Goal: Task Accomplishment & Management: Manage account settings

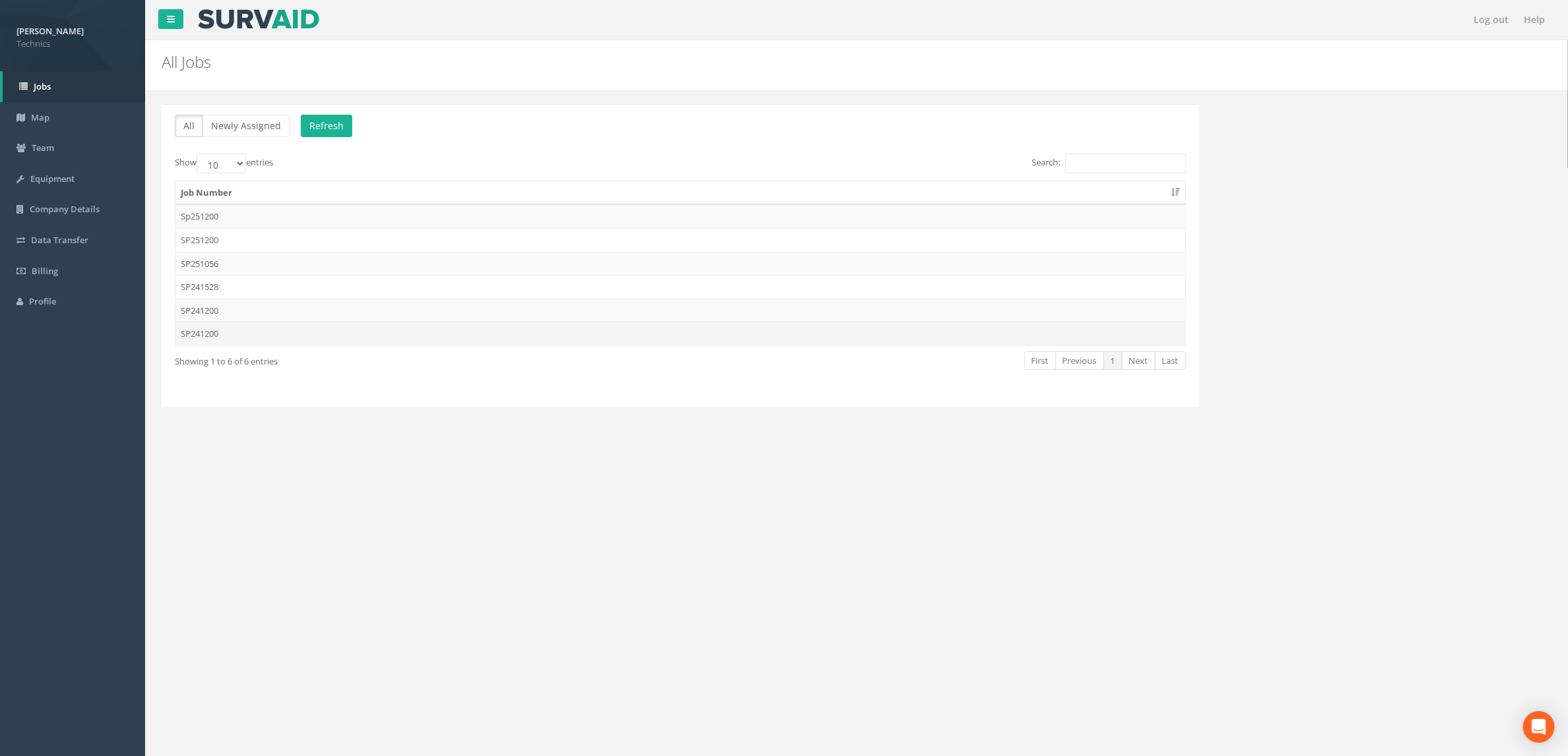
click at [352, 331] on td "SP241200" at bounding box center [680, 333] width 1010 height 24
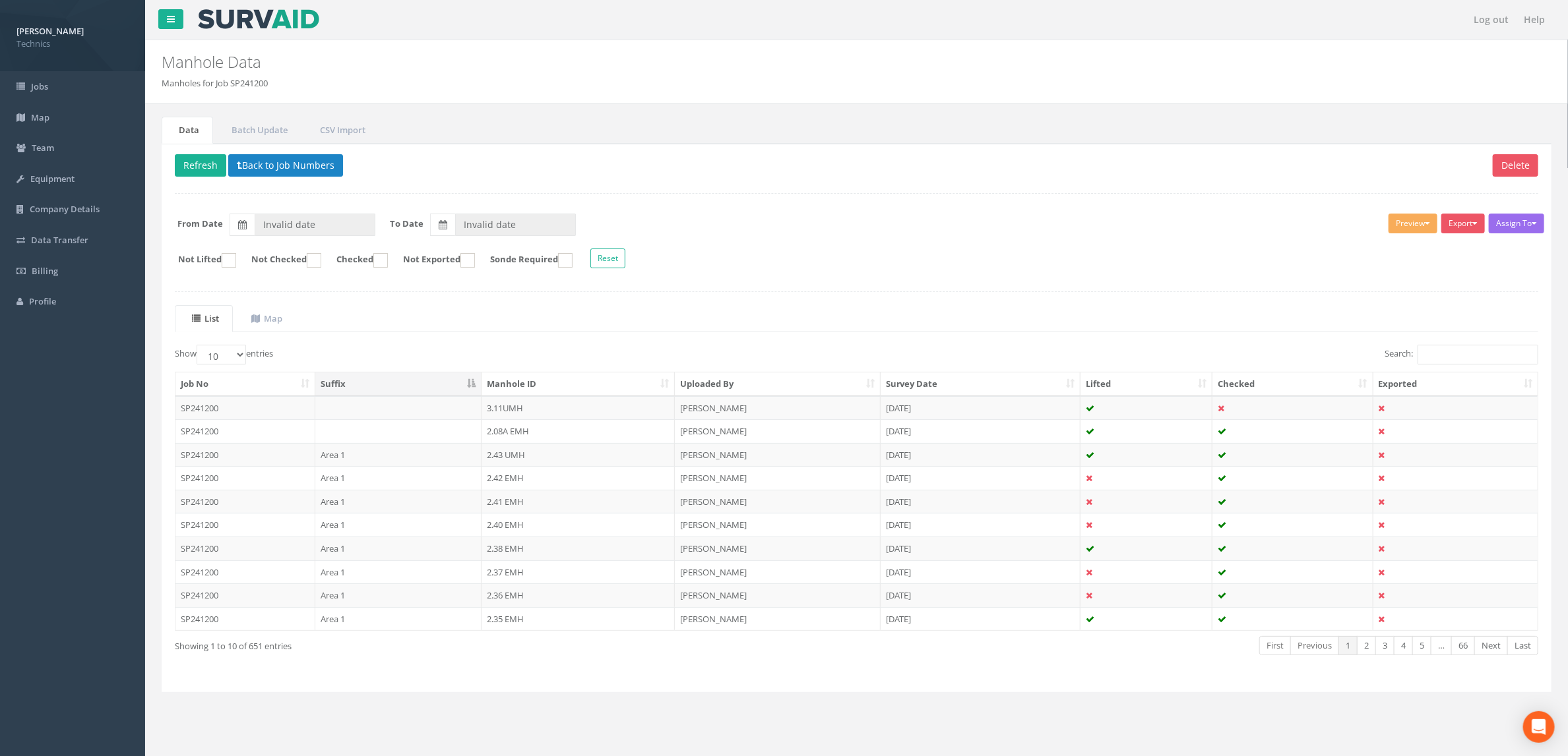
type input "[DATE]"
click at [1439, 361] on input "Search:" at bounding box center [1478, 354] width 121 height 20
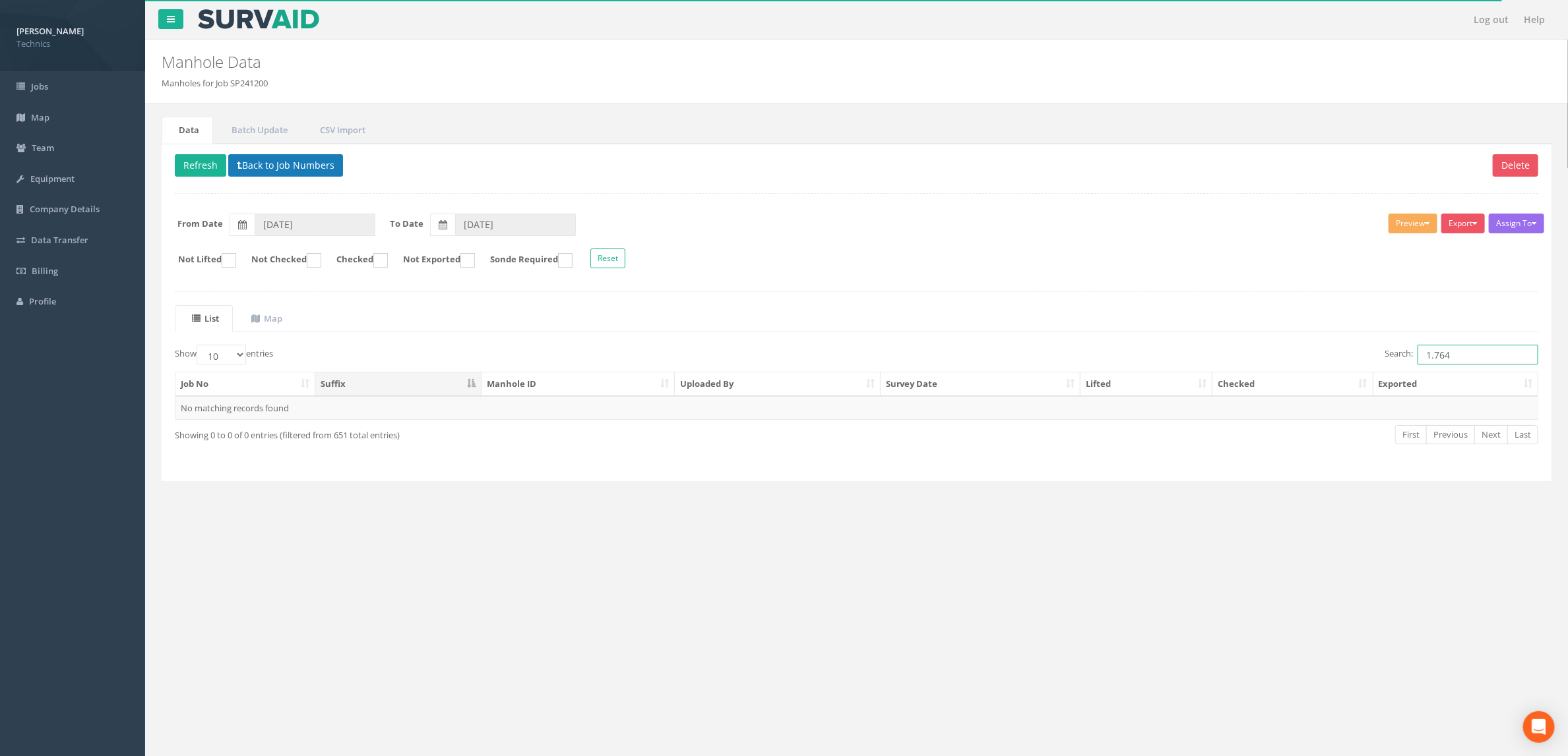
type input "1.764"
click at [306, 167] on button "Back to Job Numbers" at bounding box center [286, 166] width 115 height 22
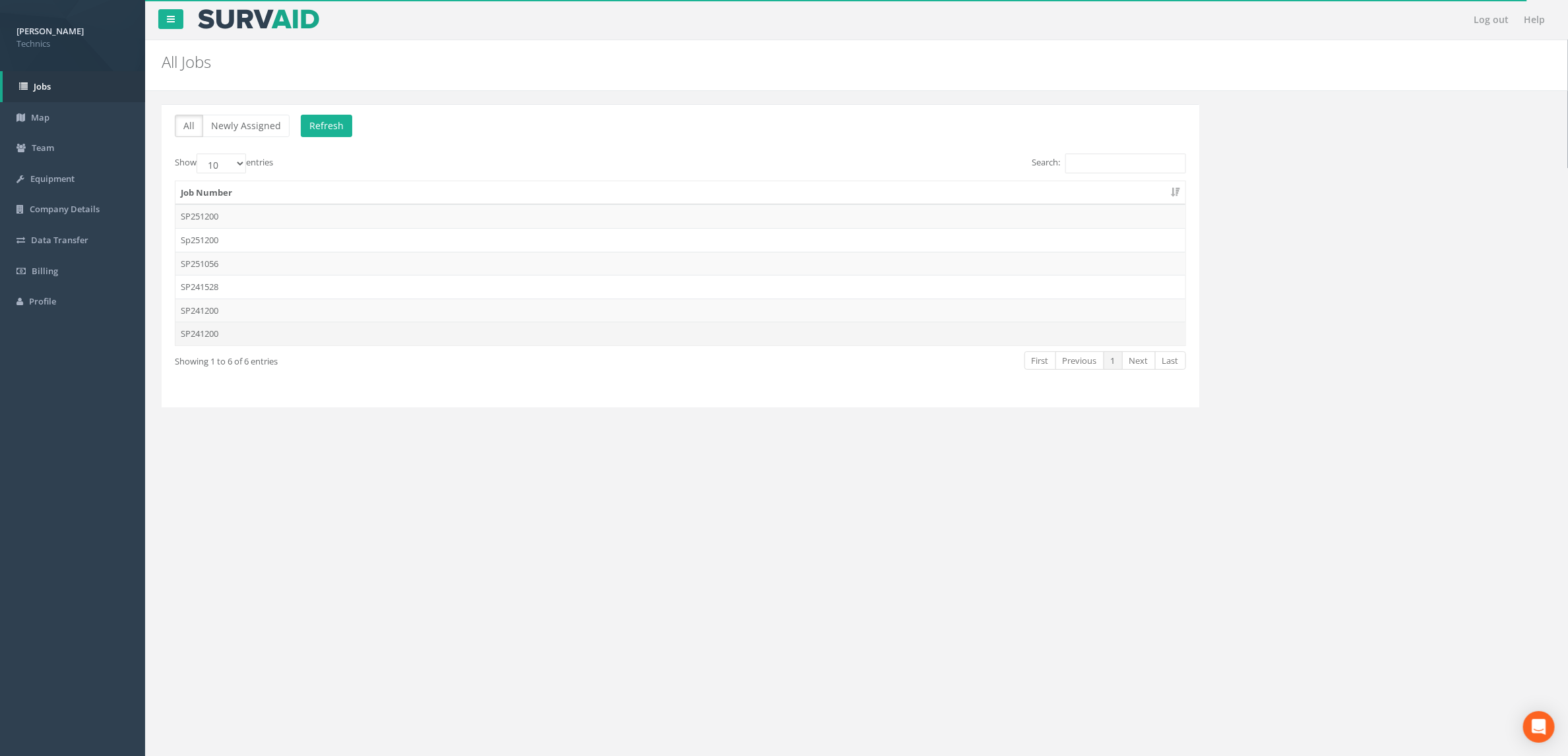
click at [327, 340] on td "SP241200" at bounding box center [680, 333] width 1010 height 24
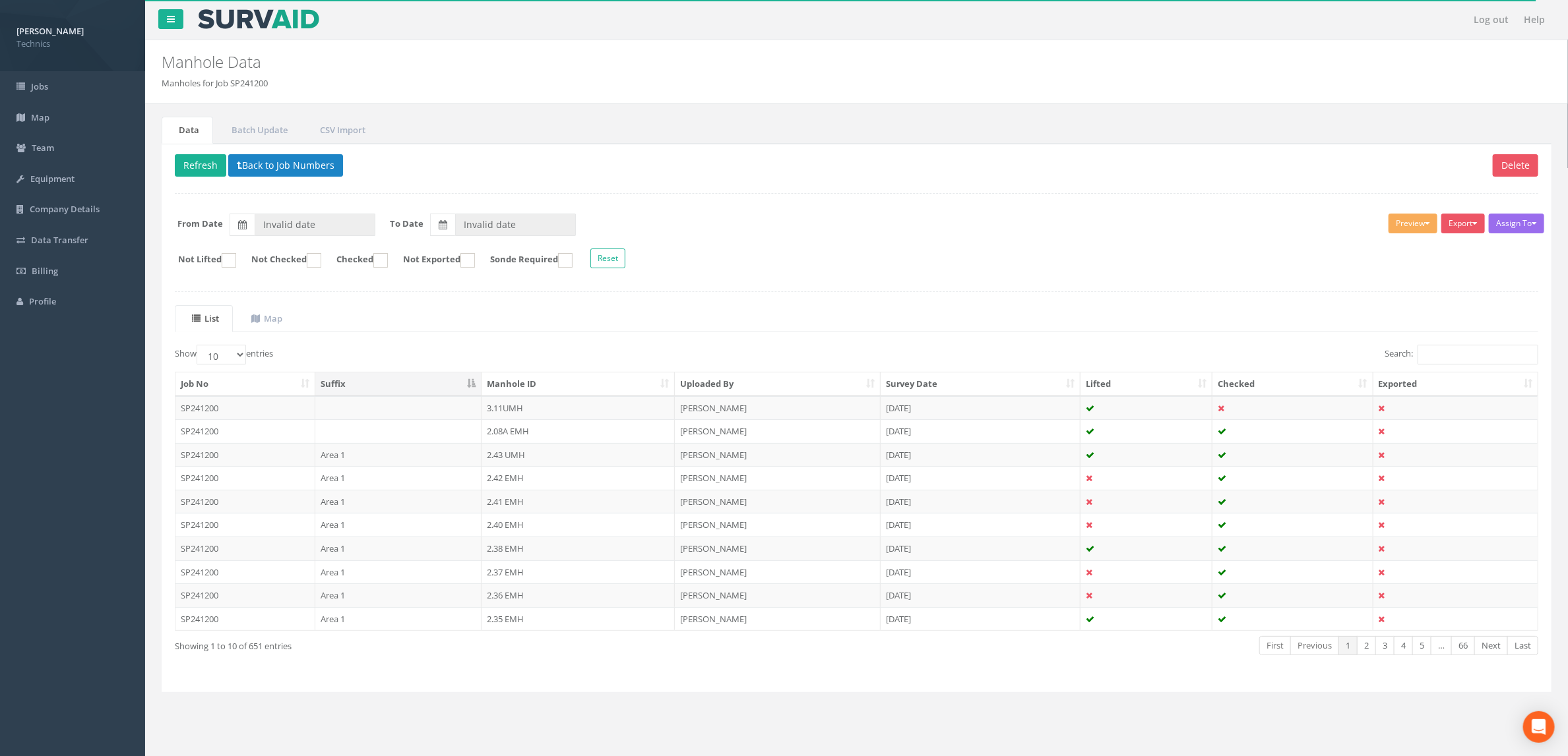
type input "[DATE]"
click at [1425, 358] on input "Search:" at bounding box center [1478, 354] width 121 height 20
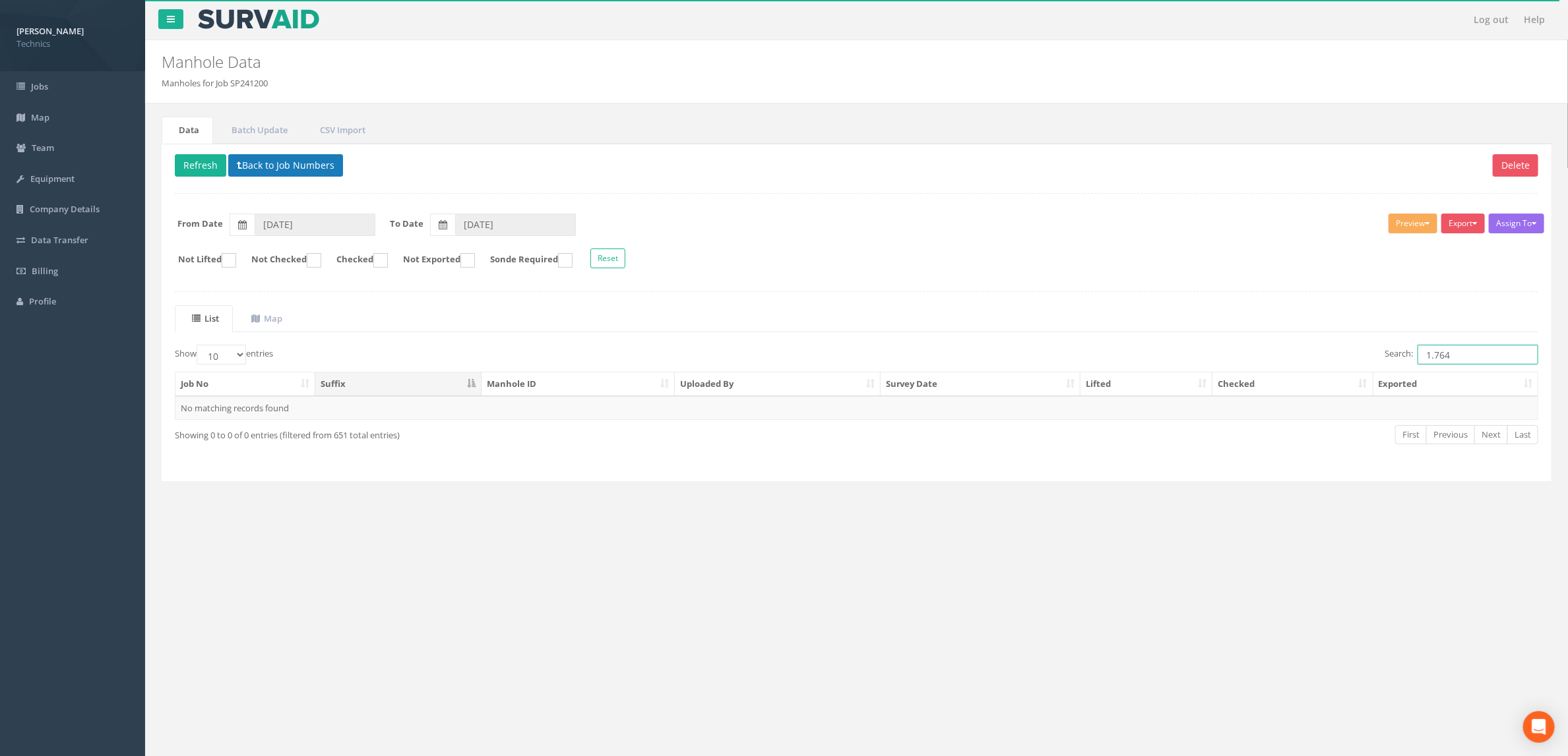
type input "1.764"
click at [326, 173] on button "Back to Job Numbers" at bounding box center [286, 166] width 115 height 22
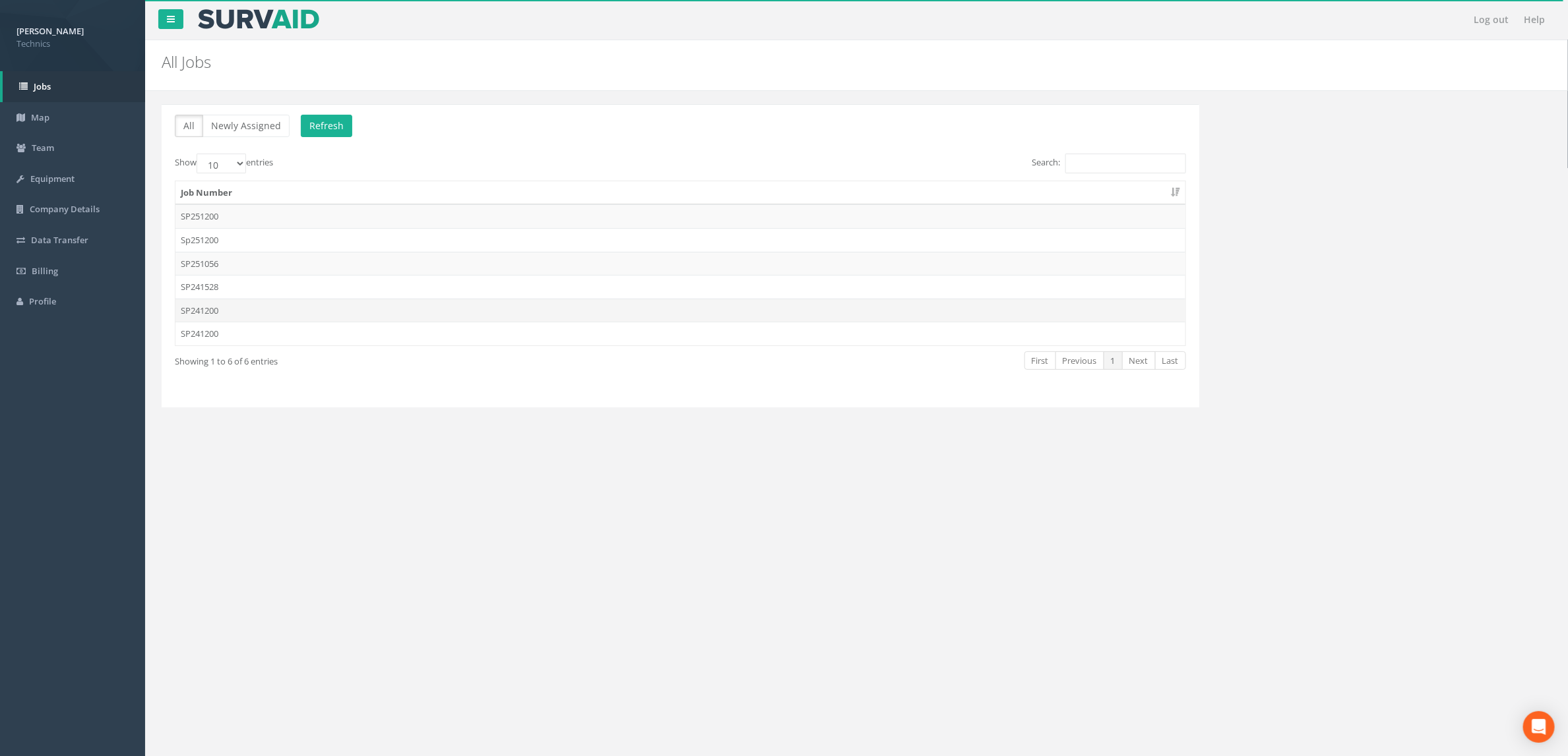
click at [320, 311] on td "SP241200" at bounding box center [680, 311] width 1010 height 24
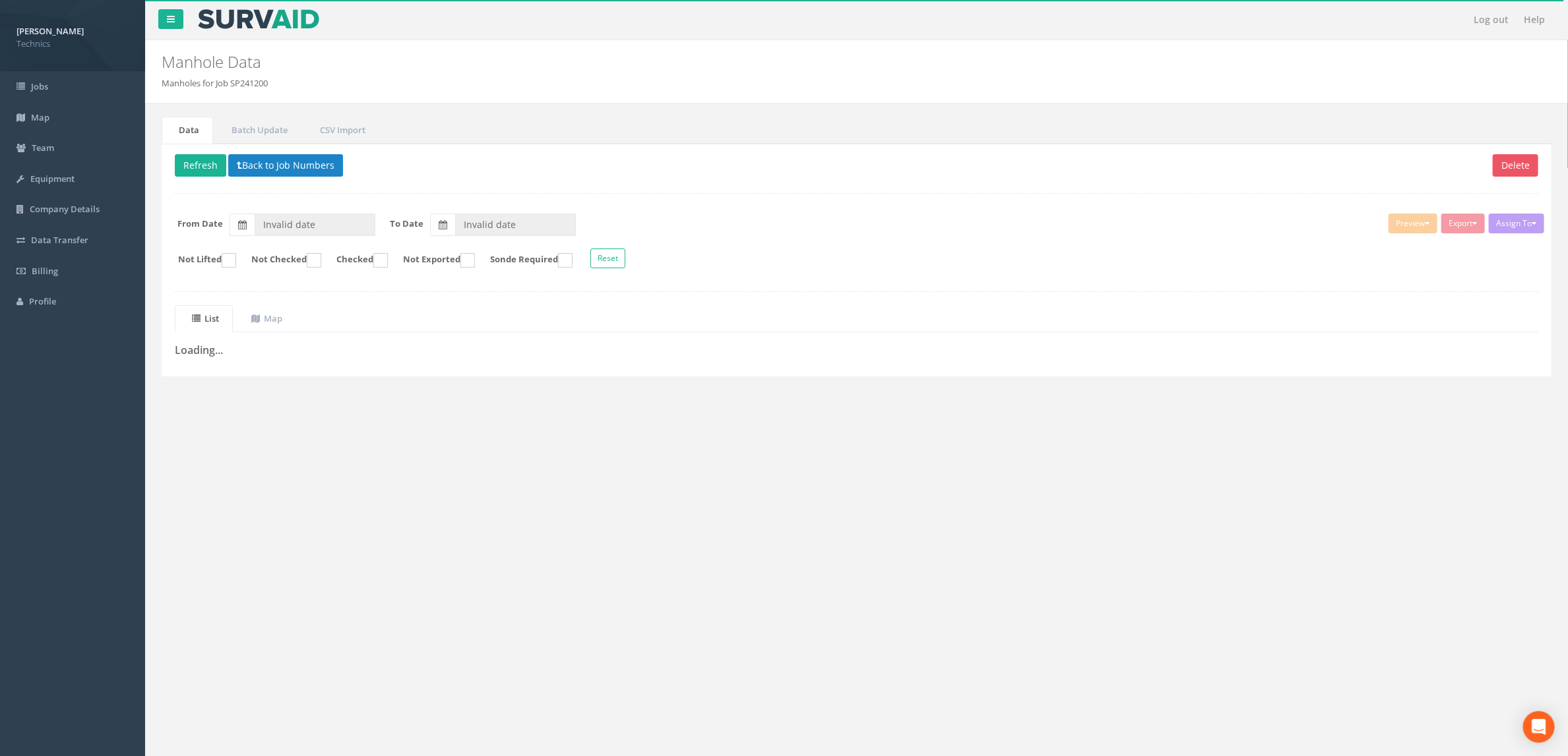
type input "[DATE]"
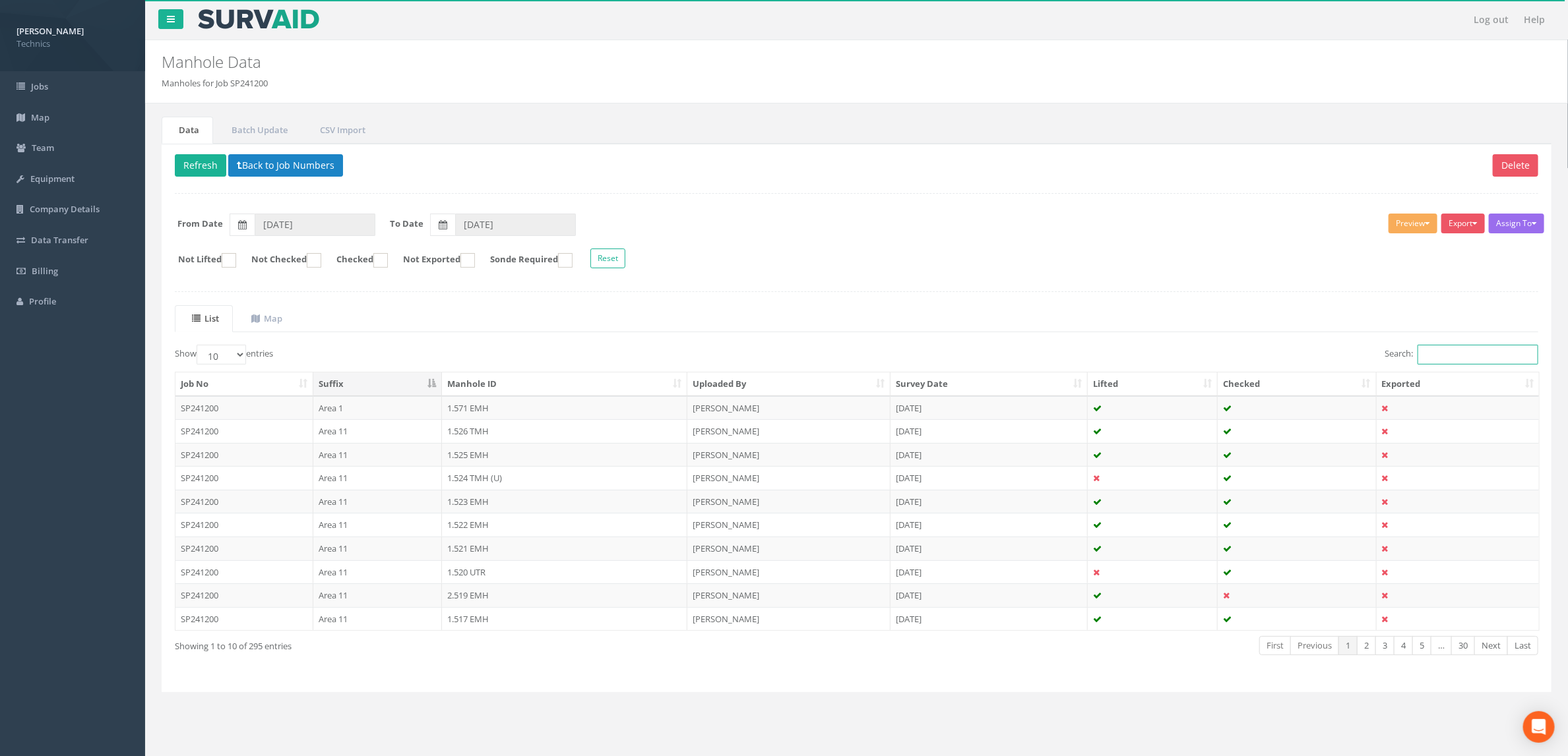
click at [1429, 364] on input "Search:" at bounding box center [1478, 354] width 121 height 20
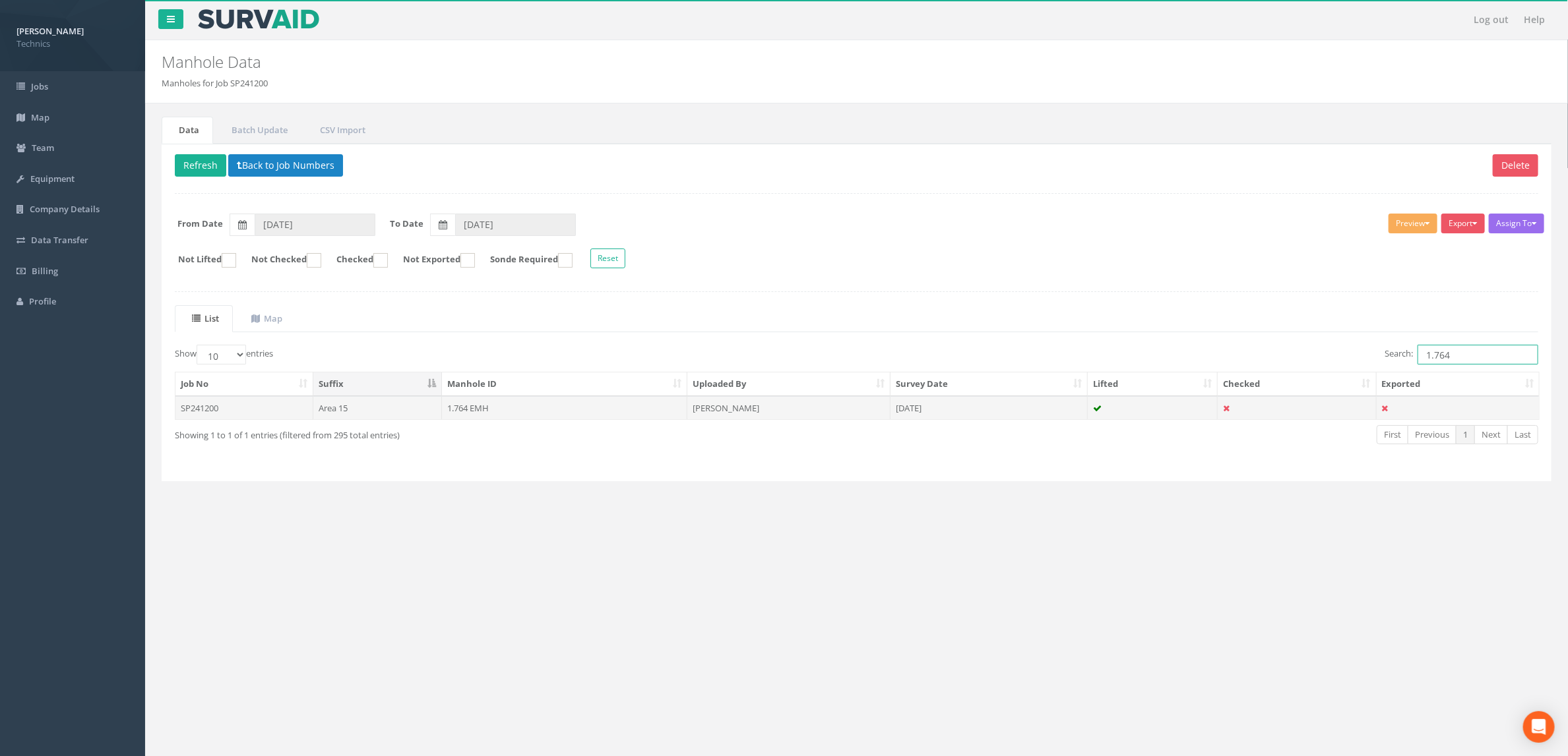
type input "1.764"
click at [513, 414] on td "1.764 EMH" at bounding box center [564, 408] width 245 height 24
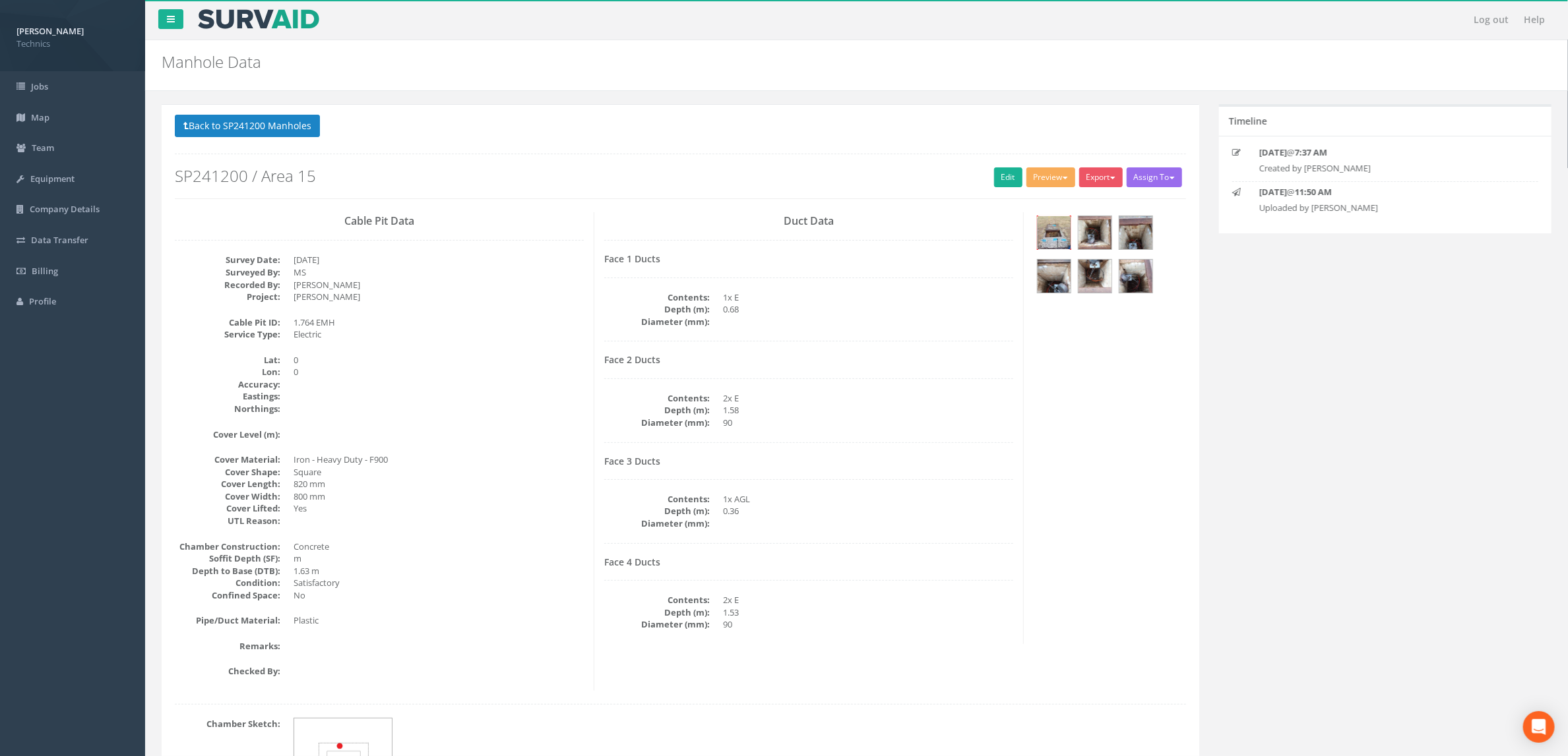
click at [1057, 236] on img at bounding box center [1054, 233] width 33 height 33
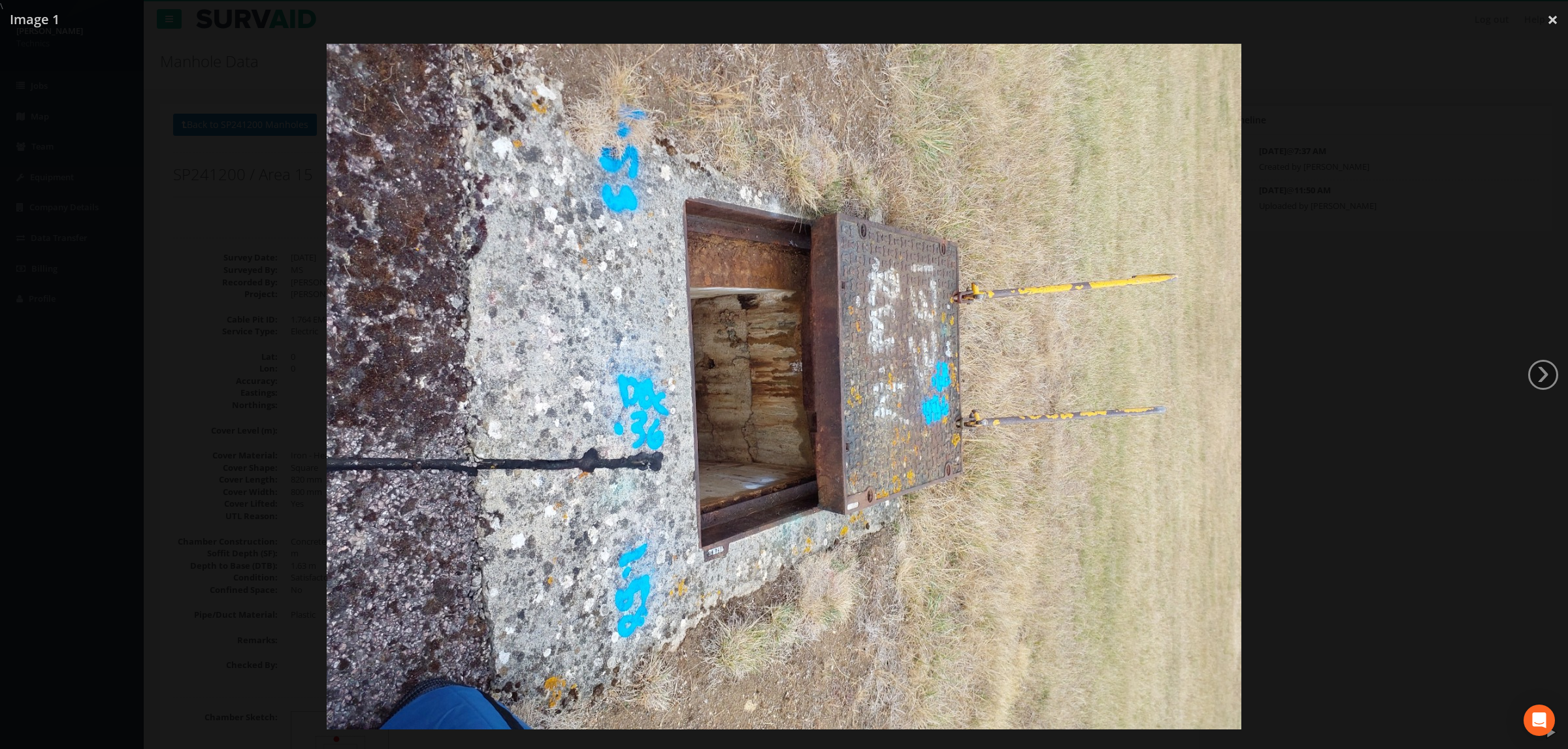
click at [1459, 257] on div at bounding box center [784, 387] width 1568 height 749
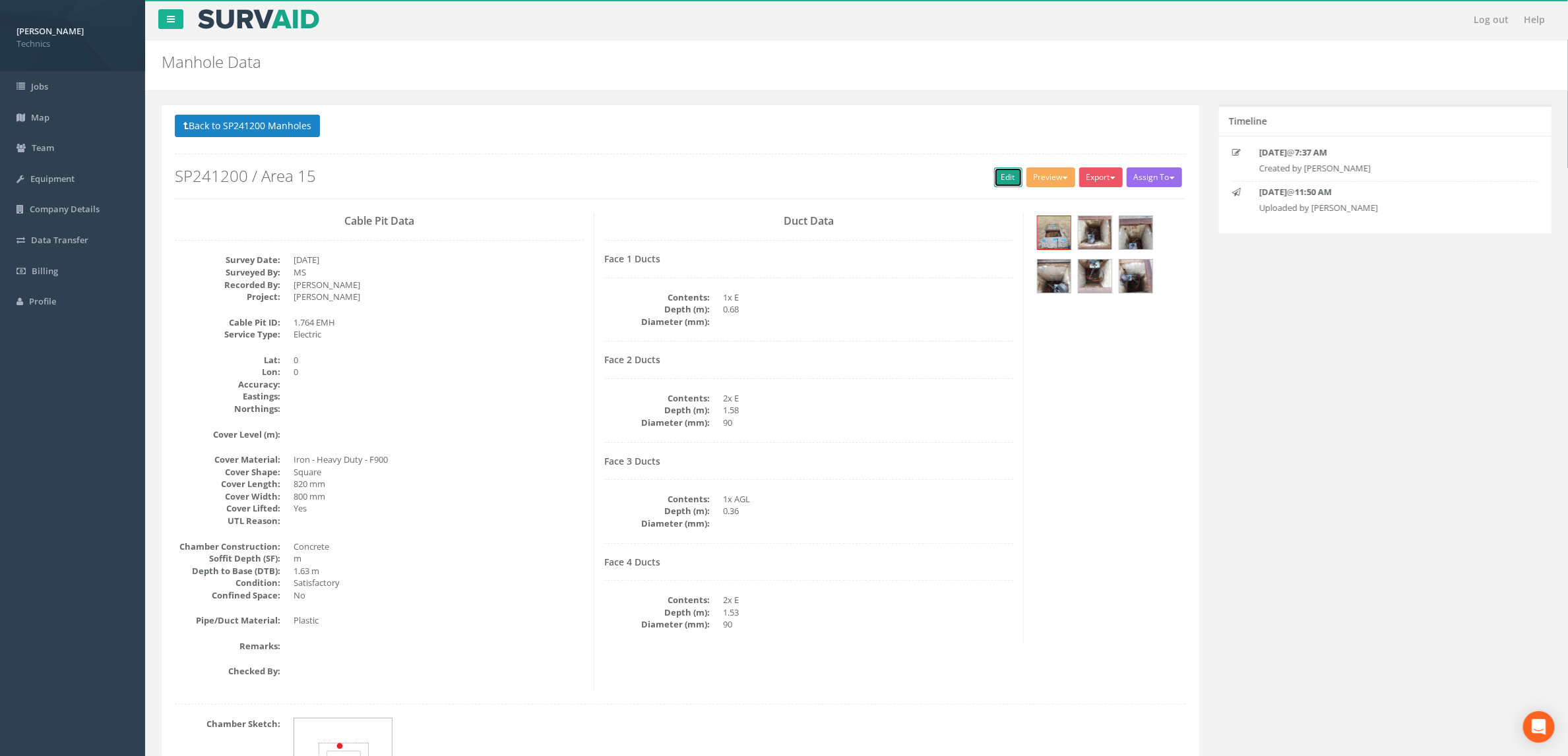
click at [1003, 187] on link "Edit" at bounding box center [1008, 177] width 29 height 20
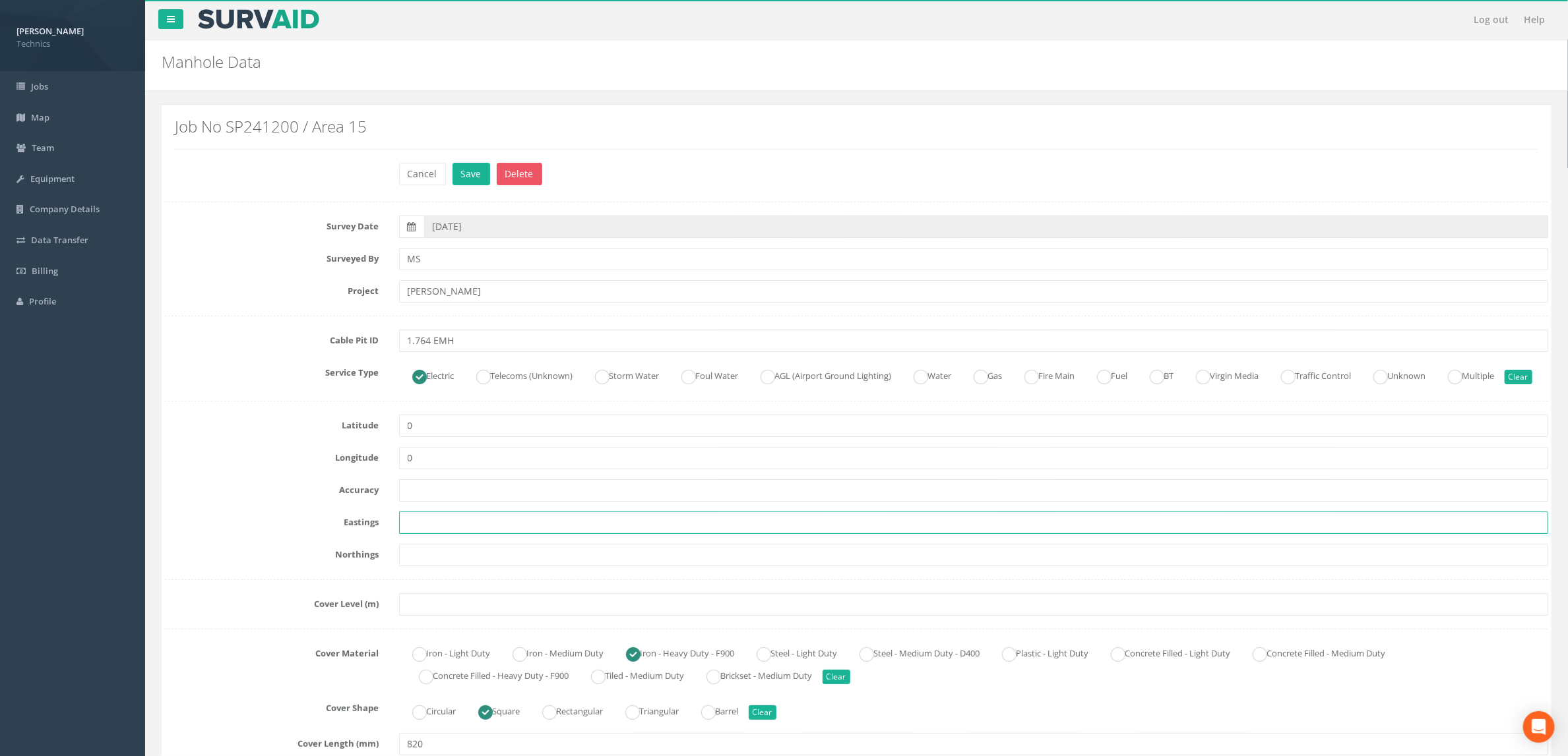
click at [448, 534] on input "text" at bounding box center [974, 523] width 1150 height 22
paste input "427502.1930"
type input "427502.1930"
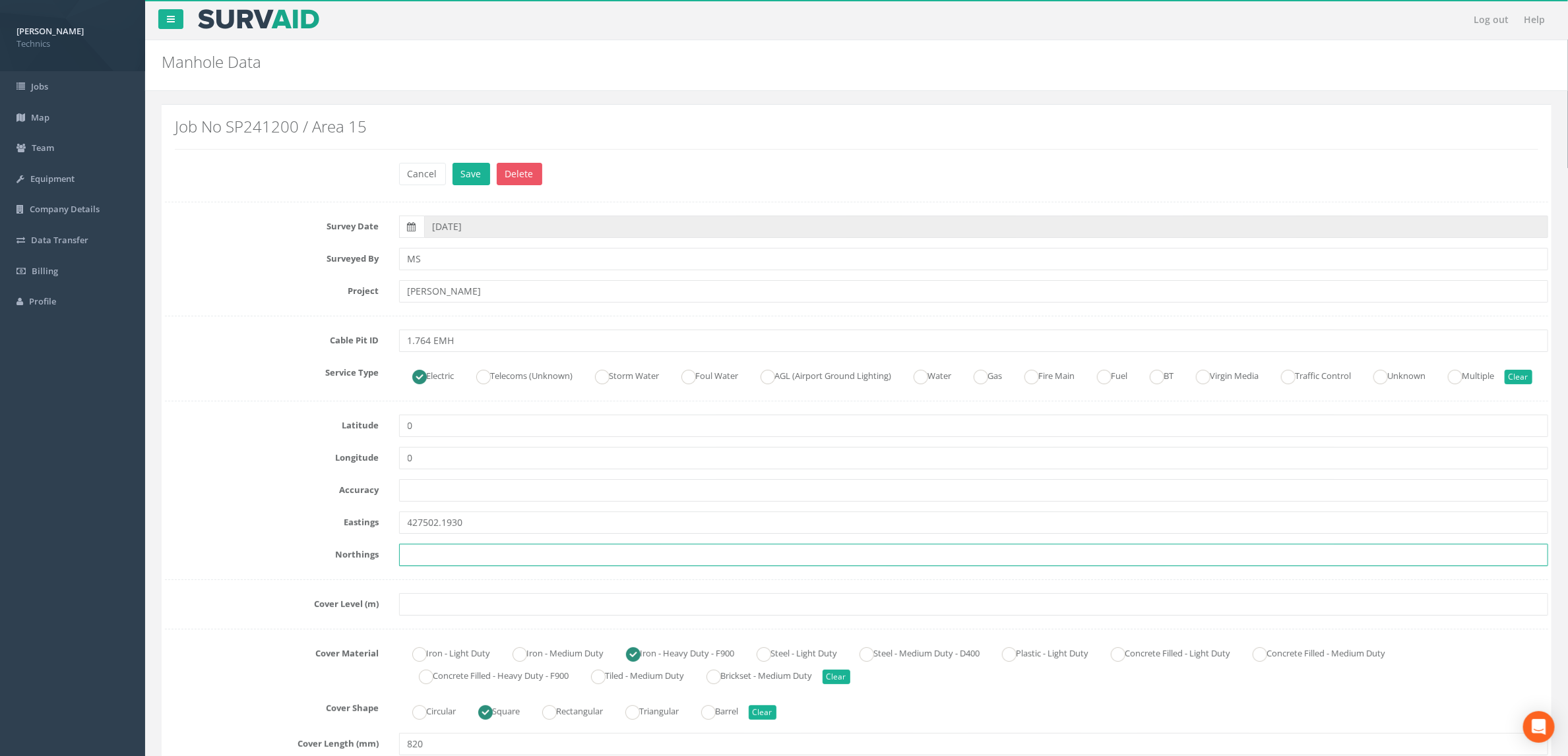
click at [441, 566] on input "text" at bounding box center [974, 555] width 1150 height 22
paste input "205394.8540"
type input "205394.8540"
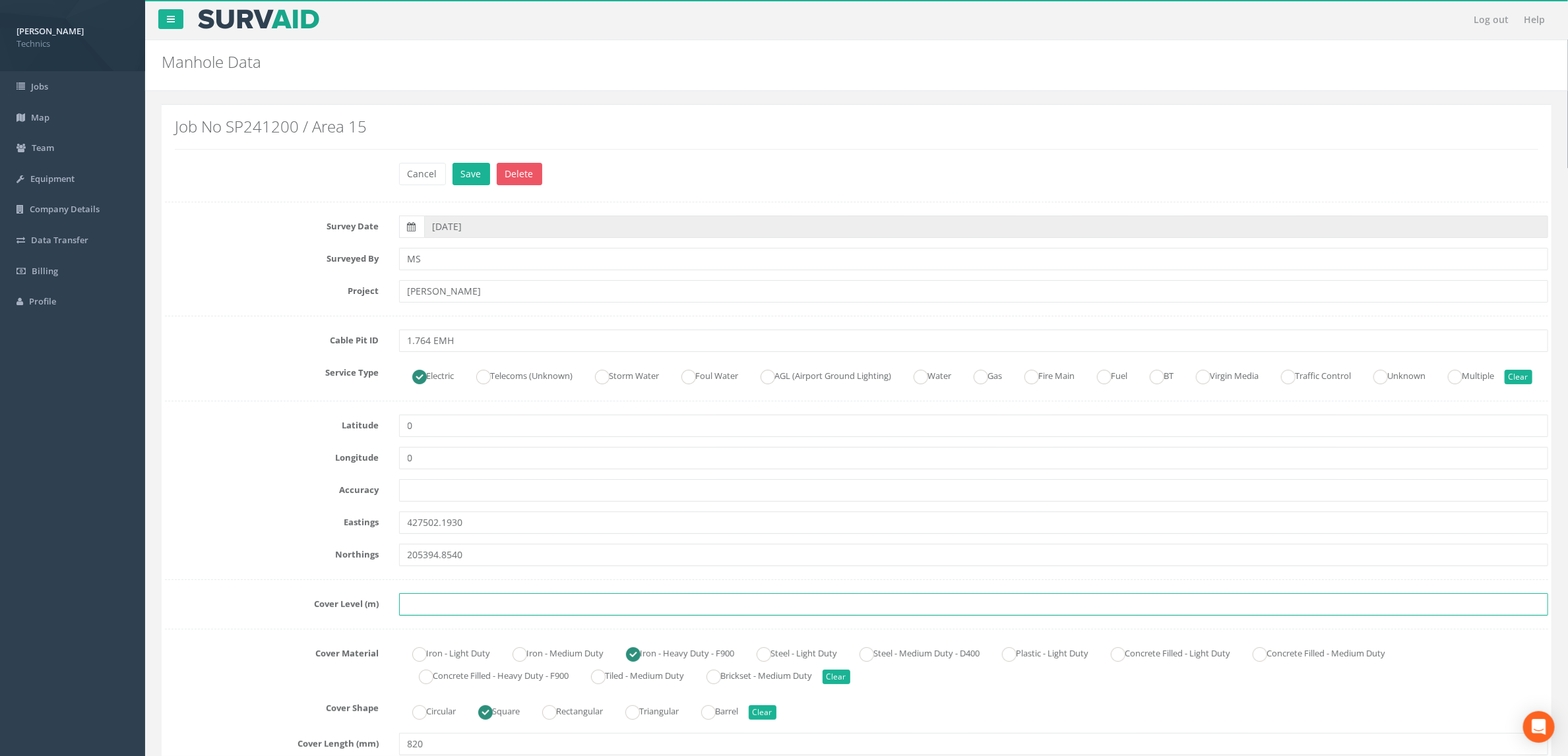
click at [460, 615] on input "text" at bounding box center [974, 604] width 1150 height 22
paste input "87.2690"
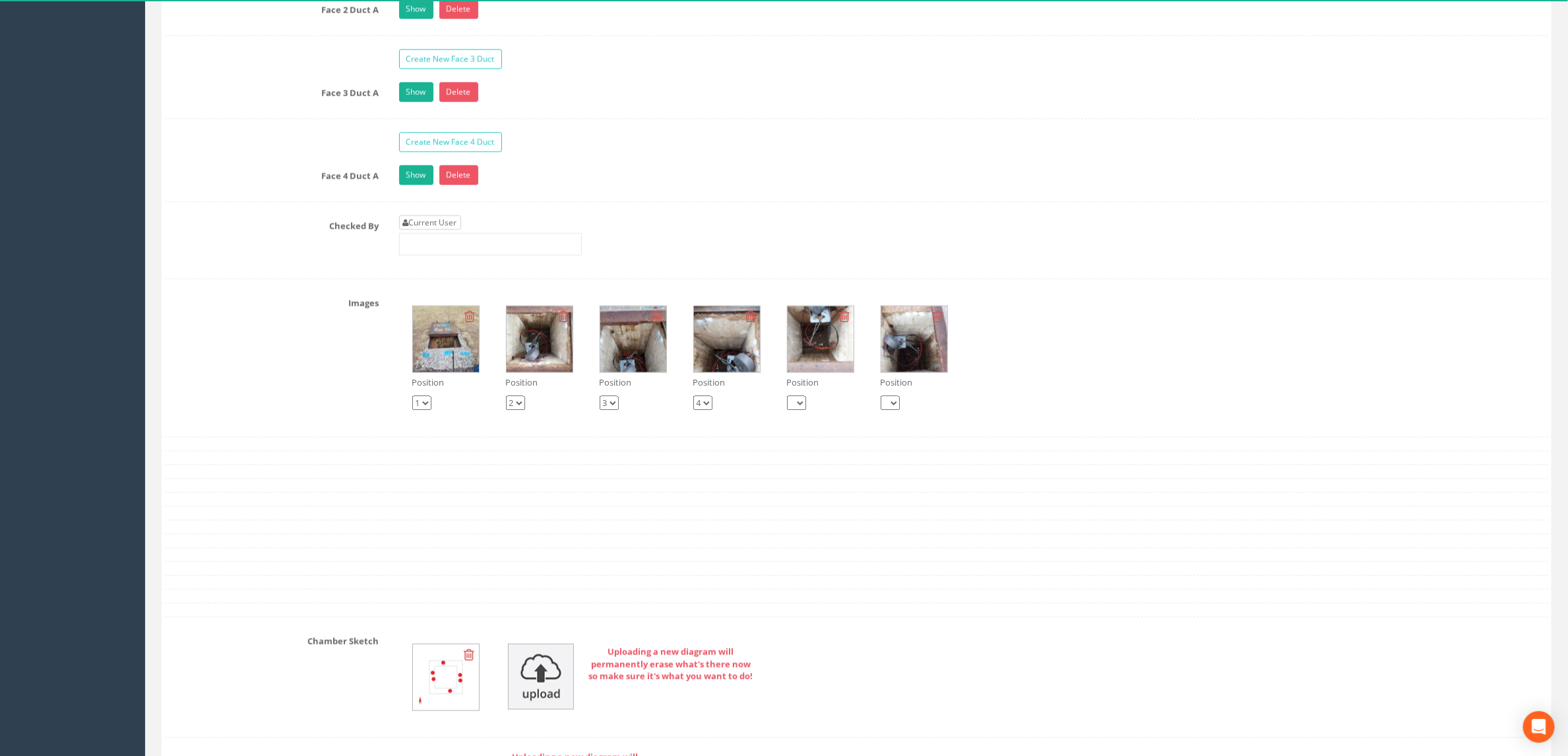
scroll to position [1285, 0]
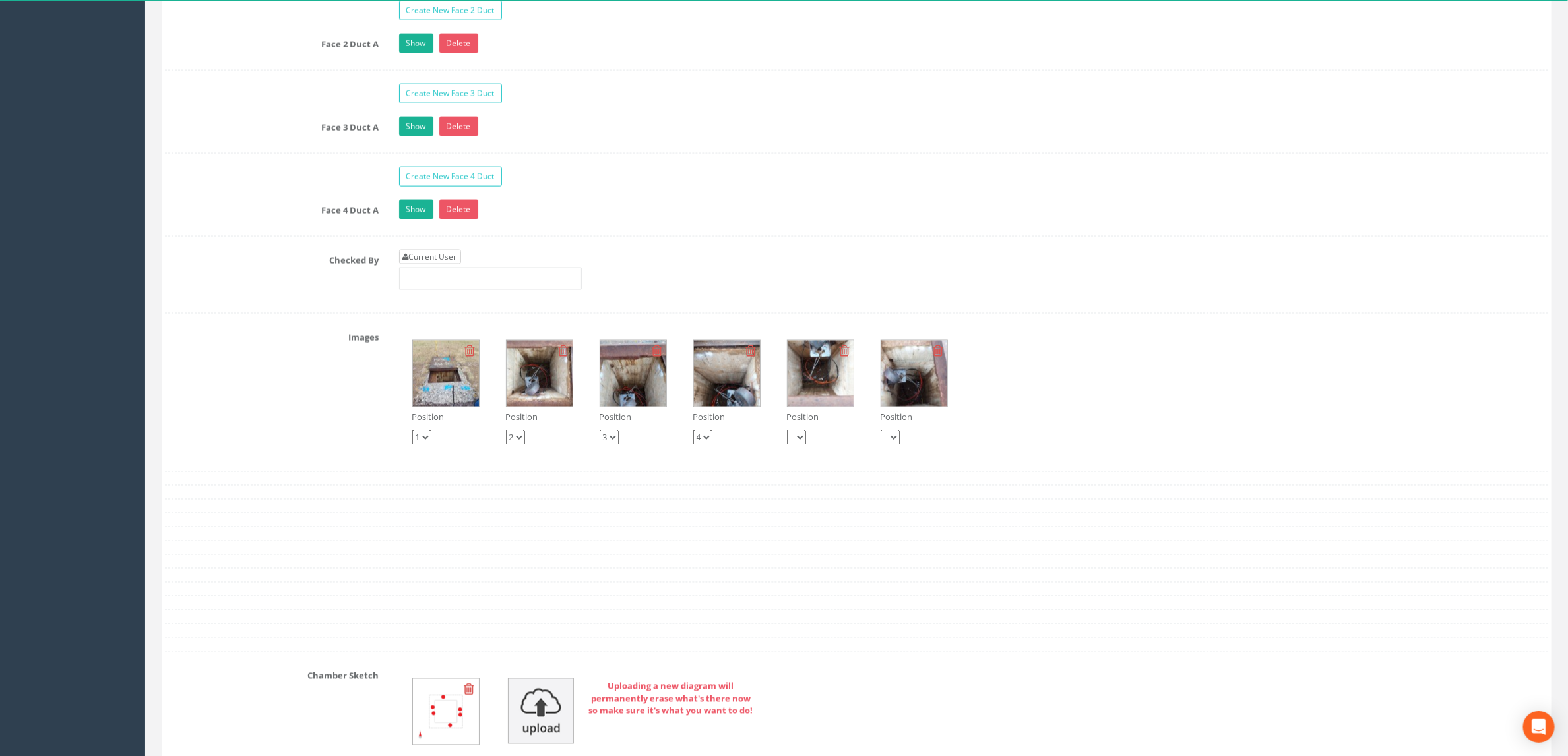
type input "87.2690"
click at [443, 264] on link "Current User" at bounding box center [430, 257] width 62 height 15
type input "[PERSON_NAME]"
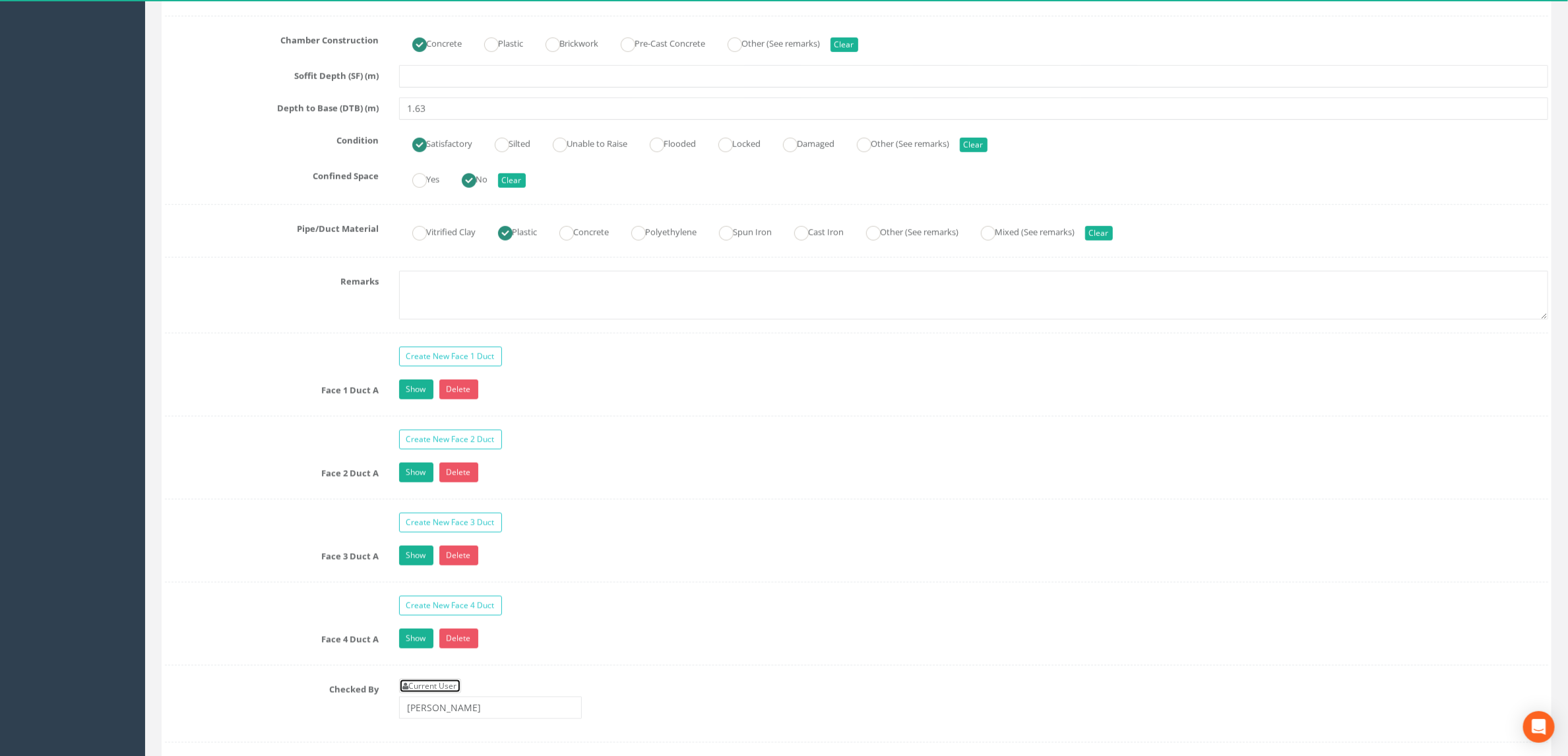
scroll to position [1088, 0]
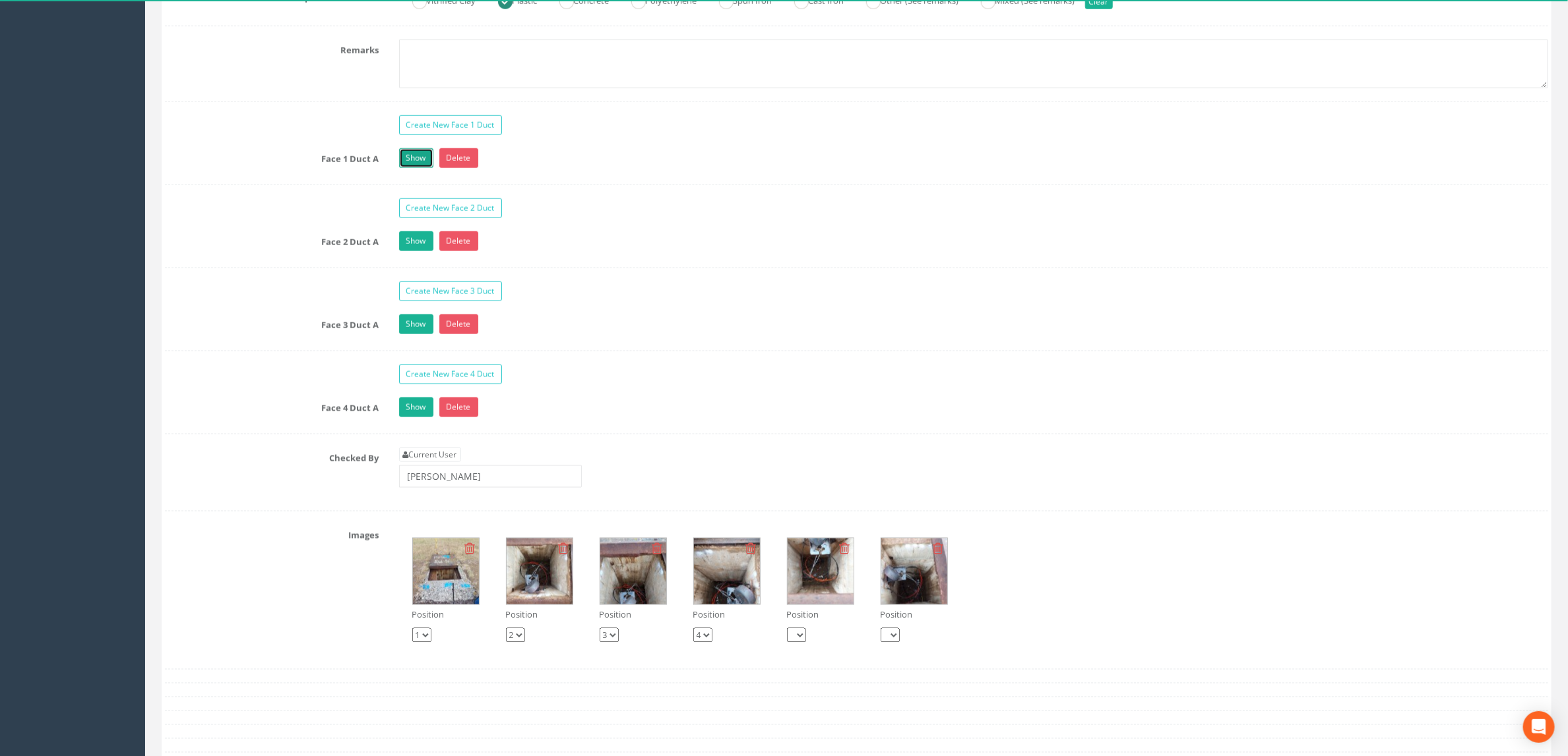
click at [426, 168] on link "Show" at bounding box center [416, 158] width 35 height 20
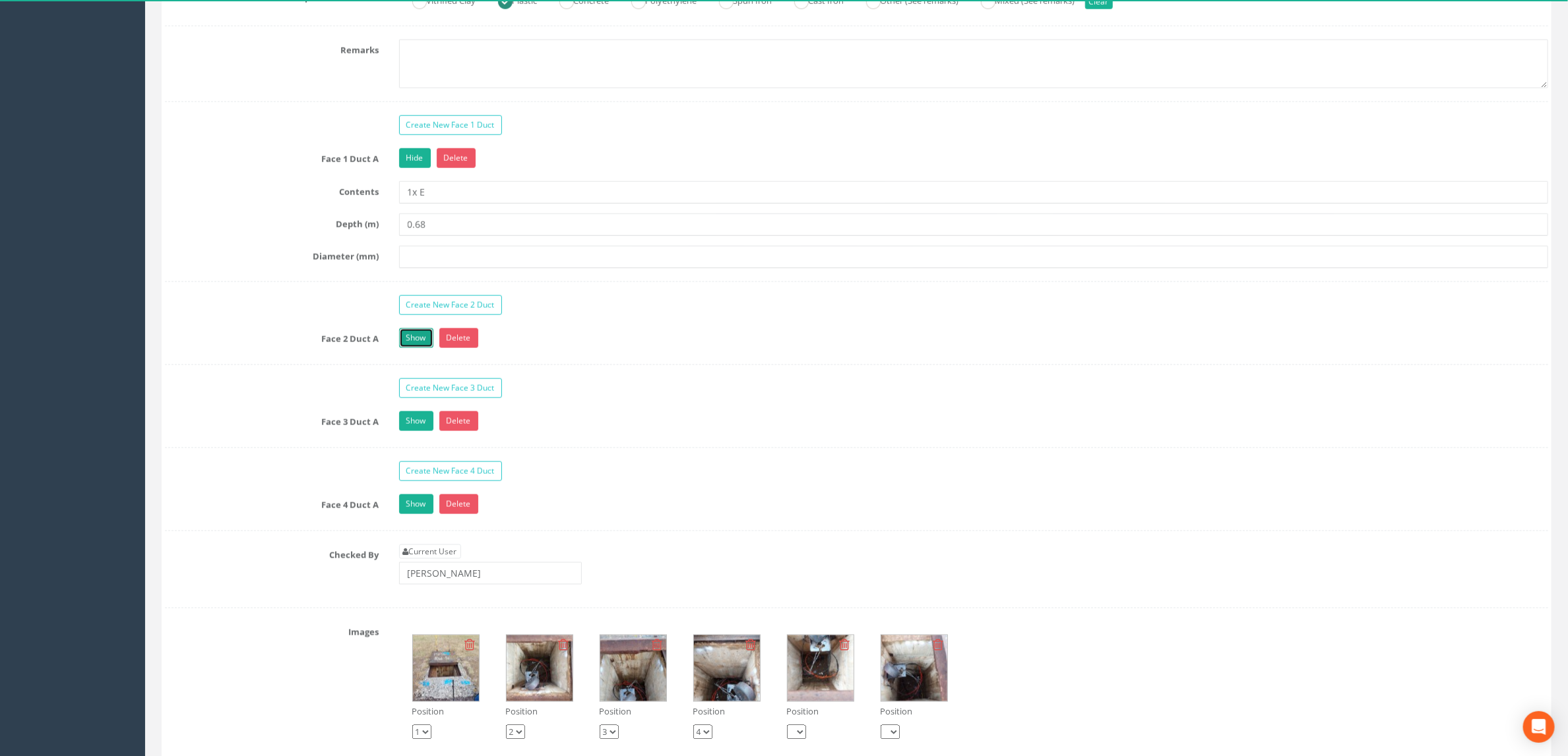
click at [420, 348] on link "Show" at bounding box center [416, 338] width 35 height 20
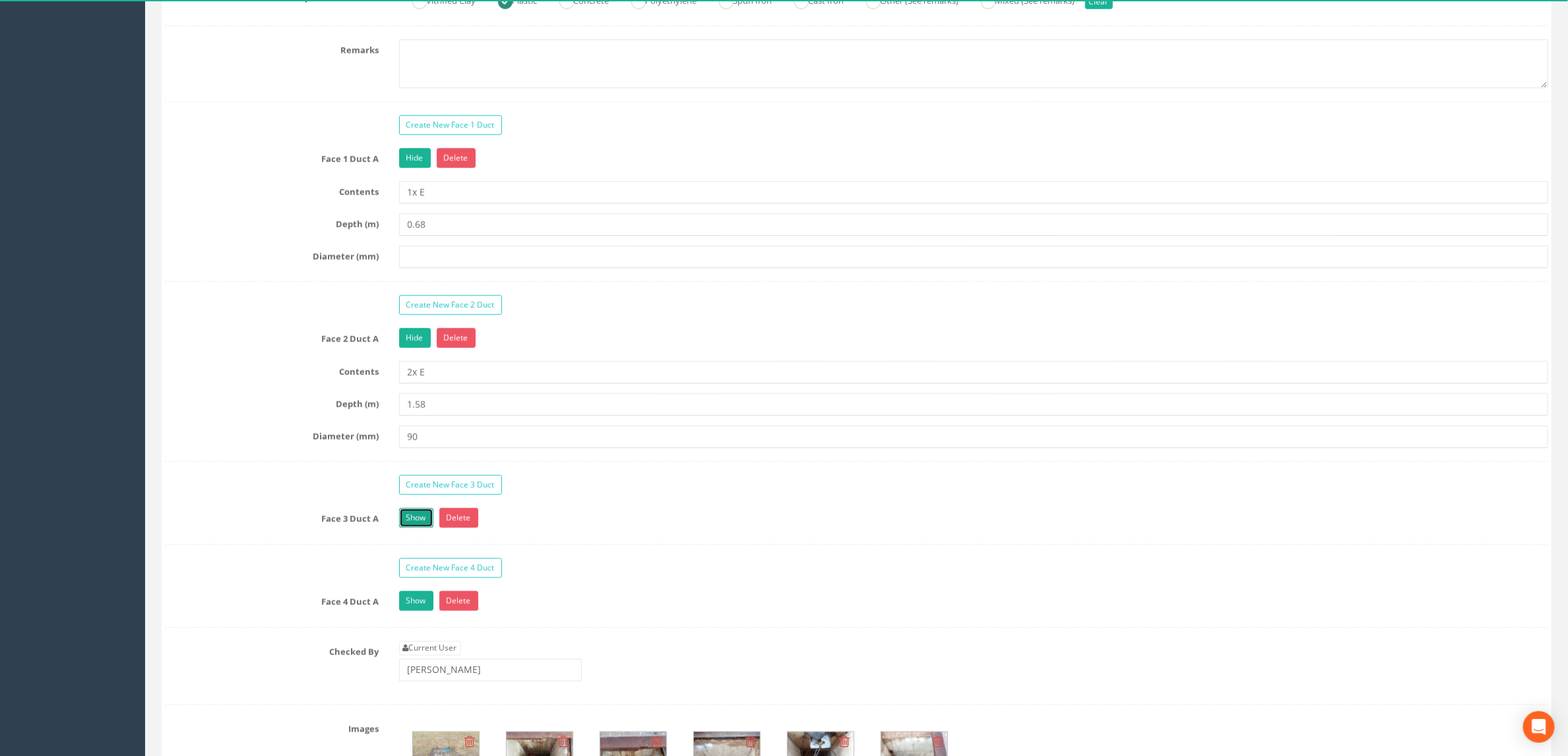
click at [407, 528] on link "Show" at bounding box center [416, 517] width 35 height 20
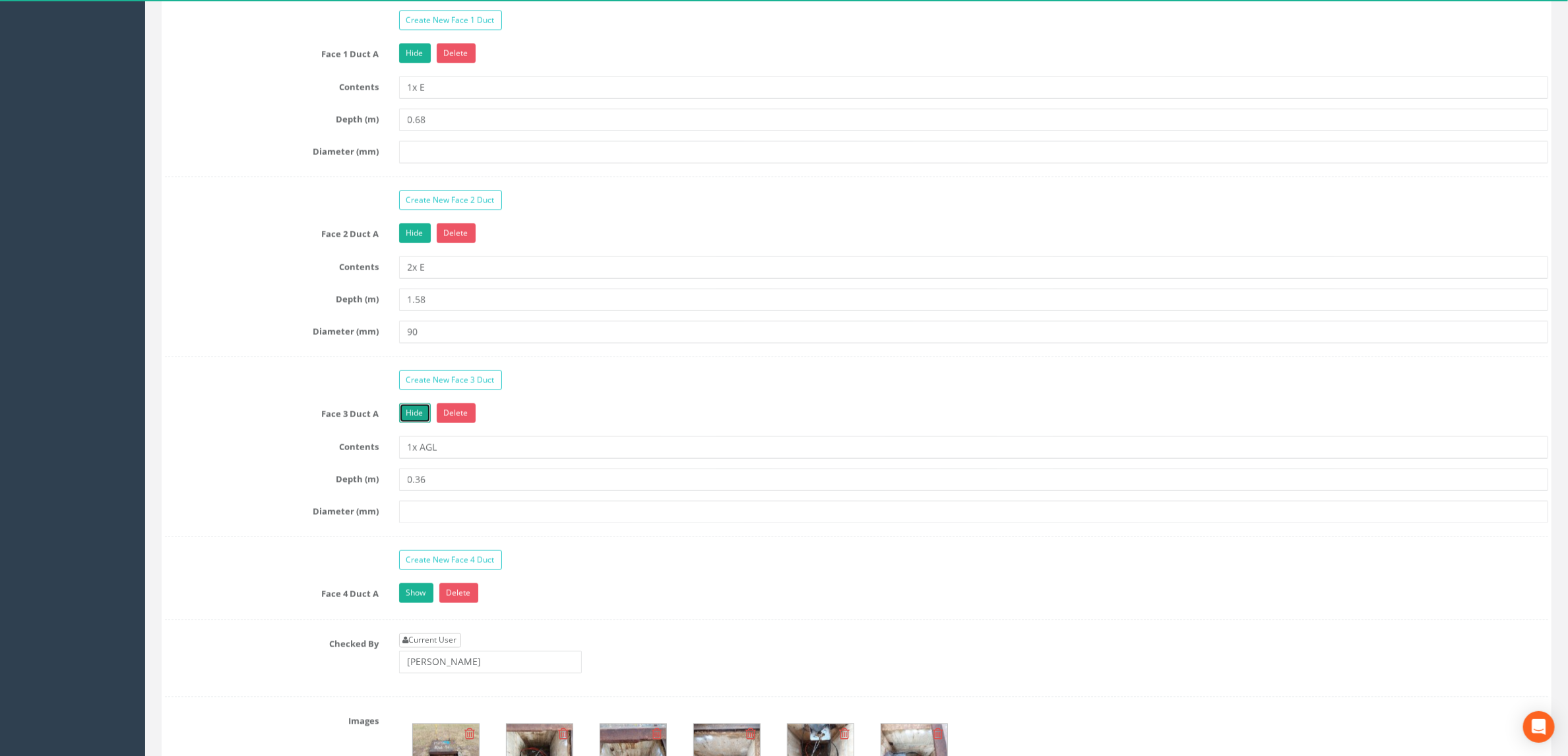
scroll to position [1285, 0]
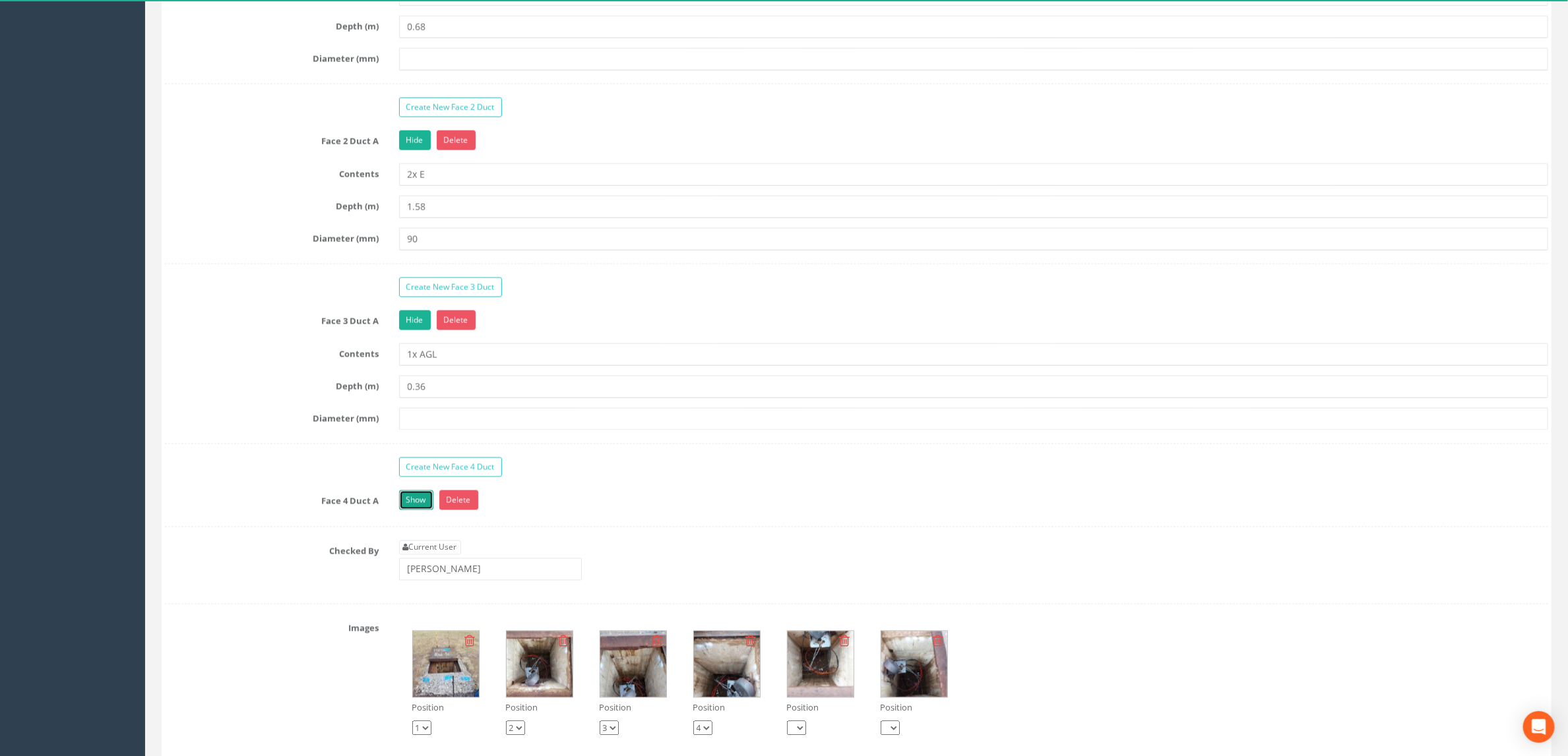
click at [423, 510] on link "Show" at bounding box center [416, 500] width 35 height 20
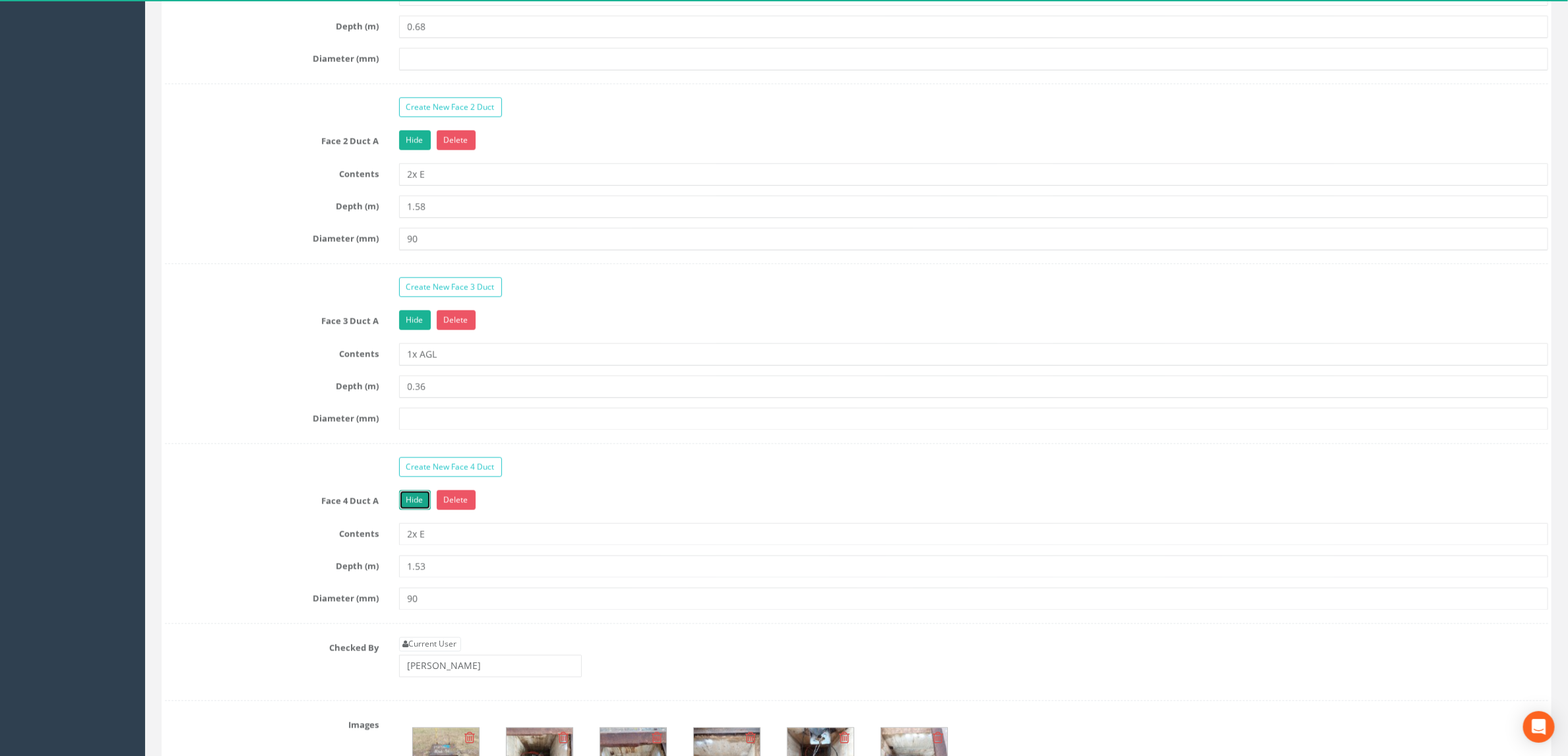
scroll to position [1385, 0]
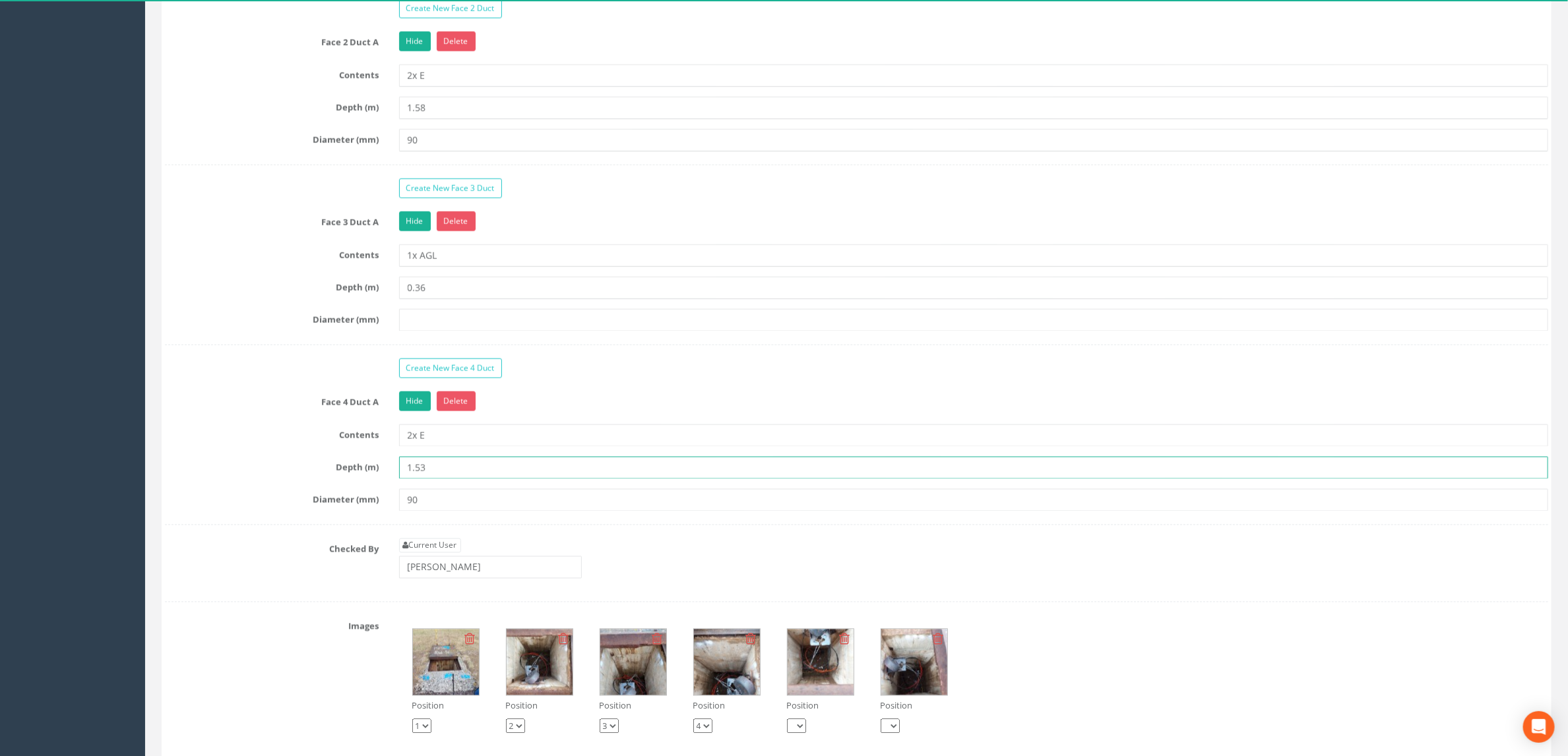
click at [455, 479] on input "1.53" at bounding box center [974, 468] width 1150 height 22
type input "1.55"
click at [568, 382] on div "Create New Face 4 Duct" at bounding box center [974, 370] width 1170 height 23
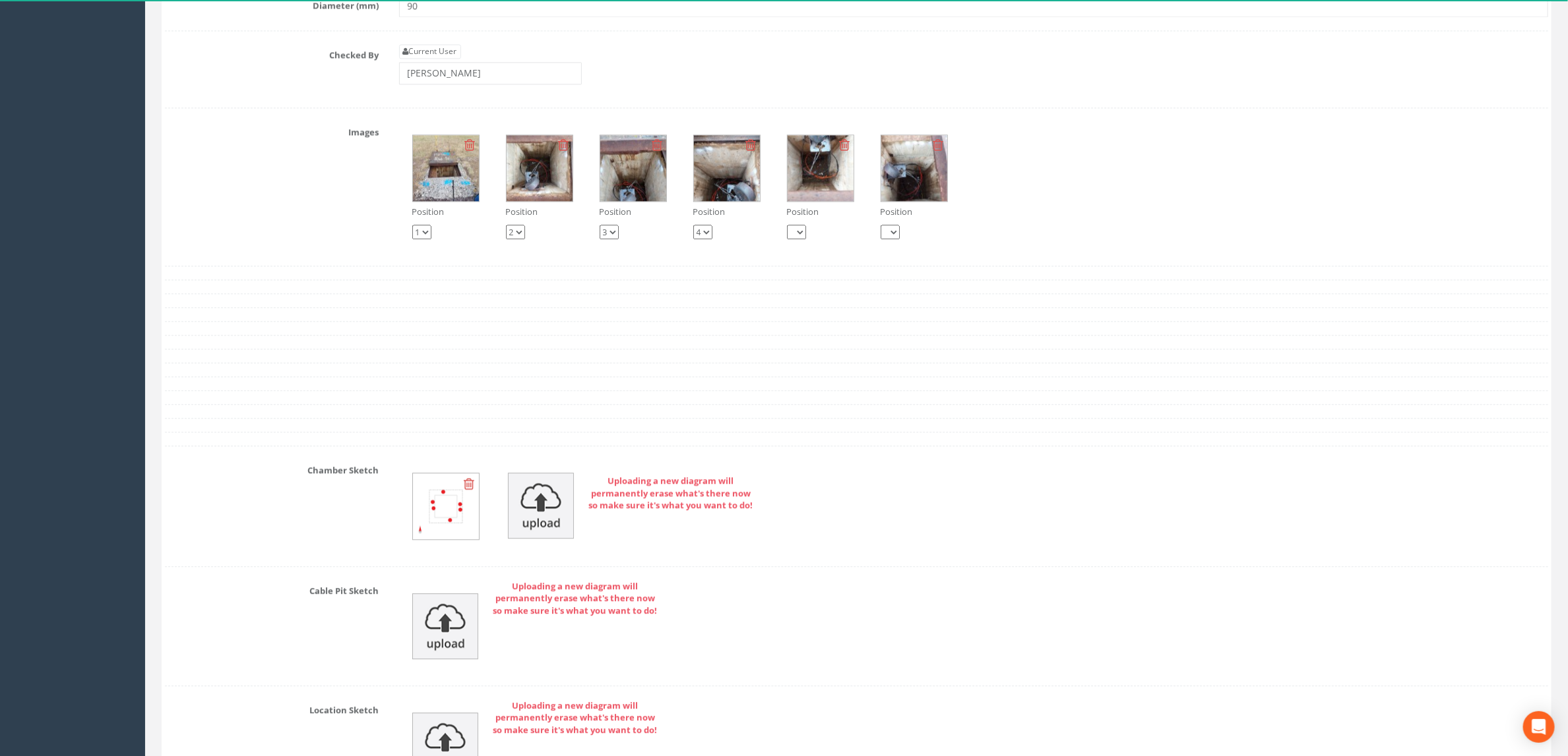
scroll to position [2316, 0]
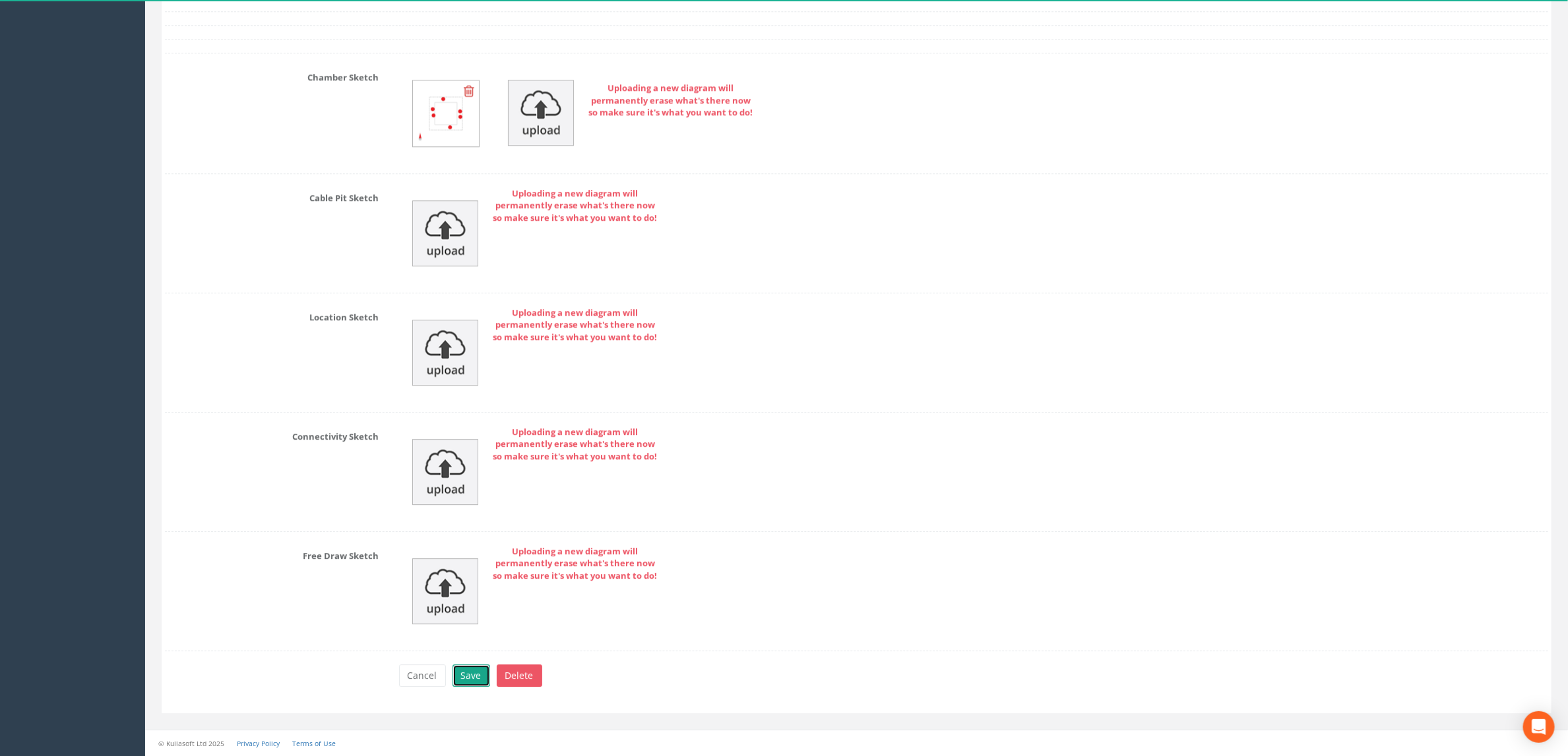
click at [467, 665] on button "Save" at bounding box center [471, 676] width 38 height 22
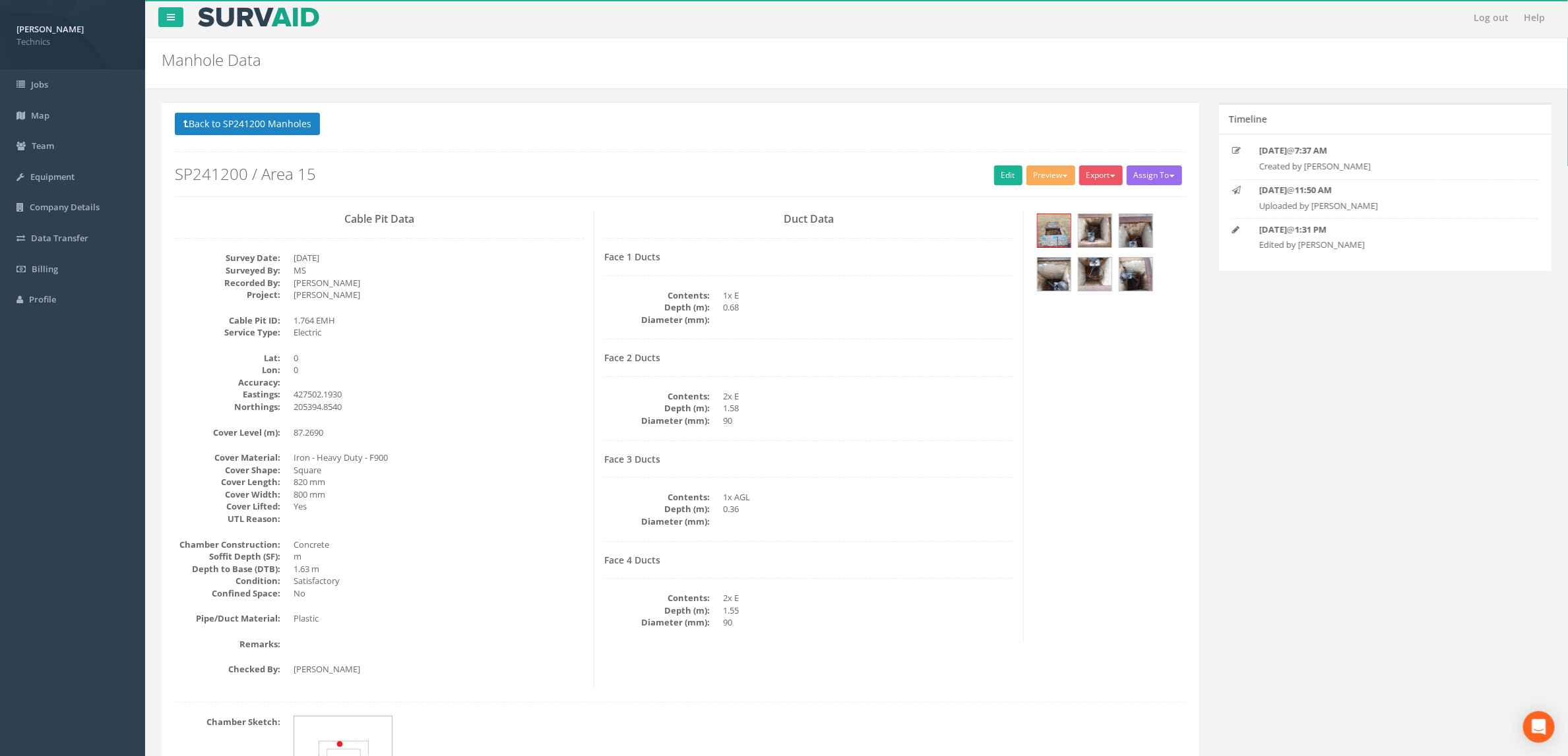
scroll to position [0, 0]
click at [1241, 475] on div "Back to SP241200 Manholes Back to Map Assign To No Companies Added Export Techn…" at bounding box center [857, 489] width 1410 height 769
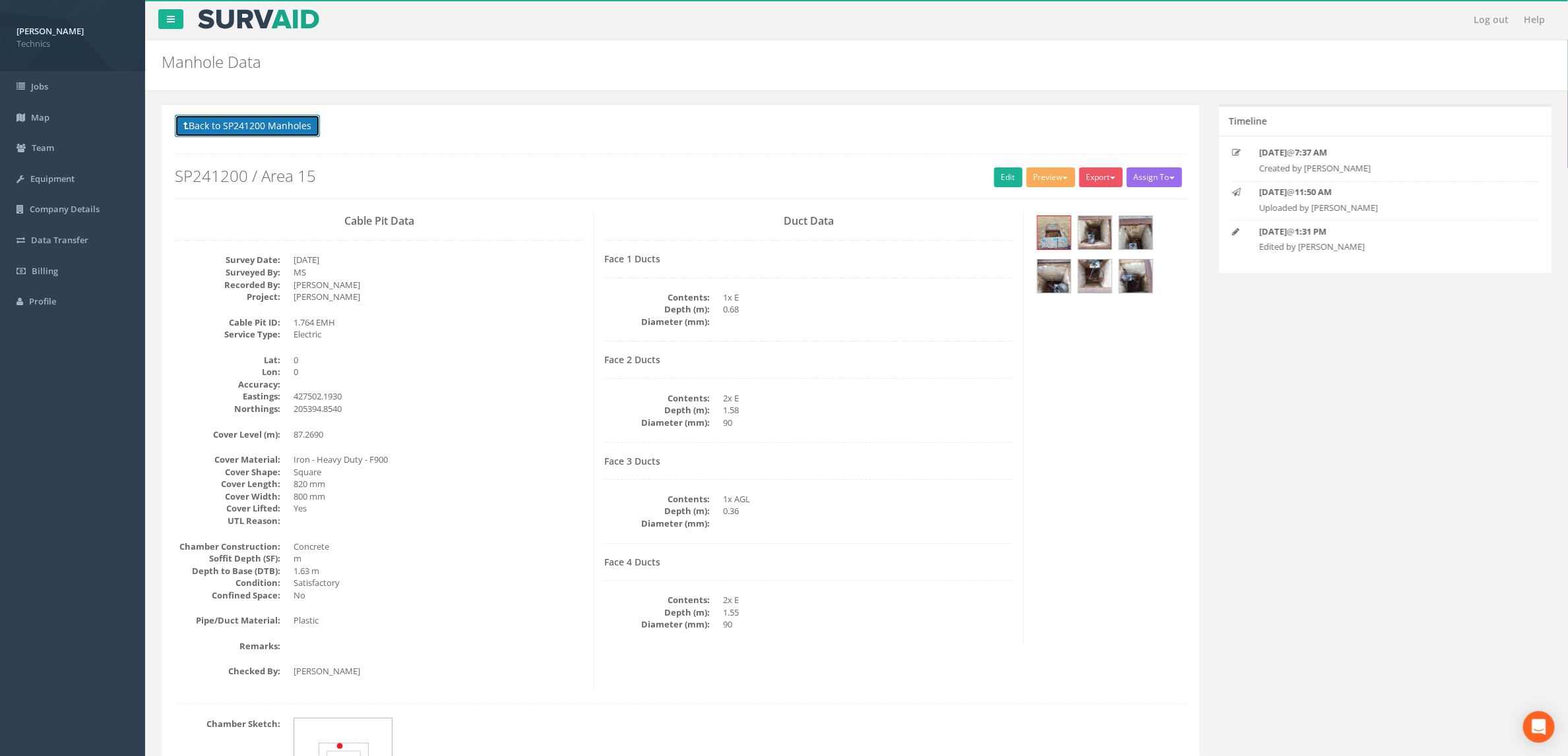
click at [295, 121] on button "Back to SP241200 Manholes" at bounding box center [247, 126] width 145 height 22
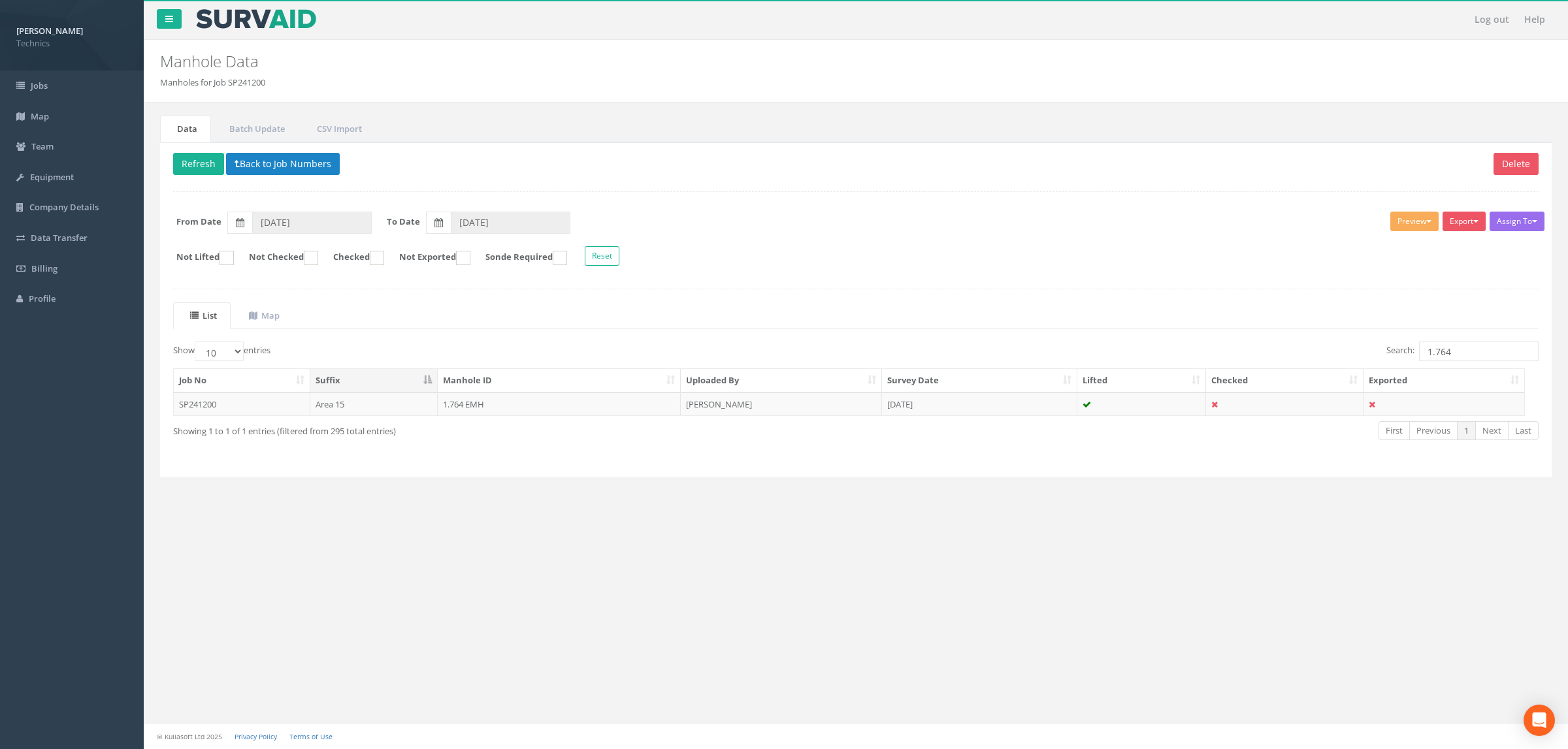
click at [641, 327] on ul "List Map" at bounding box center [856, 316] width 1366 height 27
click at [728, 539] on div "Log out Help Manhole Data Manholes for Job SP241200 × There was an error fetchi…" at bounding box center [856, 374] width 1424 height 749
click at [1451, 359] on input "1.764" at bounding box center [1479, 351] width 120 height 20
type input "1.765"
click at [247, 602] on div "Log out Help Manhole Data Manholes for Job SP241200 × There was an error fetchi…" at bounding box center [856, 374] width 1424 height 749
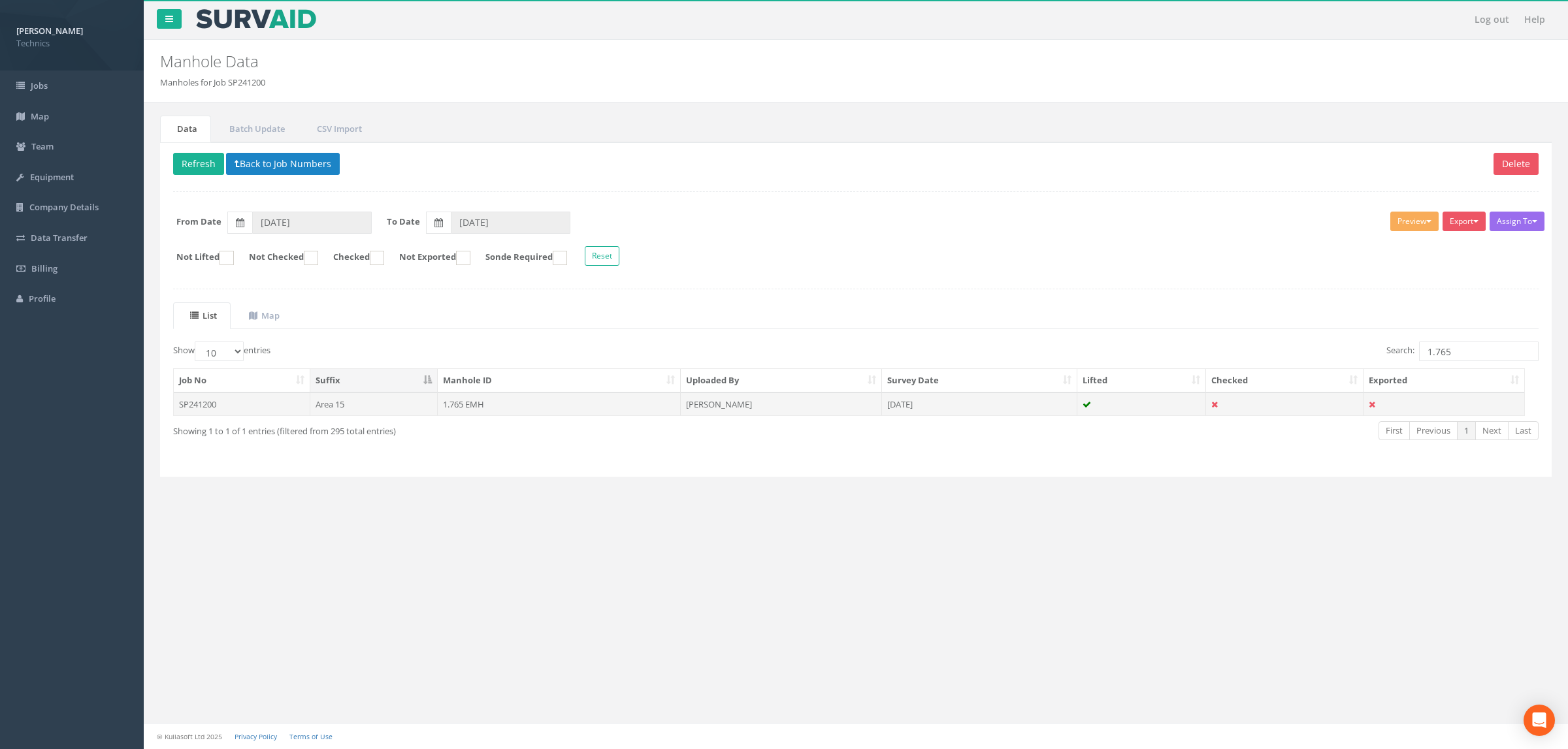
click at [510, 412] on td "1.765 EMH" at bounding box center [559, 404] width 243 height 23
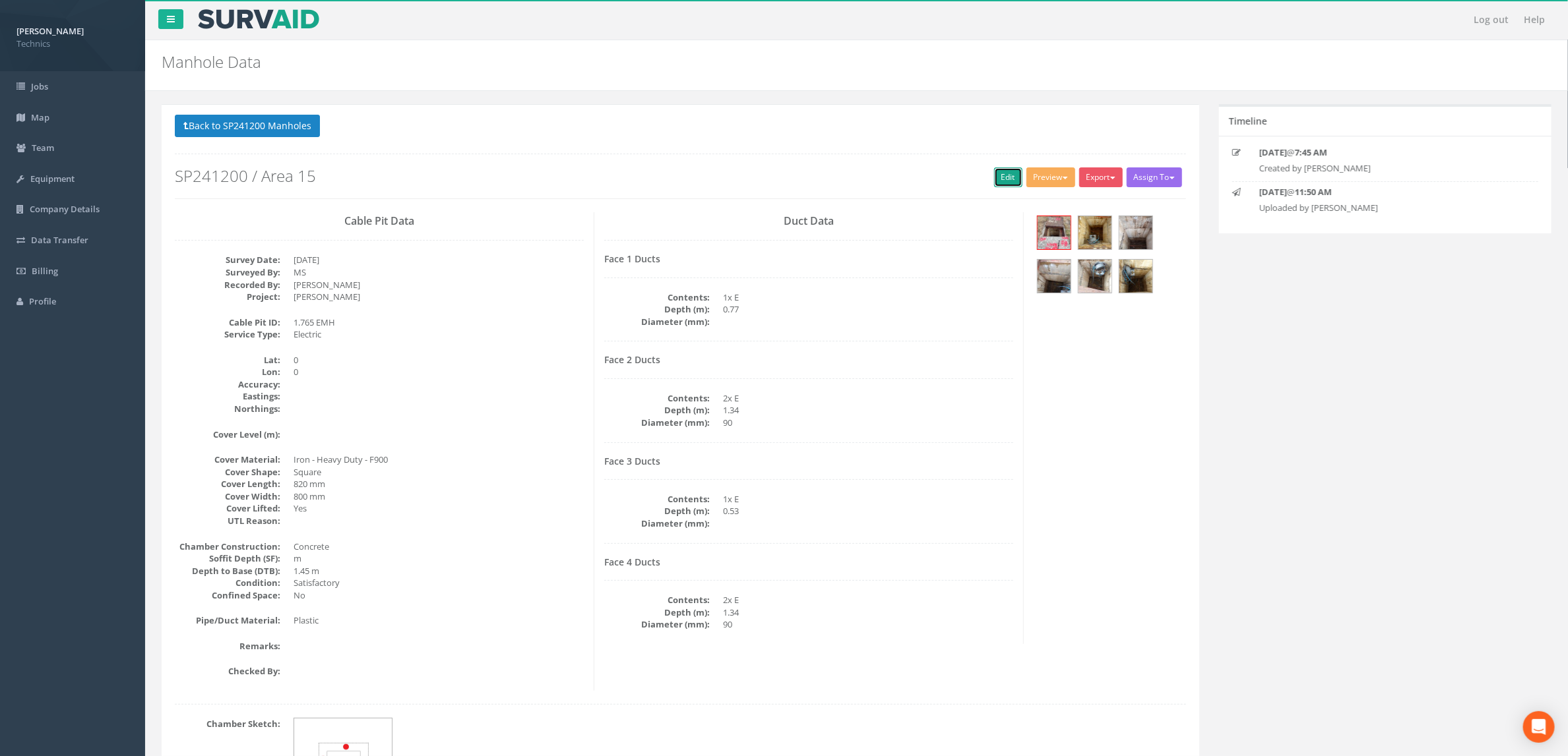
click at [1001, 174] on link "Edit" at bounding box center [1008, 177] width 29 height 20
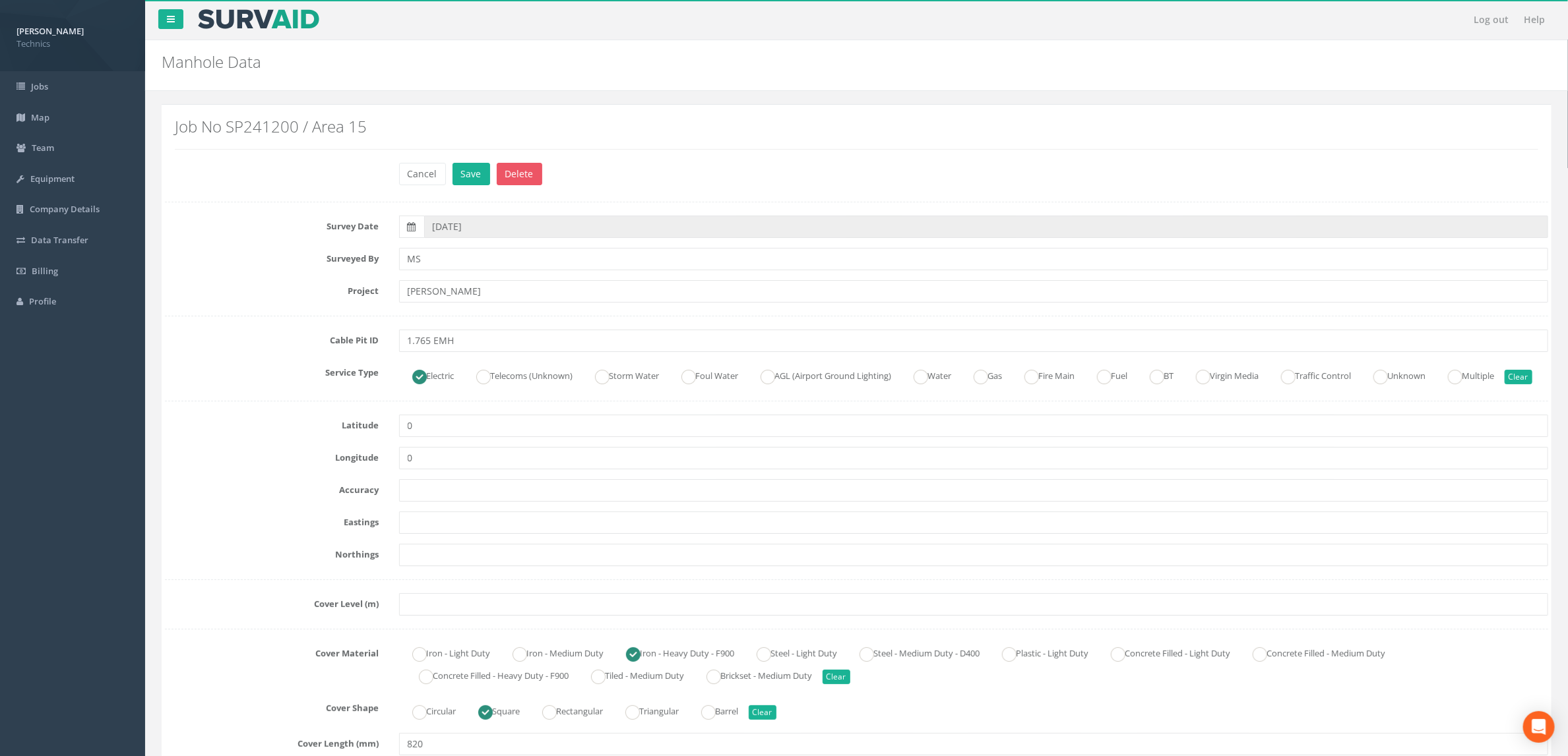
click at [457, 533] on div at bounding box center [974, 523] width 1170 height 22
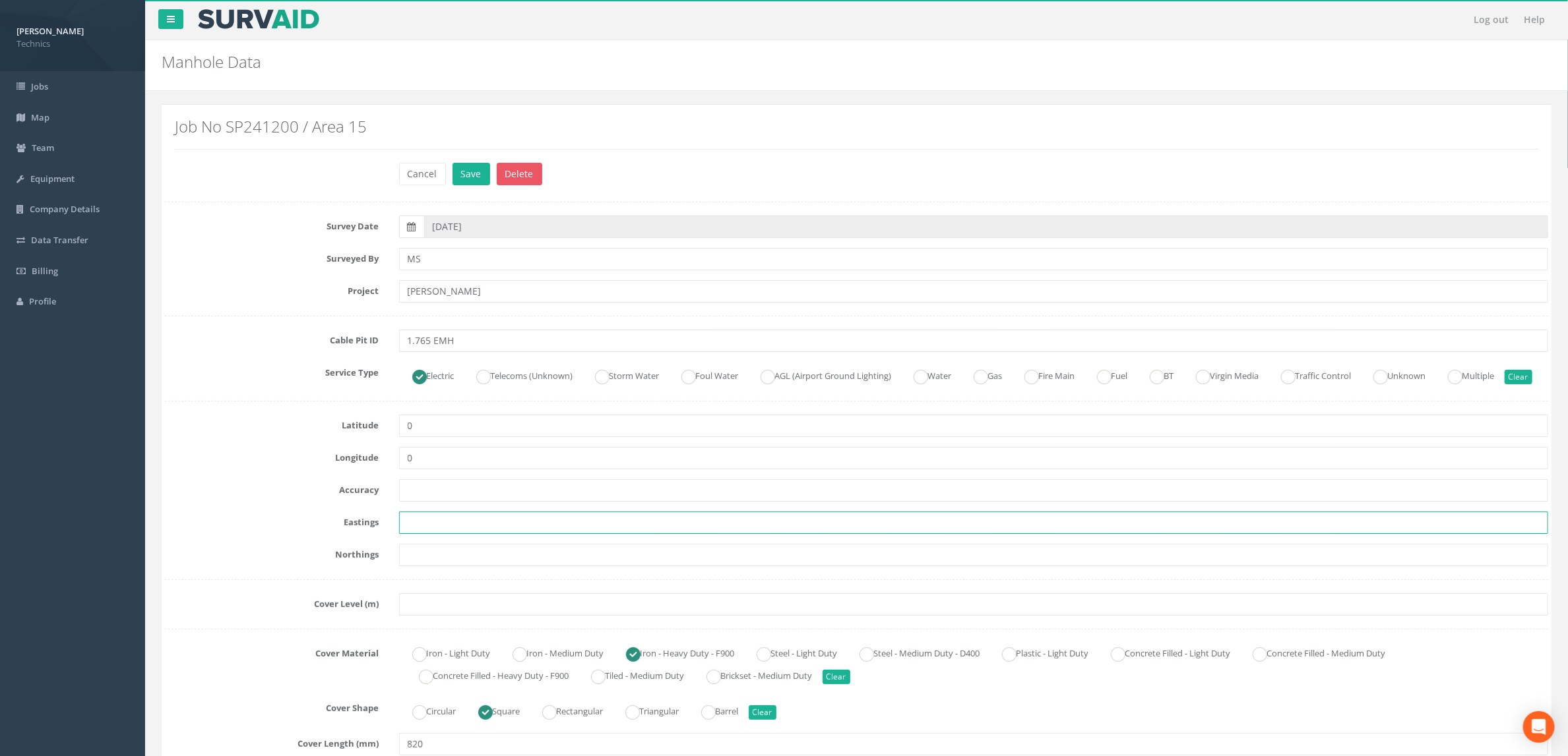
click at [451, 534] on input "text" at bounding box center [974, 523] width 1150 height 22
paste input "427525.6760"
type input "427525.6760"
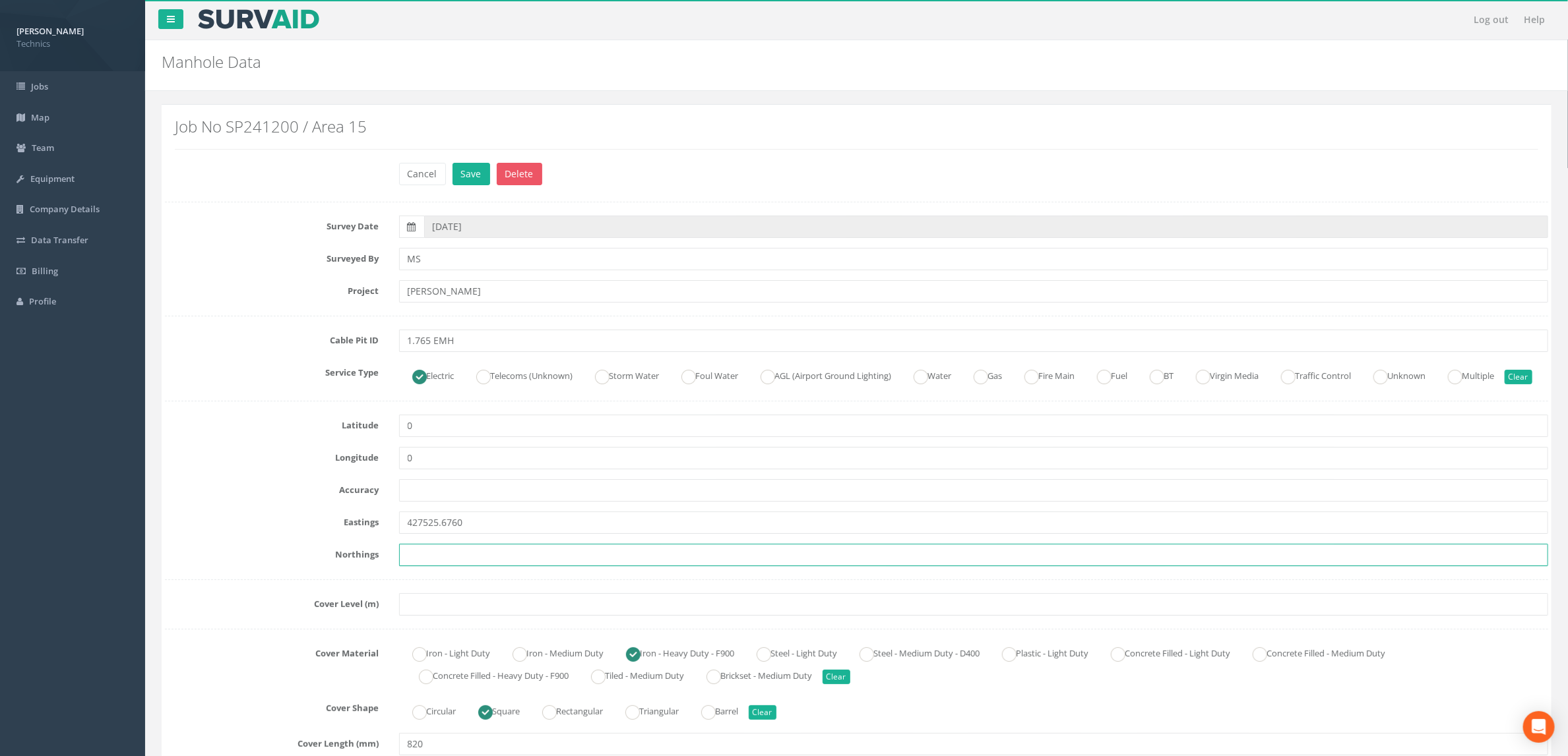
click at [485, 566] on input "text" at bounding box center [974, 555] width 1150 height 22
paste input "205401.9470"
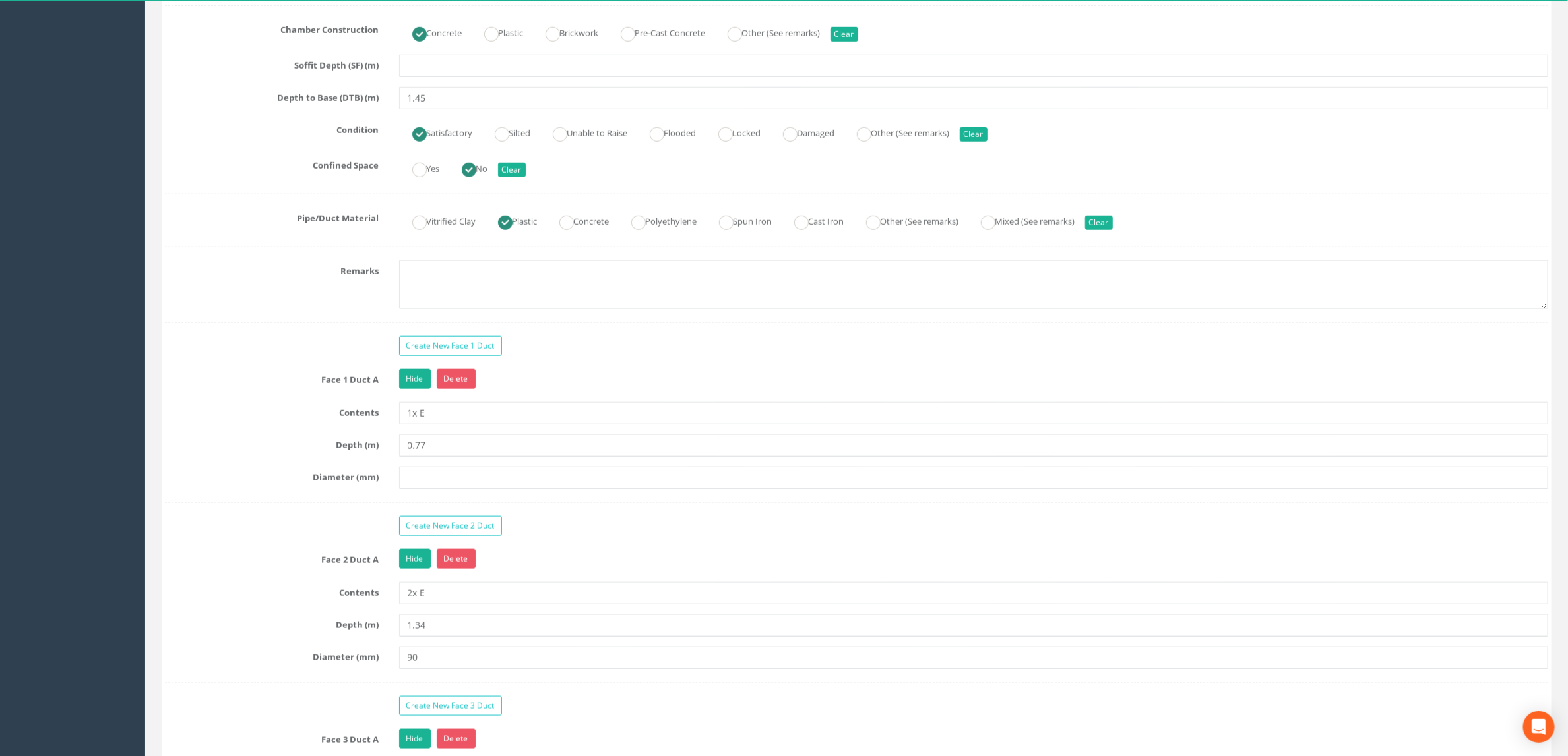
scroll to position [1088, 0]
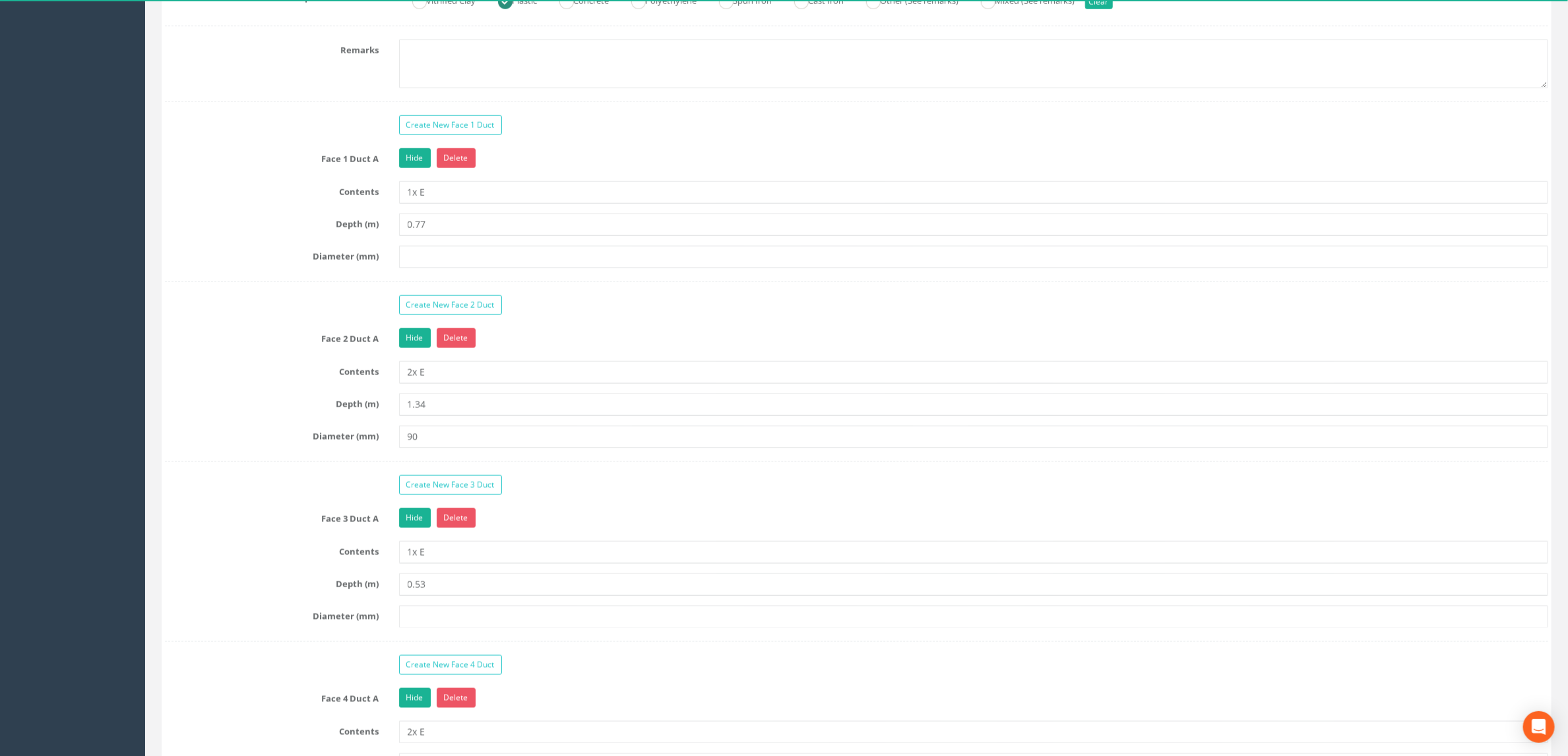
type input "205401.9470"
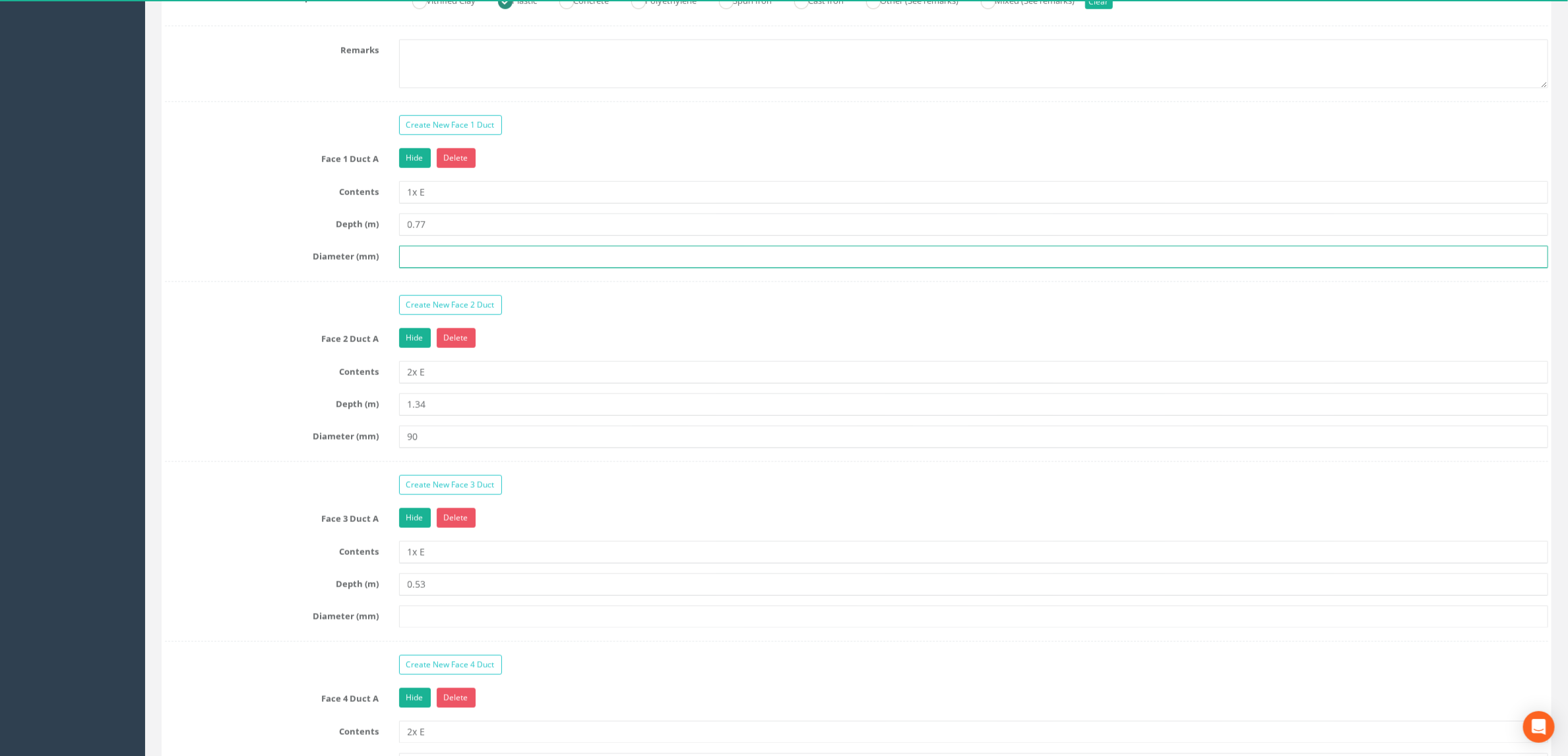
click at [475, 269] on input "text" at bounding box center [974, 257] width 1150 height 22
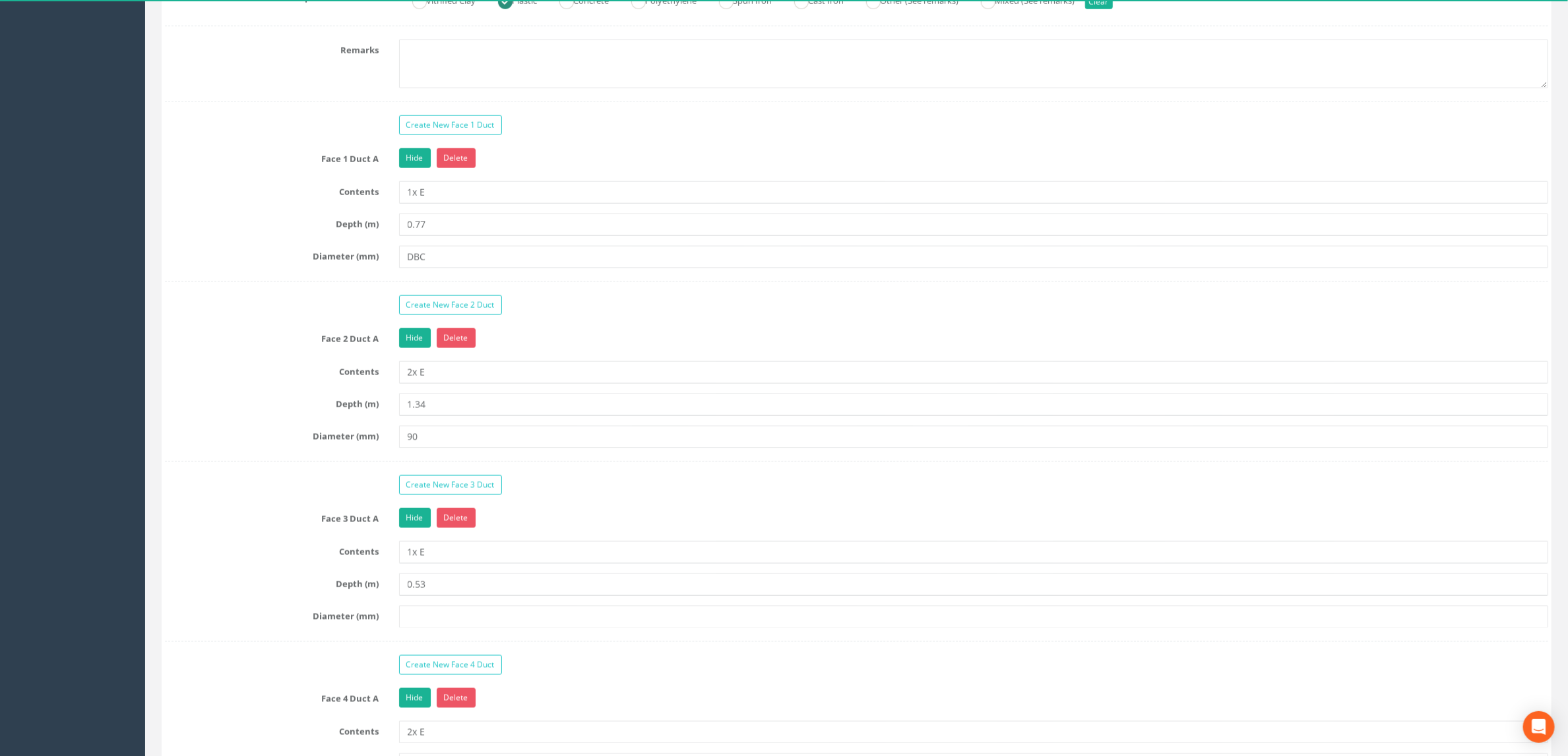
click at [342, 319] on div "Create New Face 2 Duct" at bounding box center [856, 306] width 1403 height 23
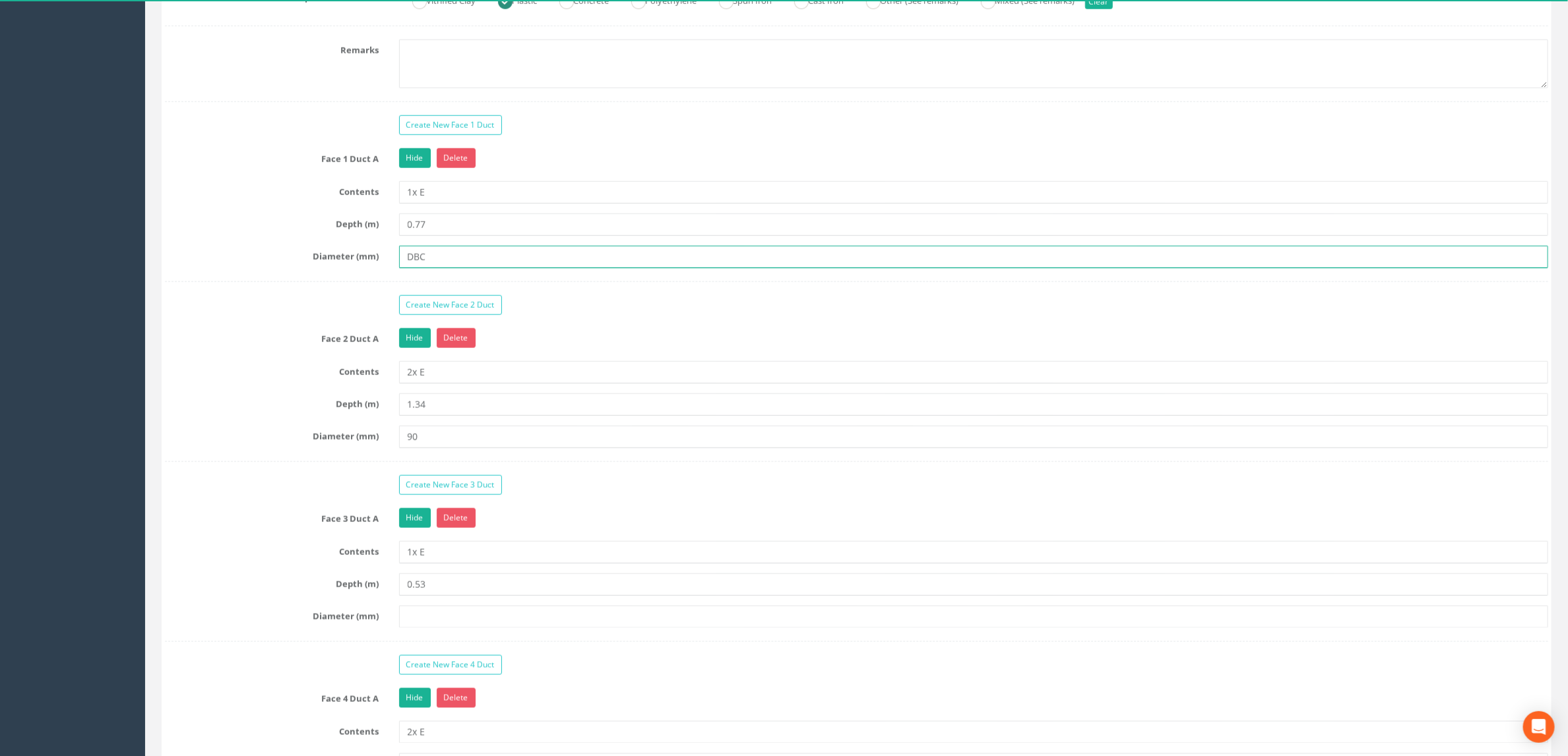
click at [453, 269] on input "DBC" at bounding box center [974, 257] width 1150 height 22
type input "DBC (Cut)"
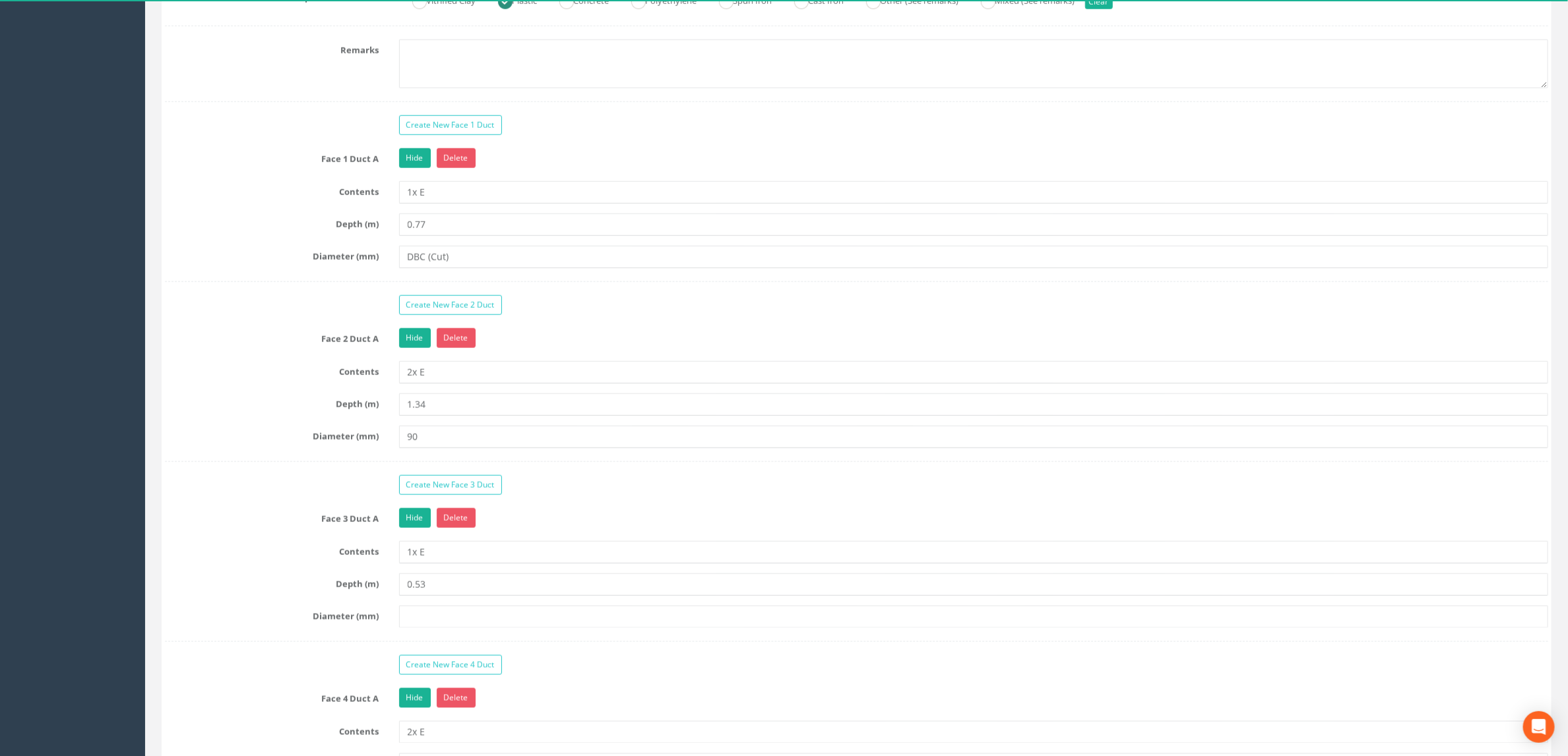
click at [314, 263] on label "Diameter (mm)" at bounding box center [272, 254] width 234 height 17
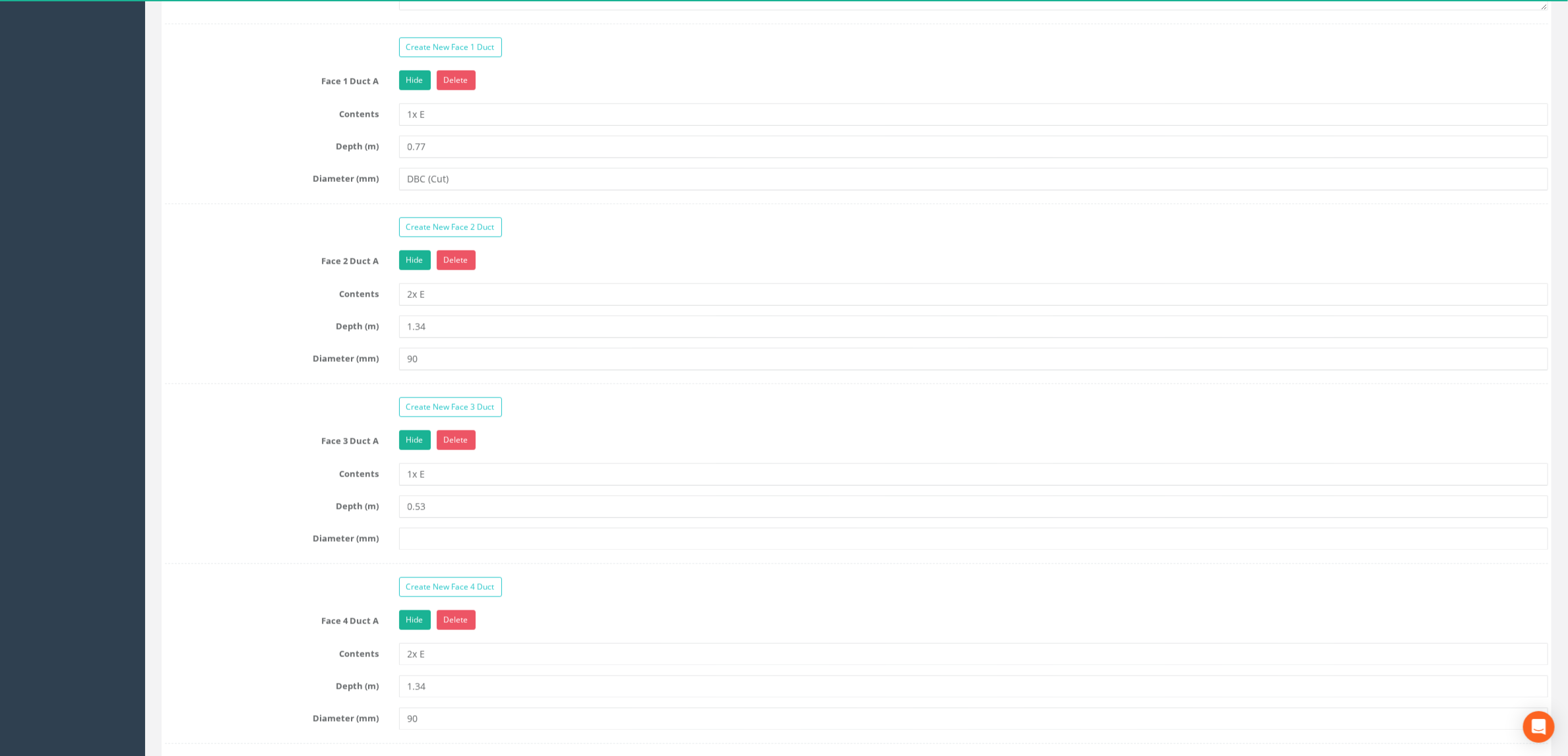
scroll to position [1285, 0]
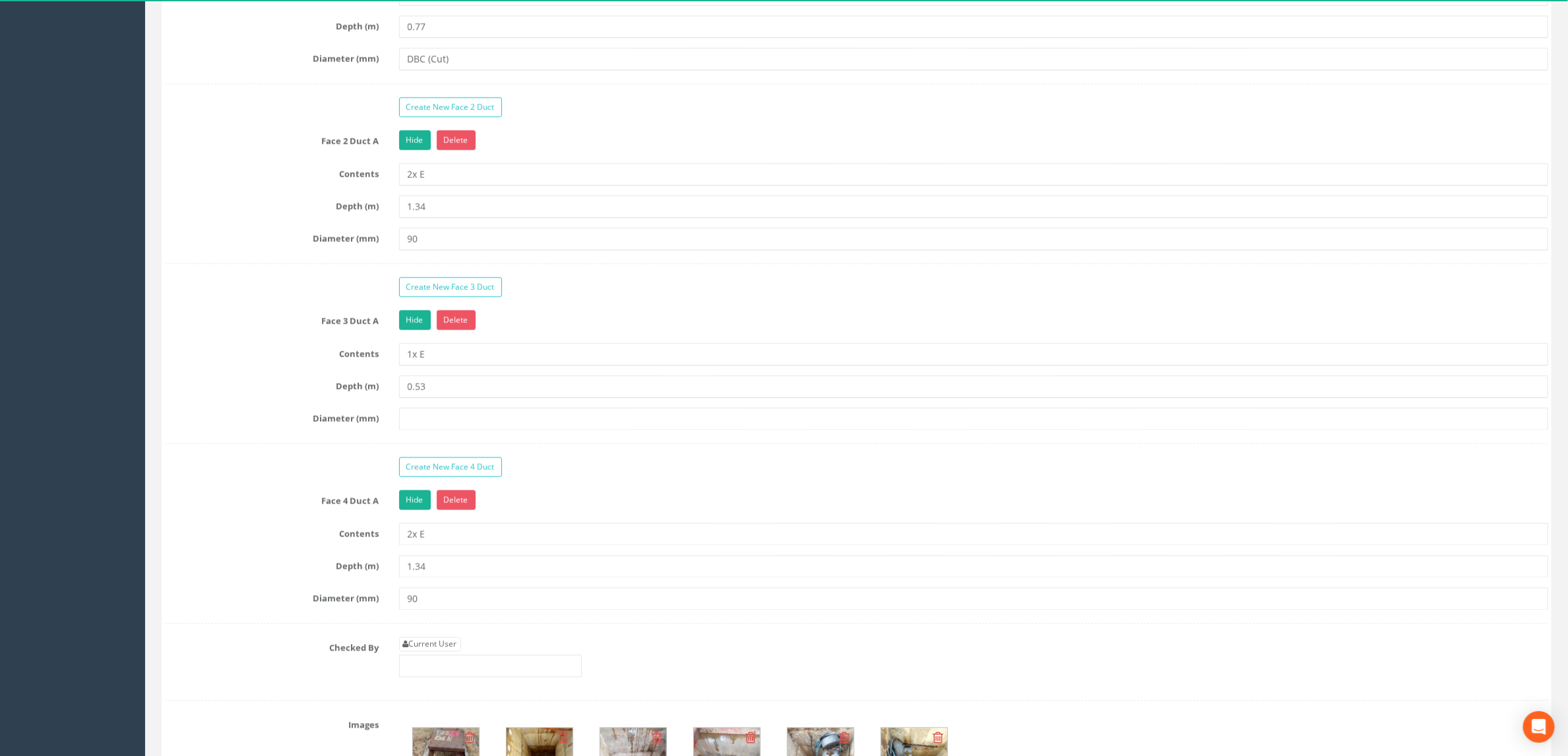
click at [675, 306] on div "Create New Face 1 Duct Face 1 Duct A Hide Delete Contents 1x E Depth (m) 0.77 D…" at bounding box center [857, 309] width 1383 height 784
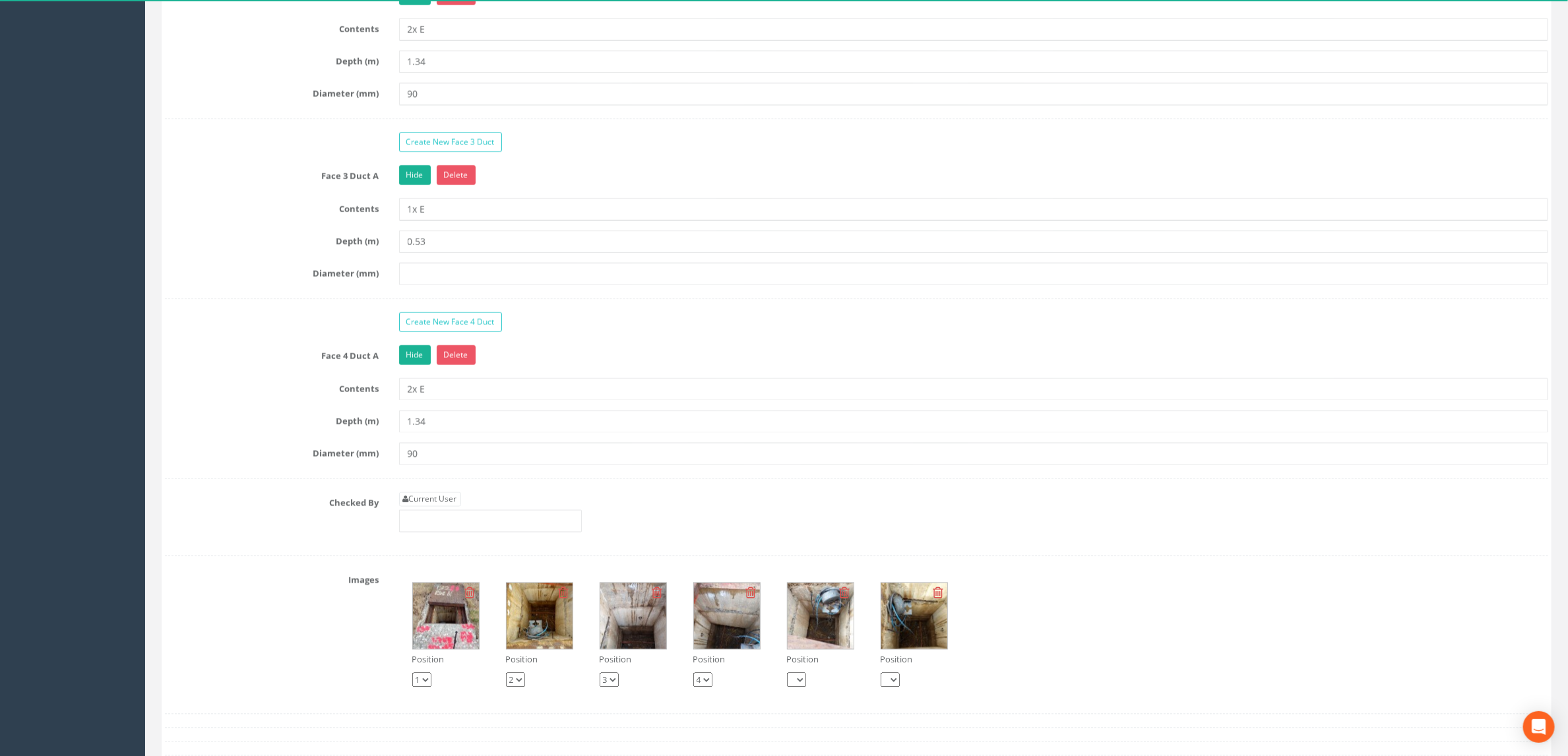
scroll to position [1582, 0]
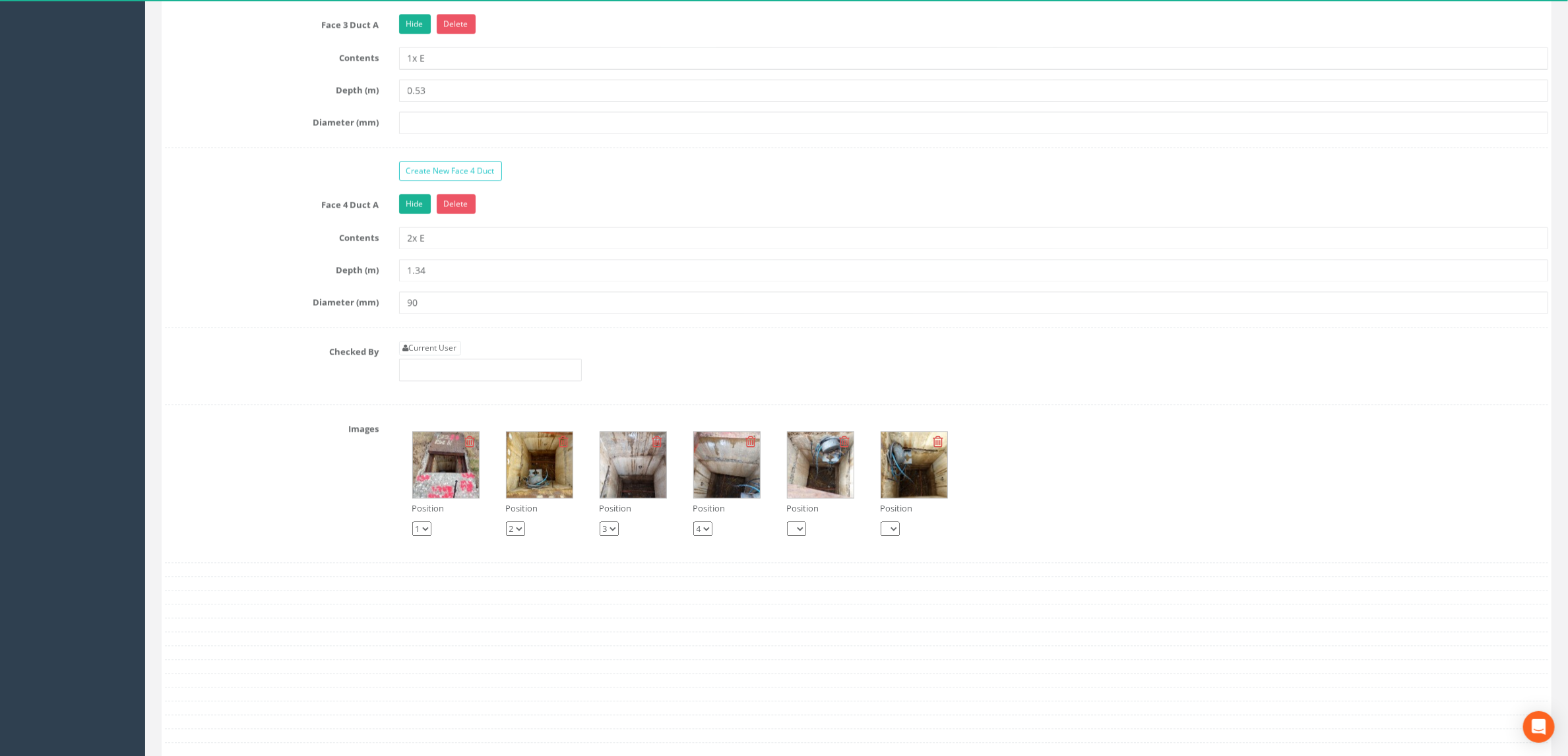
click at [446, 498] on img at bounding box center [446, 465] width 66 height 66
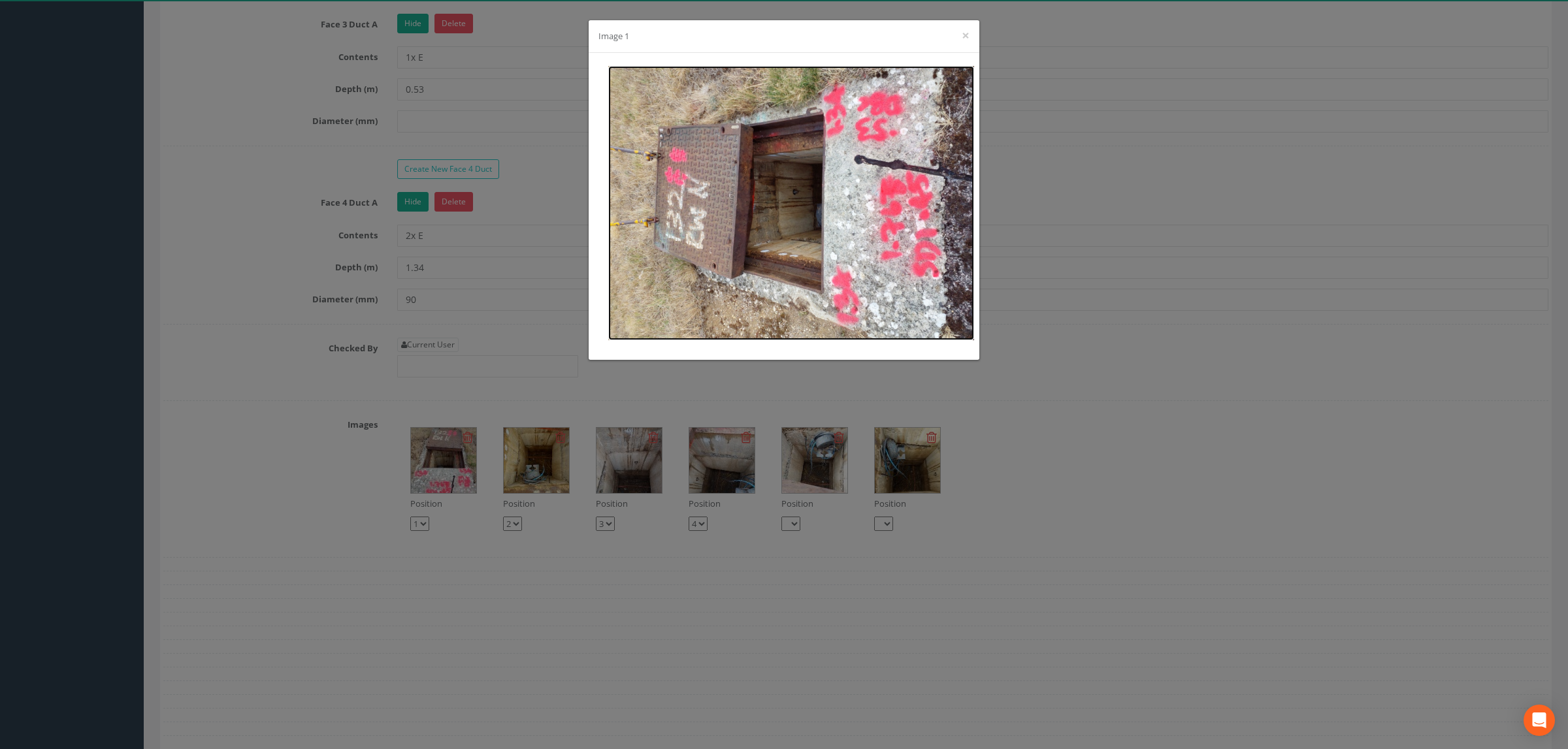
click at [692, 185] on img at bounding box center [792, 203] width 366 height 274
click at [967, 42] on button "×" at bounding box center [965, 35] width 8 height 14
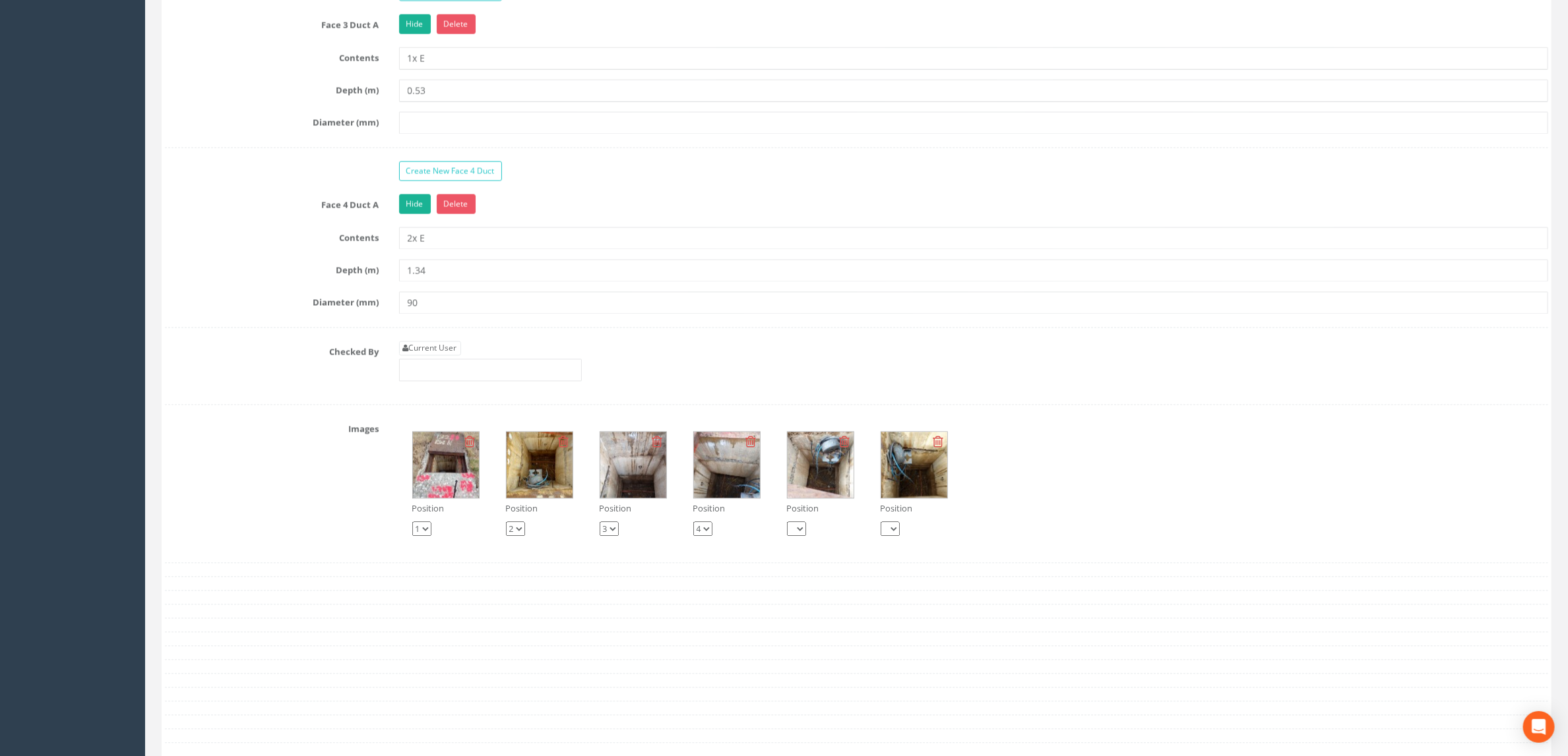
click at [541, 498] on img at bounding box center [540, 465] width 66 height 66
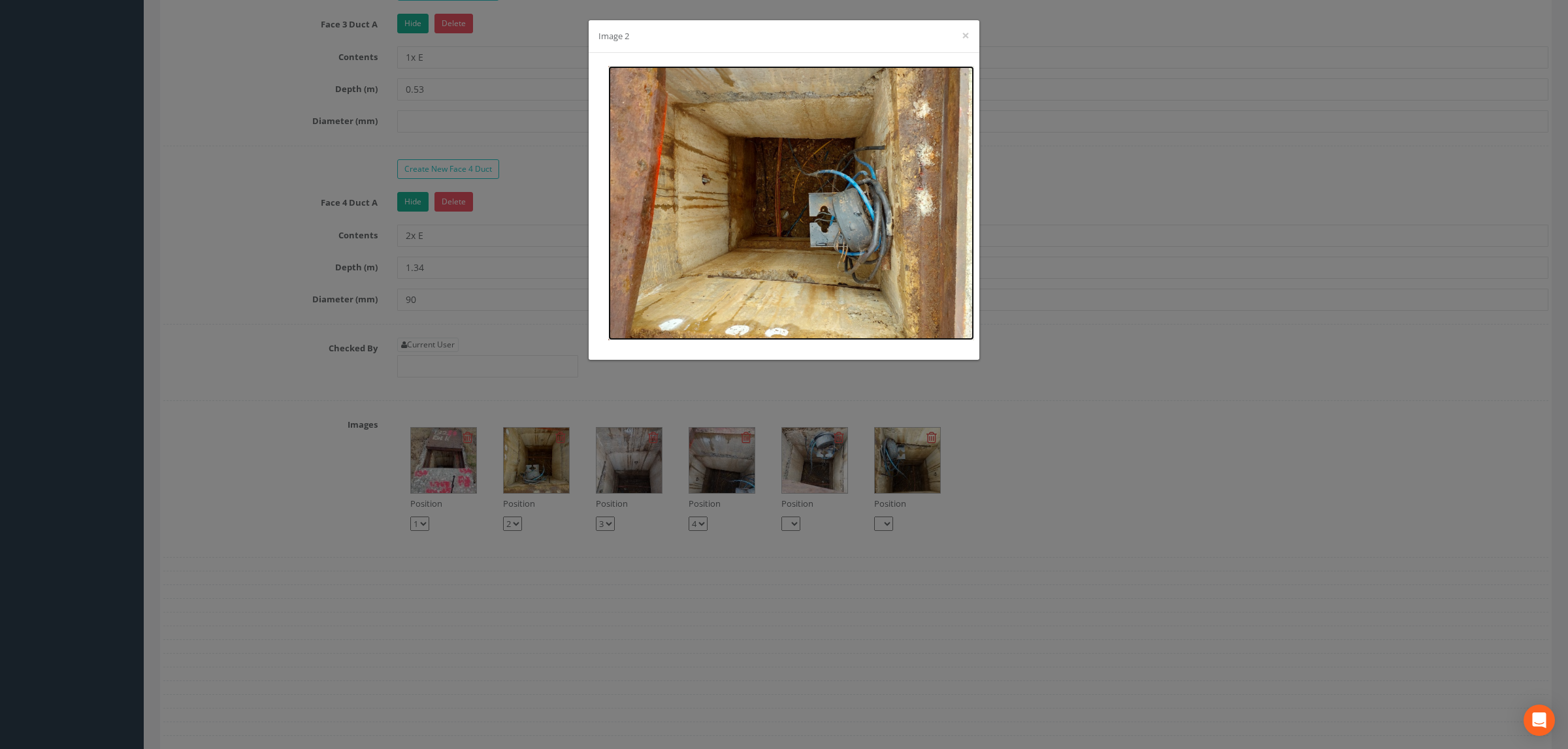
click at [791, 183] on img at bounding box center [792, 203] width 366 height 274
click at [967, 34] on button "×" at bounding box center [965, 35] width 8 height 14
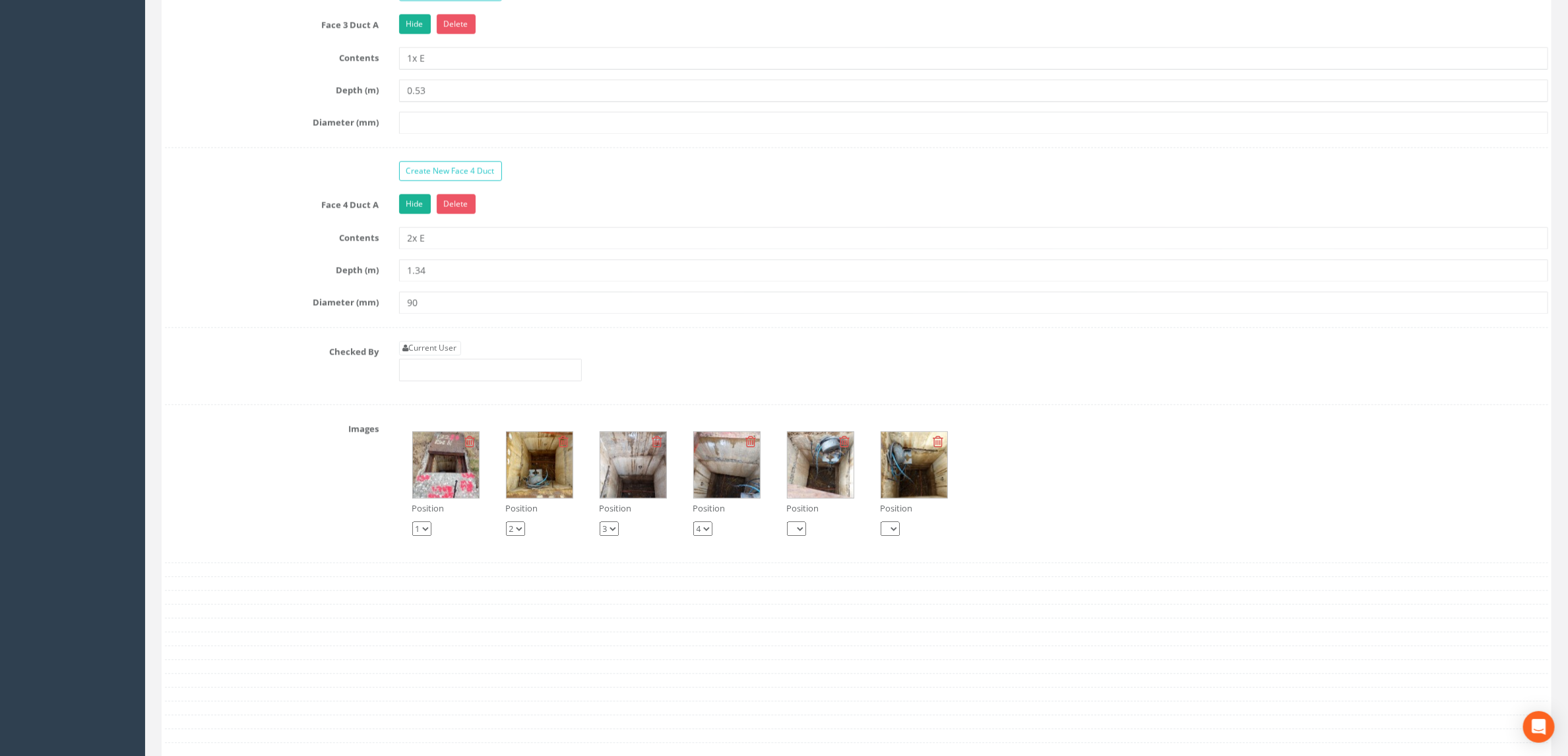
click at [611, 184] on div "Create New Face 4 Duct" at bounding box center [974, 172] width 1170 height 23
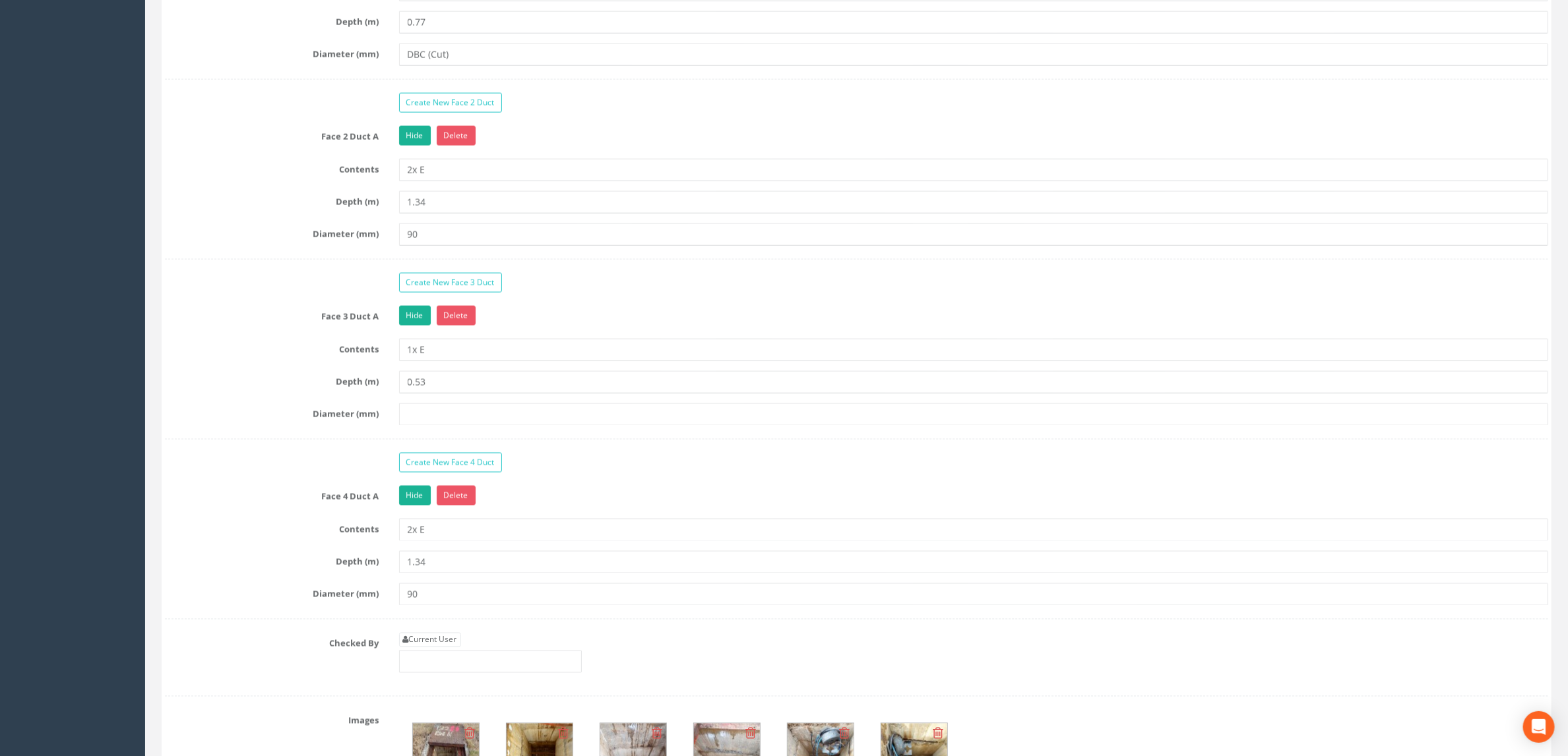
scroll to position [1285, 0]
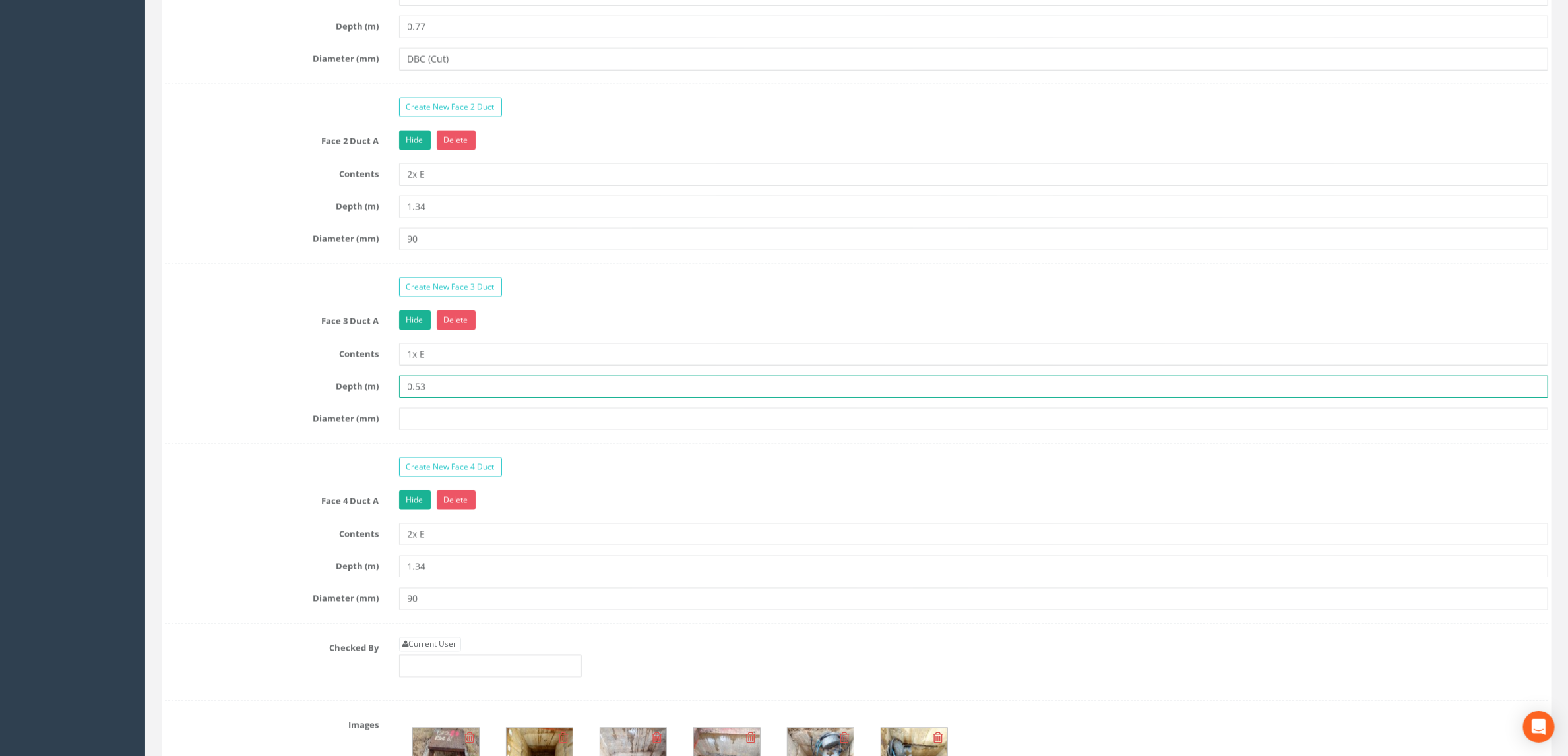
click at [461, 398] on input "0.53" at bounding box center [974, 386] width 1150 height 22
type input "0.35"
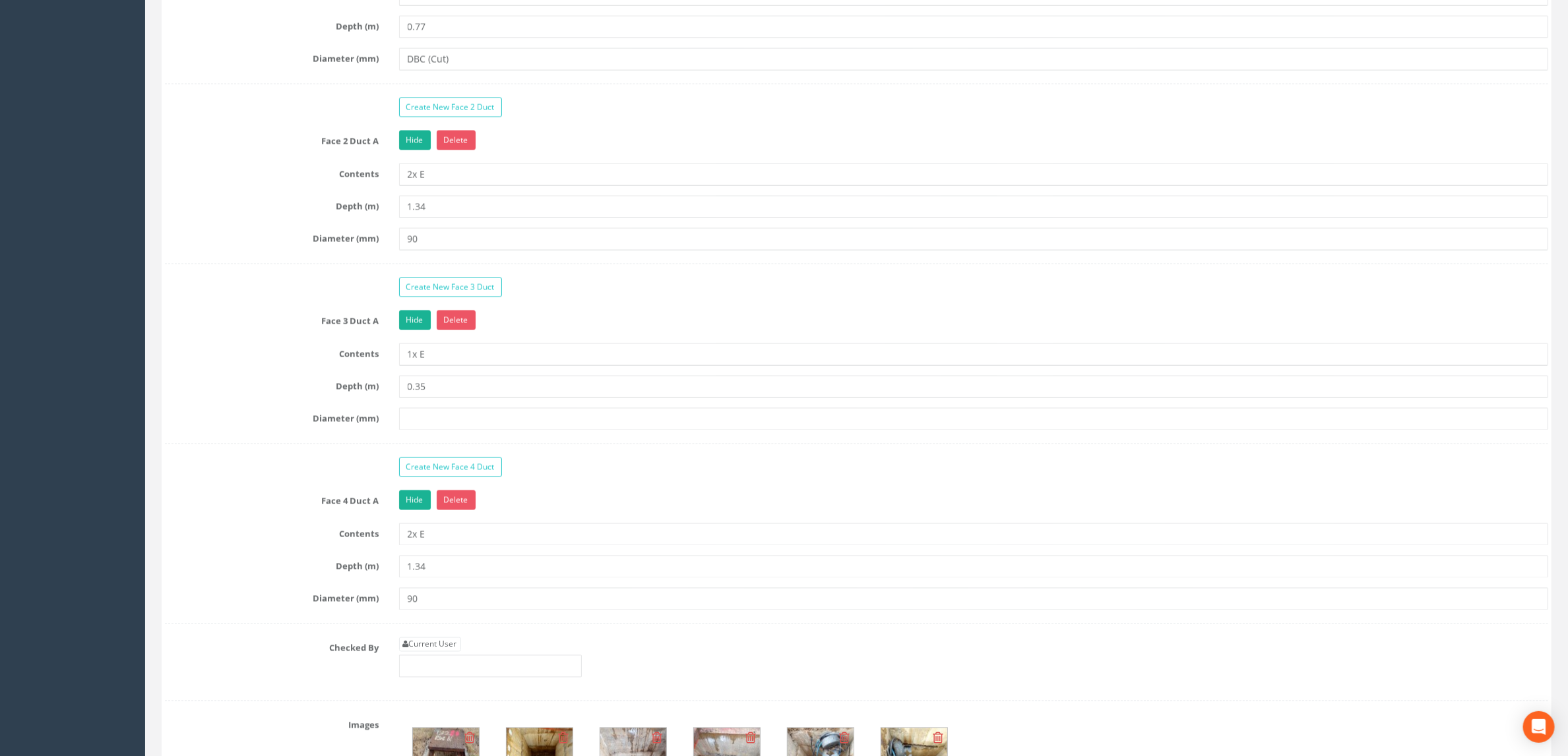
click at [628, 300] on div "Create New Face 3 Duct" at bounding box center [974, 289] width 1170 height 23
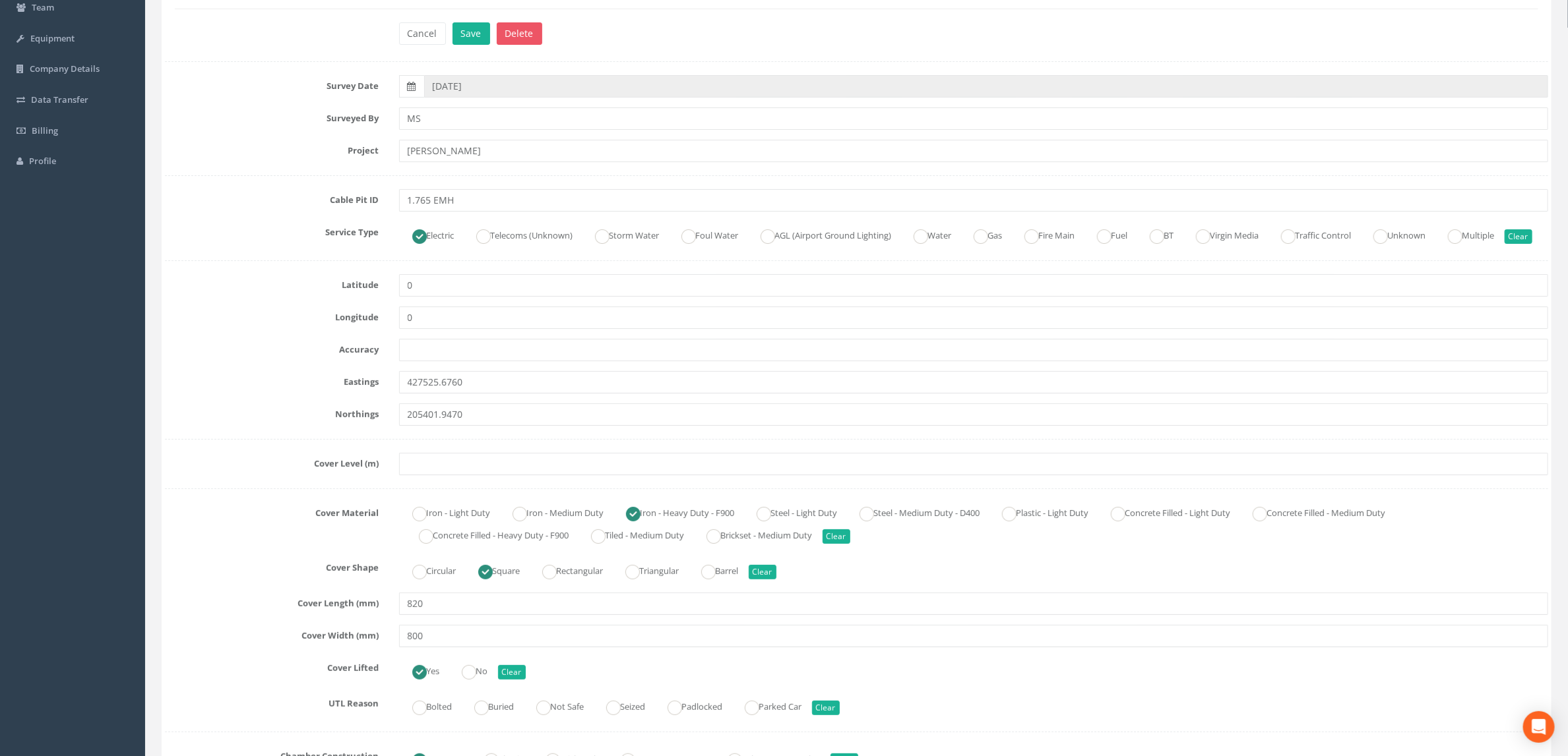
scroll to position [0, 0]
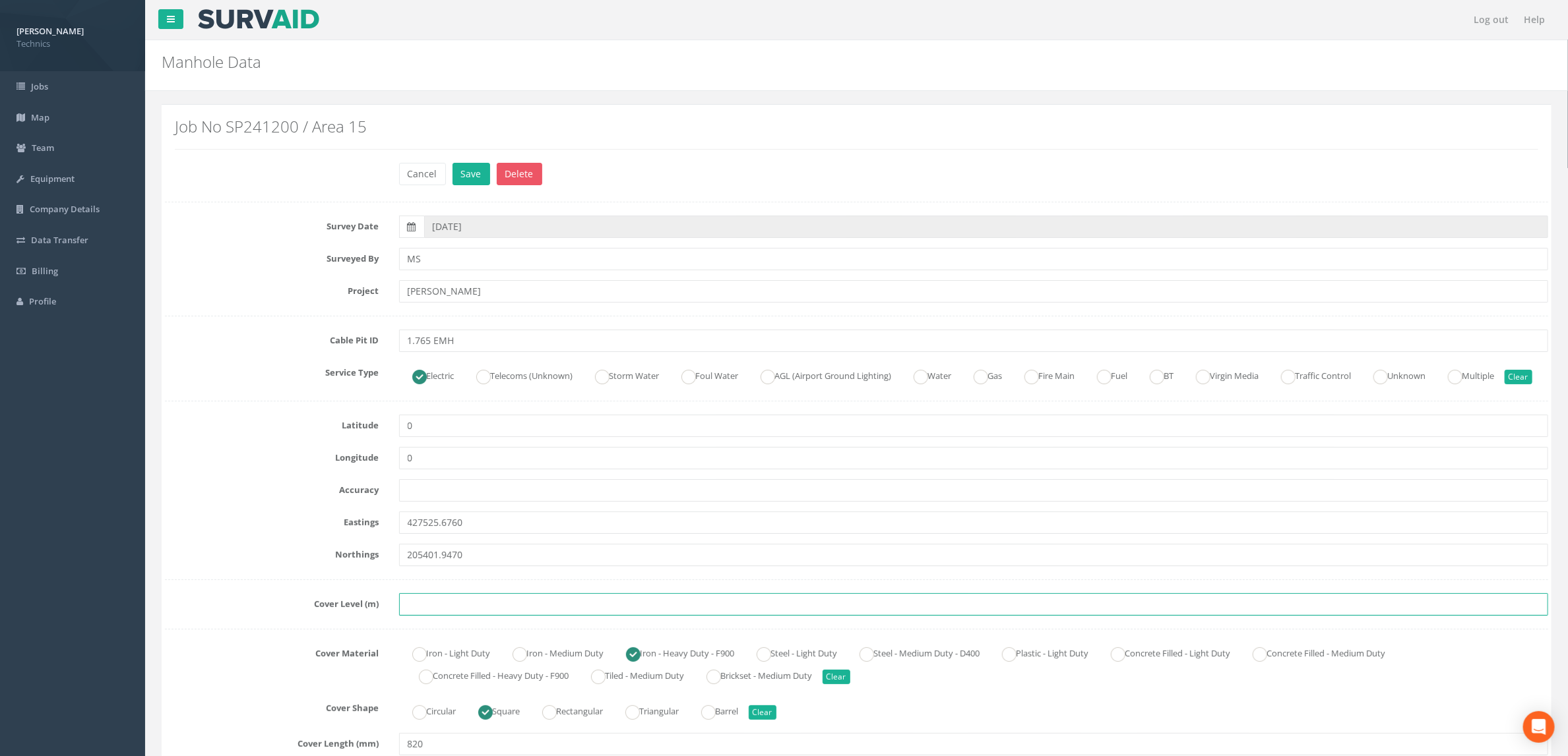
click at [461, 615] on input "text" at bounding box center [974, 604] width 1150 height 22
paste input "87.3430"
type input "87.3430"
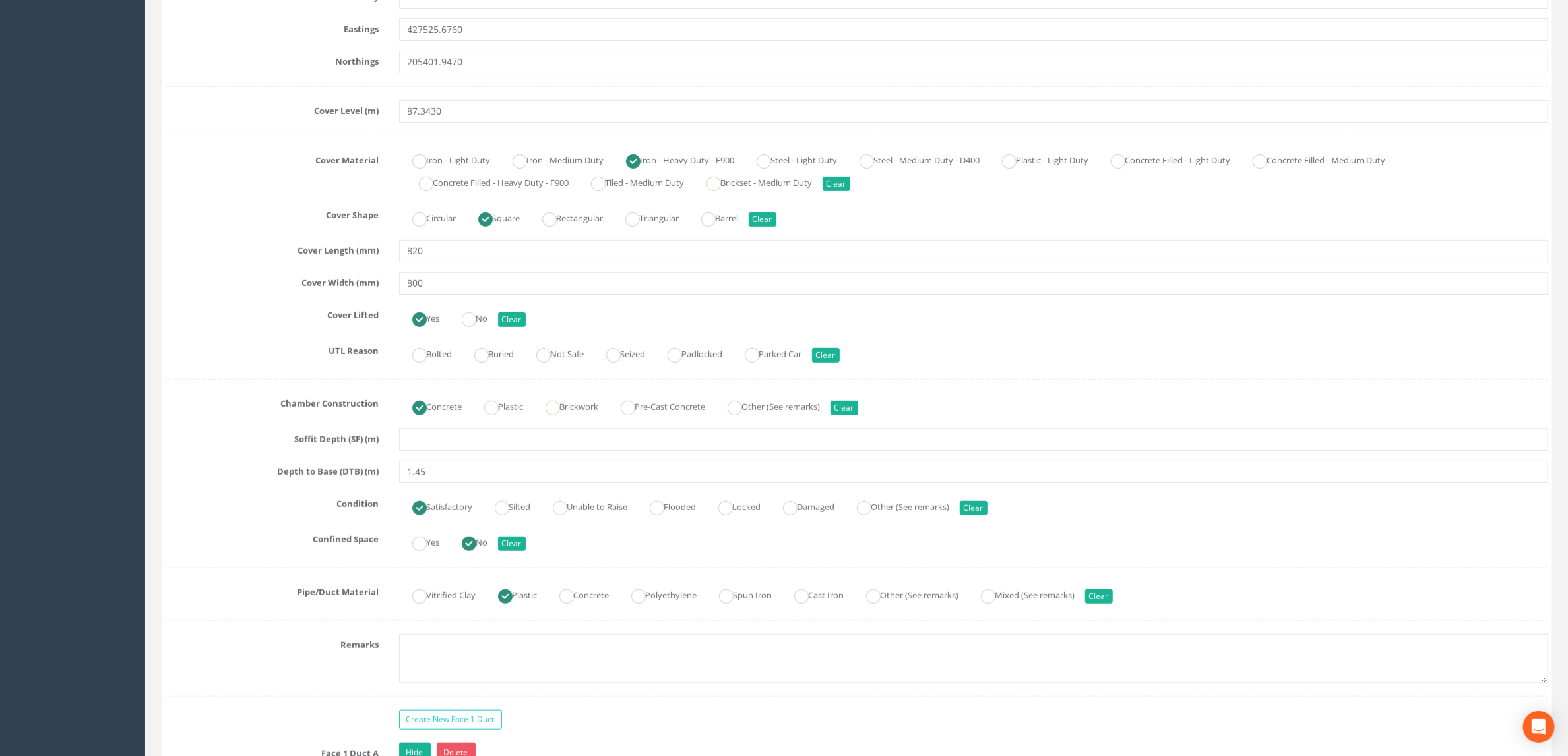
scroll to position [495, 0]
click at [430, 450] on input "text" at bounding box center [974, 438] width 1150 height 22
type input "1.08"
click at [264, 364] on div "UTL Reason Bolted [GEOGRAPHIC_DATA] Not Safe Seized Padlocked Parked Car Clear" at bounding box center [856, 351] width 1403 height 26
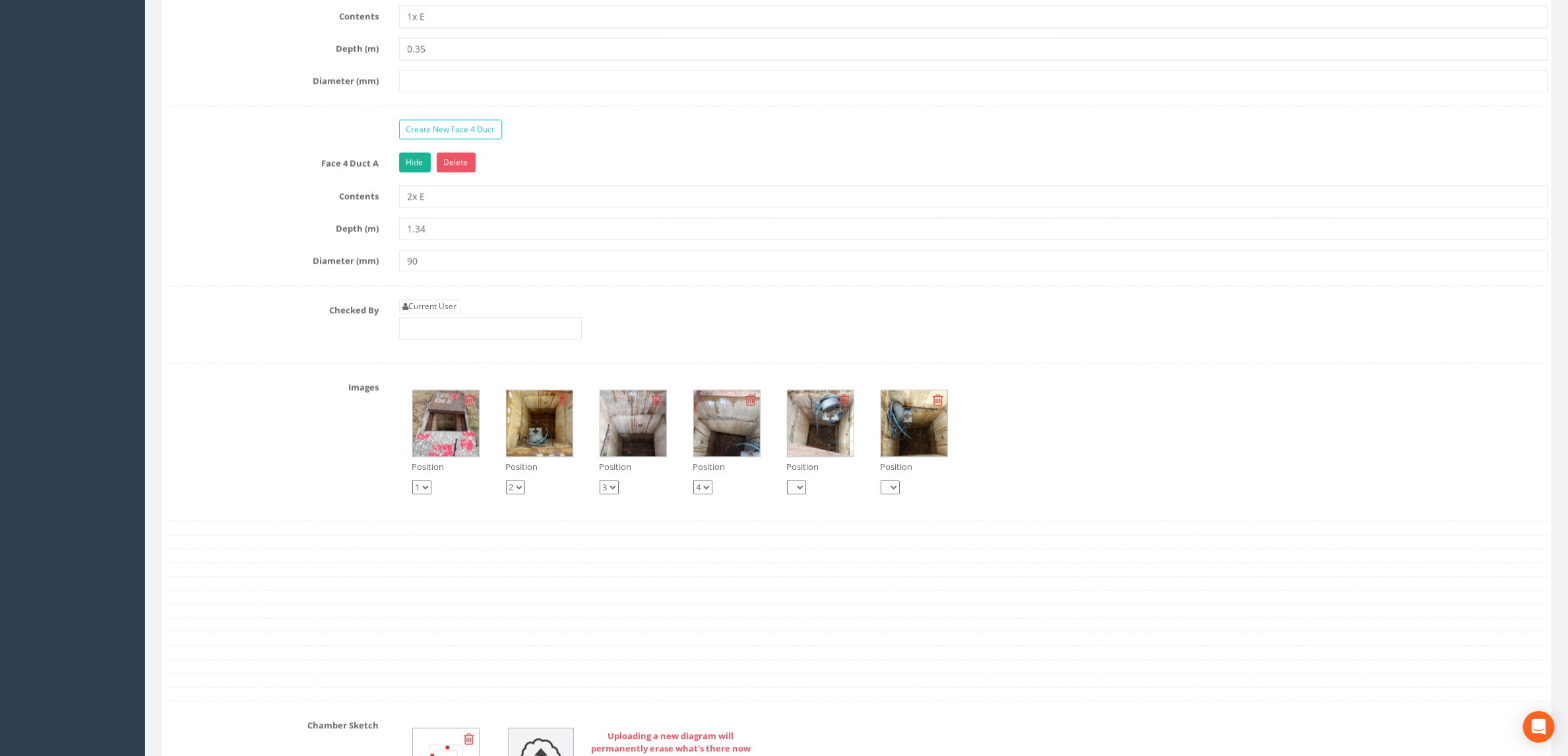
scroll to position [1327, 0]
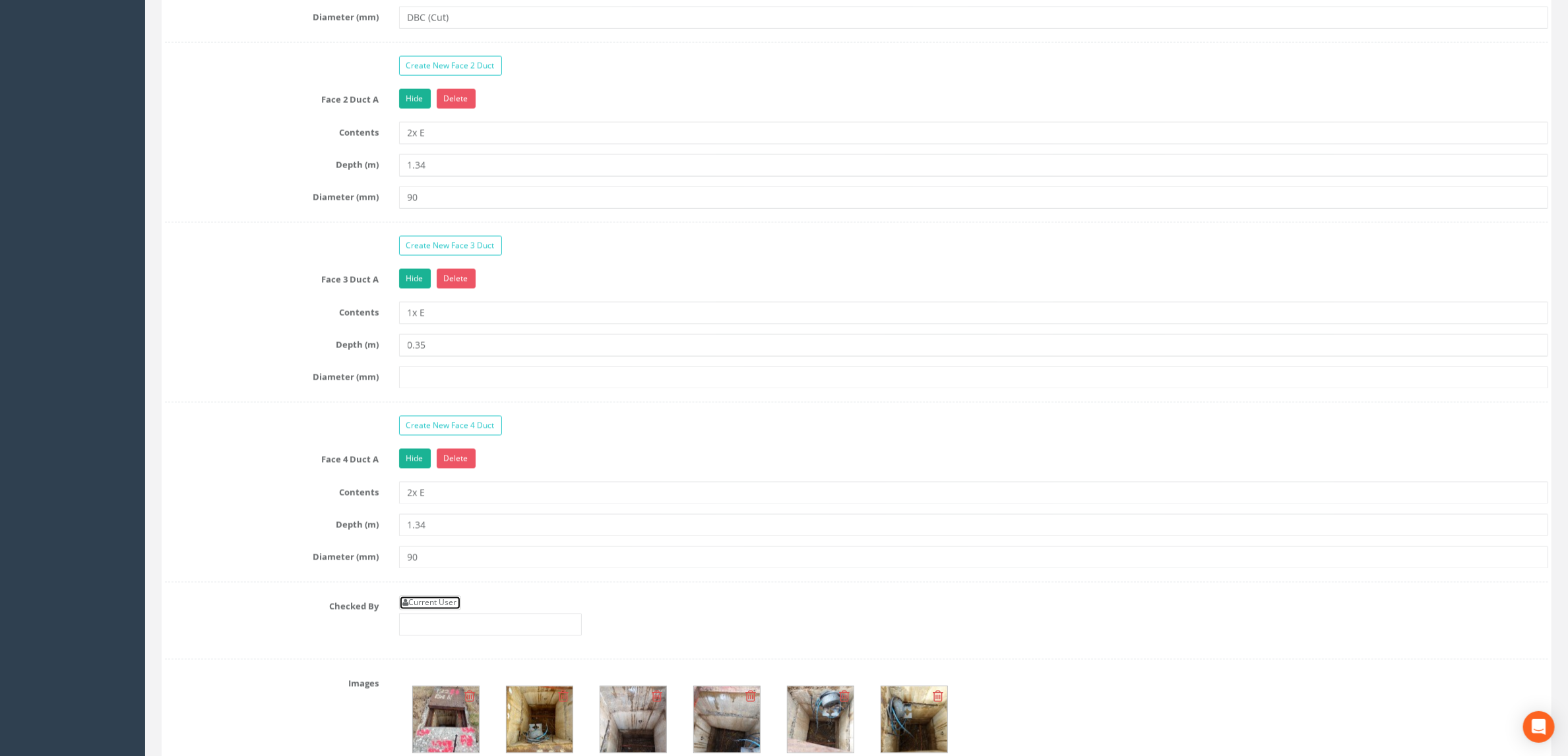
click at [440, 610] on link "Current User" at bounding box center [430, 604] width 62 height 15
type input "[PERSON_NAME]"
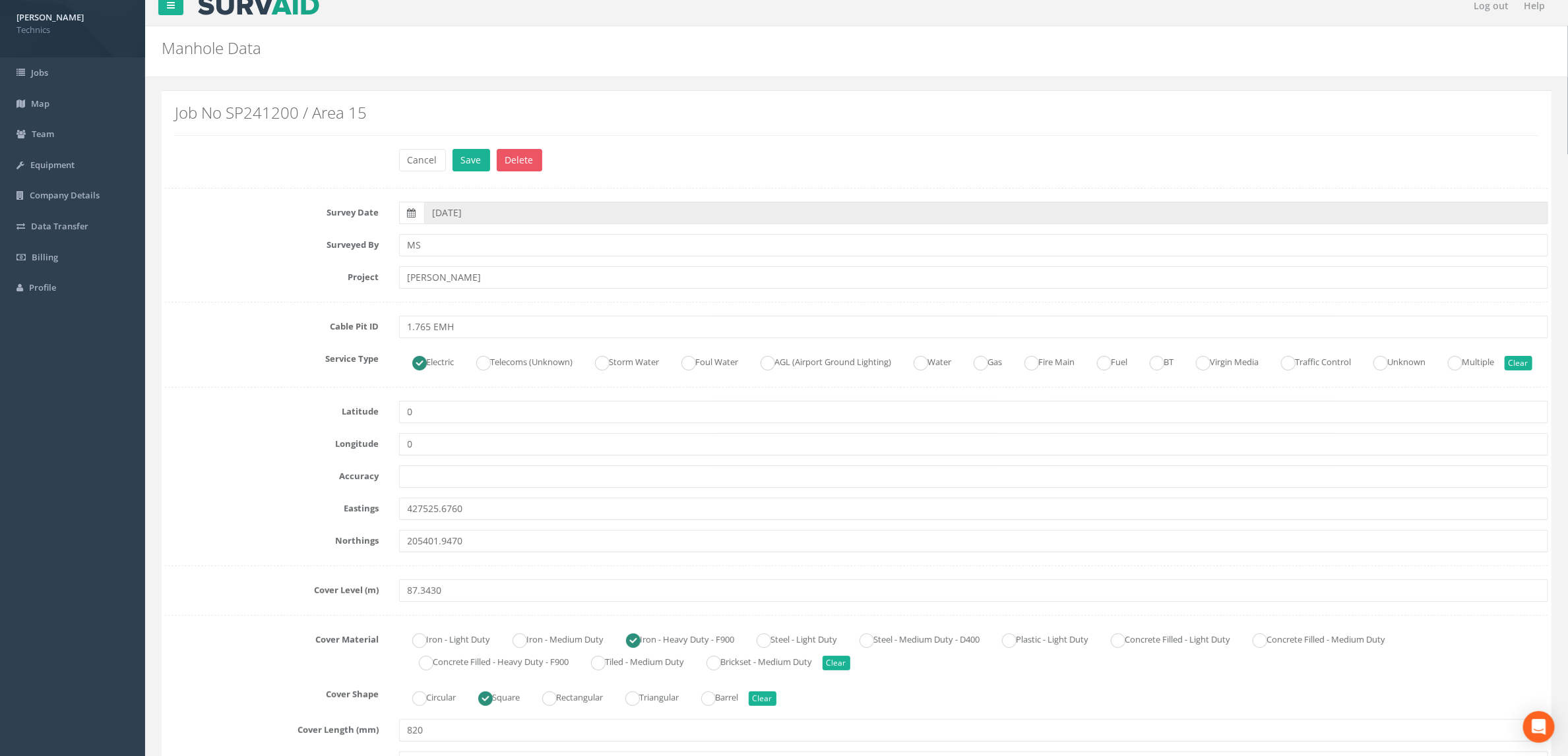
scroll to position [0, 0]
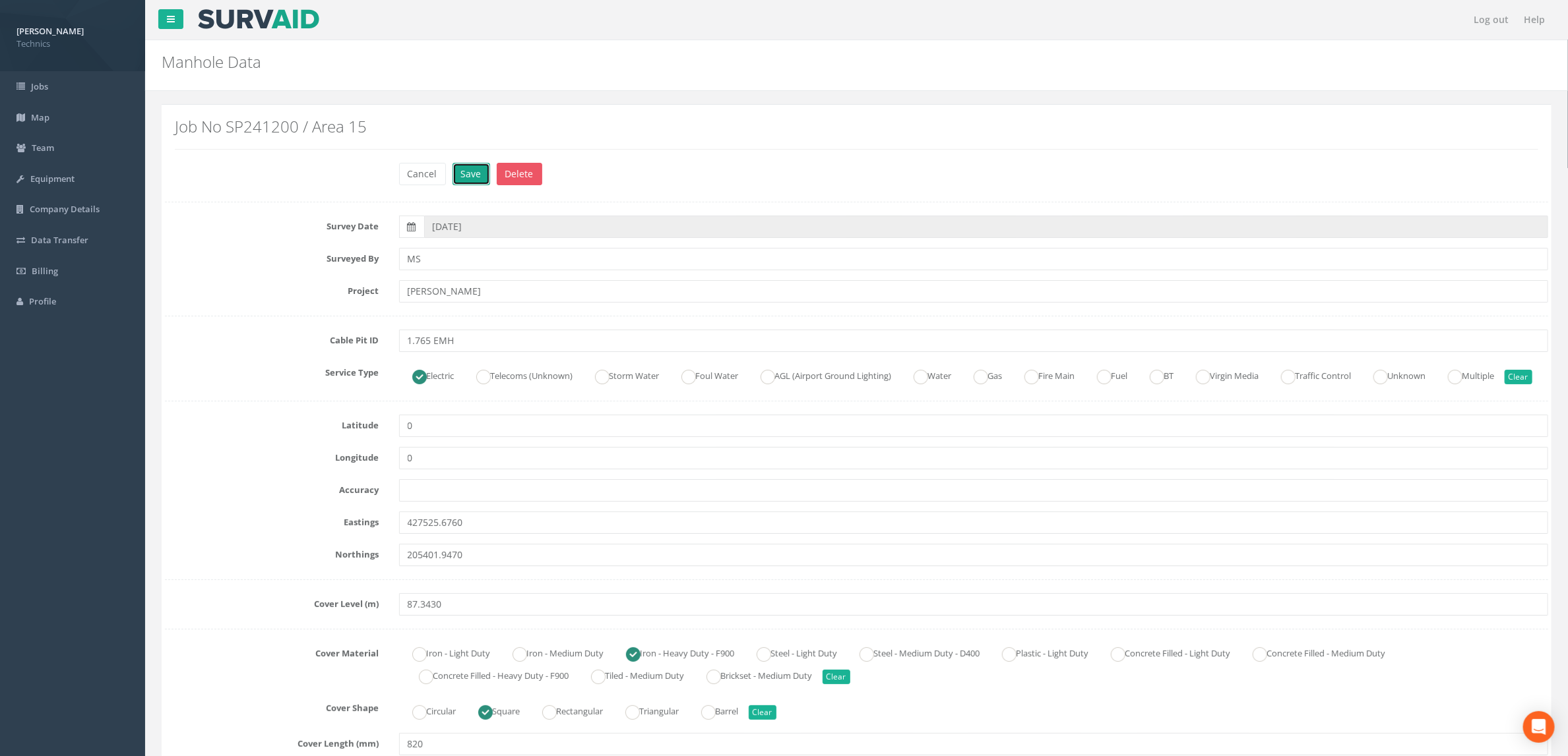
click at [471, 182] on button "Save" at bounding box center [471, 174] width 38 height 22
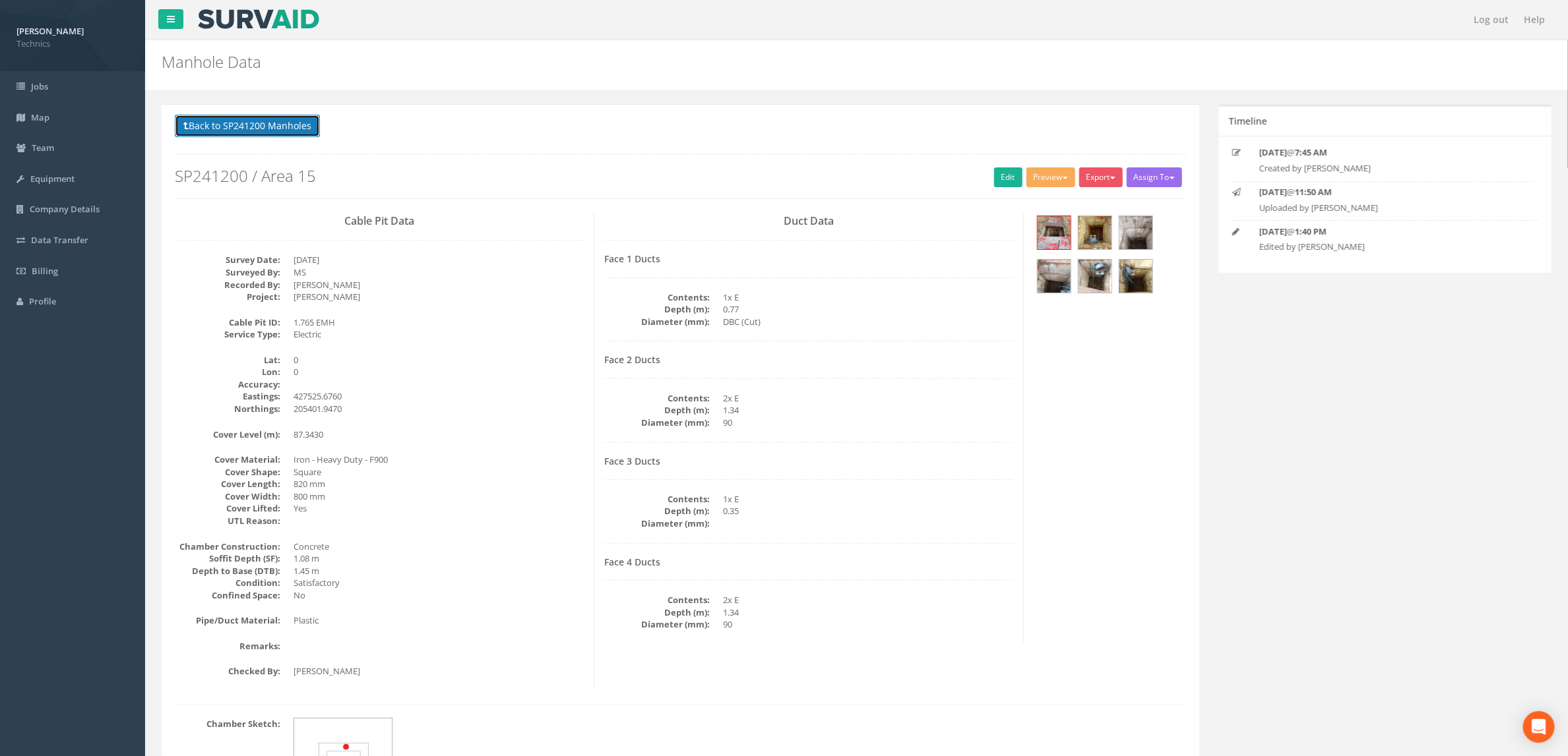
click at [266, 129] on button "Back to SP241200 Manholes" at bounding box center [247, 126] width 145 height 22
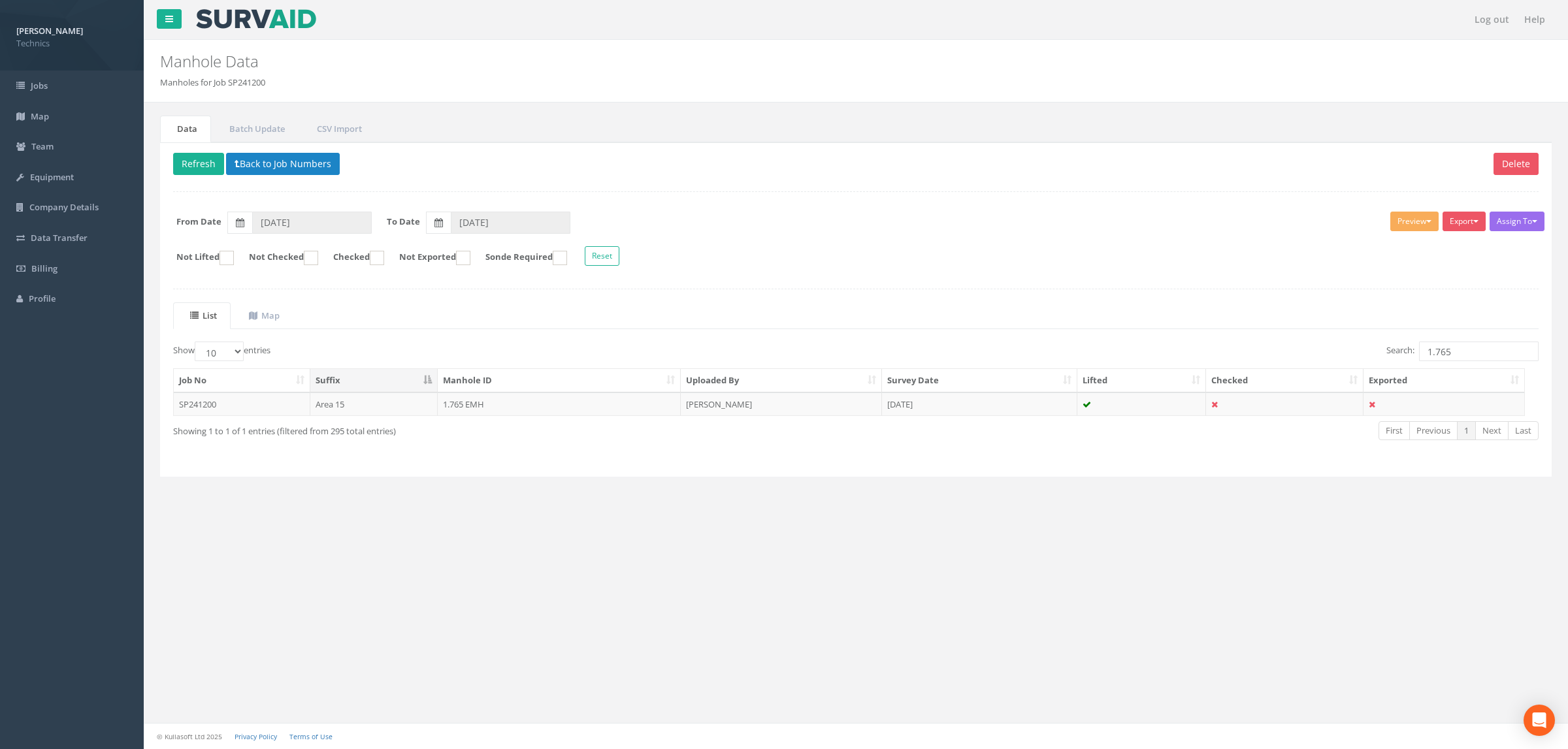
click at [584, 713] on div "Log out Help Manhole Data Manholes for Job SP241200 × There was an error fetchi…" at bounding box center [856, 374] width 1424 height 749
click at [1463, 354] on input "1.765" at bounding box center [1479, 351] width 120 height 20
type input "1.766"
click at [754, 410] on td "[PERSON_NAME]" at bounding box center [781, 404] width 201 height 23
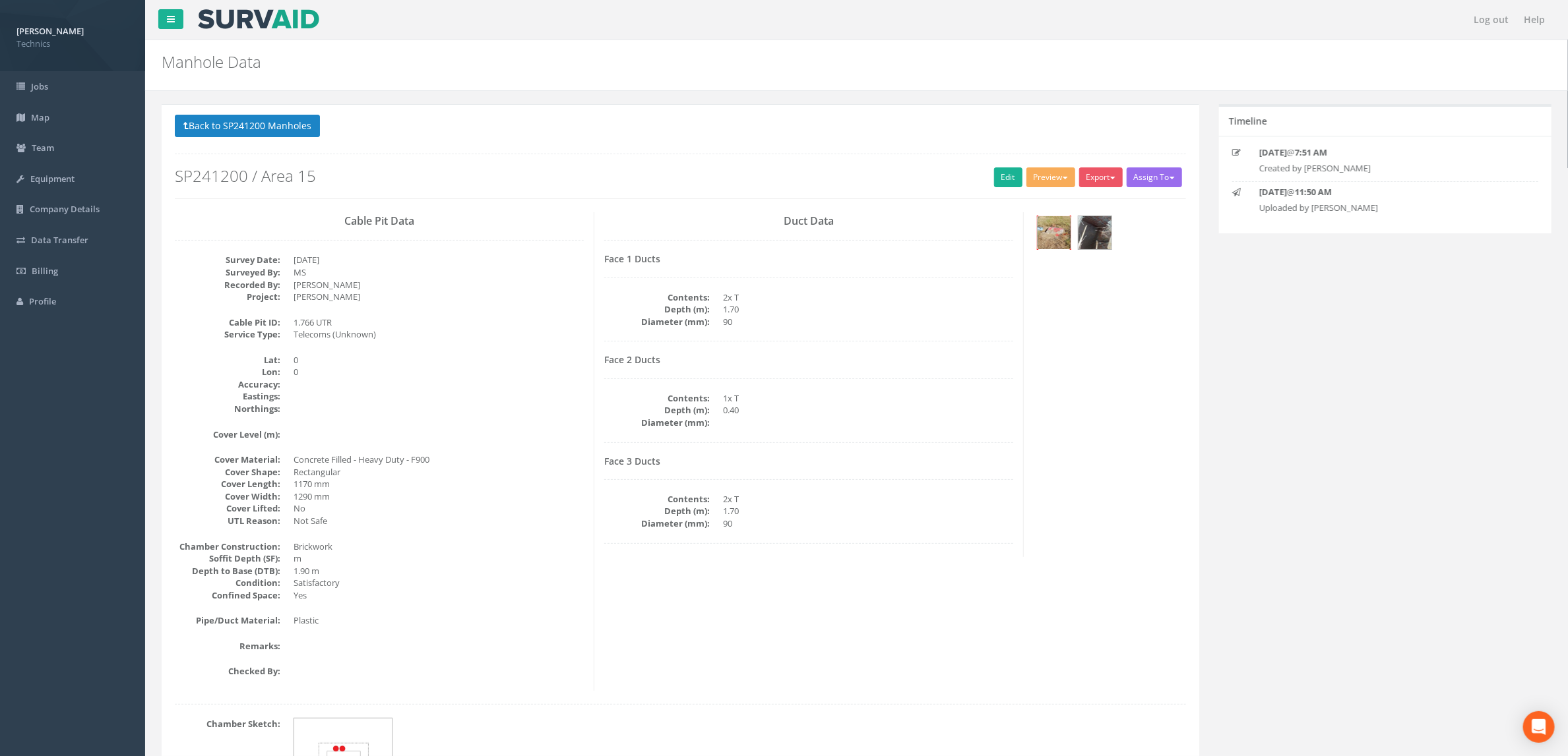
click at [1064, 245] on img at bounding box center [1054, 233] width 33 height 33
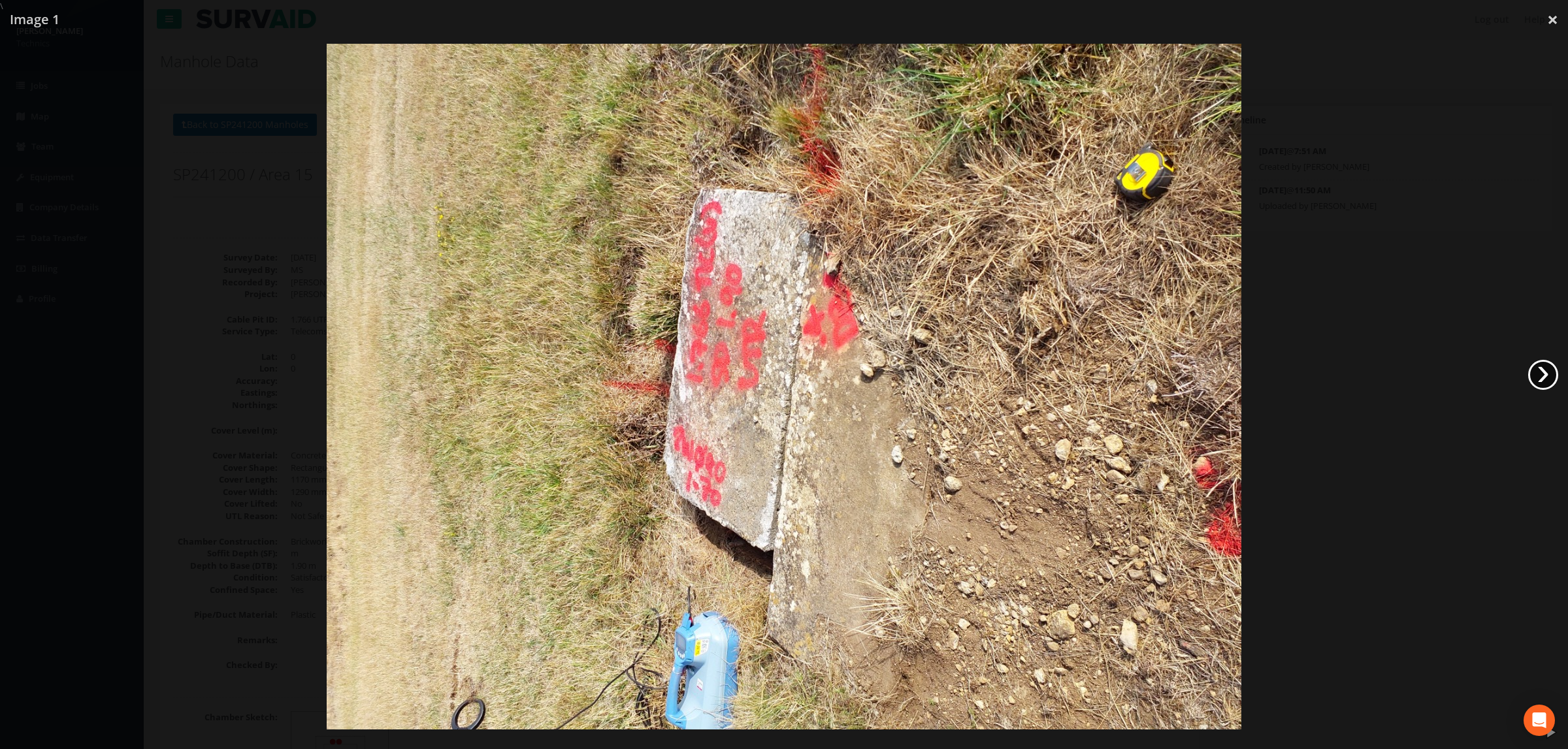
click at [1545, 373] on link "›" at bounding box center [1543, 374] width 30 height 30
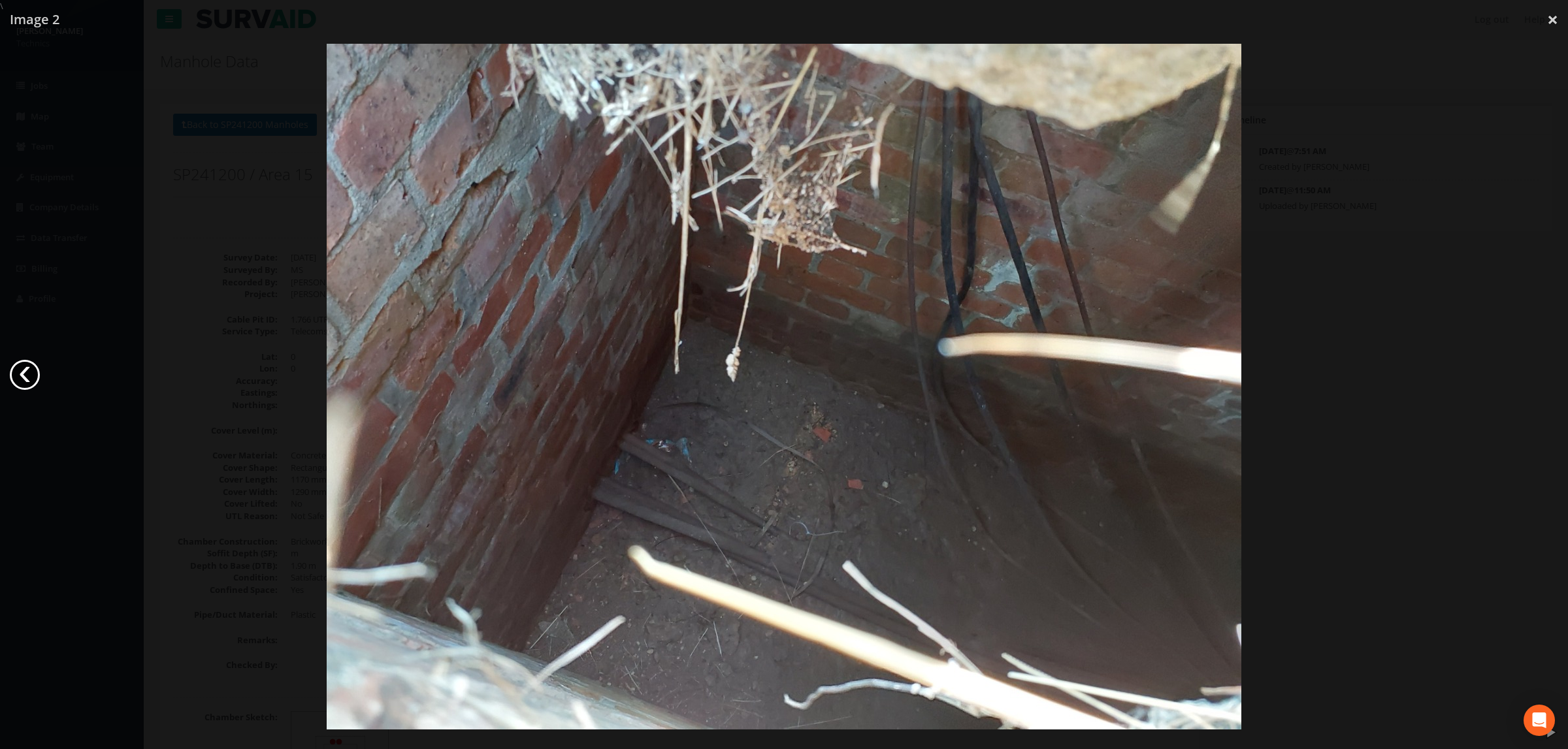
click at [20, 375] on link "‹" at bounding box center [24, 374] width 30 height 30
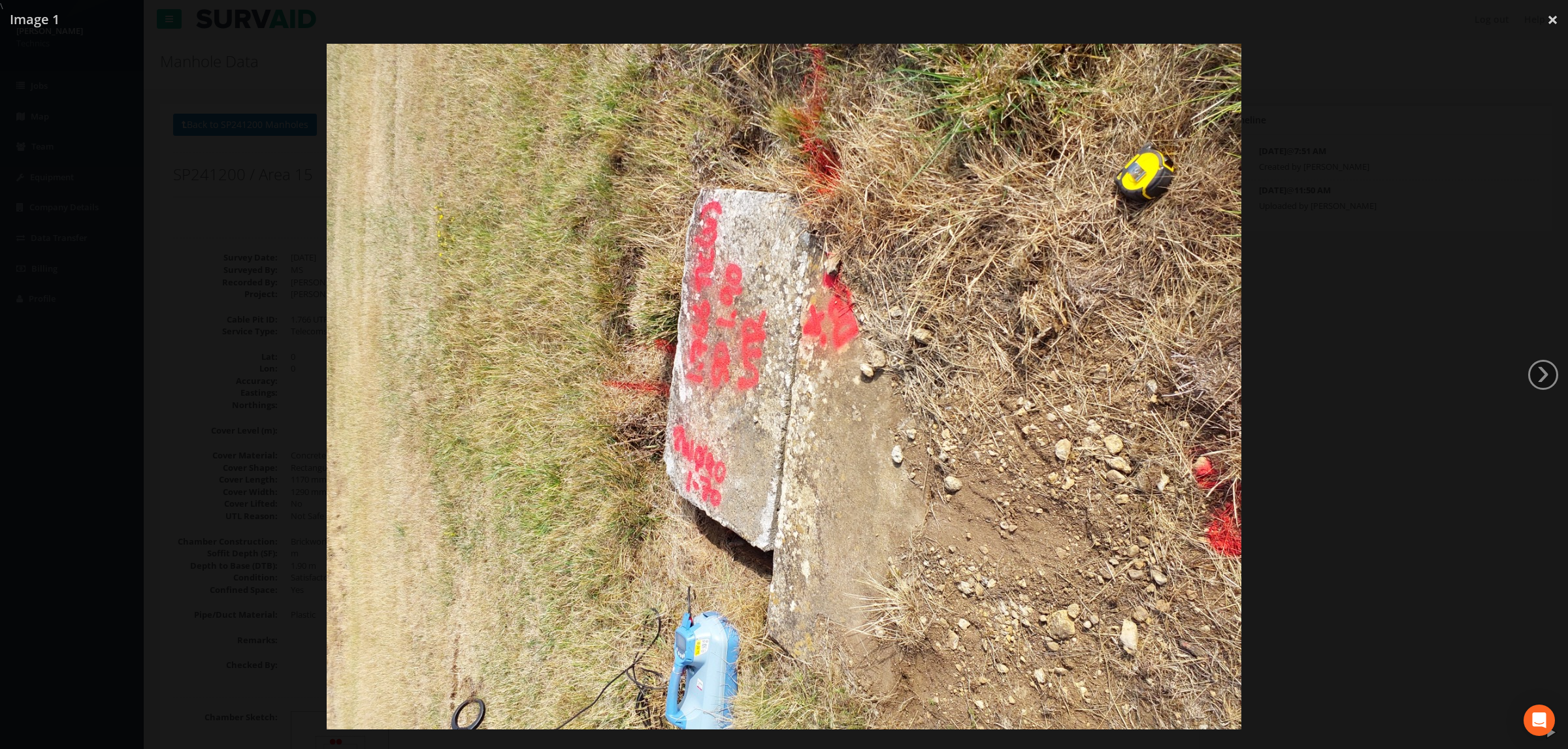
click at [759, 379] on img at bounding box center [784, 387] width 915 height 686
click at [1418, 246] on div at bounding box center [784, 387] width 1568 height 749
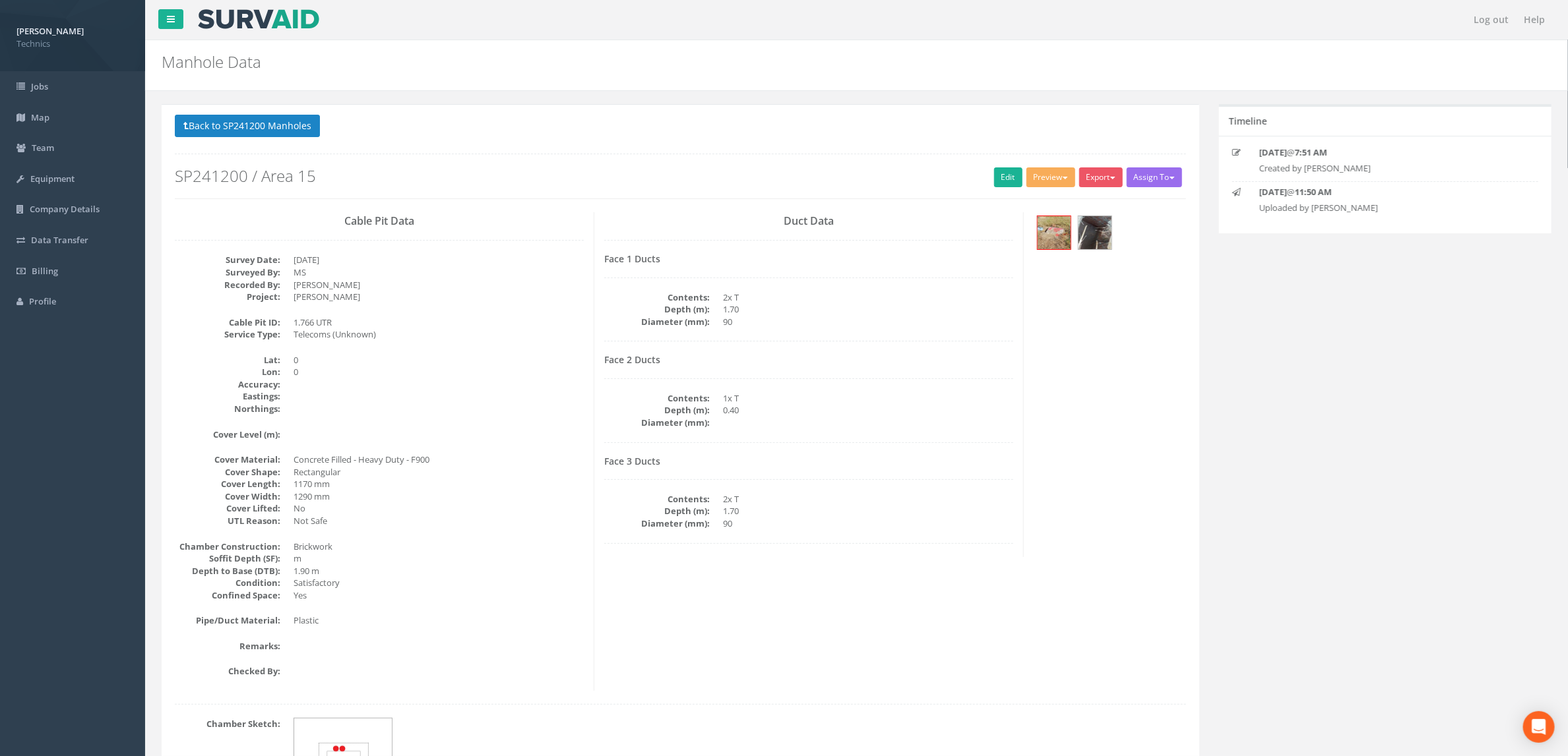
click at [724, 597] on div "Cable Pit Data Survey Date: [DATE] Surveyed By: MS Recorded By: [PERSON_NAME] P…" at bounding box center [681, 451] width 1031 height 478
click at [1003, 182] on link "Edit" at bounding box center [1008, 177] width 29 height 20
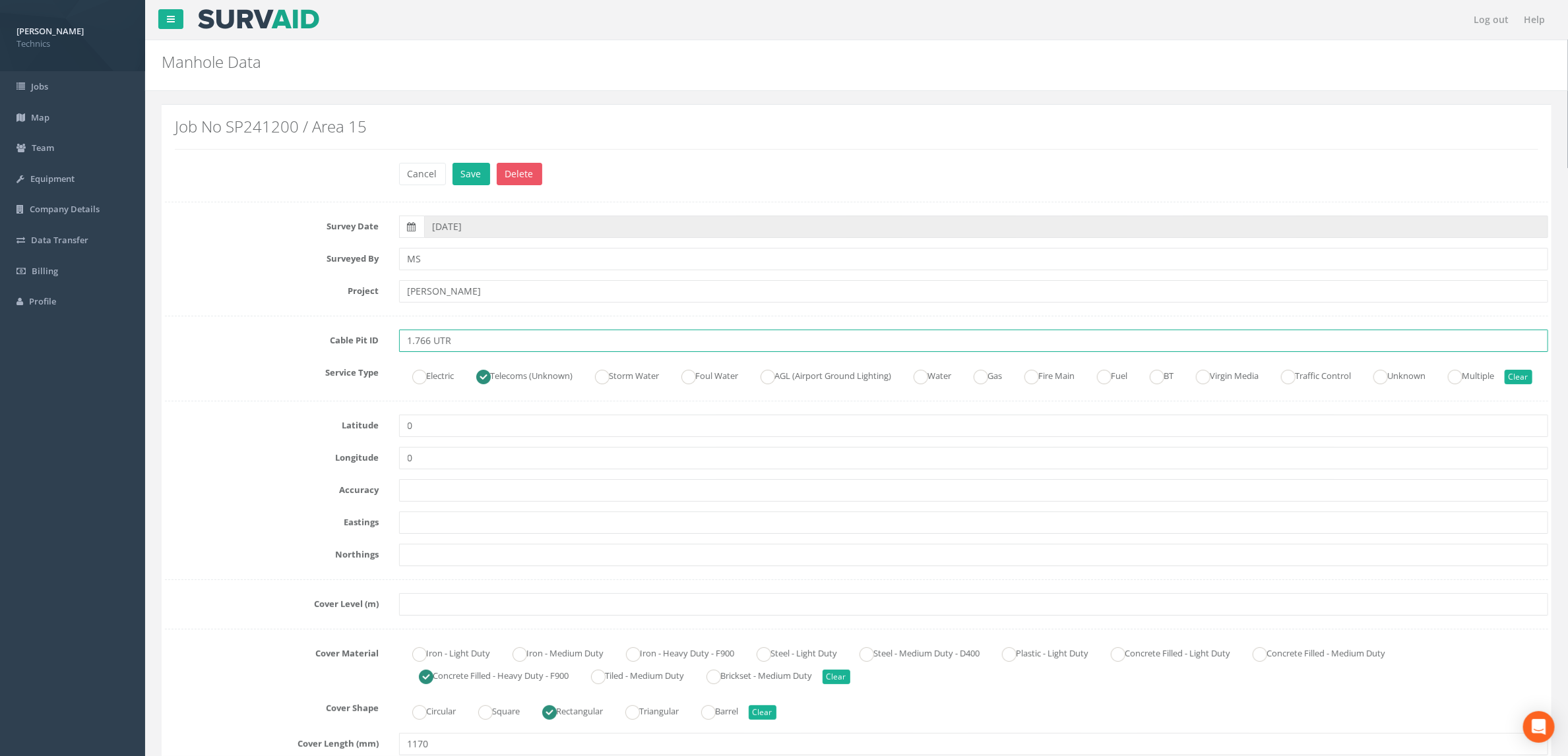
click at [464, 340] on input "1.766 UTR" at bounding box center [974, 341] width 1150 height 22
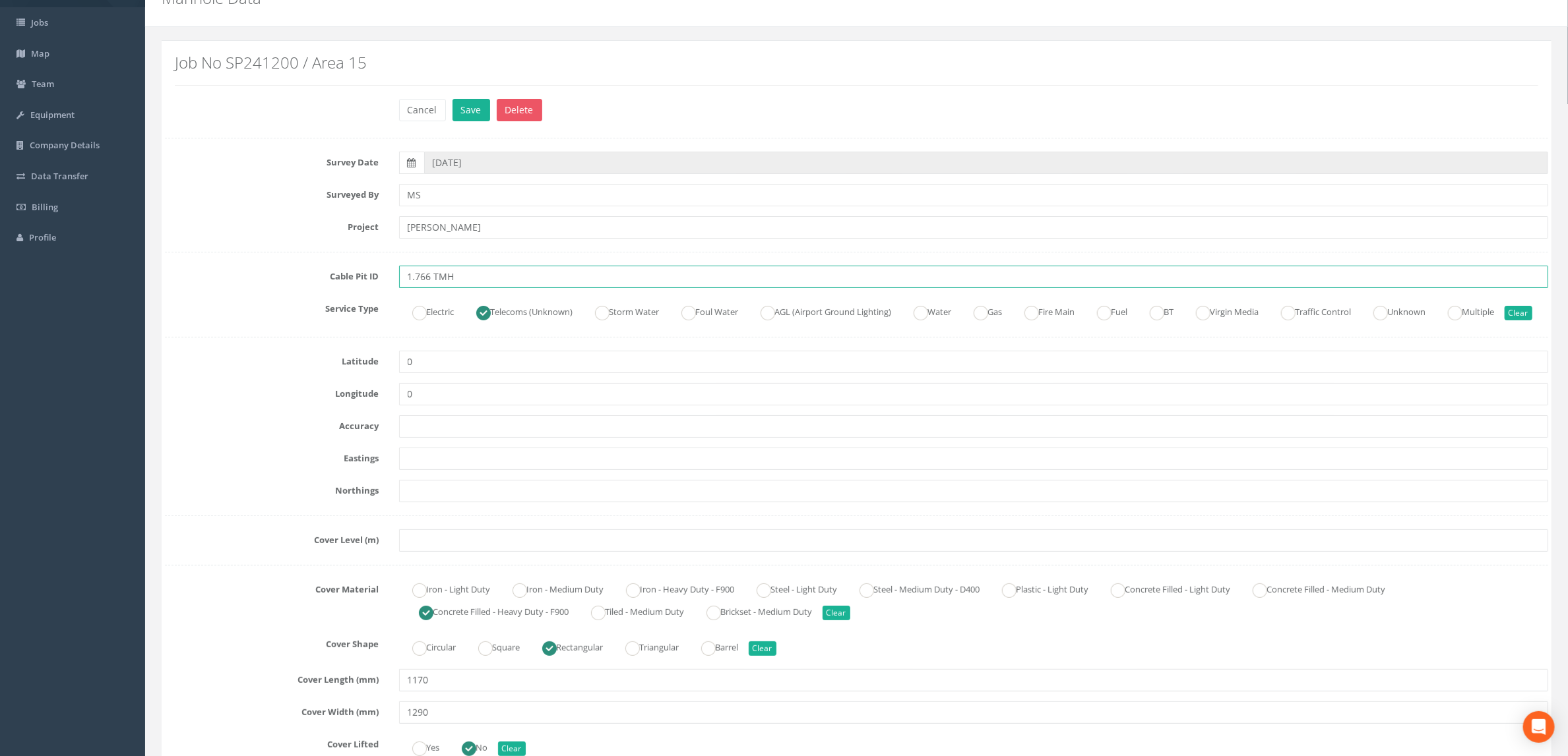
scroll to position [99, 0]
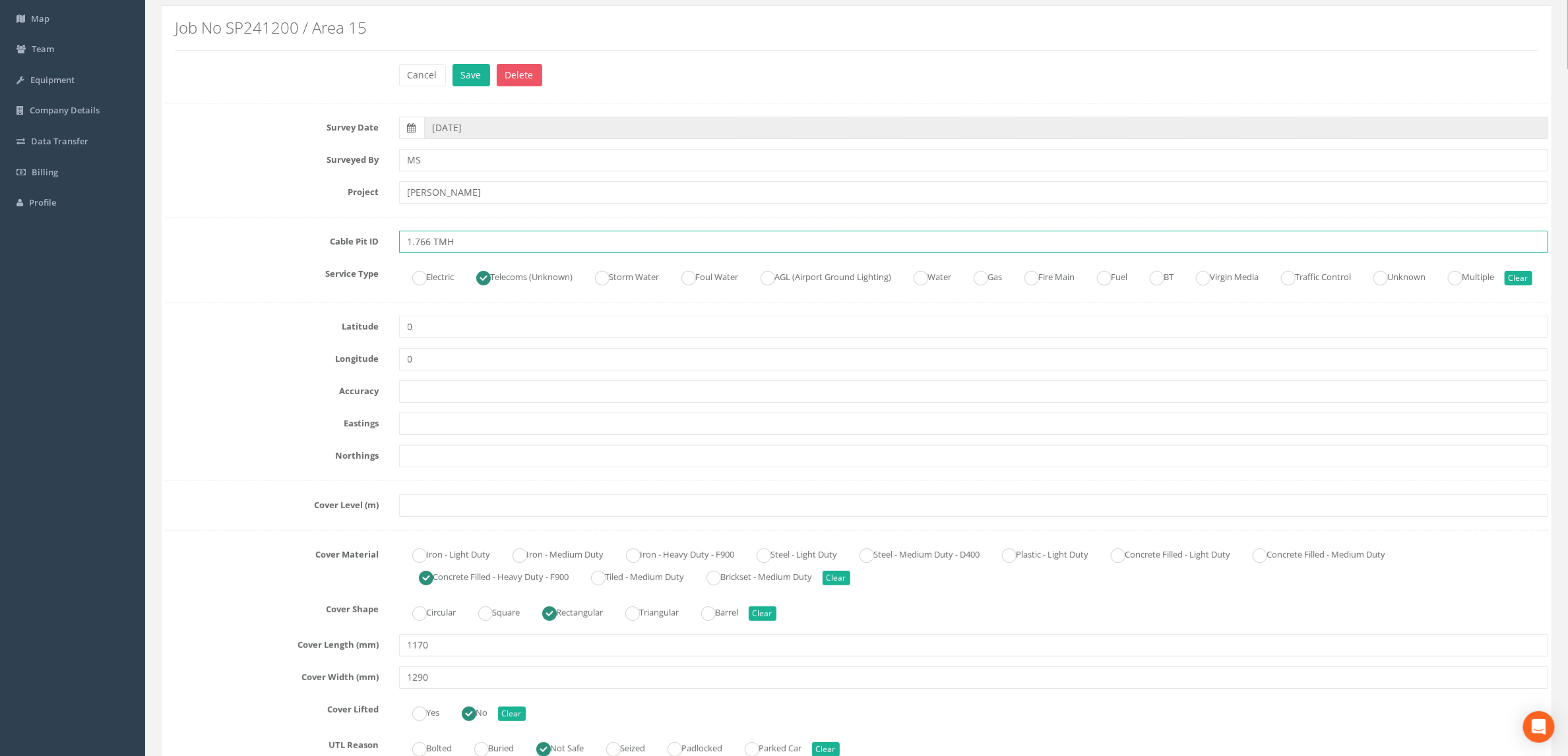
type input "1.766 TMH"
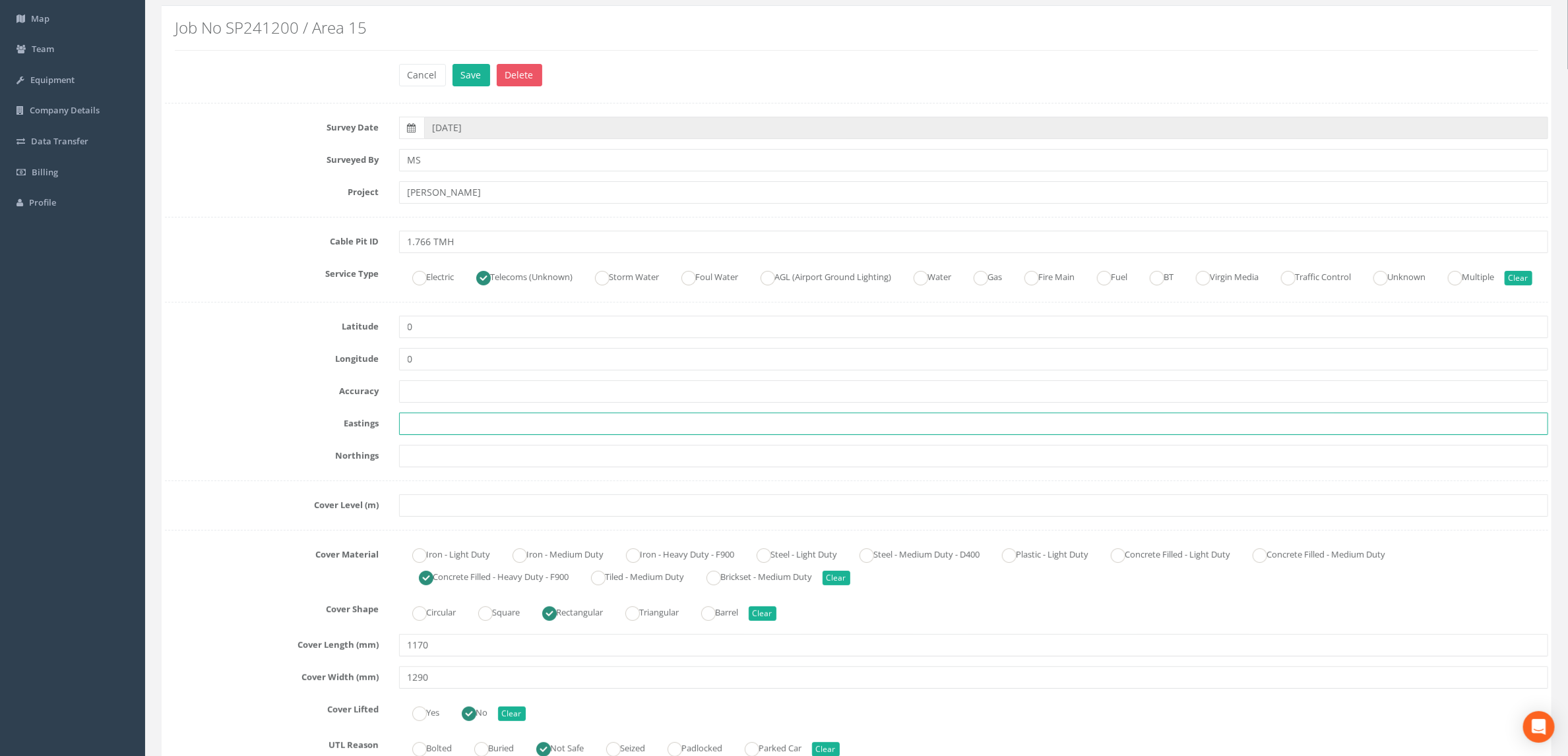
click at [446, 435] on input "text" at bounding box center [974, 424] width 1150 height 22
paste input "427563.3790"
type input "427563.3790"
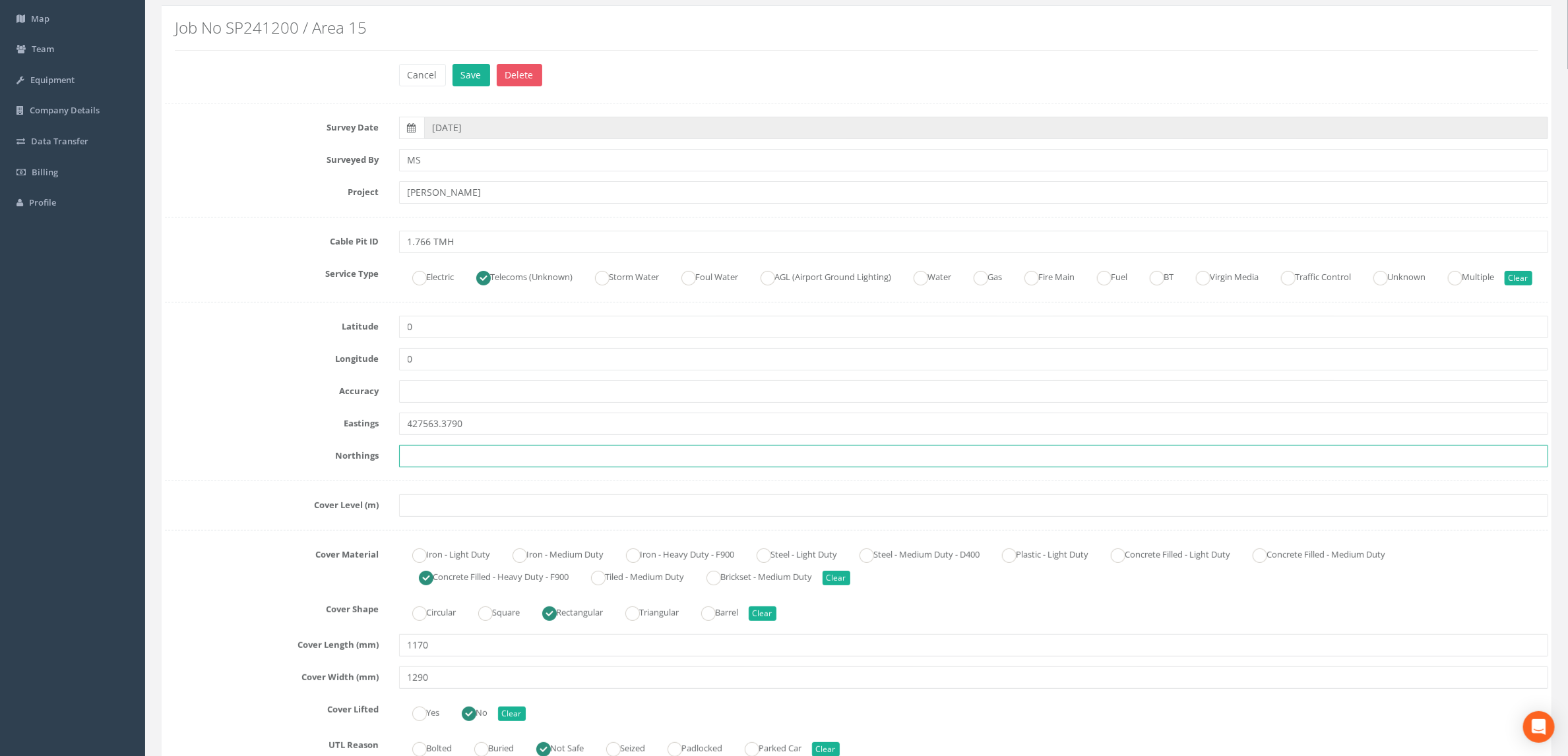
click at [488, 467] on input "text" at bounding box center [974, 456] width 1150 height 22
paste input "205426.7145"
type input "205426.7145"
drag, startPoint x: 68, startPoint y: 587, endPoint x: 117, endPoint y: 585, distance: 49.0
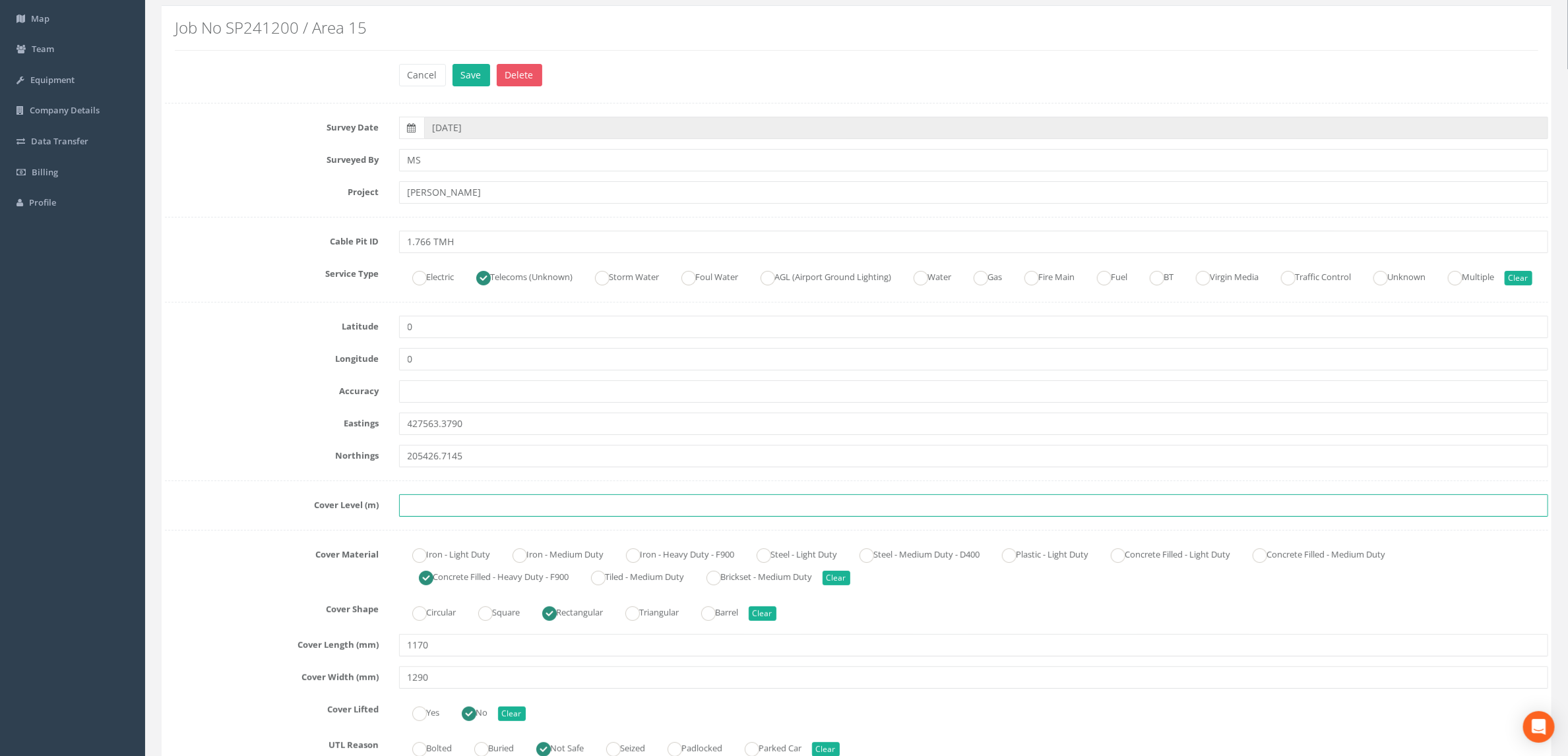
click at [454, 517] on input "text" at bounding box center [974, 506] width 1150 height 22
type input "87.089"
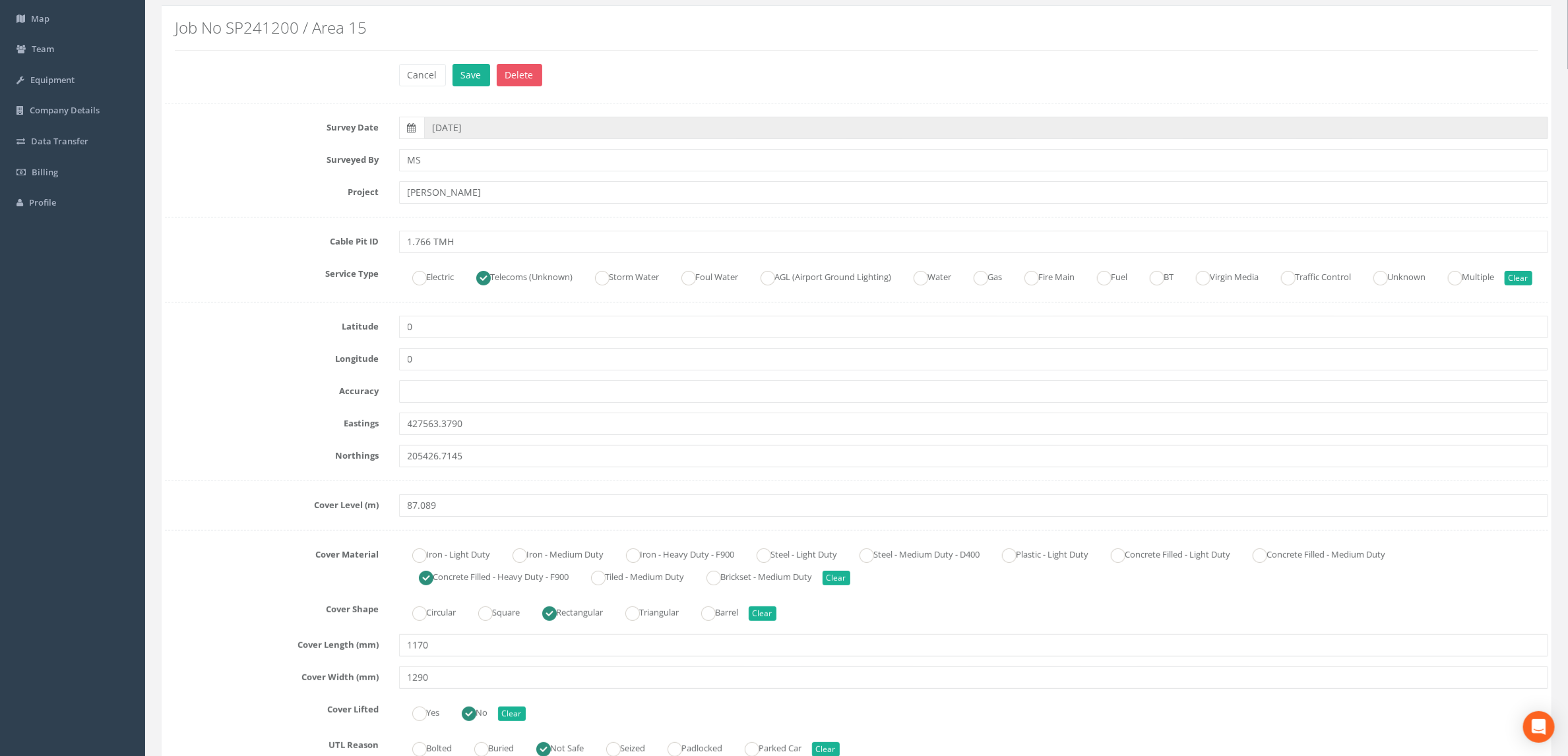
click at [222, 467] on div "Northings 205426.7145" at bounding box center [856, 456] width 1403 height 22
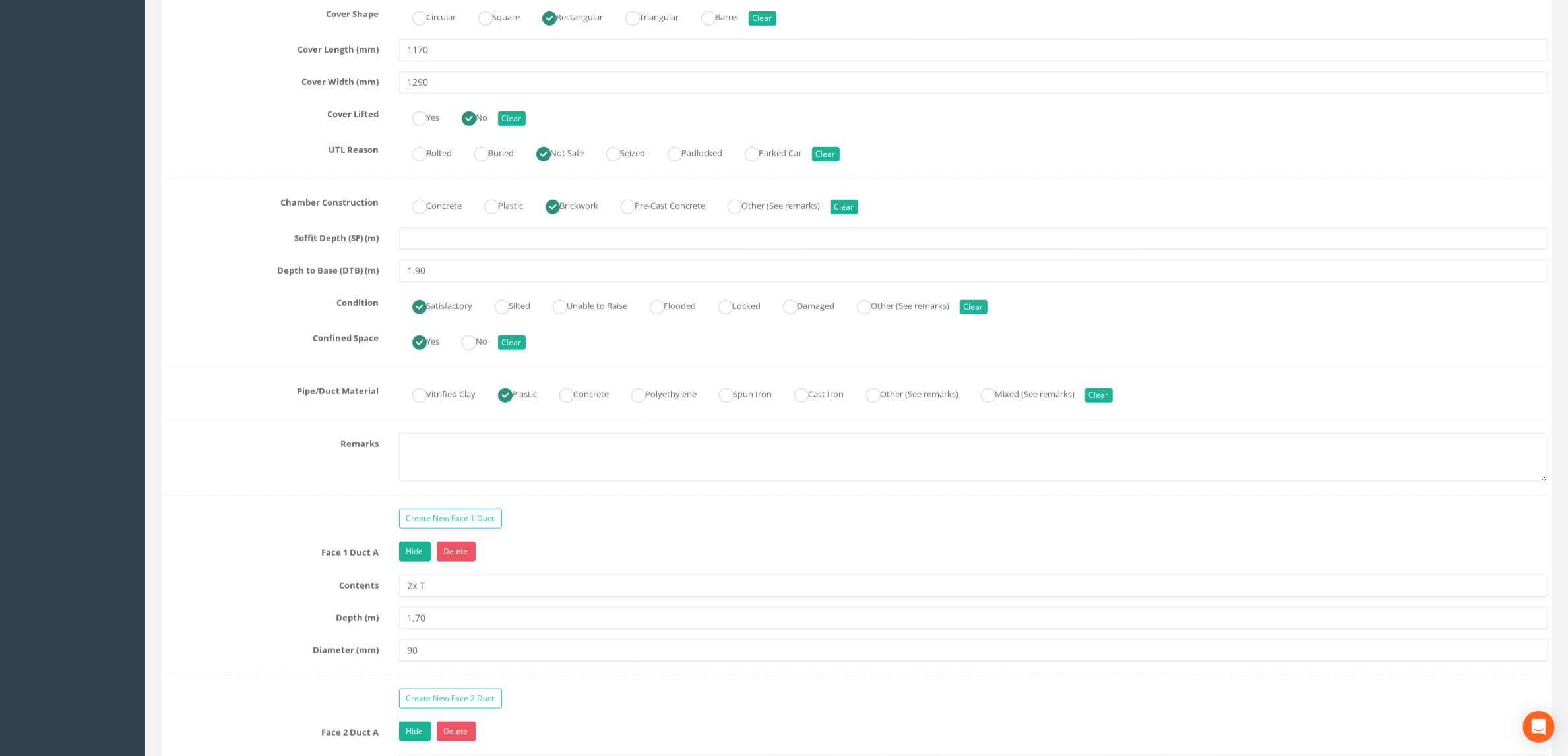
scroll to position [791, 0]
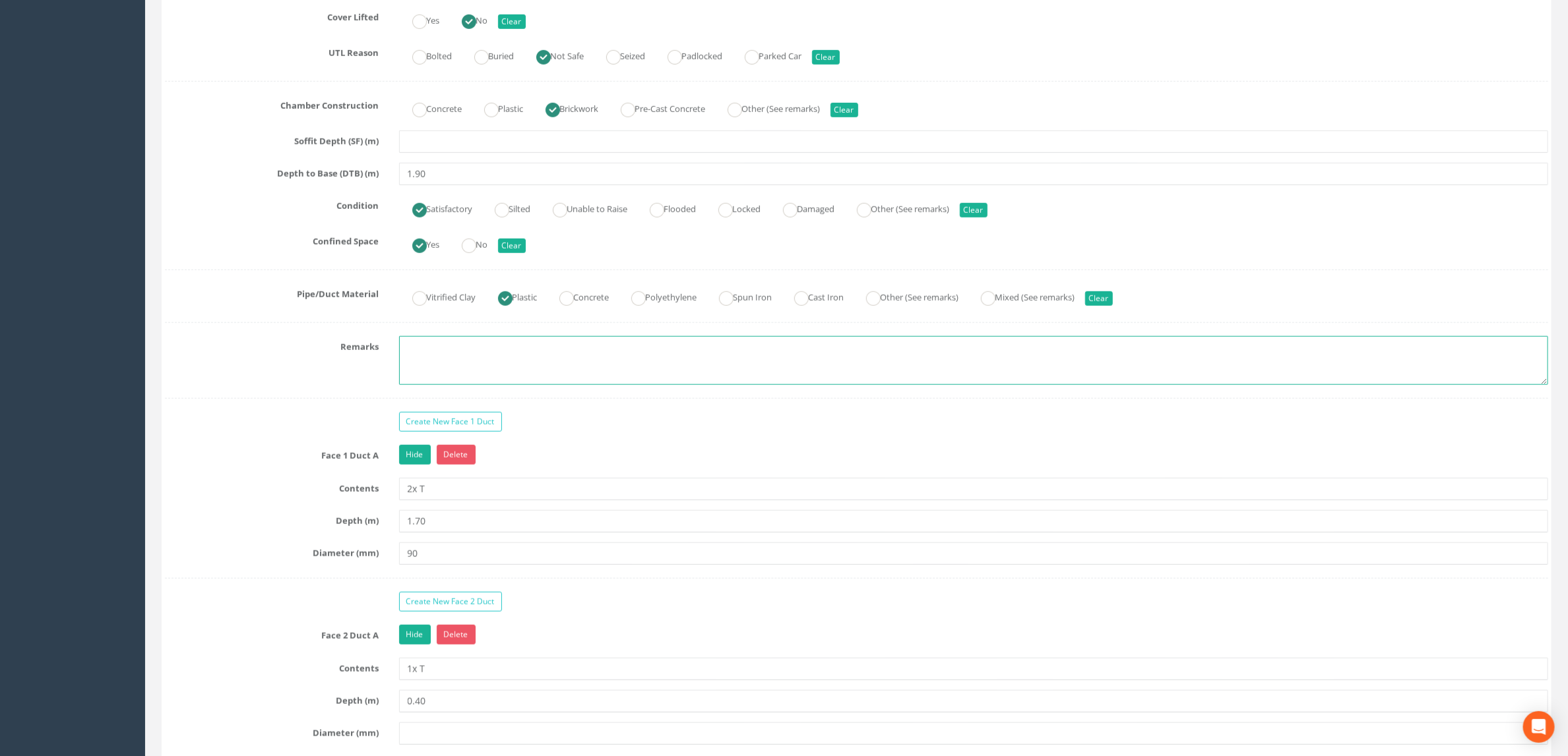
click at [522, 384] on textarea at bounding box center [974, 361] width 1150 height 49
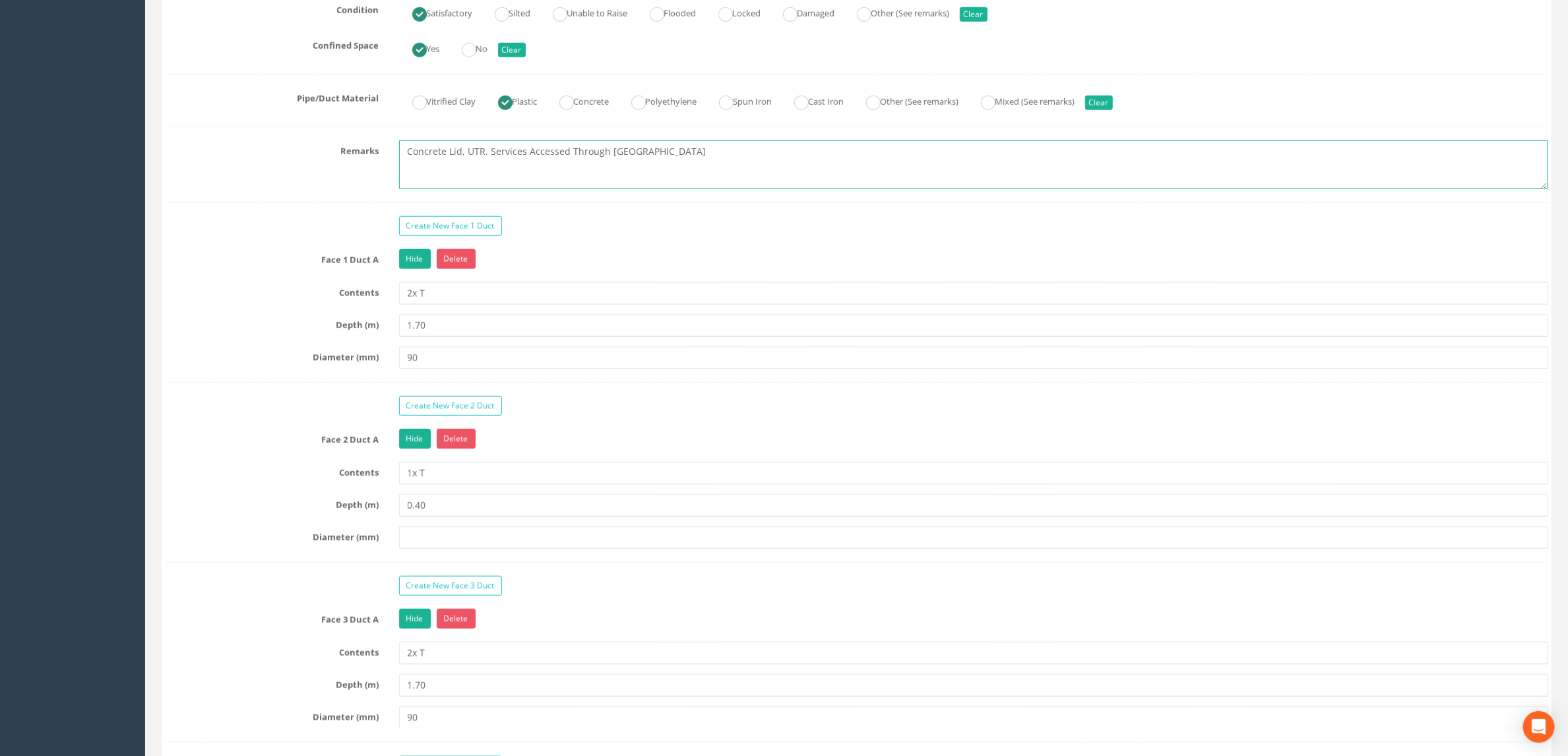
scroll to position [989, 0]
type textarea "Concrete Lid, UTR. Services Accessed Through [GEOGRAPHIC_DATA]"
click at [630, 453] on div "Create New Face 1 Duct Face 1 Duct A Hide Delete Contents 2x T Depth (m) 1.70 D…" at bounding box center [857, 541] width 1383 height 654
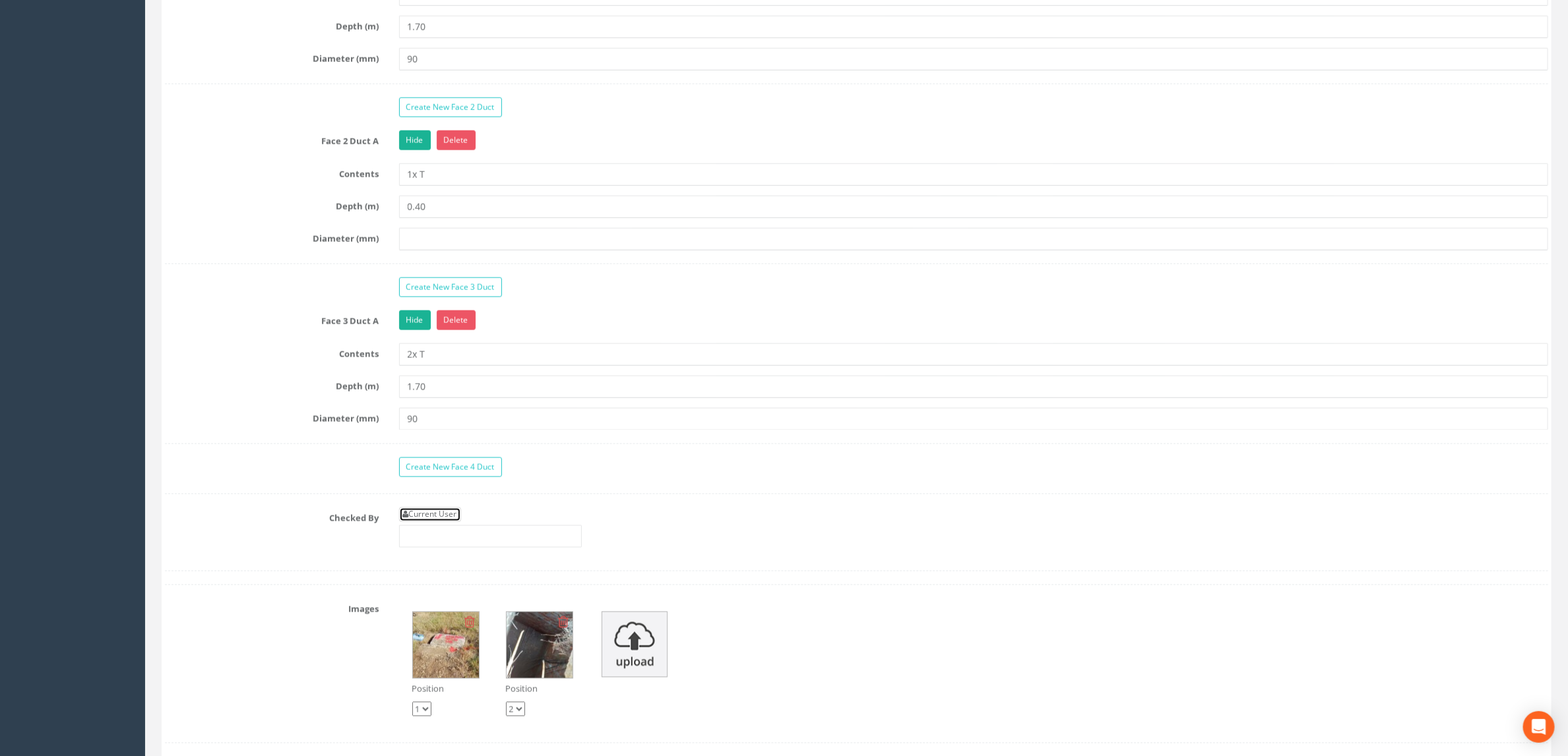
click at [454, 522] on link "Current User" at bounding box center [430, 515] width 62 height 15
type input "[PERSON_NAME]"
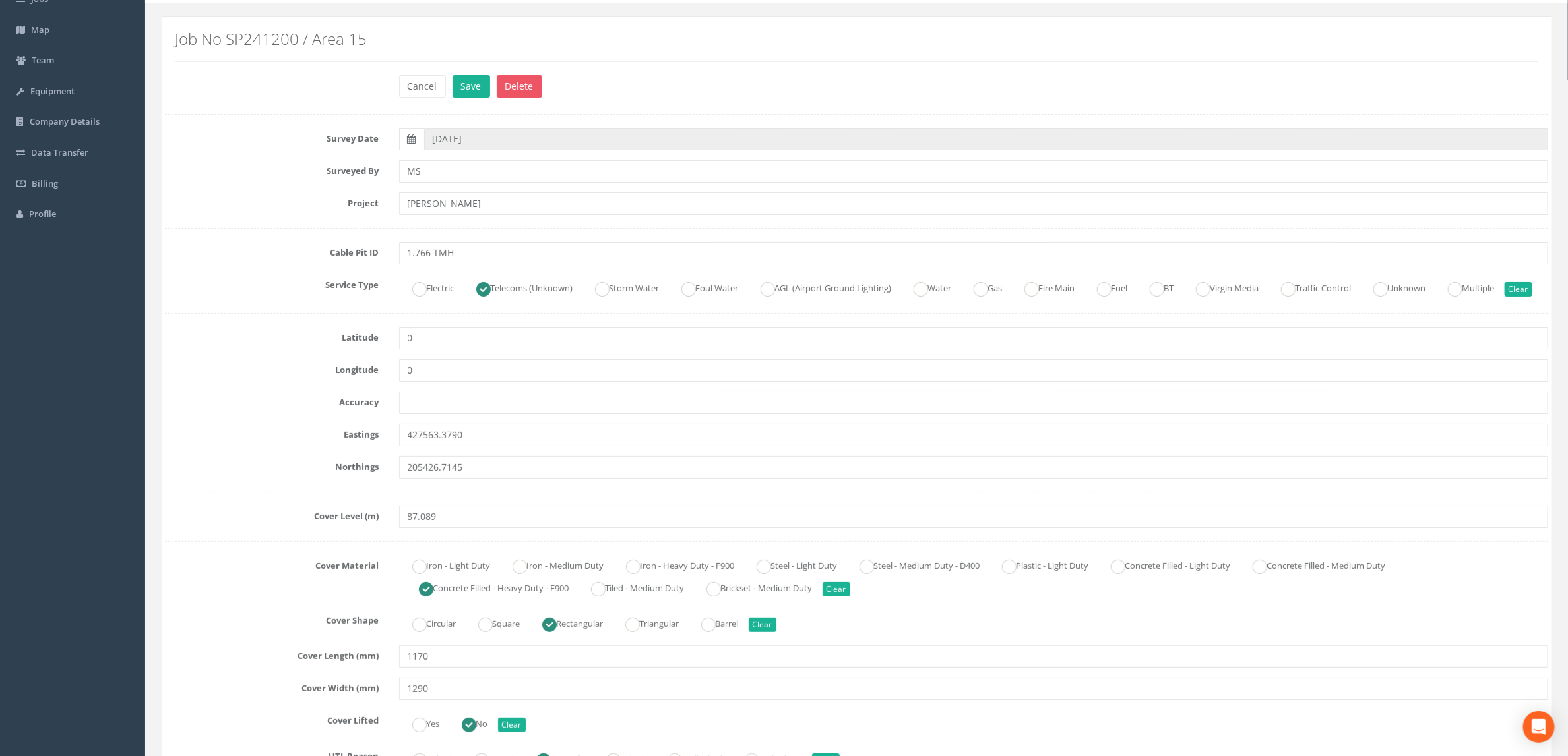
scroll to position [0, 0]
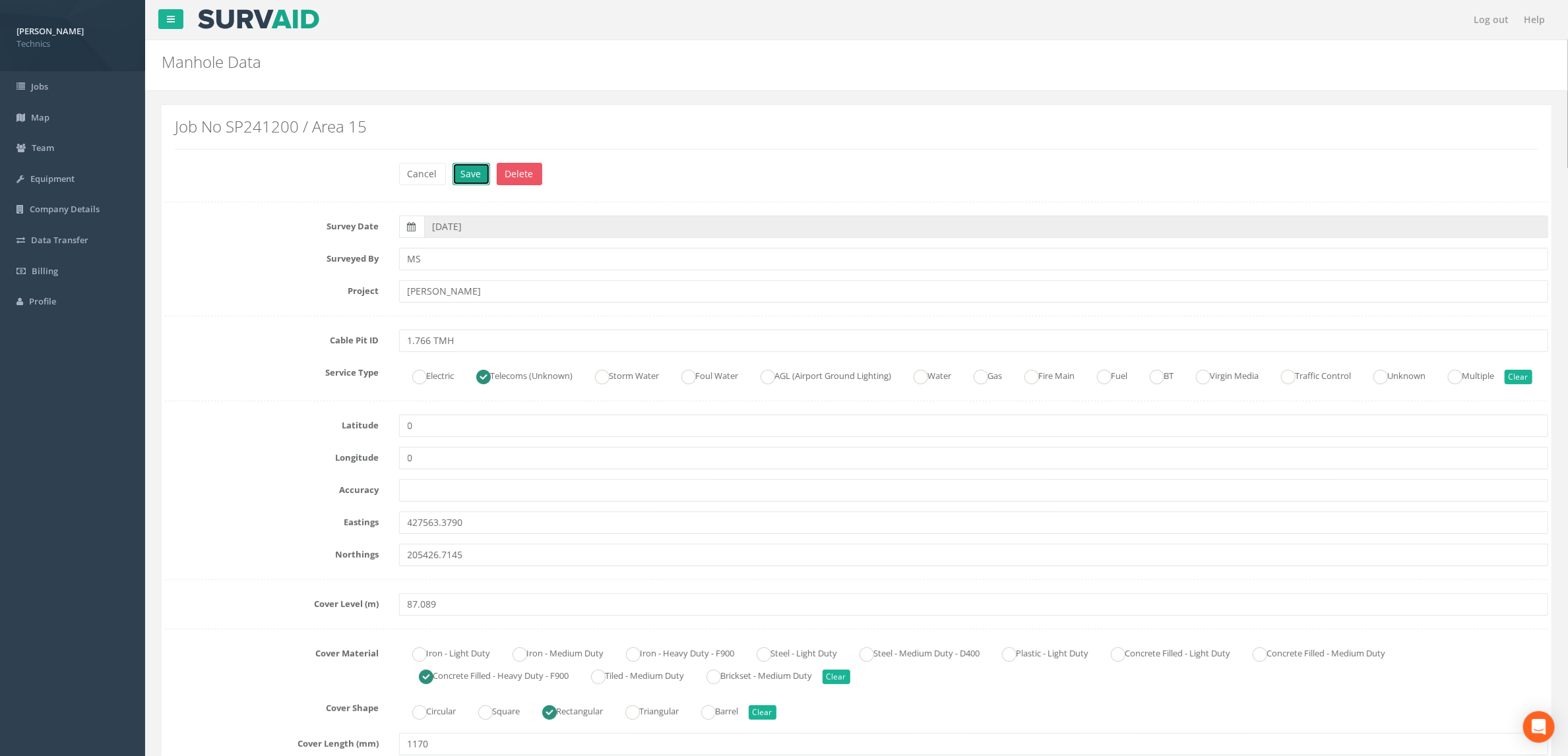
click at [461, 180] on button "Save" at bounding box center [471, 174] width 38 height 22
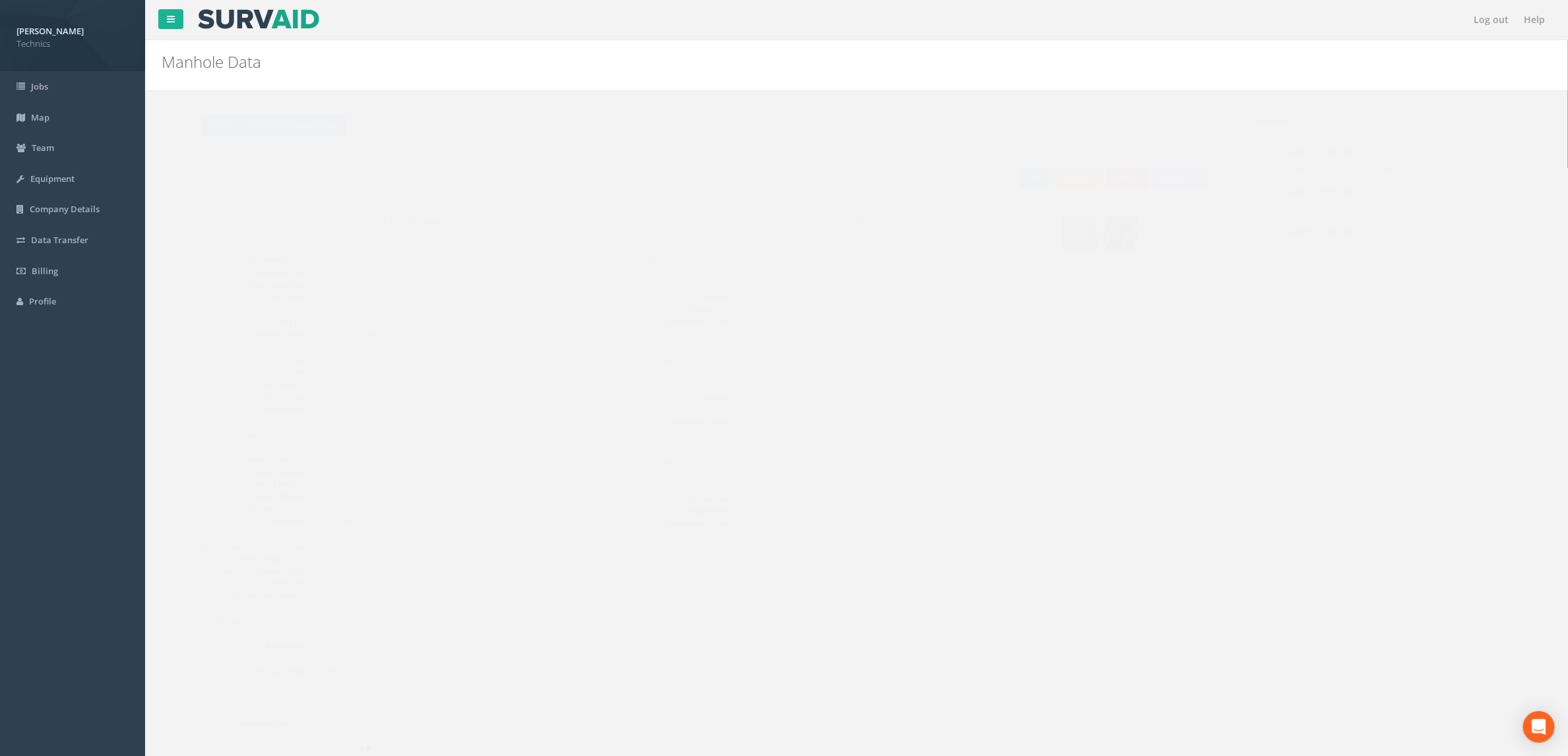
click at [747, 169] on h2 "SP241200 / Area 15" at bounding box center [680, 175] width 1011 height 17
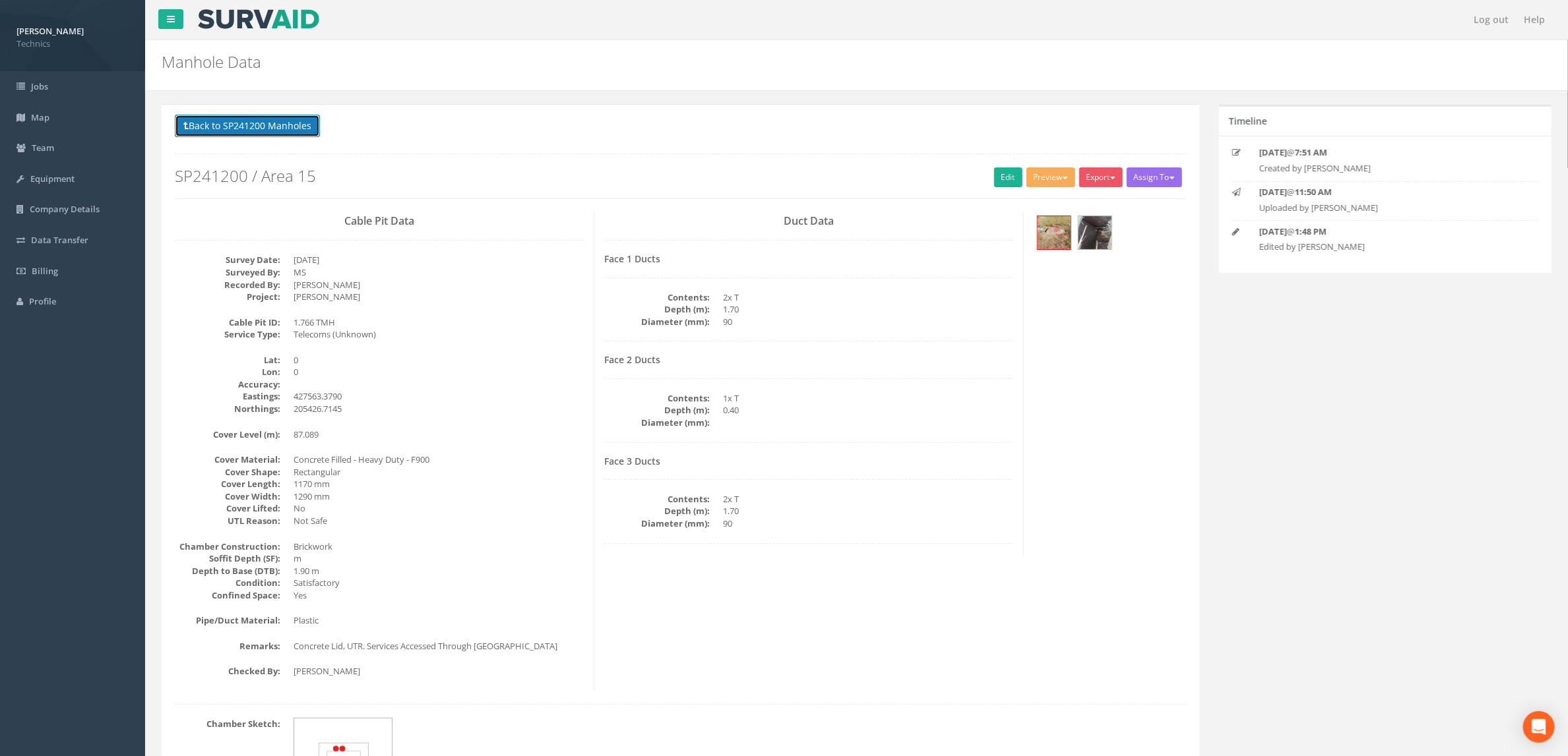
click at [313, 124] on button "Back to SP241200 Manholes" at bounding box center [247, 126] width 145 height 22
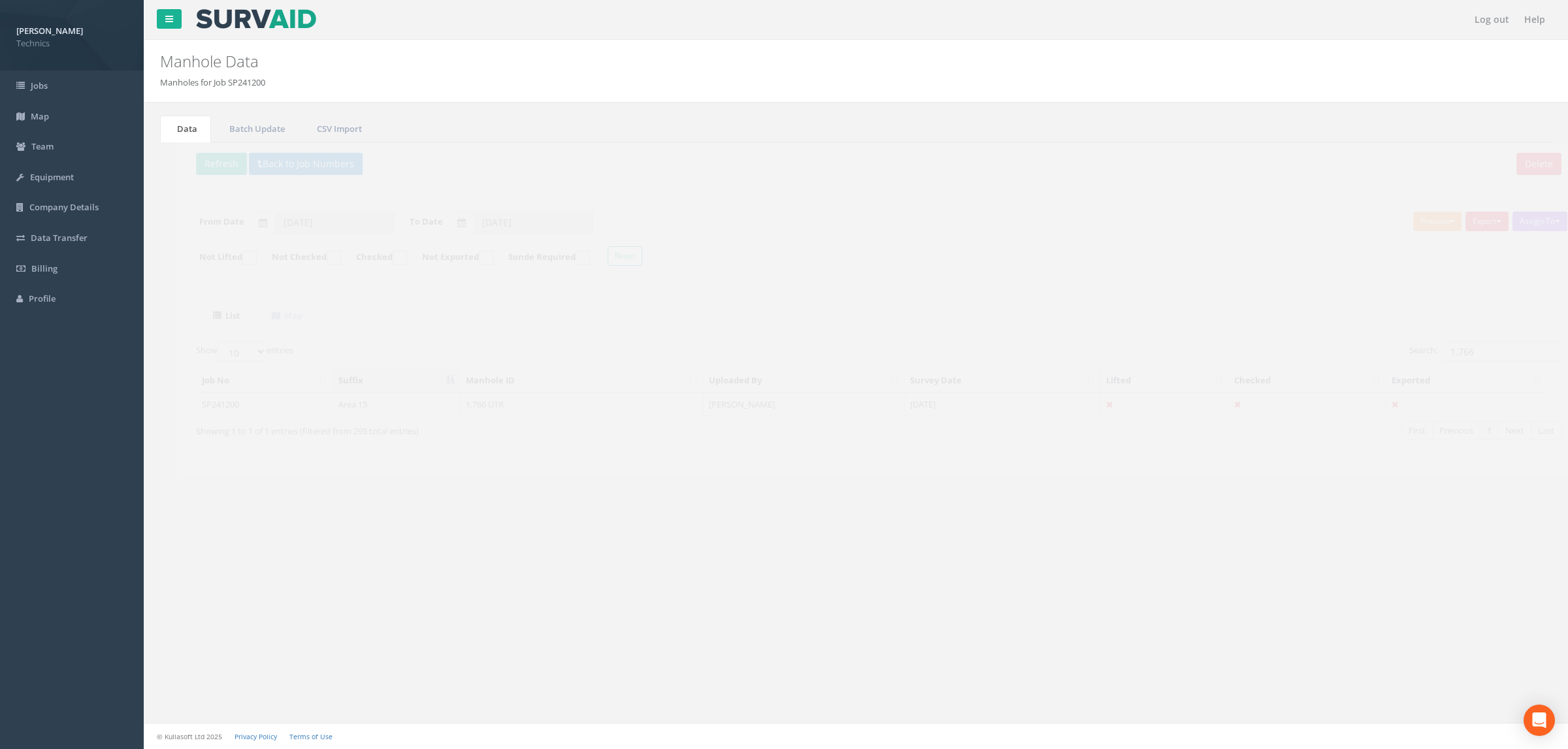
drag, startPoint x: 938, startPoint y: 405, endPoint x: 946, endPoint y: 408, distance: 8.5
click at [938, 405] on td "[DATE]" at bounding box center [980, 404] width 196 height 23
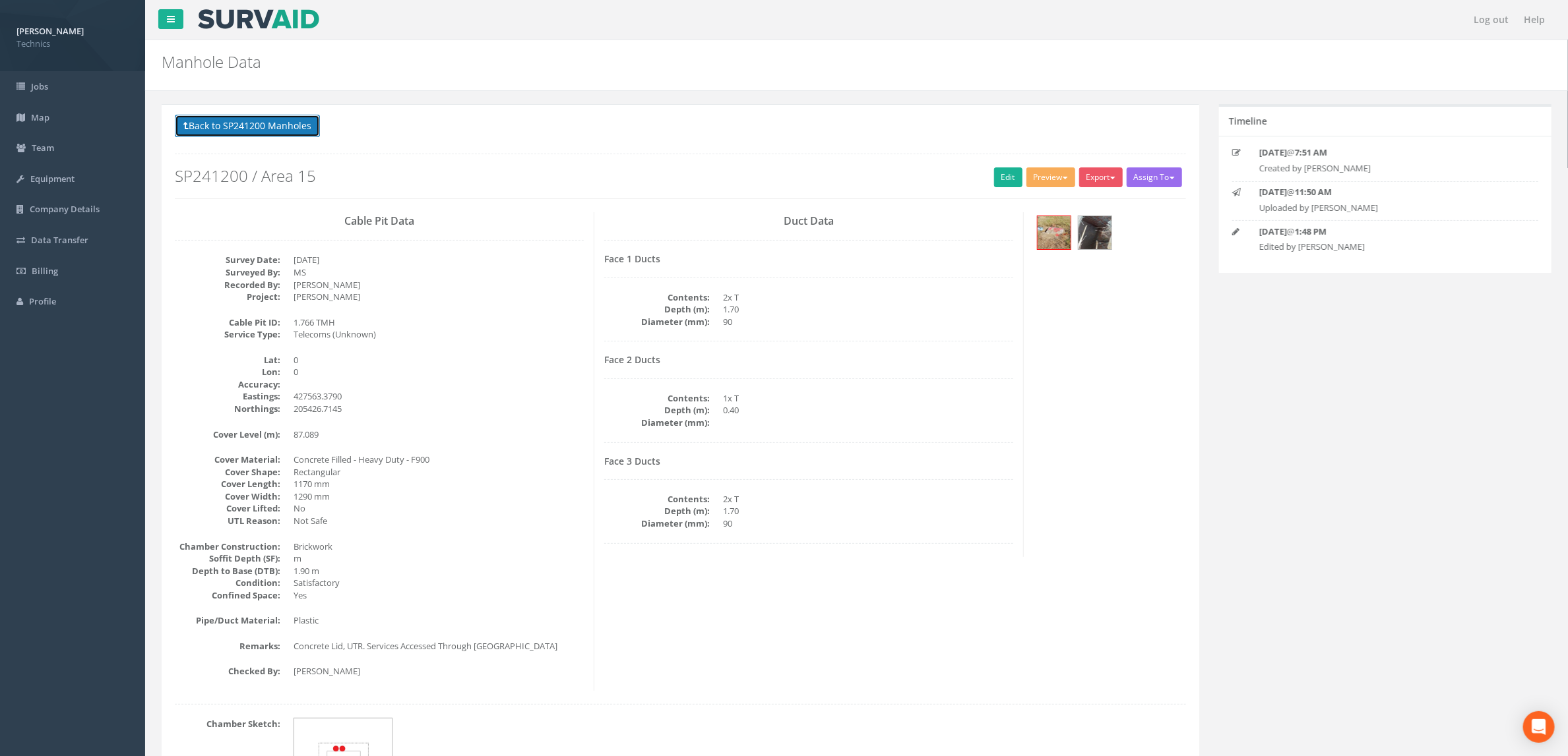
click at [251, 121] on button "Back to SP241200 Manholes" at bounding box center [247, 126] width 145 height 22
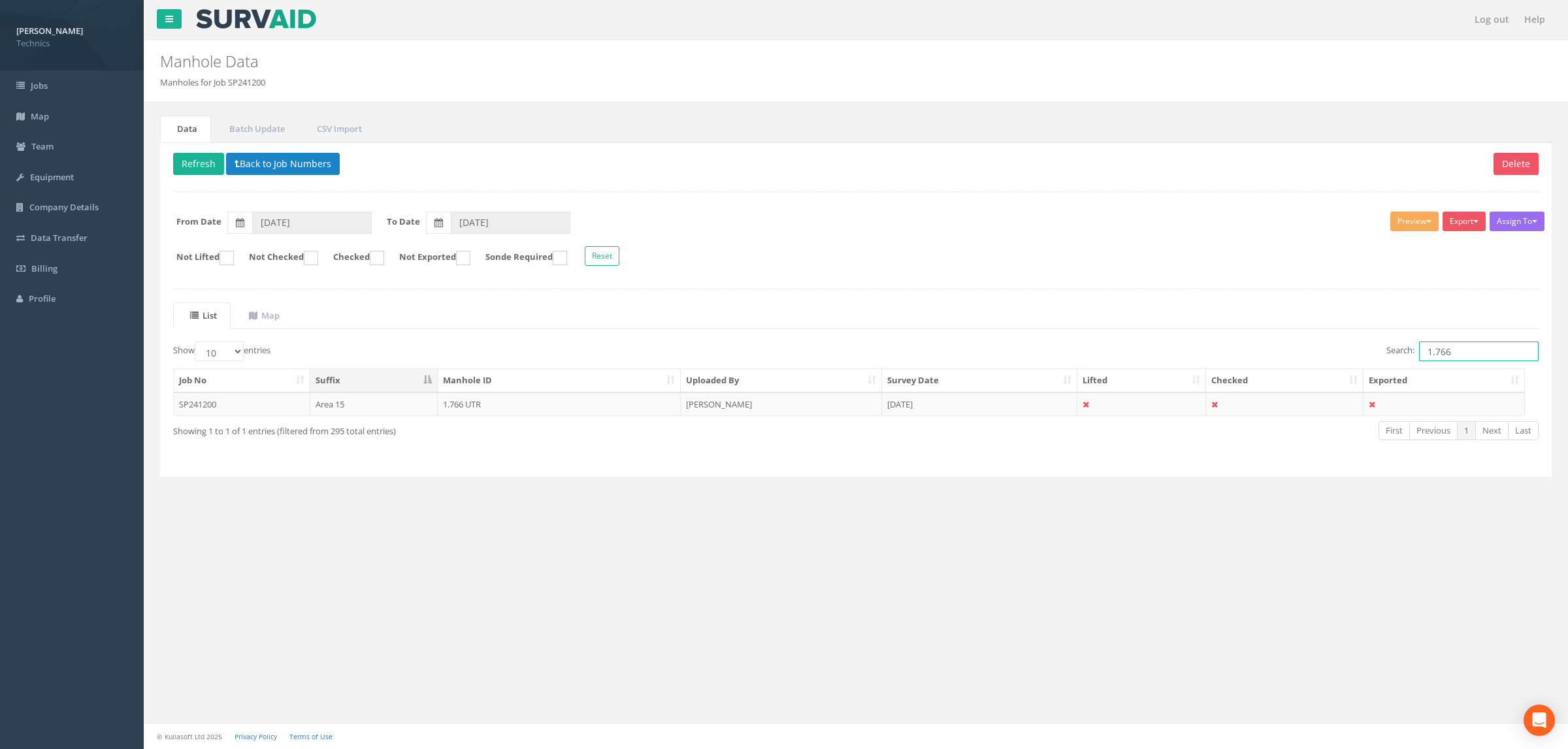
click at [1462, 354] on input "1.766" at bounding box center [1479, 351] width 120 height 20
type input "1.763"
click at [780, 416] on td "[PERSON_NAME]" at bounding box center [781, 404] width 201 height 23
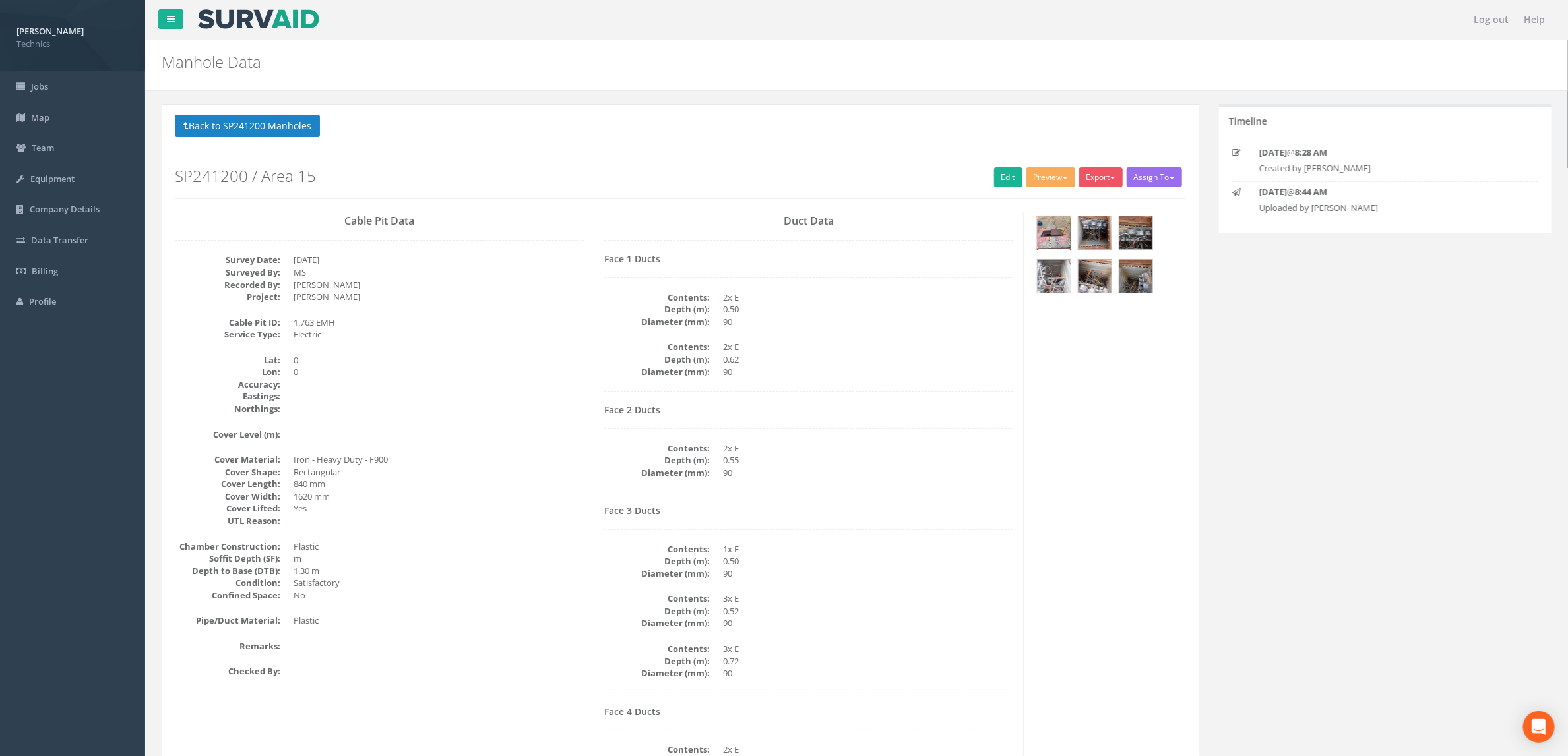
click at [1051, 230] on img at bounding box center [1054, 233] width 33 height 33
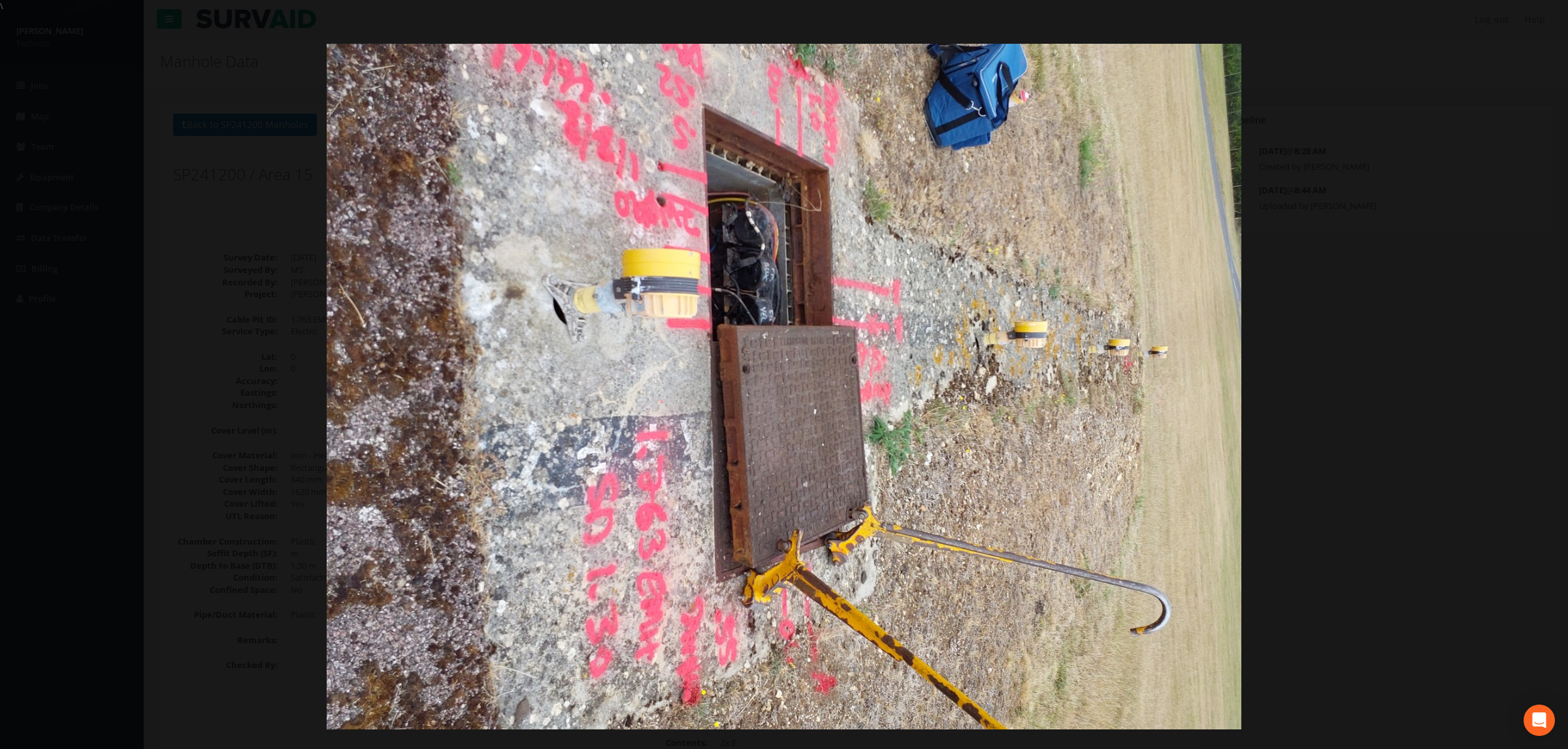
click at [1324, 271] on div at bounding box center [784, 387] width 1568 height 749
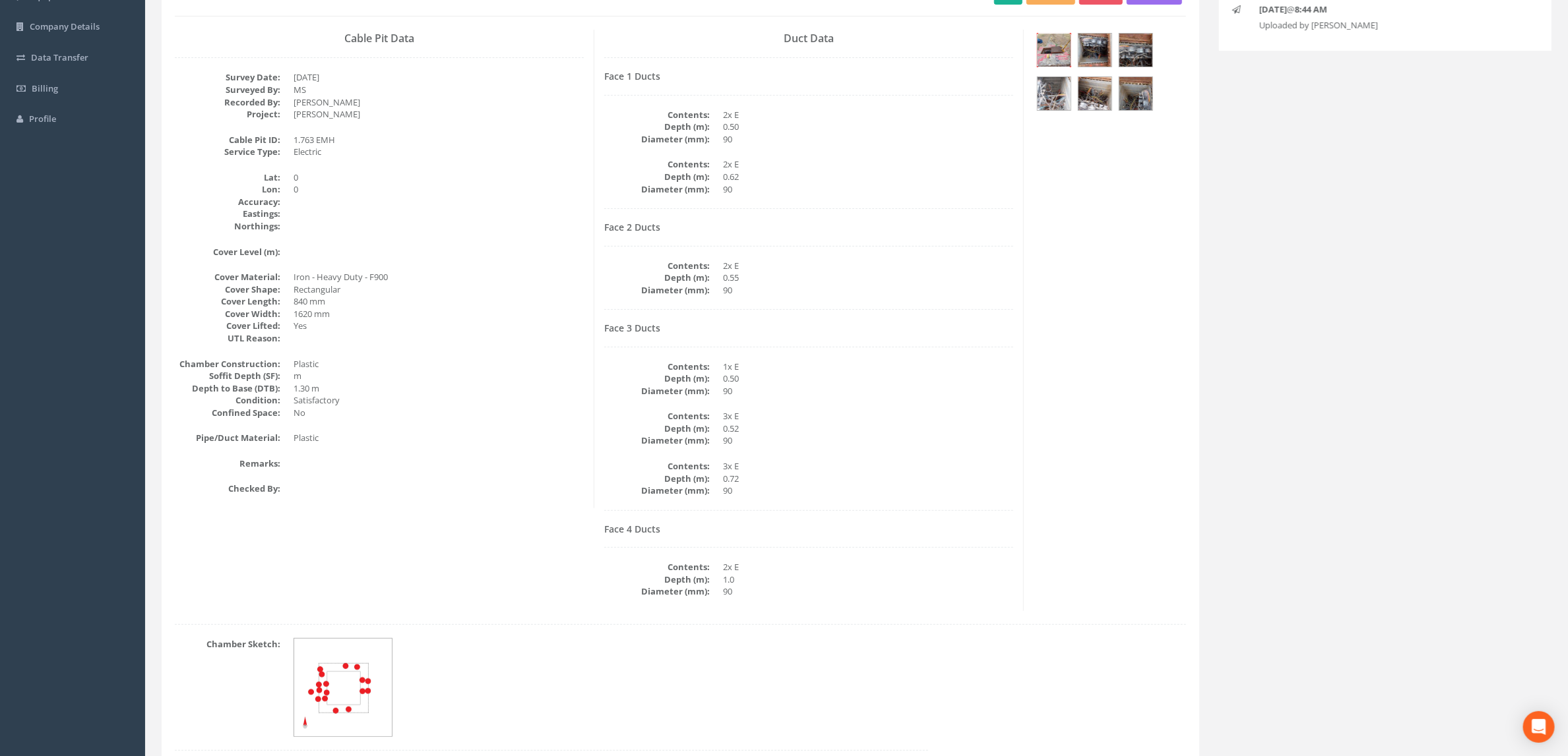
scroll to position [152, 0]
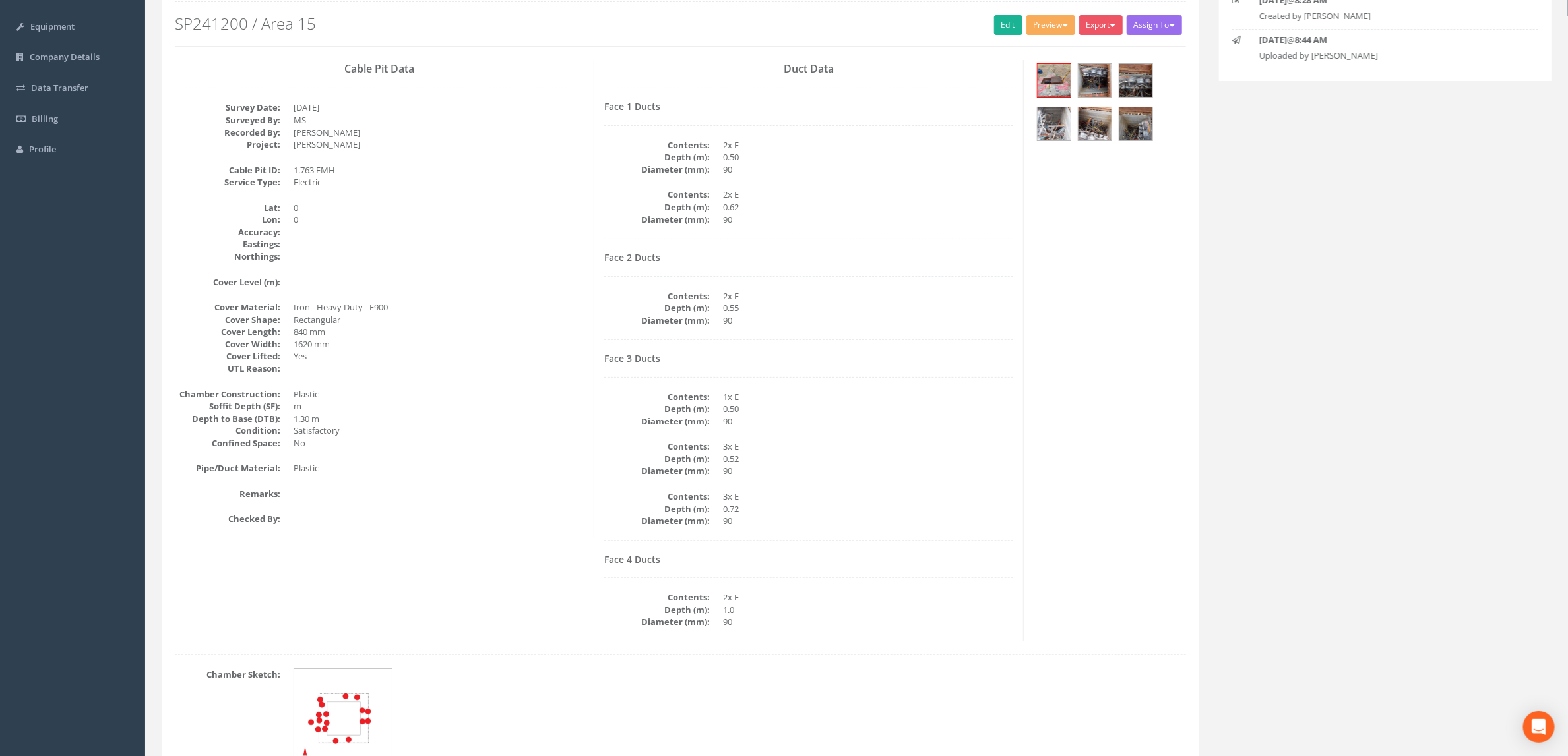
click at [447, 554] on div "Cable Pit Data Survey Date: [DATE] Surveyed By: MS Recorded By: [PERSON_NAME] P…" at bounding box center [681, 350] width 1031 height 582
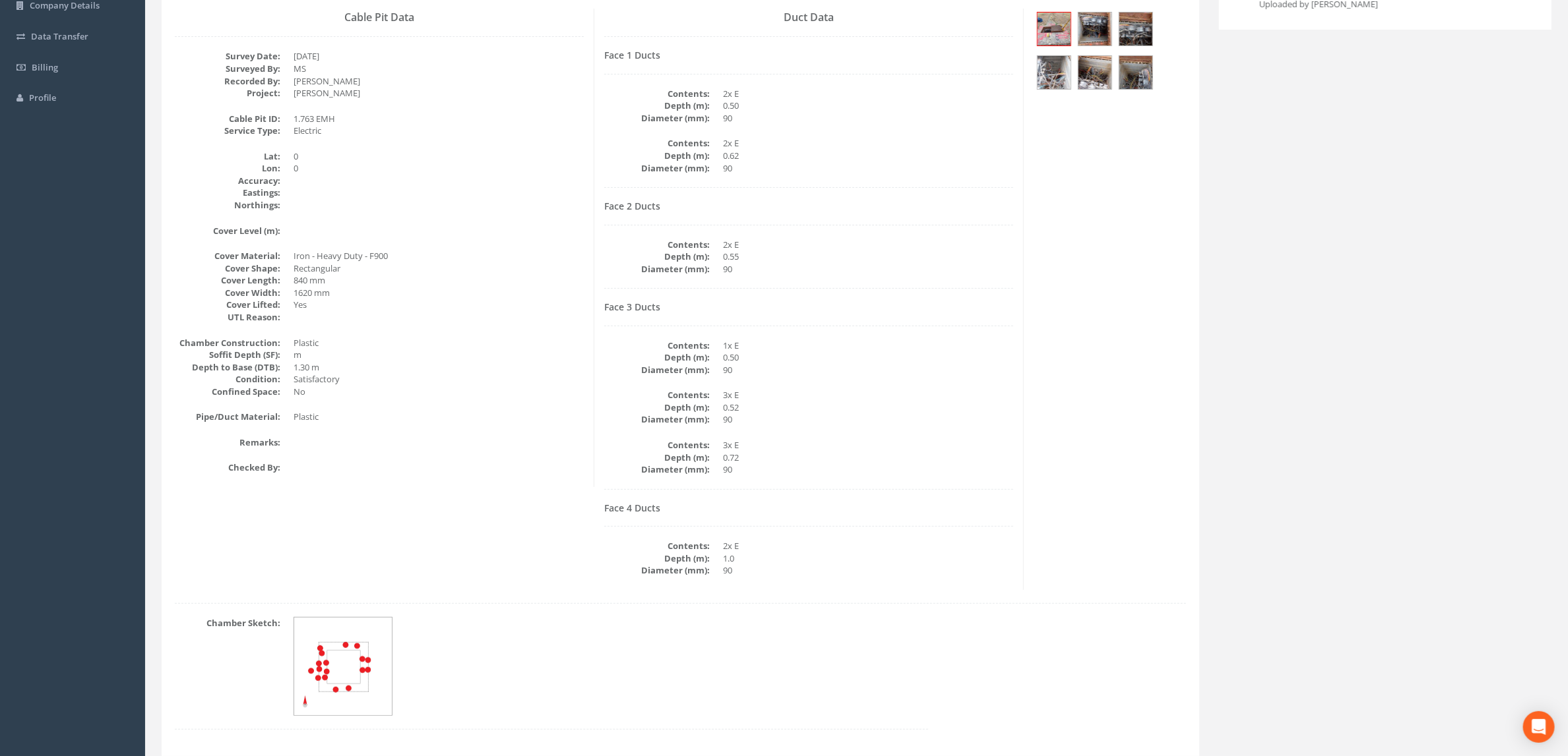
scroll to position [251, 0]
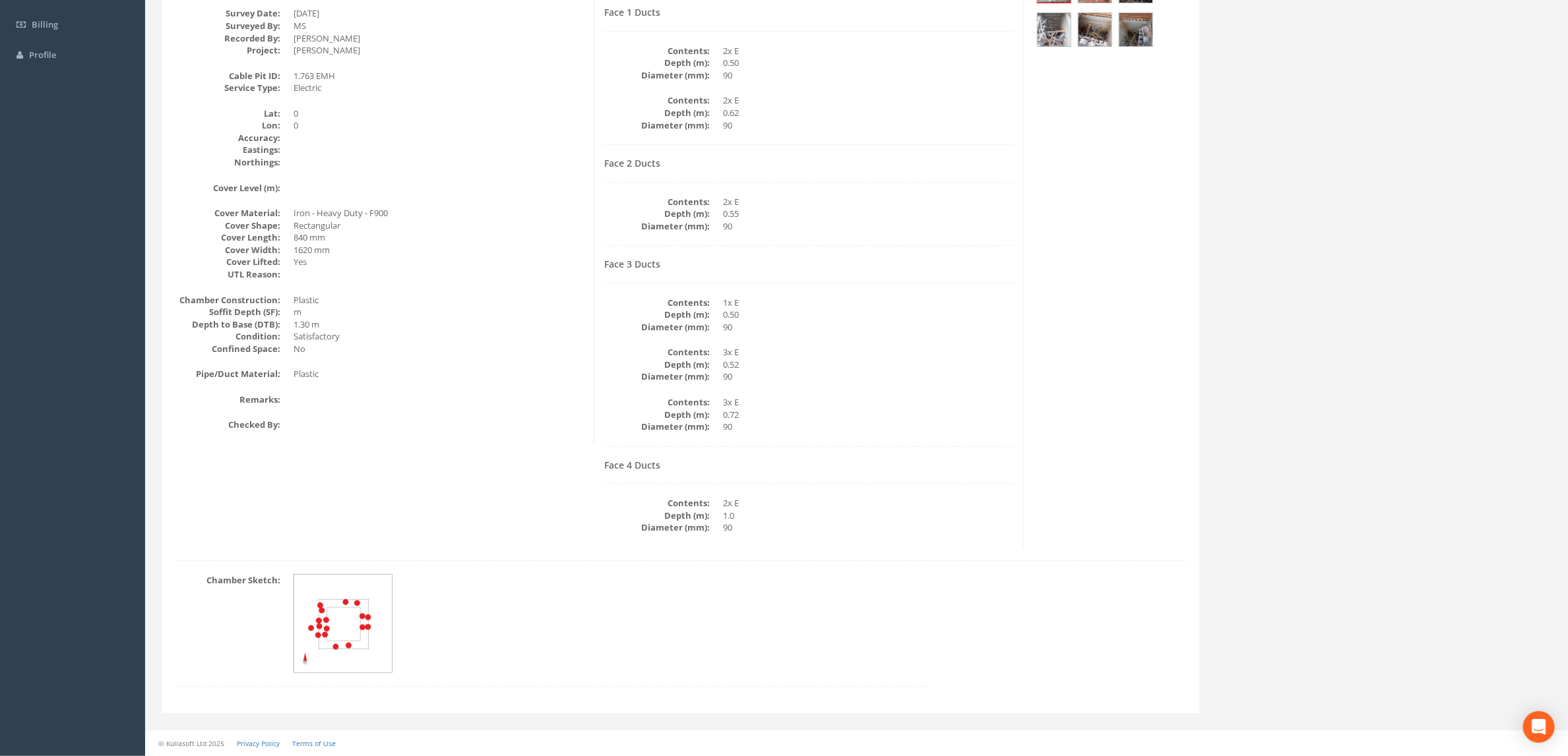
click at [359, 620] on img at bounding box center [343, 624] width 99 height 99
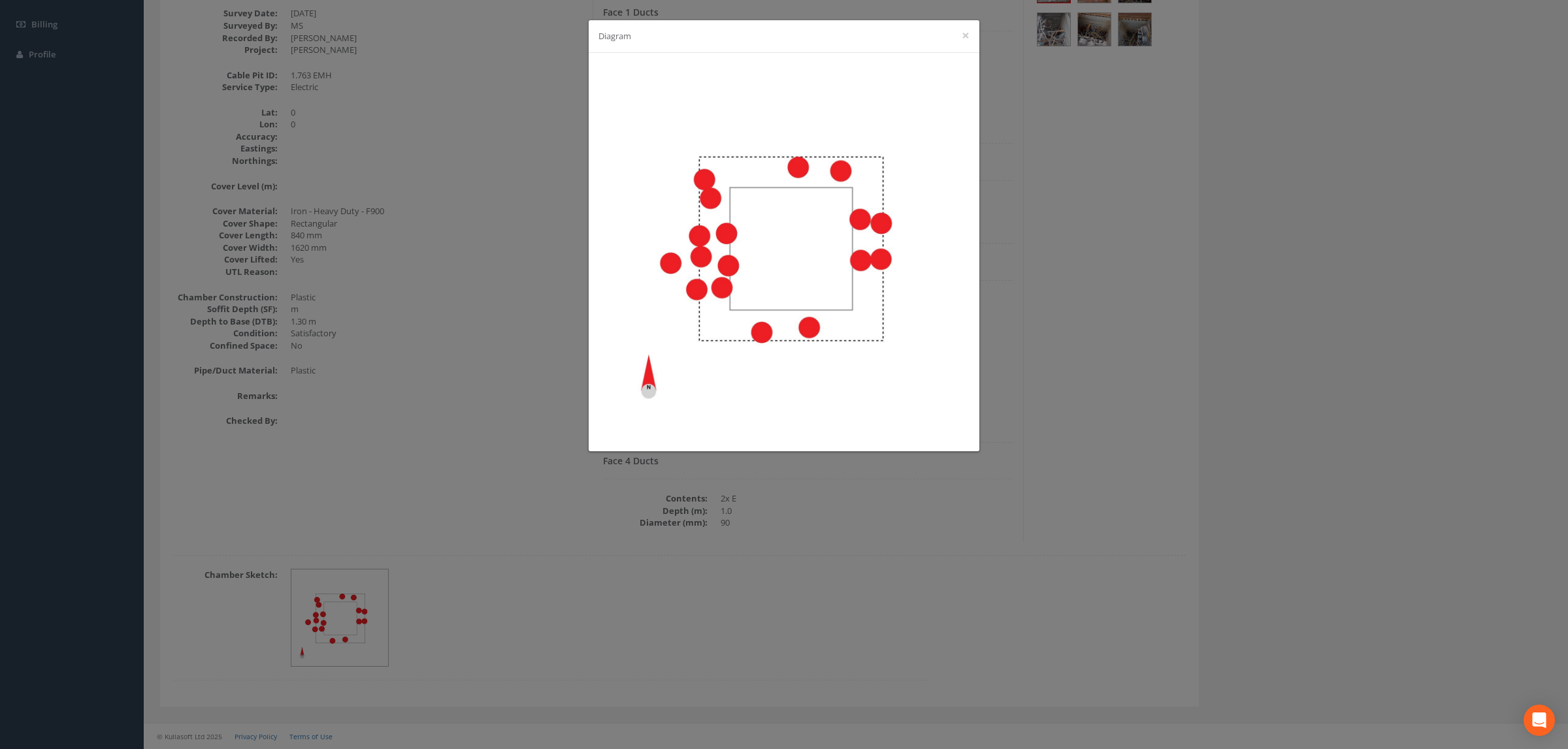
click at [1054, 354] on div "Diagram ×" at bounding box center [784, 374] width 1568 height 749
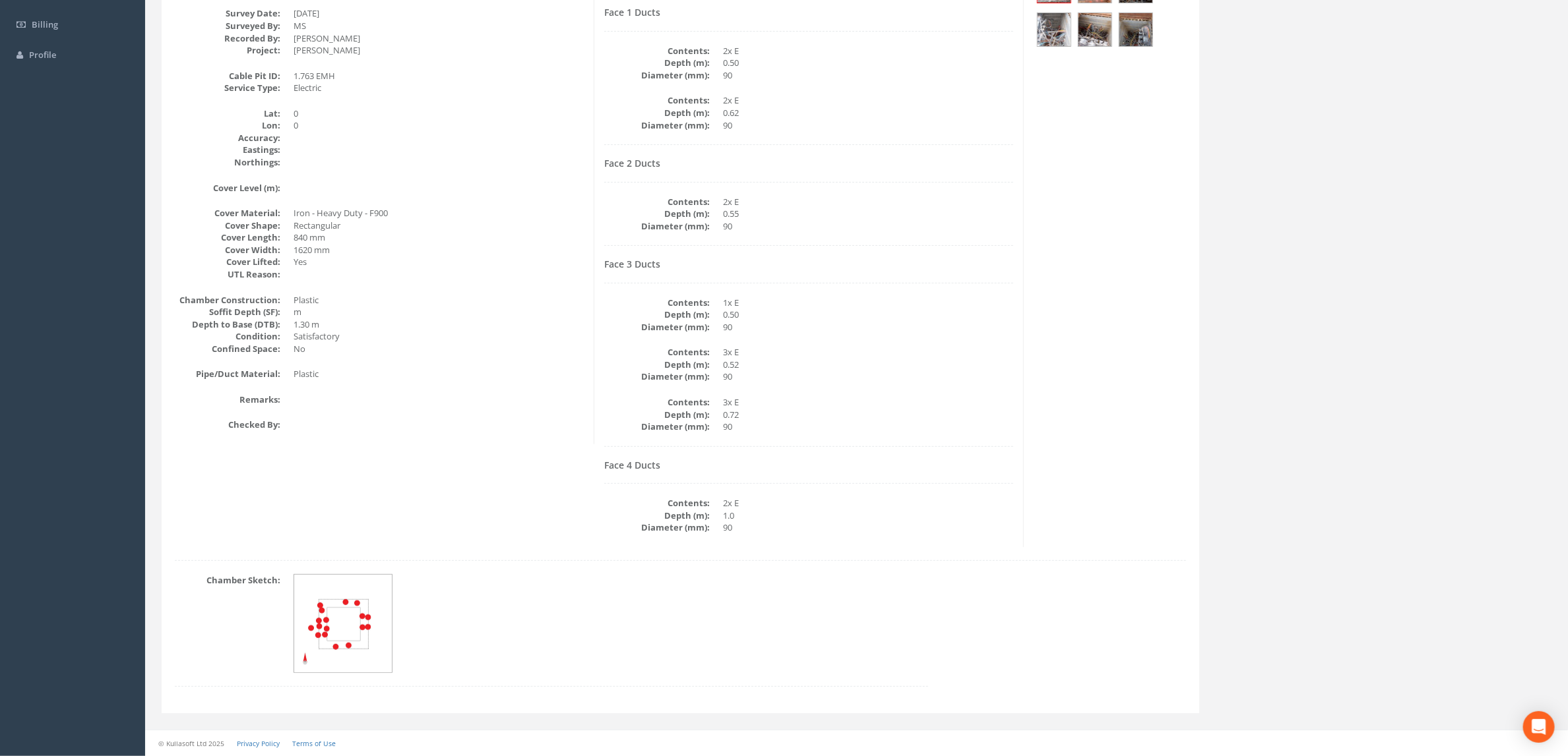
click at [516, 612] on dd at bounding box center [611, 623] width 635 height 99
click at [511, 610] on dd at bounding box center [611, 623] width 635 height 99
click at [348, 623] on img at bounding box center [343, 624] width 99 height 99
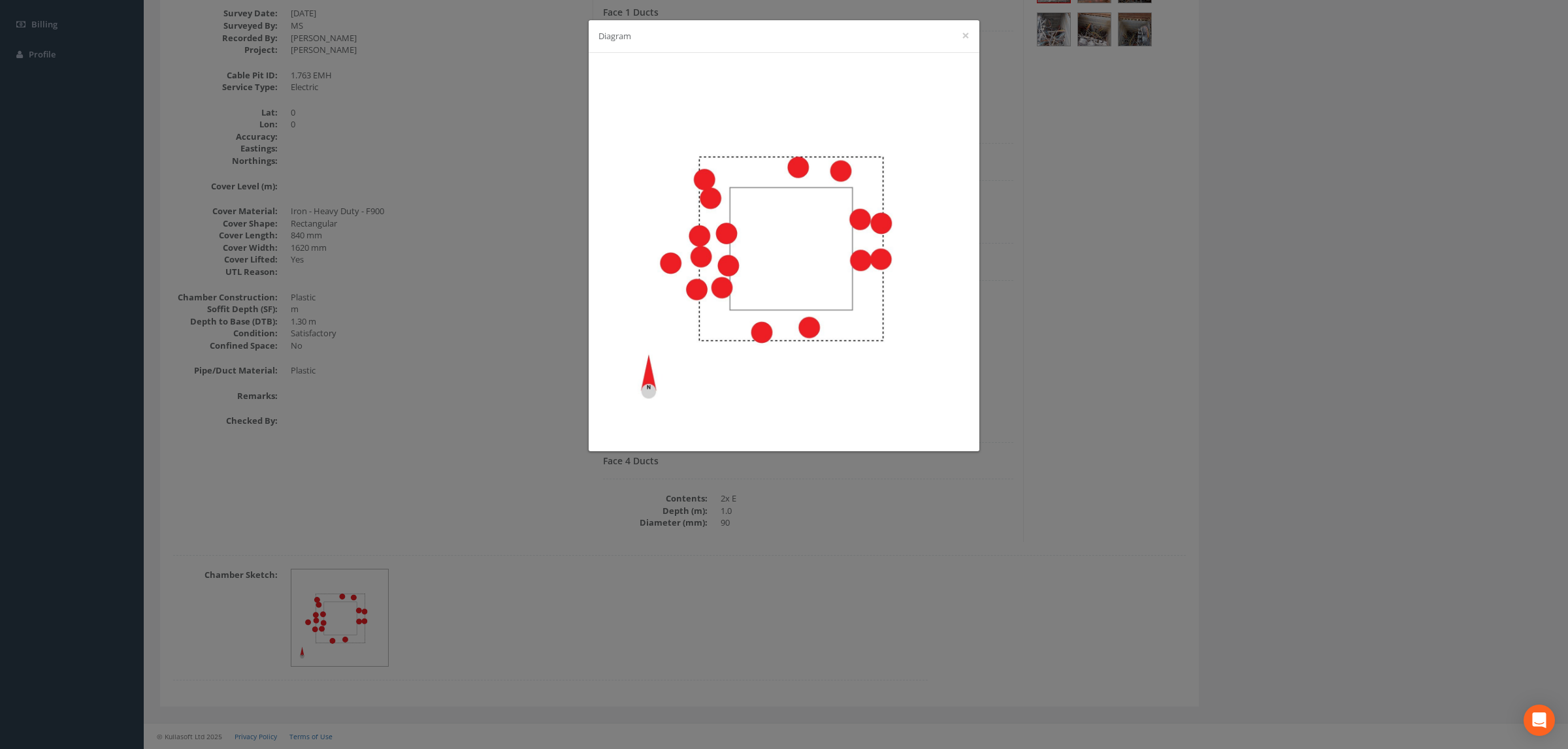
click at [933, 529] on div "Diagram ×" at bounding box center [784, 374] width 1568 height 749
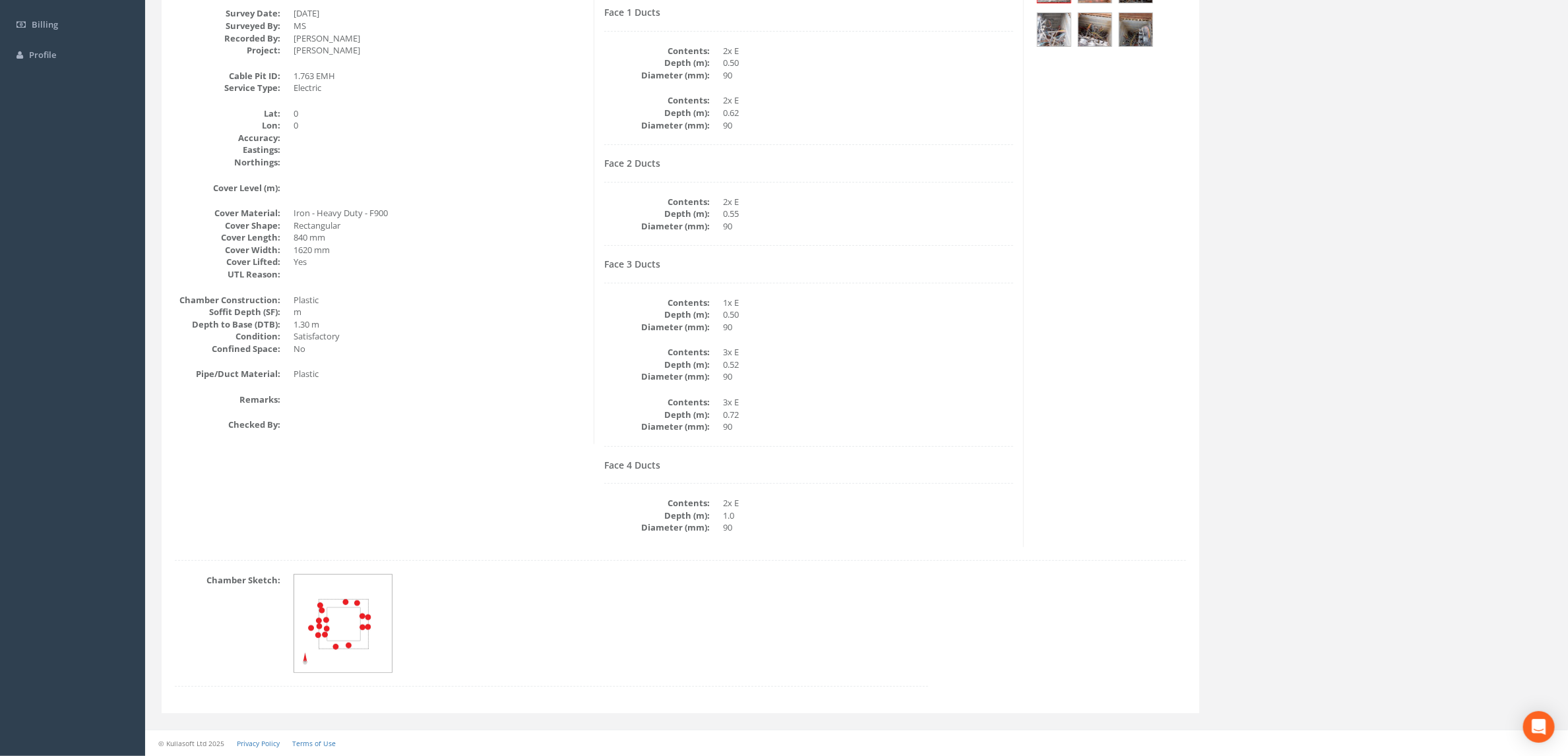
scroll to position [0, 0]
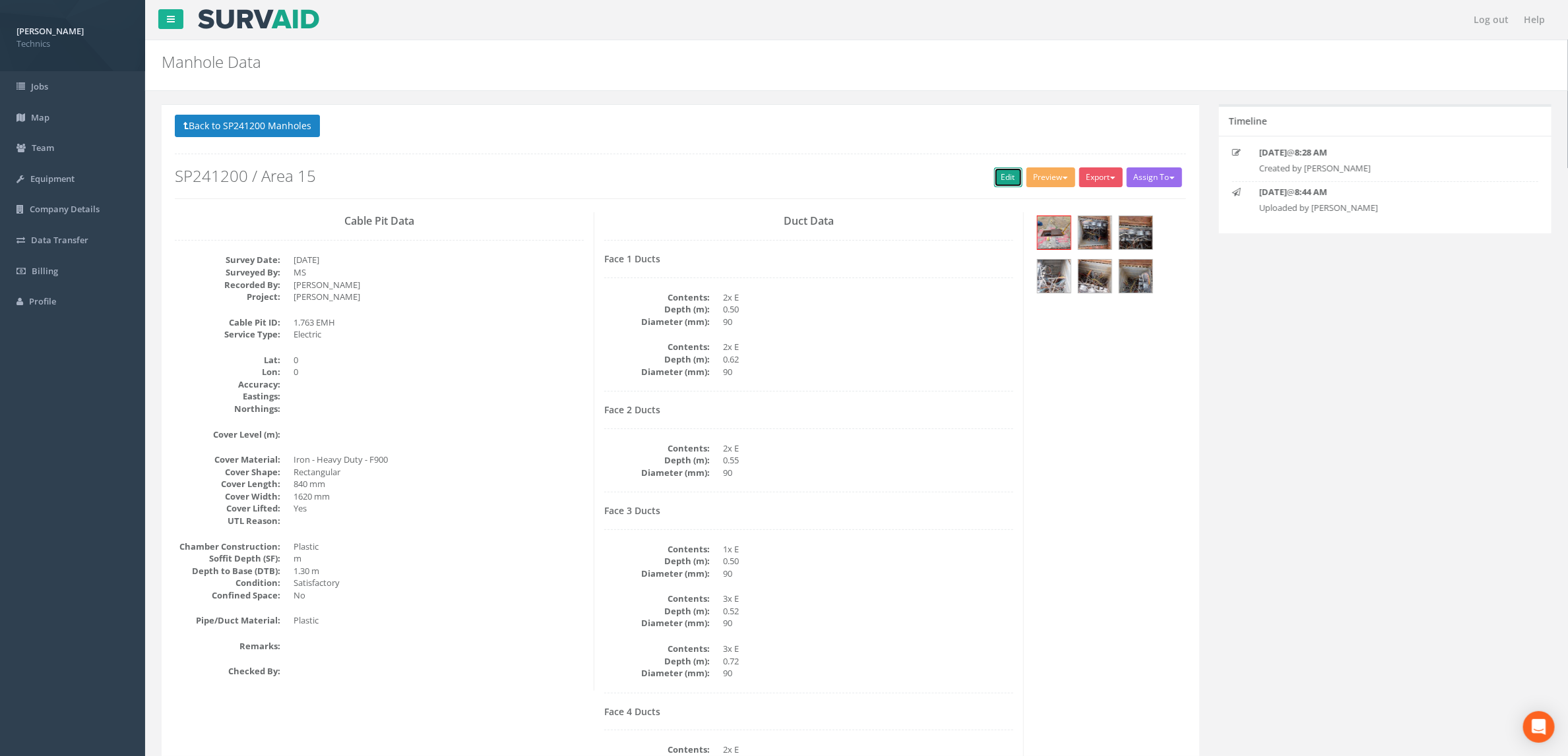
click at [1003, 184] on link "Edit" at bounding box center [1008, 177] width 29 height 20
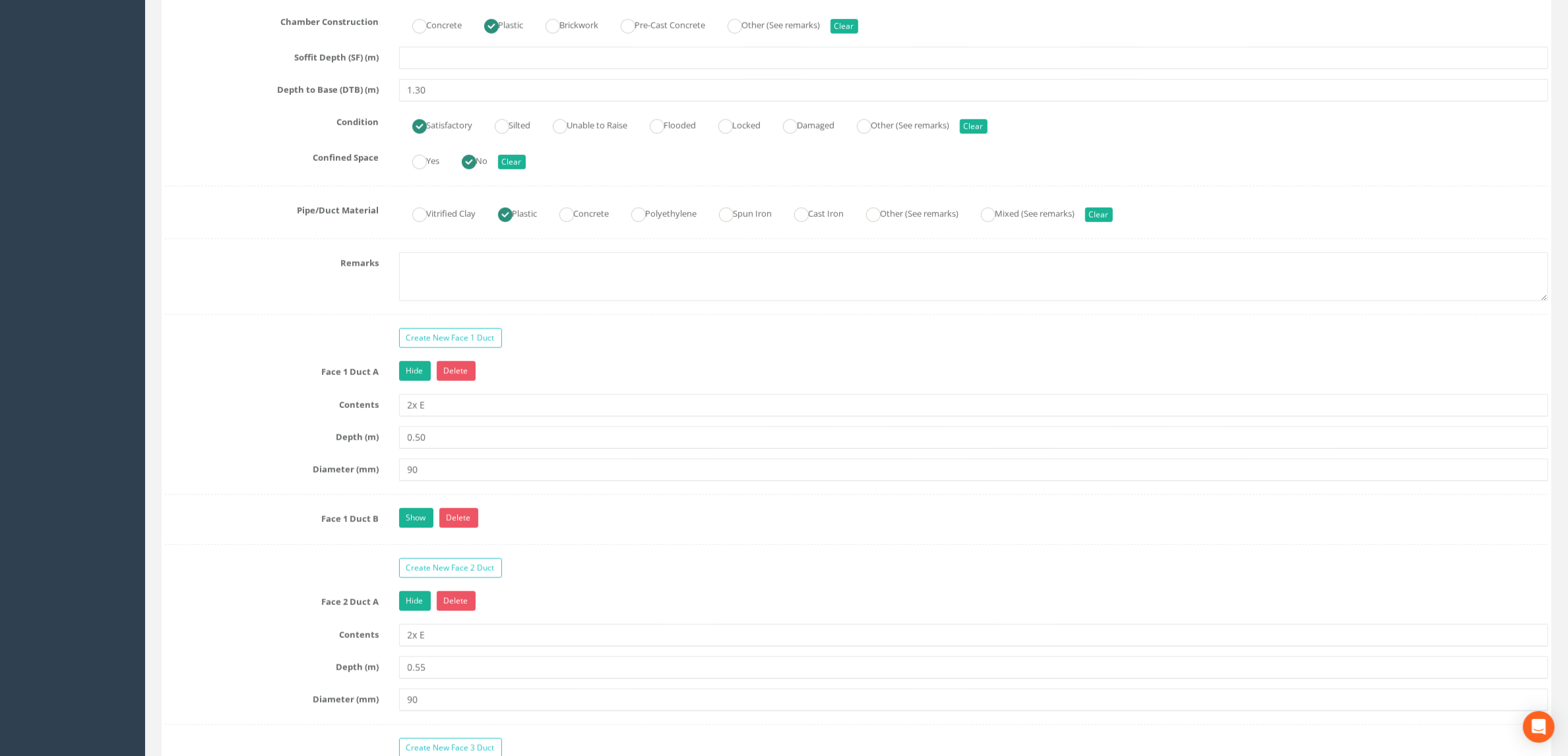
scroll to position [989, 0]
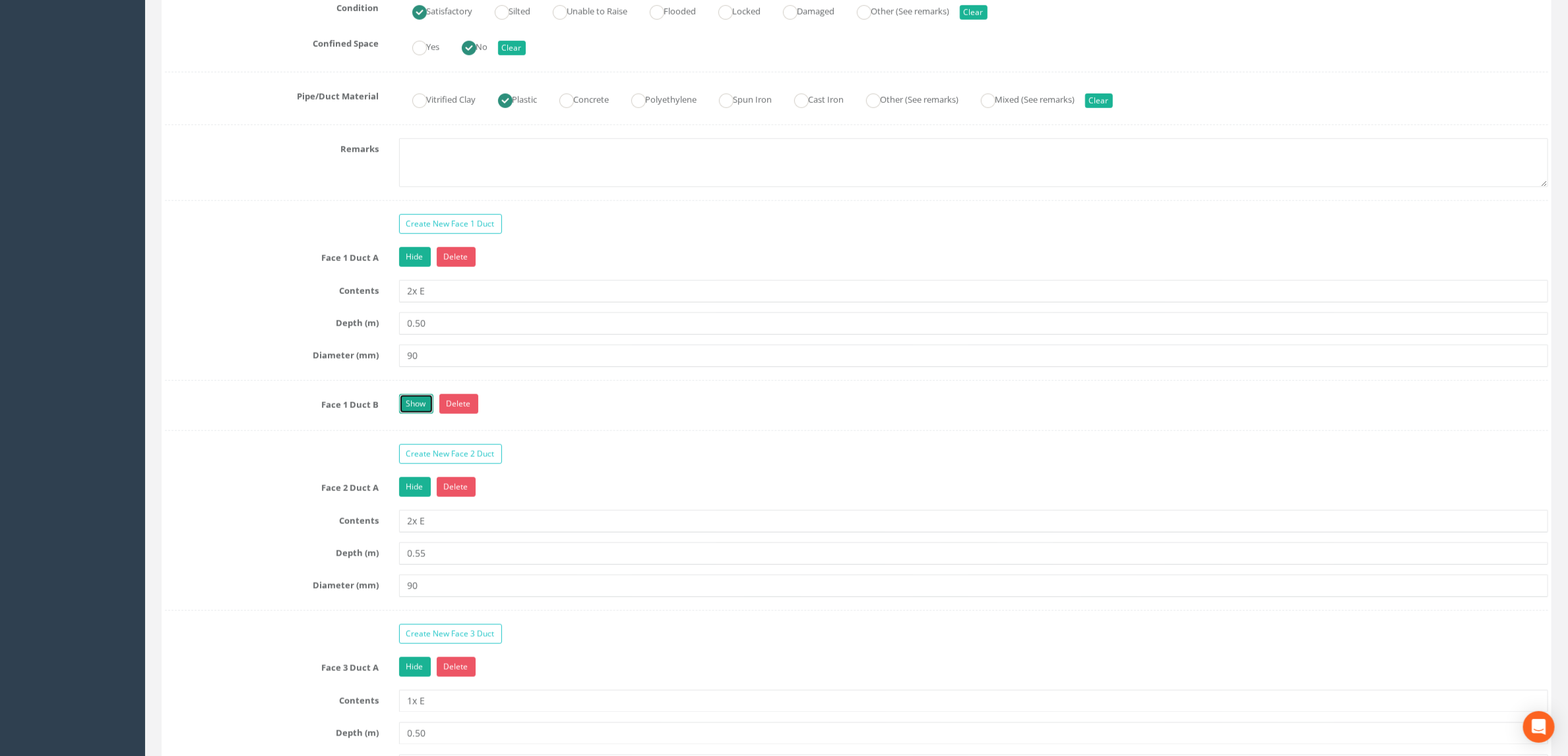
click at [414, 414] on link "Show" at bounding box center [416, 404] width 35 height 20
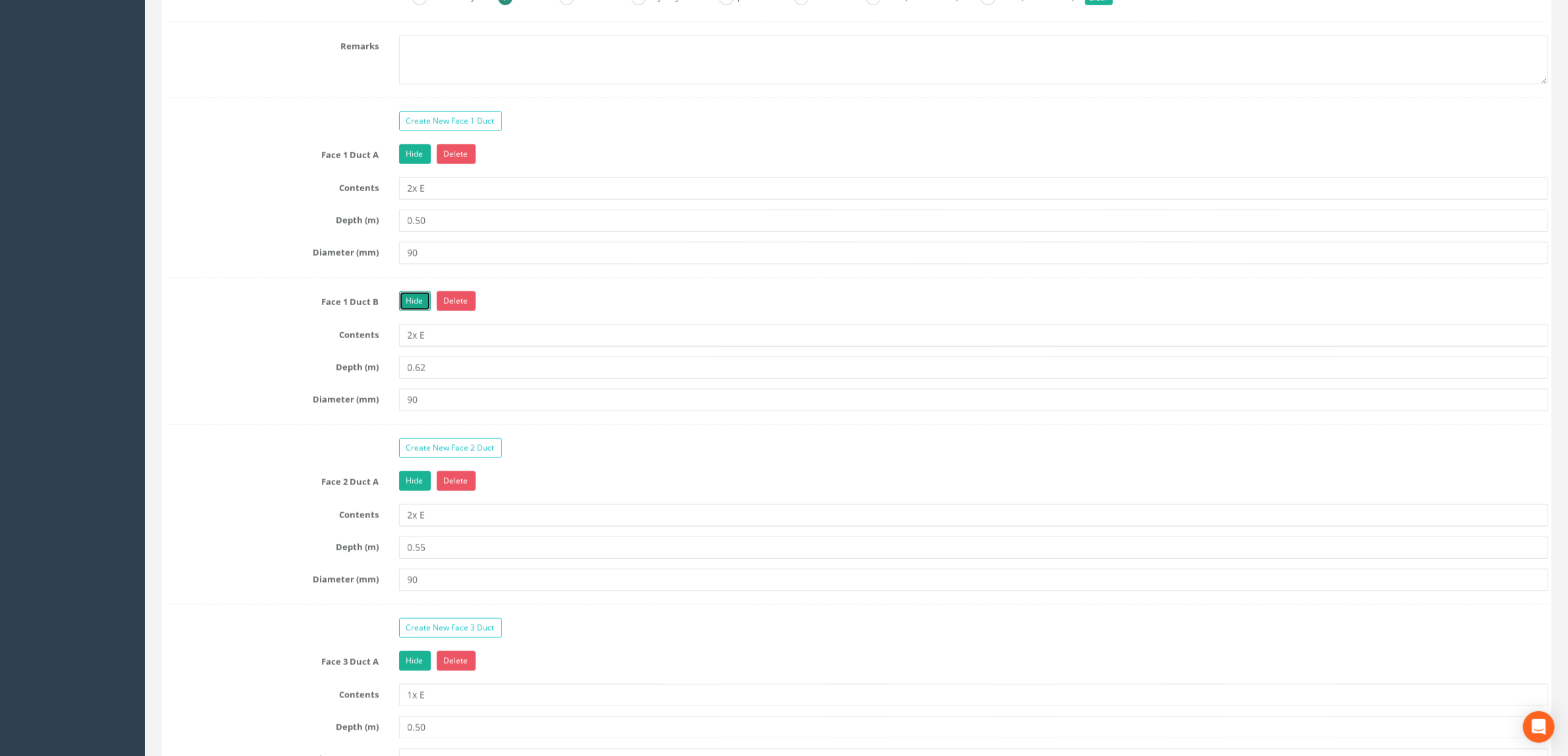
scroll to position [1187, 0]
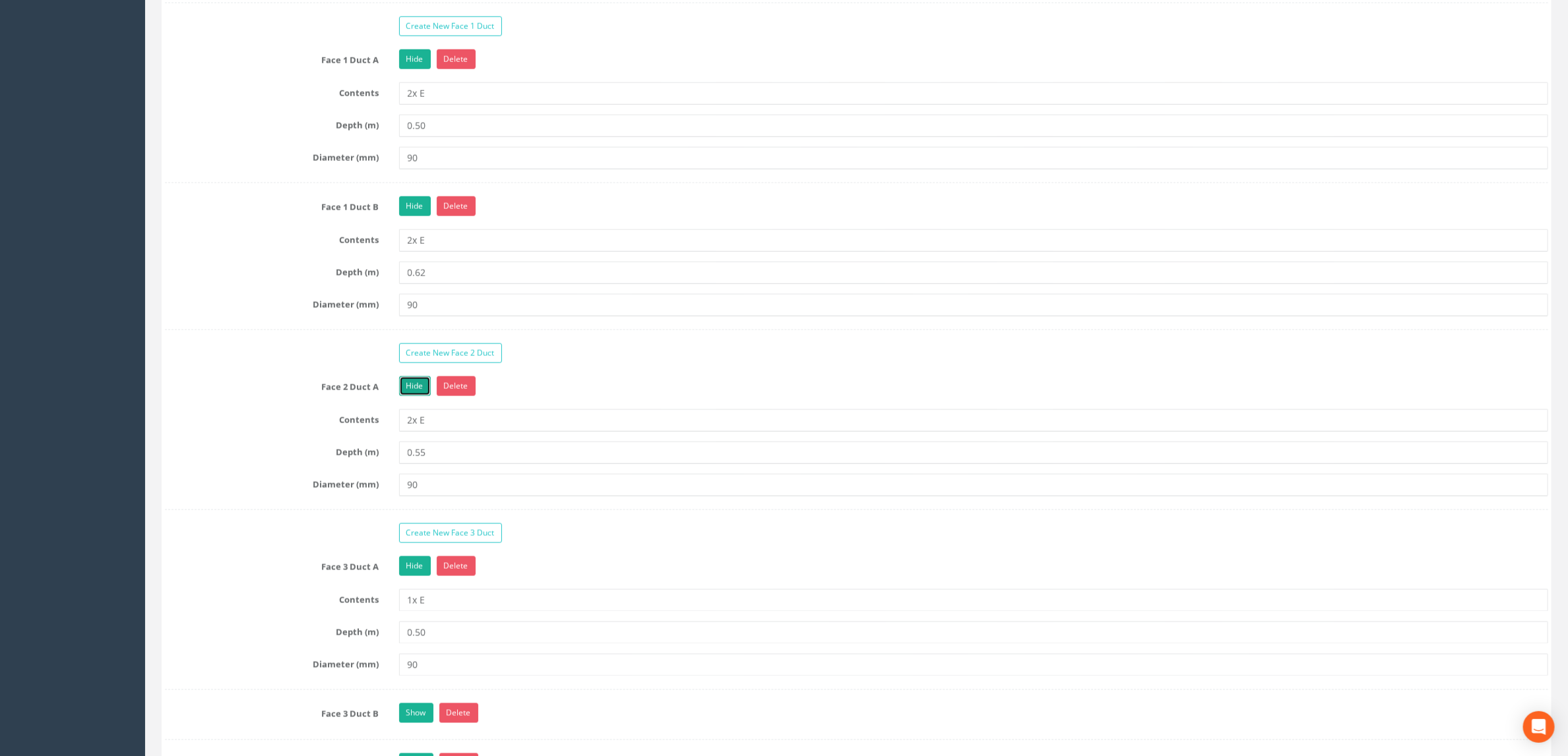
click at [424, 396] on link "Hide" at bounding box center [415, 386] width 32 height 20
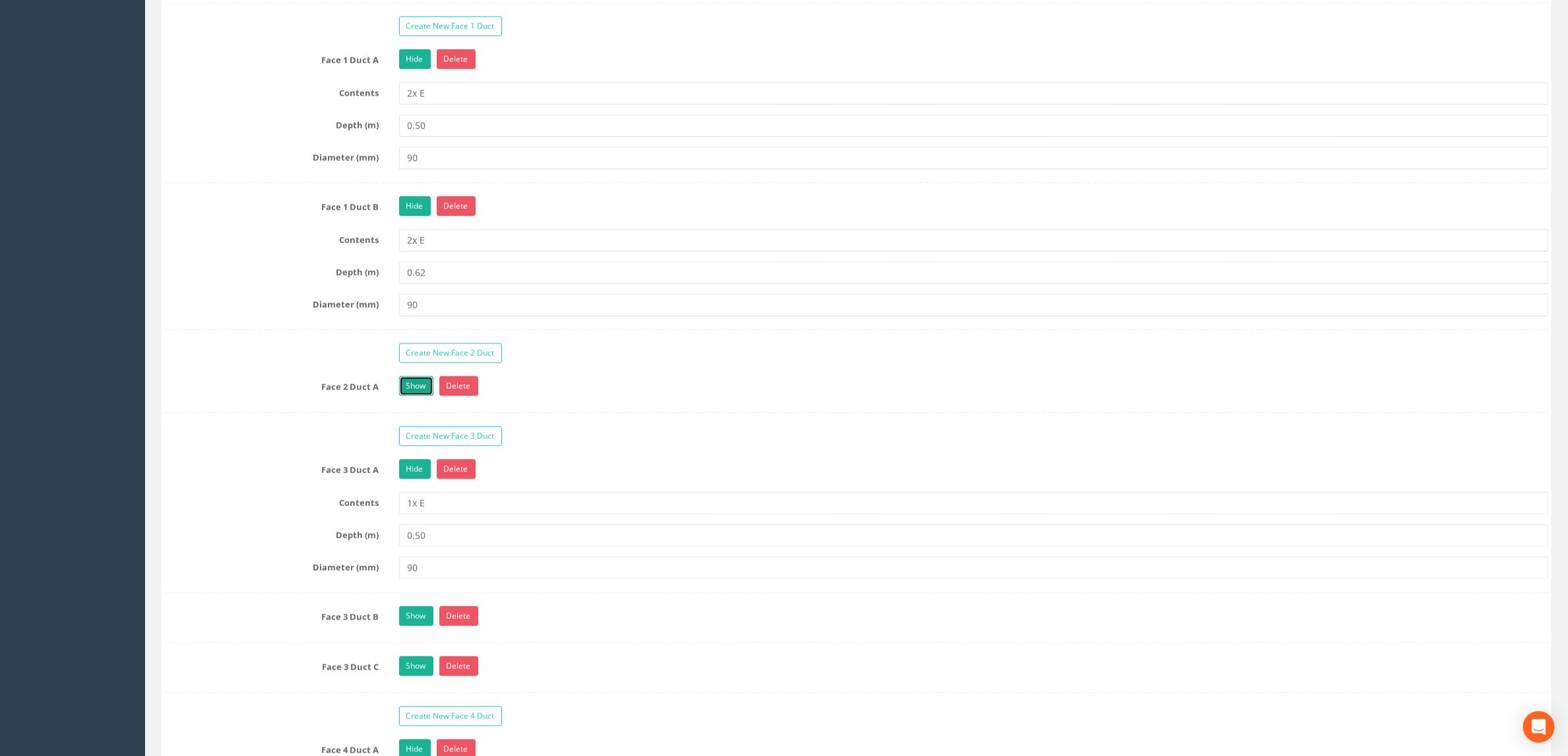
click at [424, 396] on link "Show" at bounding box center [416, 386] width 35 height 20
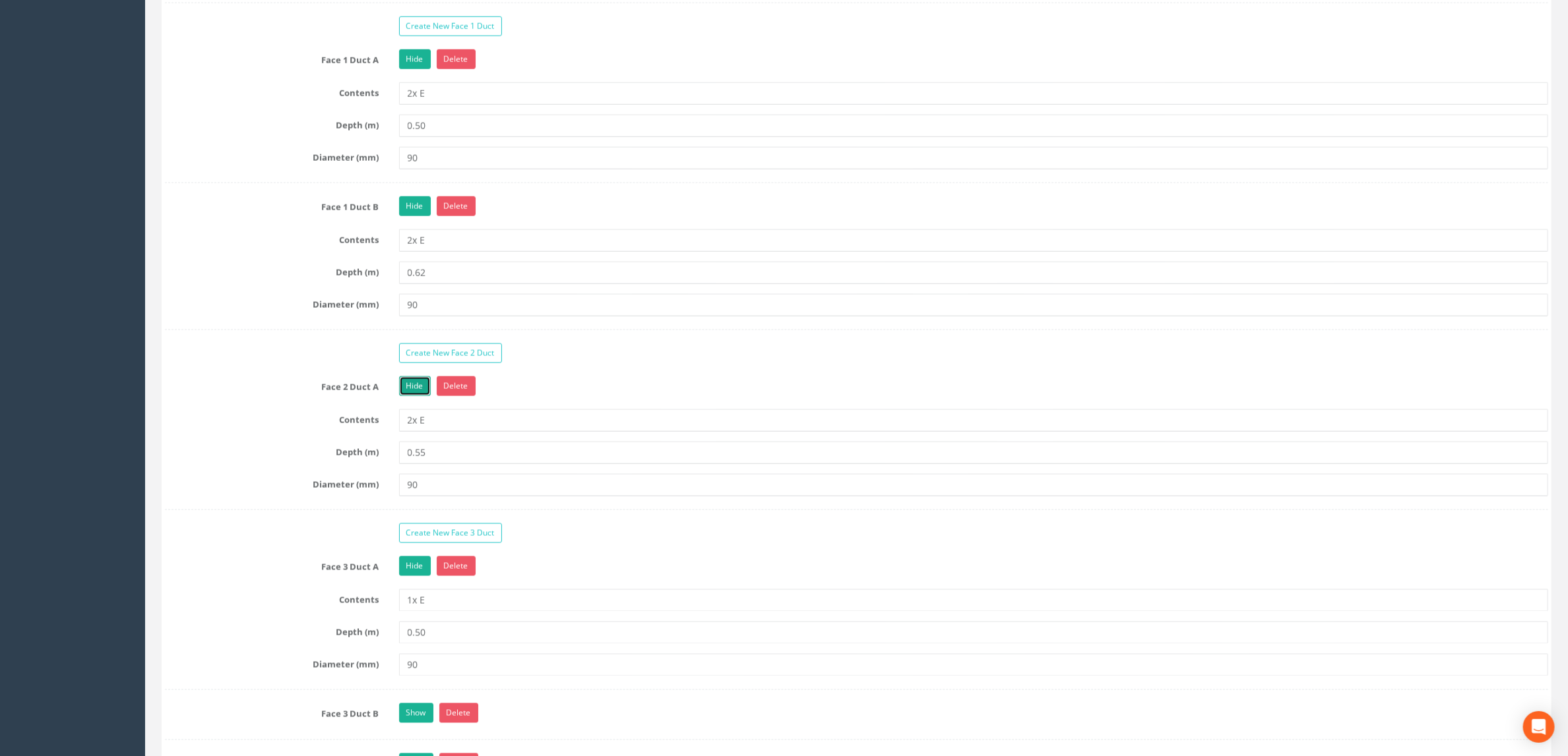
scroll to position [1483, 0]
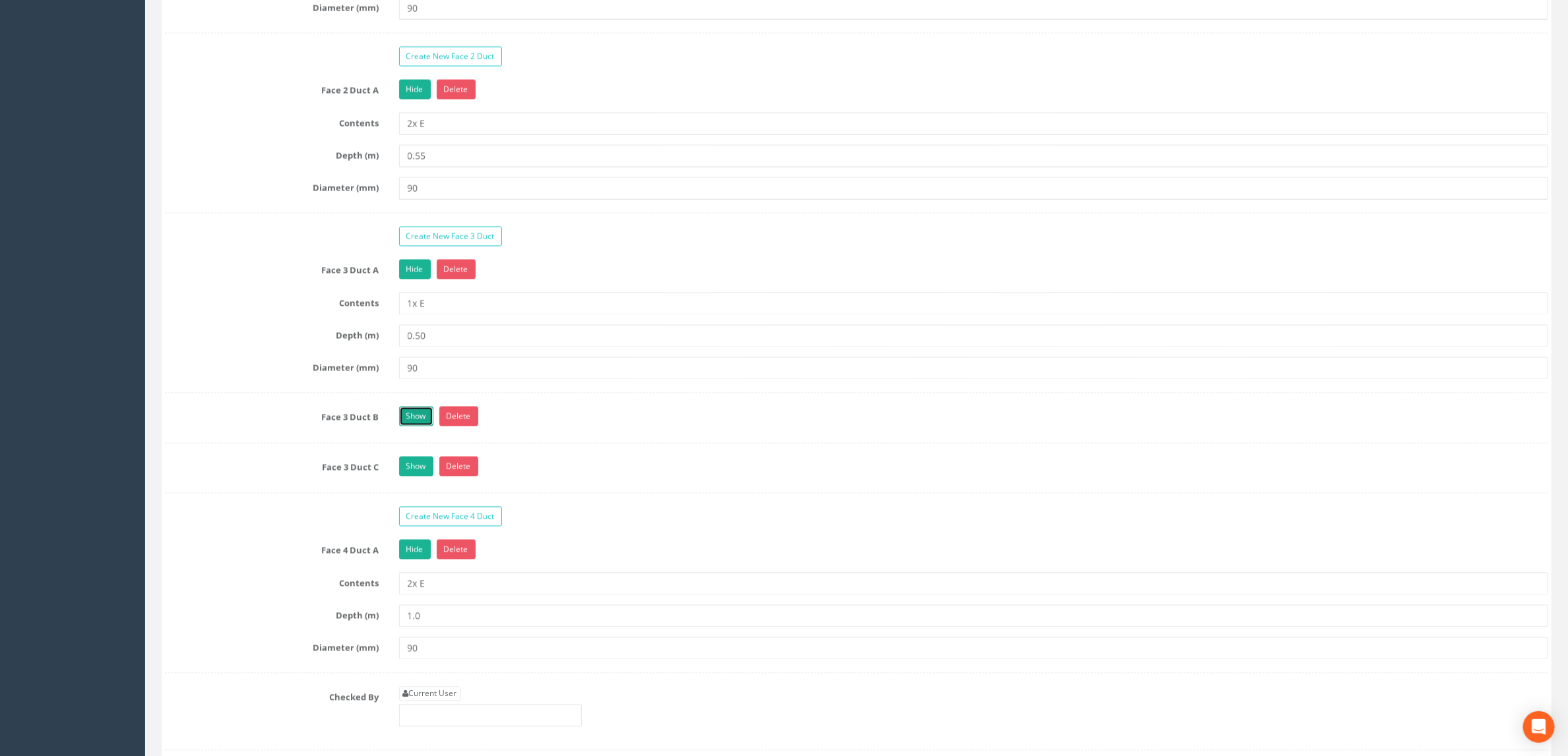
click at [418, 426] on link "Show" at bounding box center [416, 417] width 35 height 20
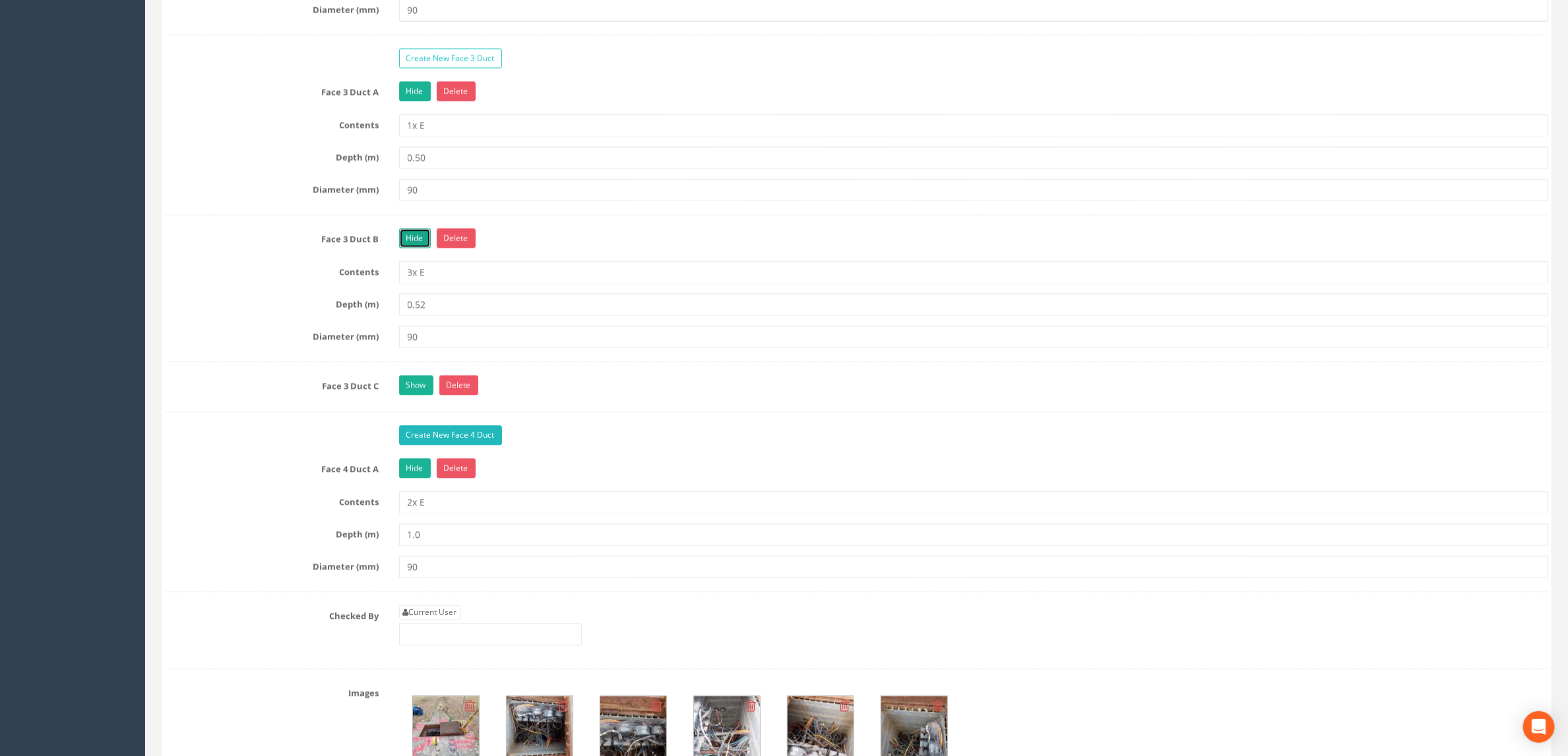
scroll to position [1681, 0]
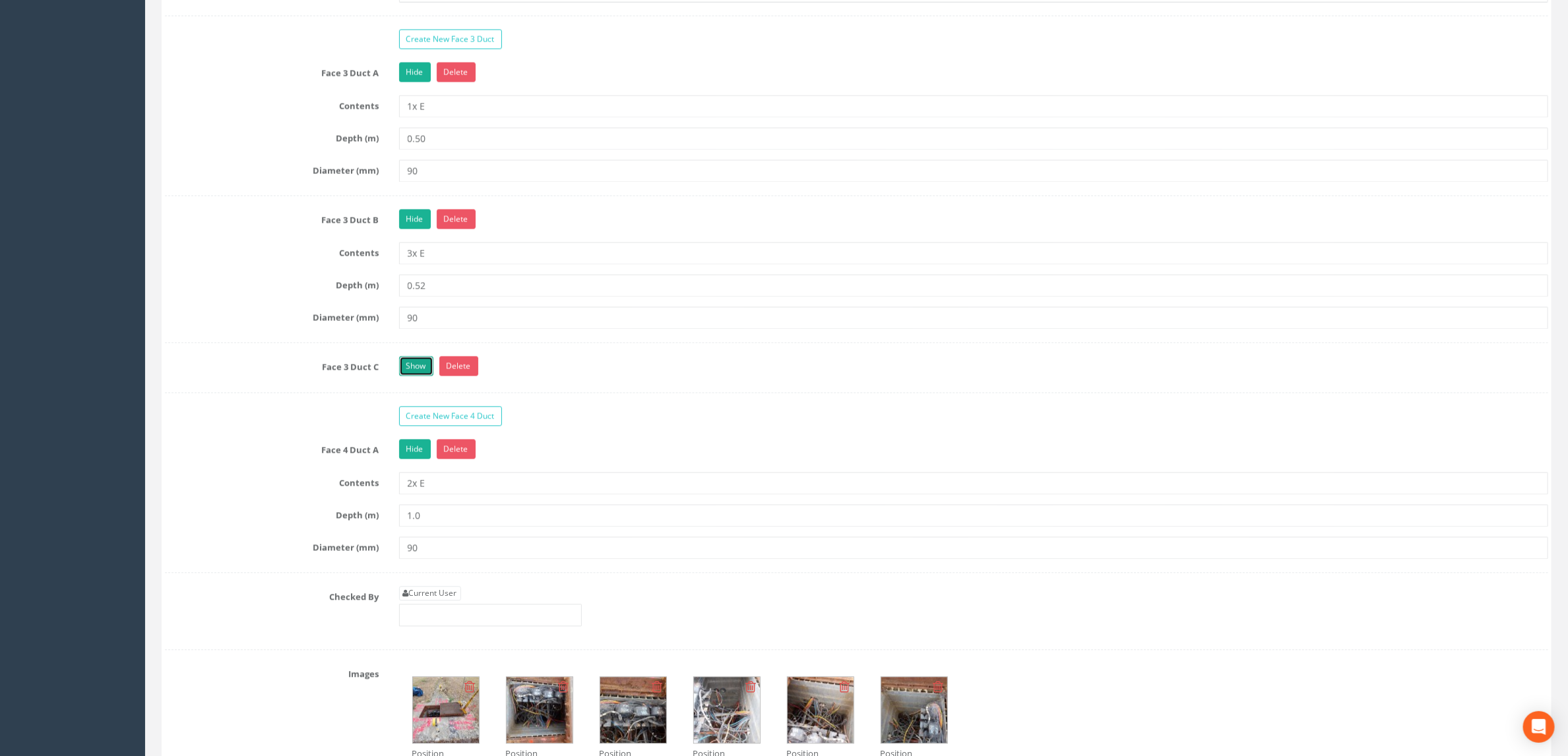
click at [414, 375] on link "Show" at bounding box center [416, 366] width 35 height 20
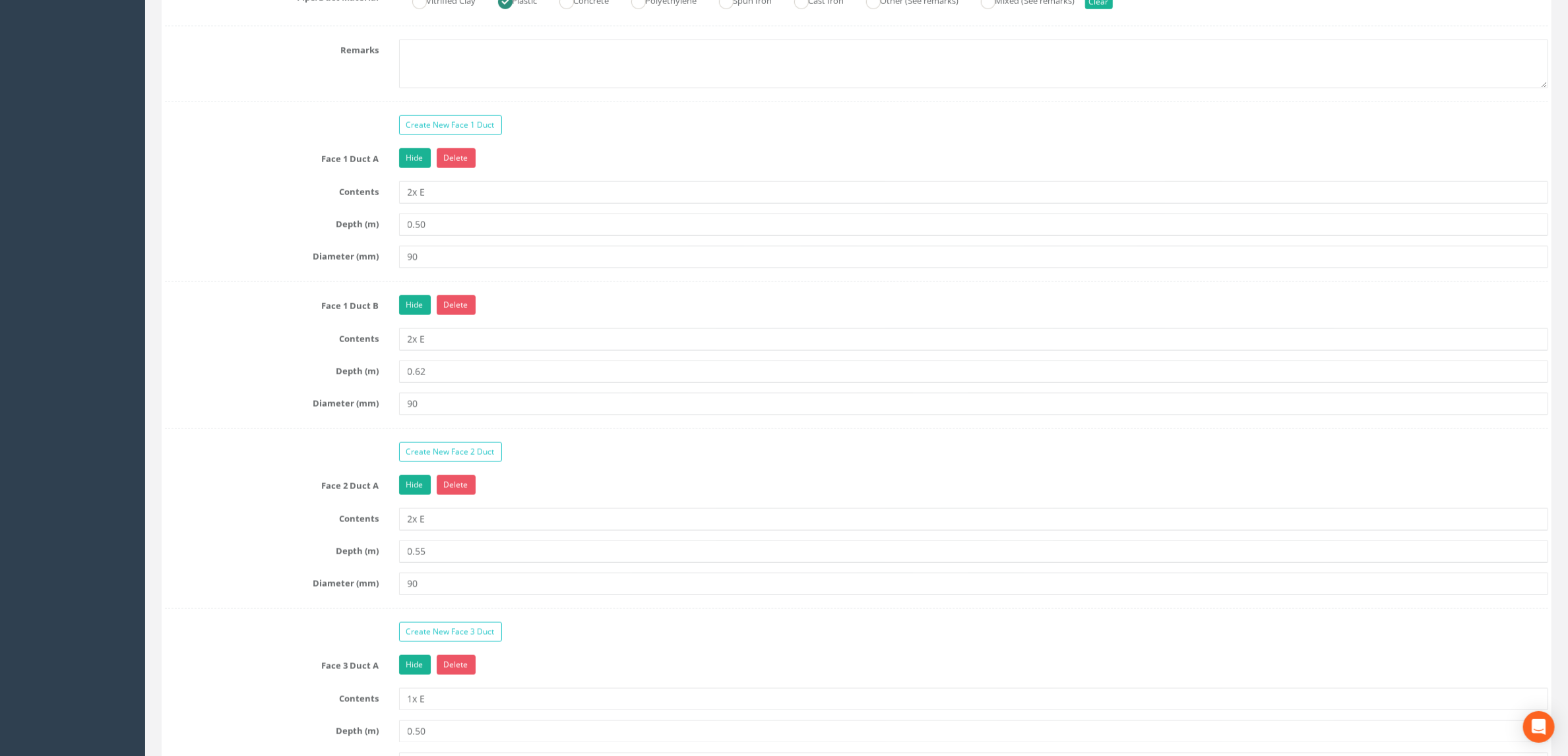
scroll to position [989, 0]
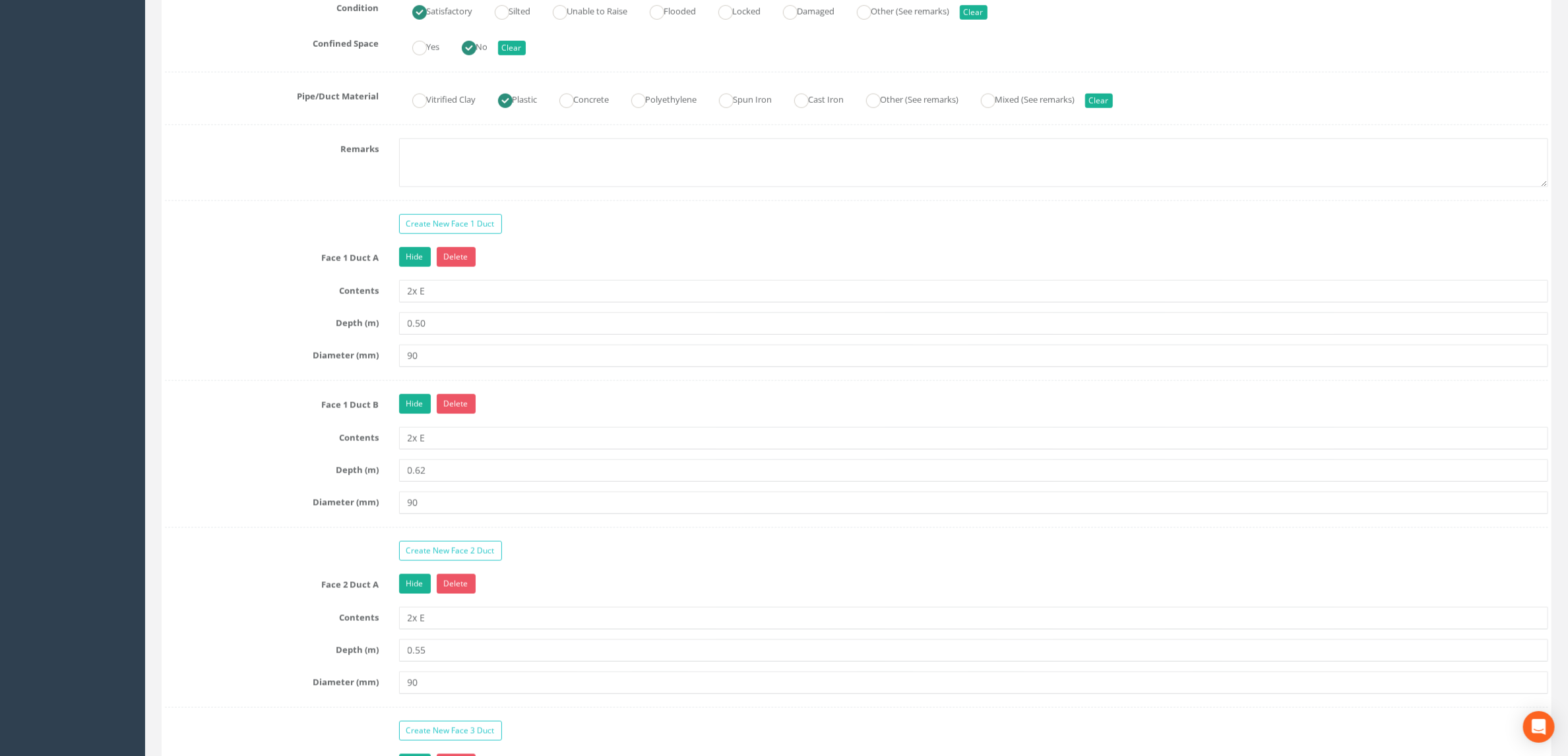
click at [170, 270] on div "Face 1 Duct A Hide Delete" at bounding box center [856, 258] width 1403 height 23
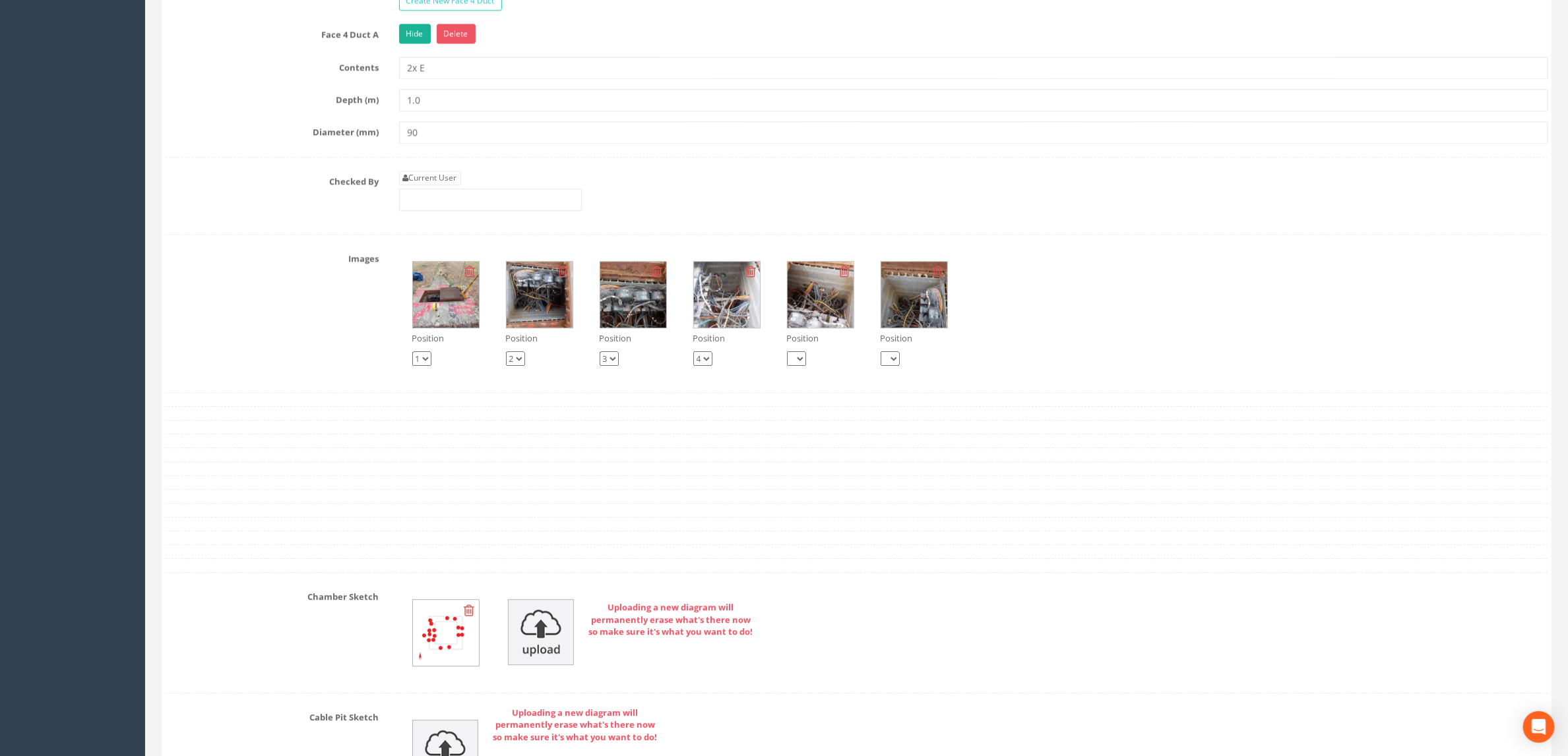
scroll to position [2472, 0]
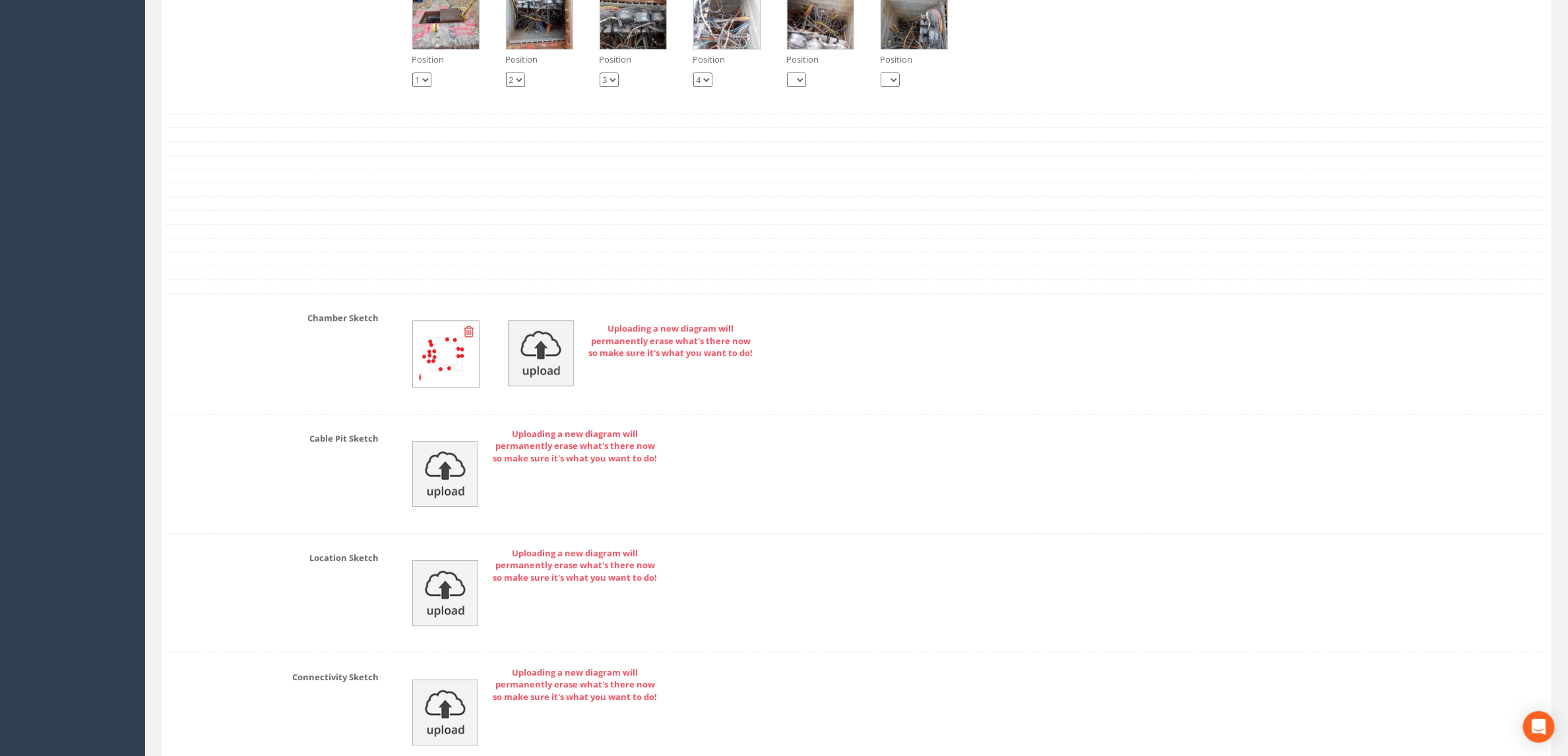
click at [745, 640] on div "Uploading a new diagram will permanently erase what's there now so make sure it…" at bounding box center [974, 593] width 1170 height 92
click at [449, 387] on img at bounding box center [446, 354] width 66 height 66
click at [985, 374] on div "Uploading a new diagram will permanently erase what's there now so make sure it…" at bounding box center [974, 353] width 1170 height 93
click at [875, 388] on div "Uploading a new diagram will permanently erase what's there now so make sure it…" at bounding box center [974, 353] width 1170 height 93
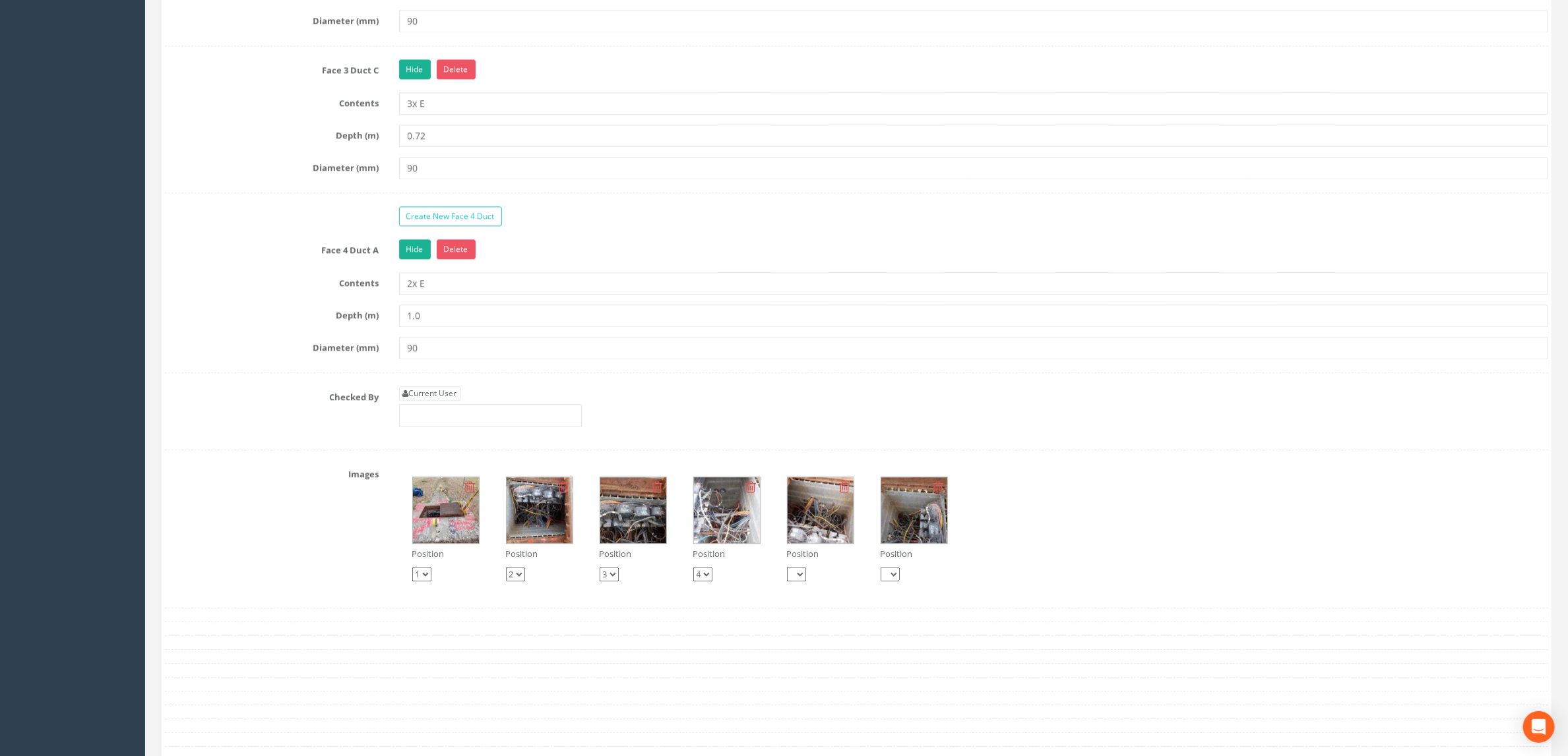
scroll to position [1681, 0]
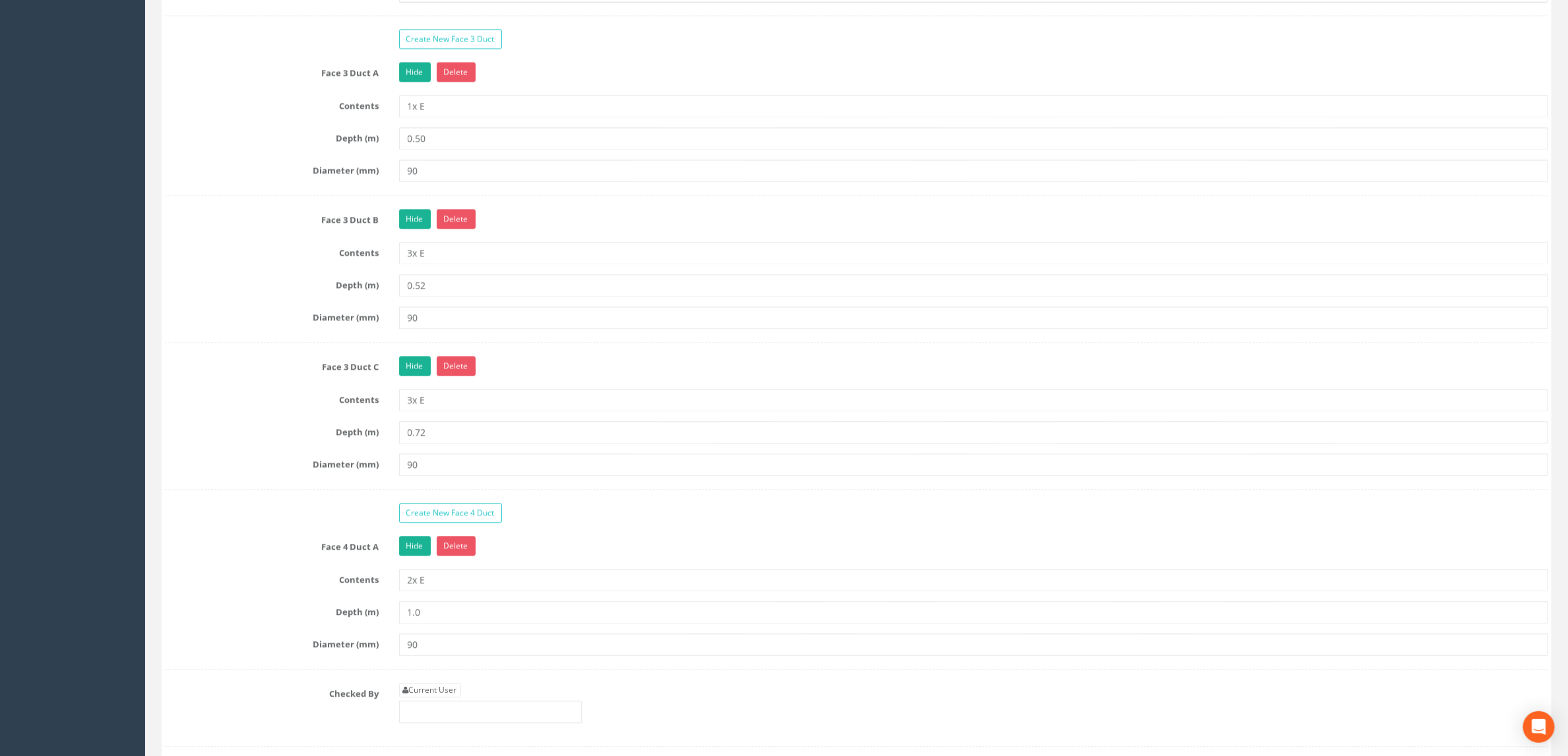
click at [152, 408] on div "Job No SP241200 / Area 15 Cancel Save Delete Survey Date [DATE] Surveyed By MS …" at bounding box center [857, 92] width 1410 height 3338
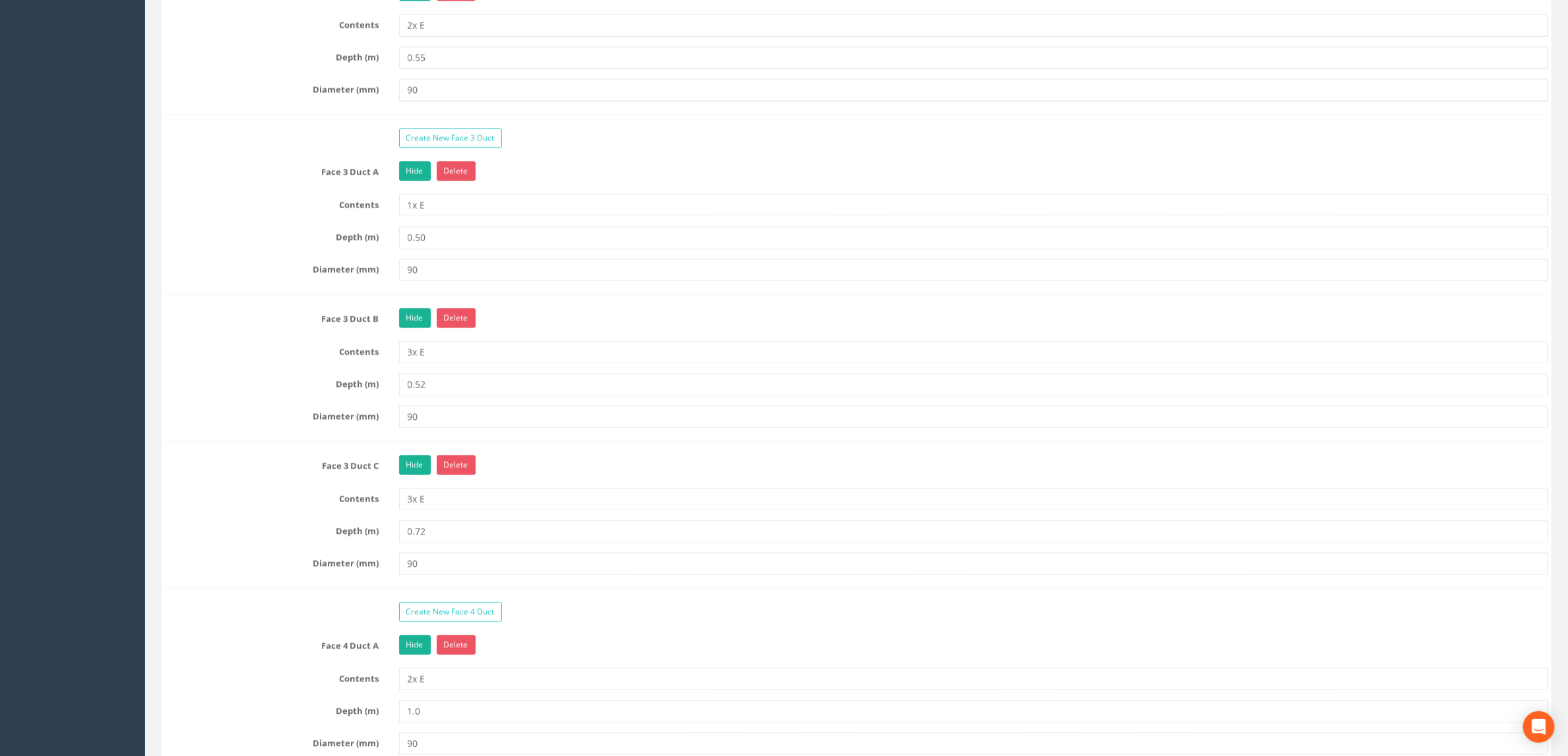
scroll to position [1483, 0]
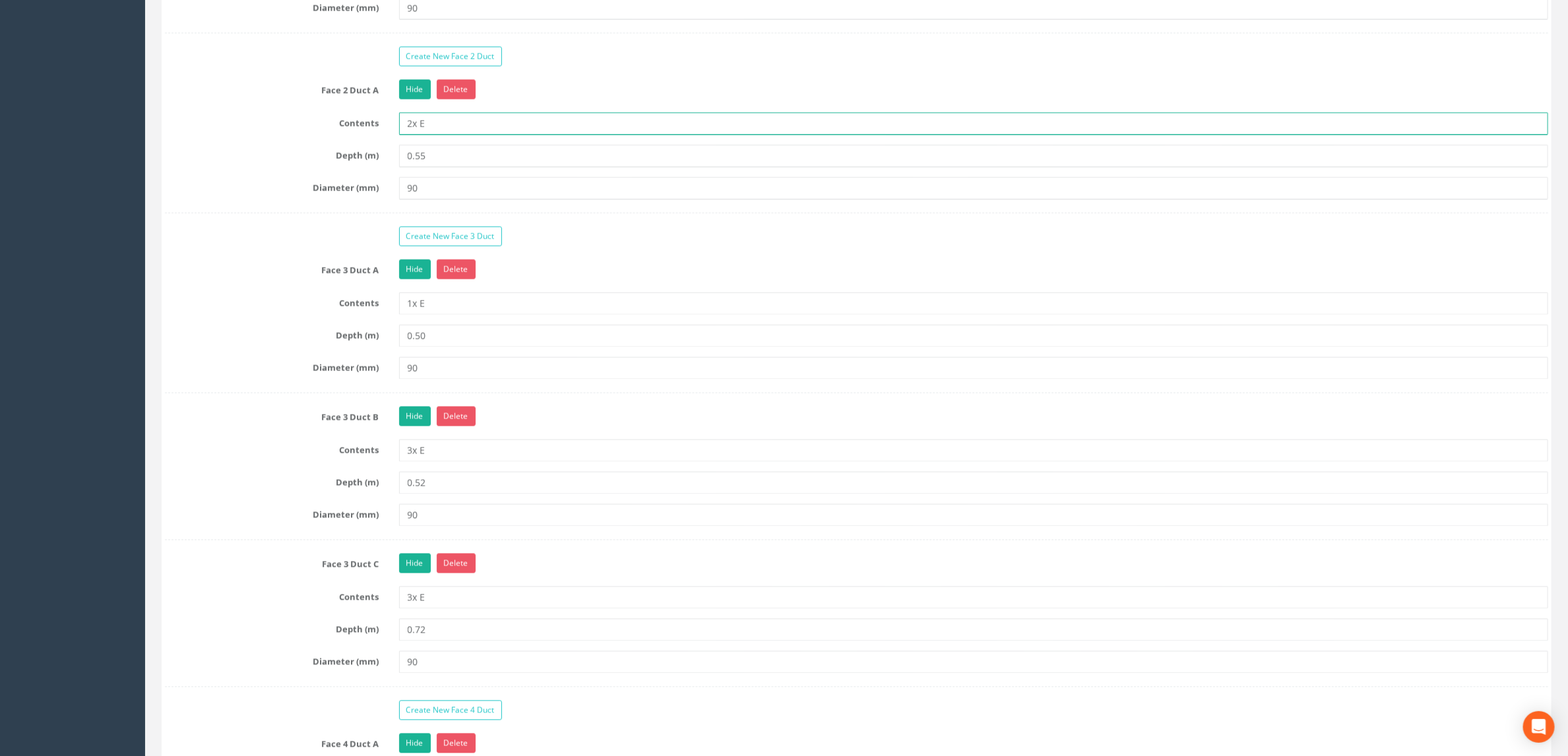
click at [447, 135] on input "2x E" at bounding box center [974, 124] width 1150 height 22
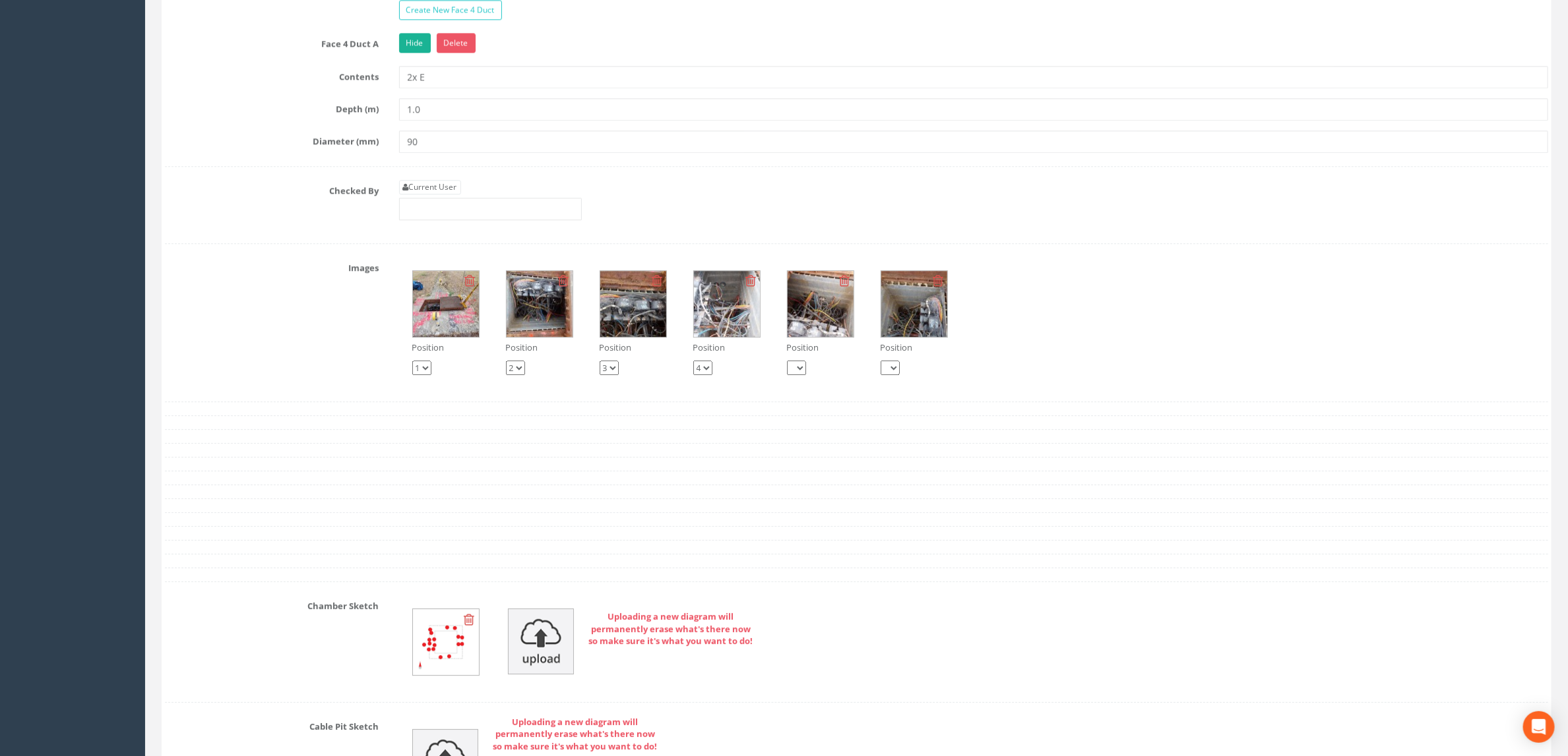
scroll to position [2175, 0]
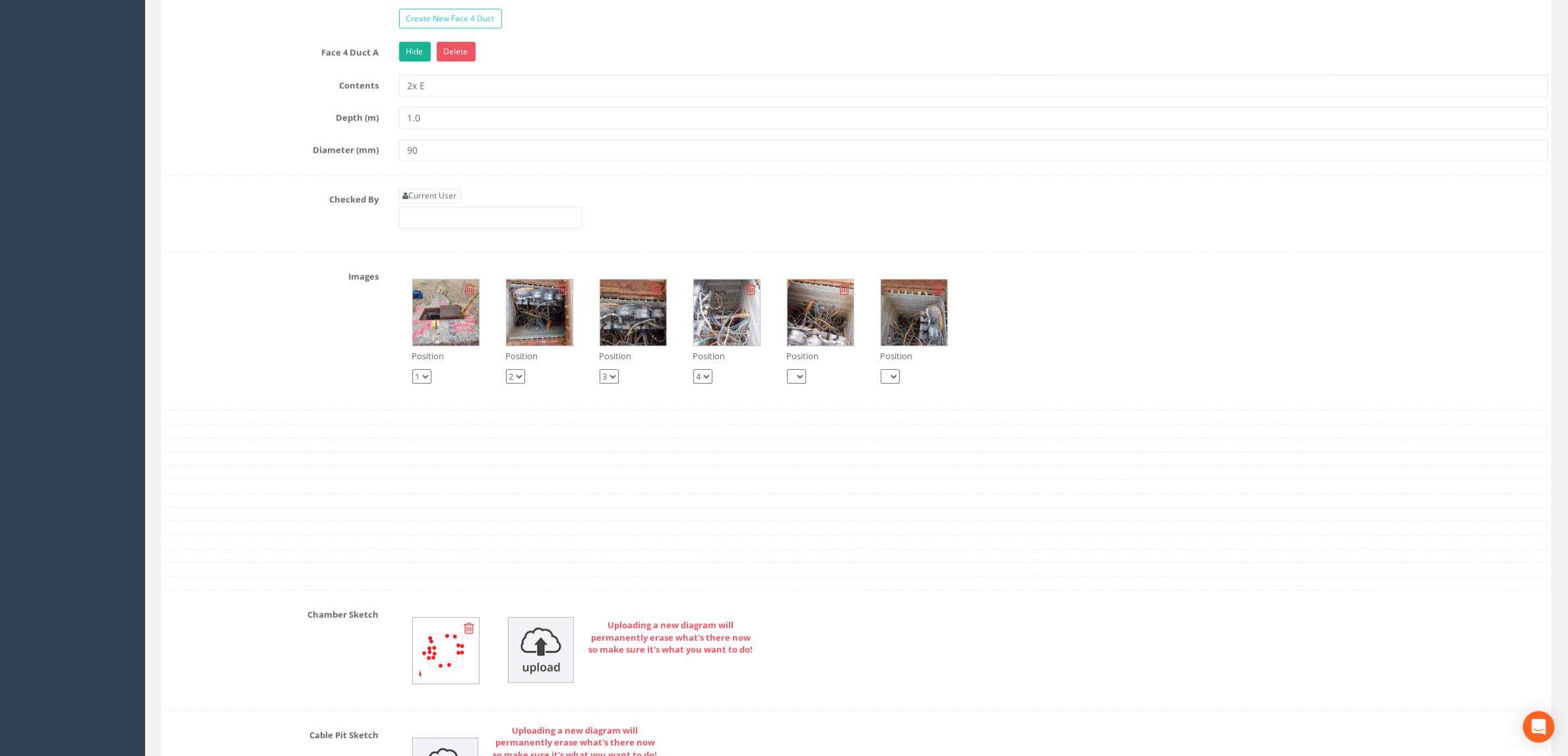
click at [535, 345] on img at bounding box center [540, 313] width 66 height 66
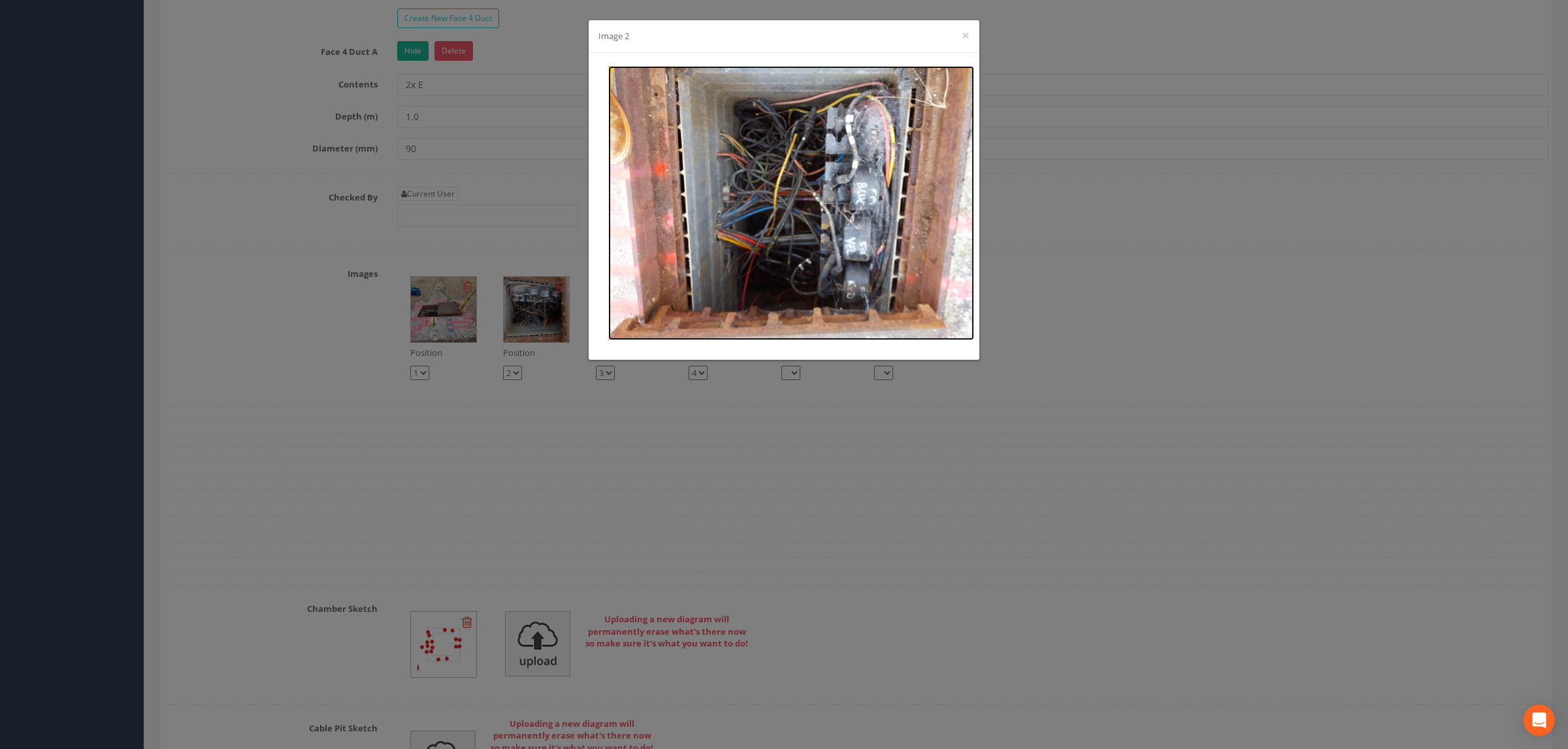
click at [804, 212] on img at bounding box center [792, 203] width 366 height 274
drag, startPoint x: 965, startPoint y: 34, endPoint x: 983, endPoint y: 51, distance: 24.8
click at [965, 34] on button "×" at bounding box center [965, 35] width 8 height 14
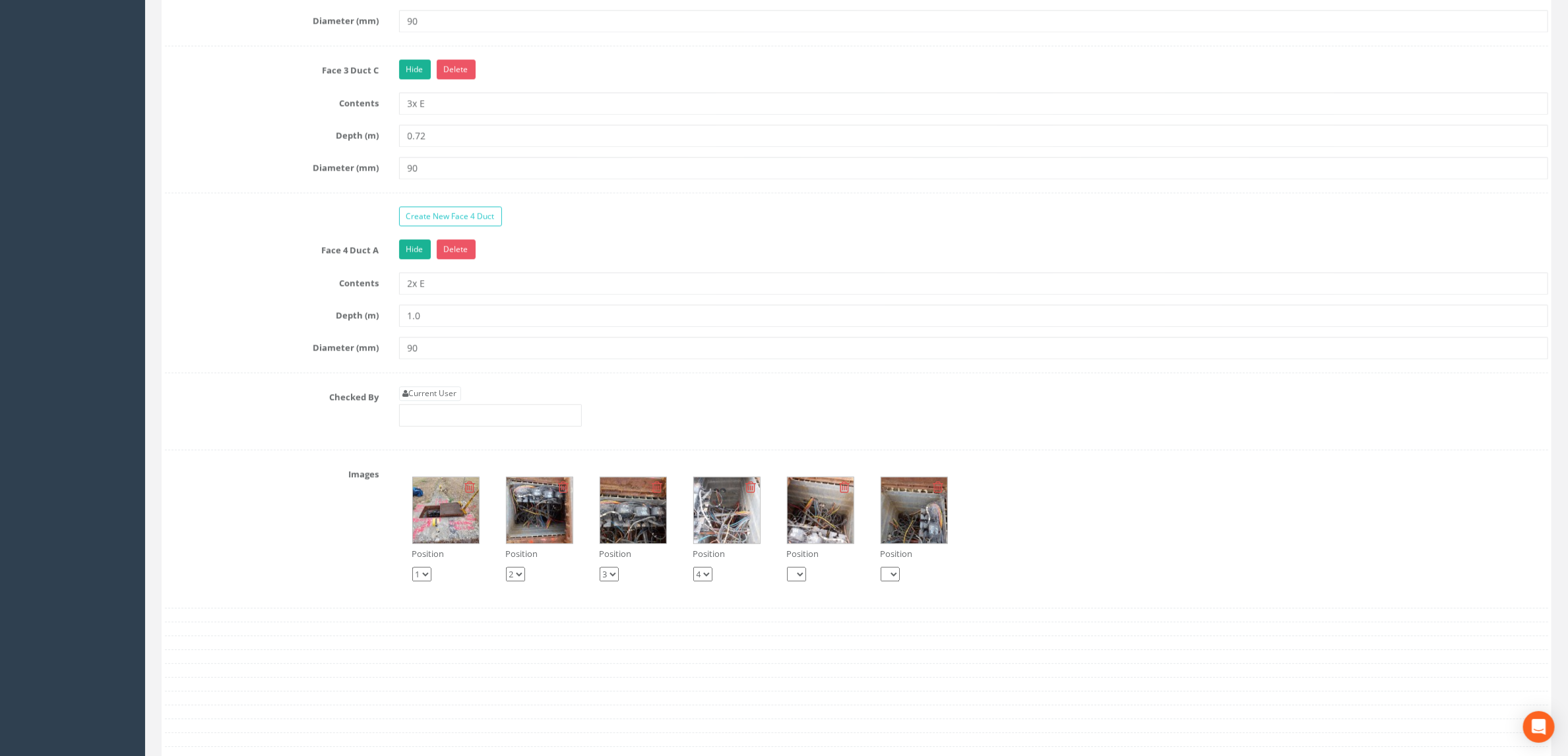
scroll to position [1582, 0]
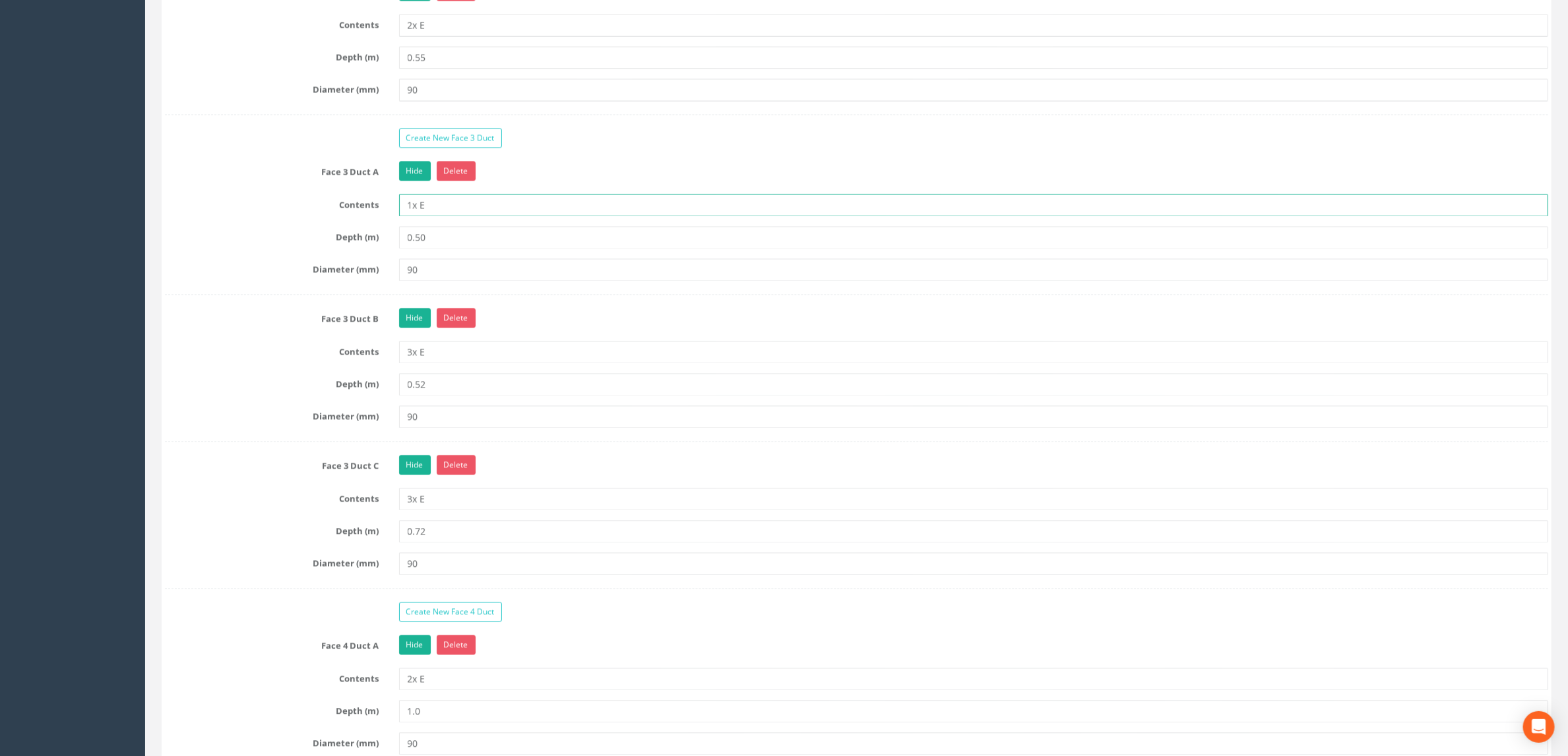
click at [412, 216] on input "1x E" at bounding box center [974, 205] width 1150 height 22
type input "2x E"
click at [583, 331] on div "Hide Delete" at bounding box center [974, 319] width 1170 height 23
click at [430, 148] on link "Create New Face 3 Duct" at bounding box center [451, 138] width 103 height 20
click at [407, 363] on input "3x E" at bounding box center [974, 352] width 1150 height 22
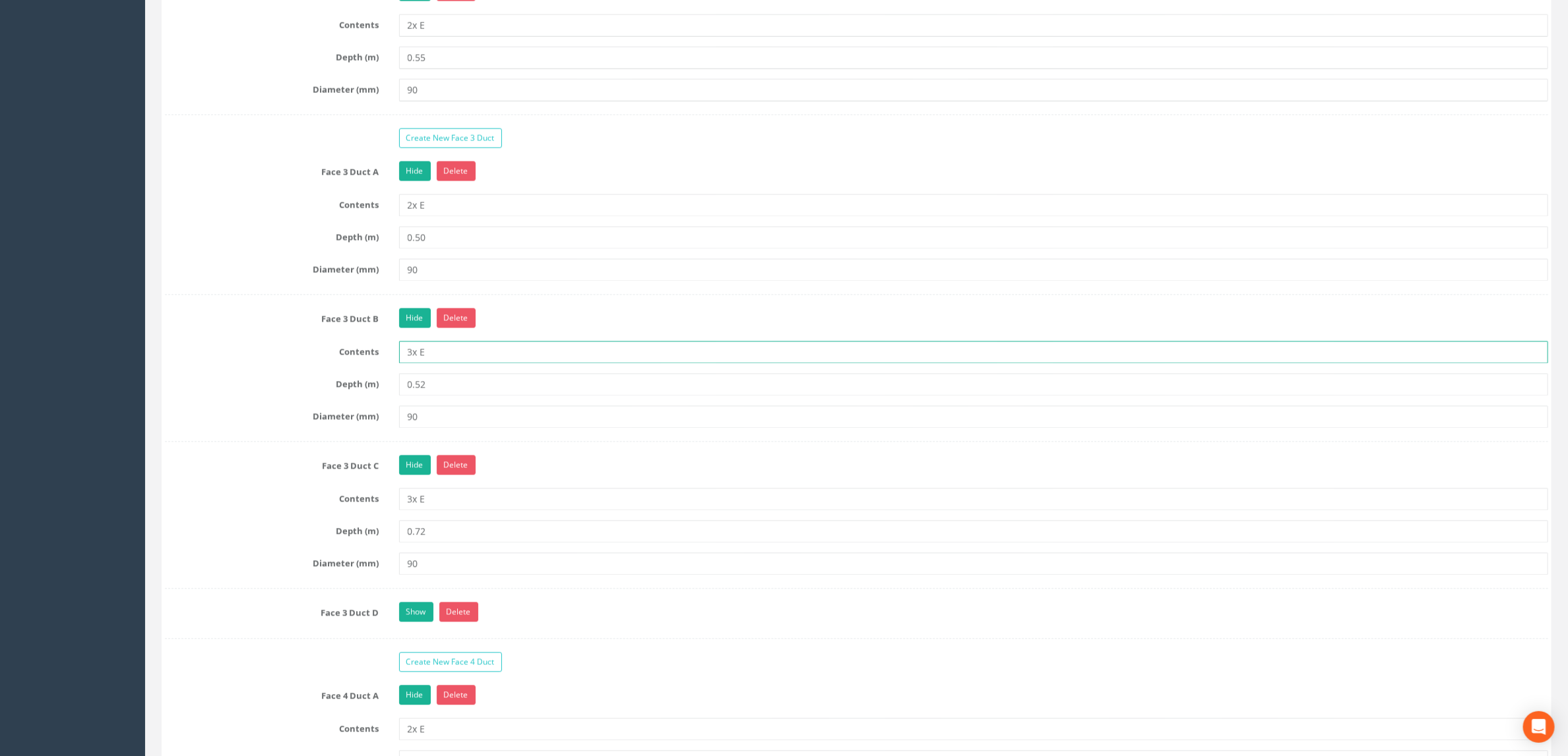
click at [412, 363] on input "3x E" at bounding box center [974, 352] width 1150 height 22
type input "1x E"
click at [449, 395] on input "0.52" at bounding box center [974, 384] width 1150 height 22
type input "0.46"
click at [461, 543] on input "0.72" at bounding box center [974, 531] width 1150 height 22
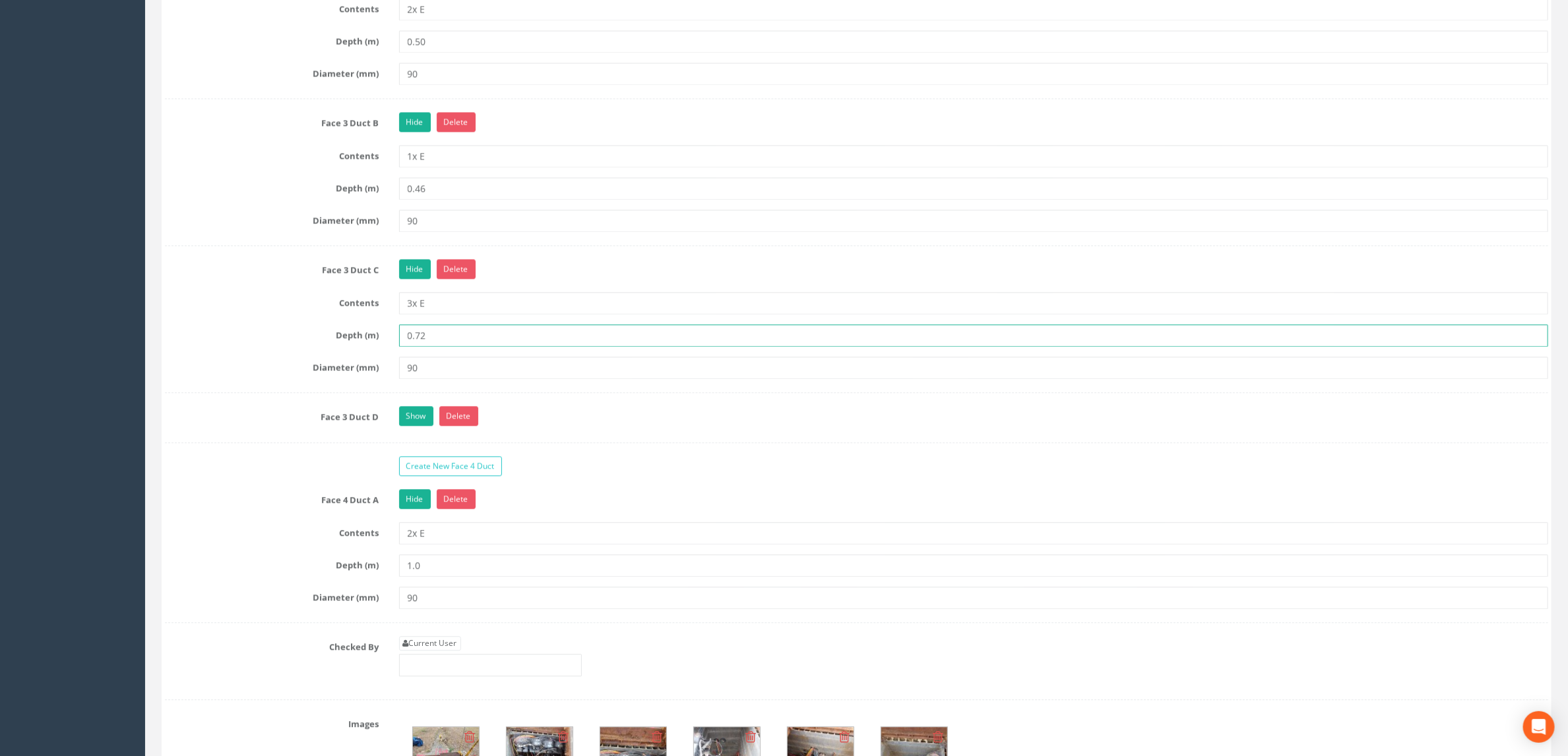
scroll to position [1780, 0]
click at [408, 313] on input "3x E" at bounding box center [974, 301] width 1150 height 22
type input "3x E"
click at [446, 345] on input "0.72" at bounding box center [974, 333] width 1150 height 22
type input "0.60"
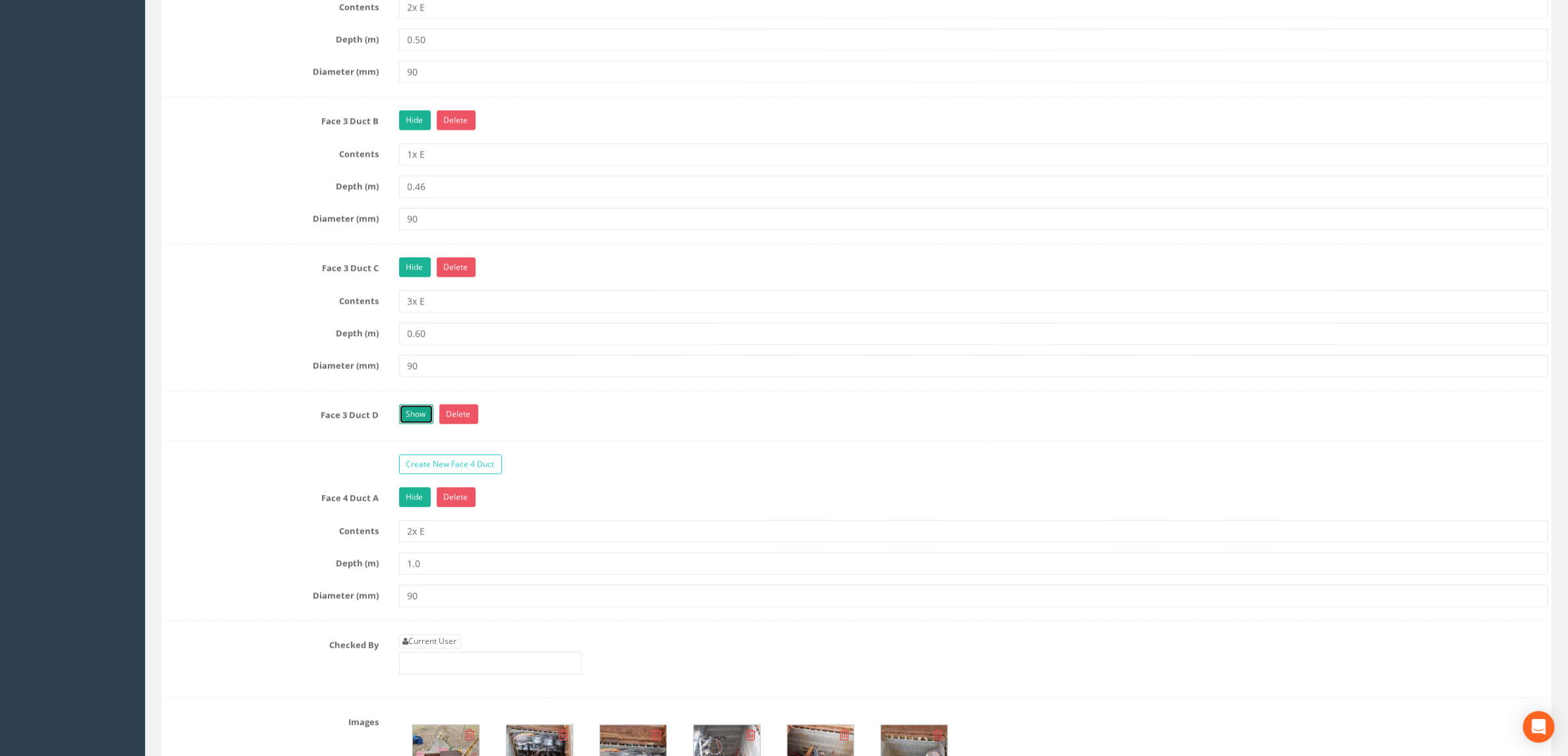
click at [407, 424] on link "Show" at bounding box center [416, 414] width 35 height 20
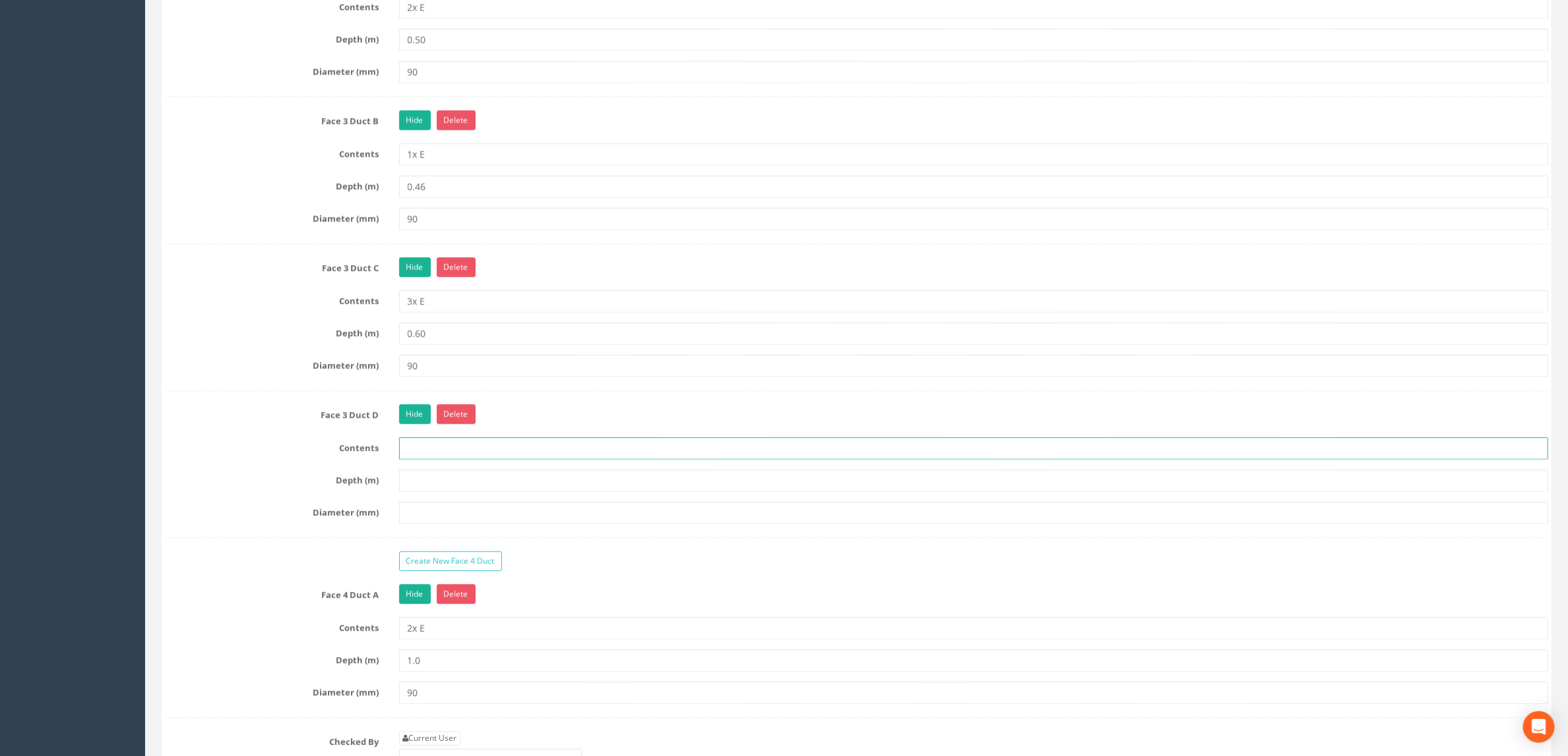
click at [416, 459] on input "text" at bounding box center [974, 448] width 1150 height 22
type input "3x E"
click at [449, 492] on input "text" at bounding box center [974, 481] width 1150 height 22
type input "0.72"
click at [441, 524] on input "text" at bounding box center [974, 513] width 1150 height 22
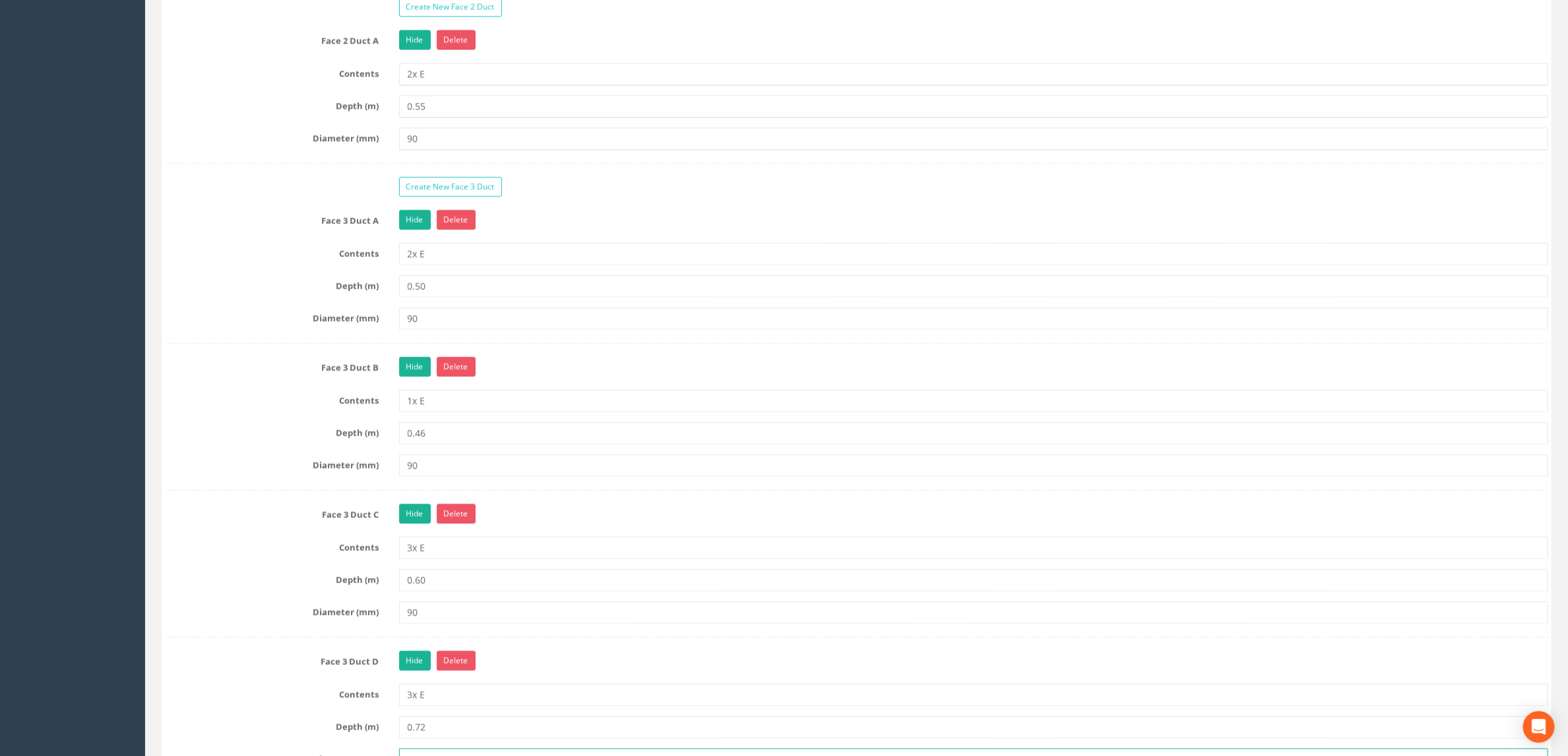
scroll to position [1582, 0]
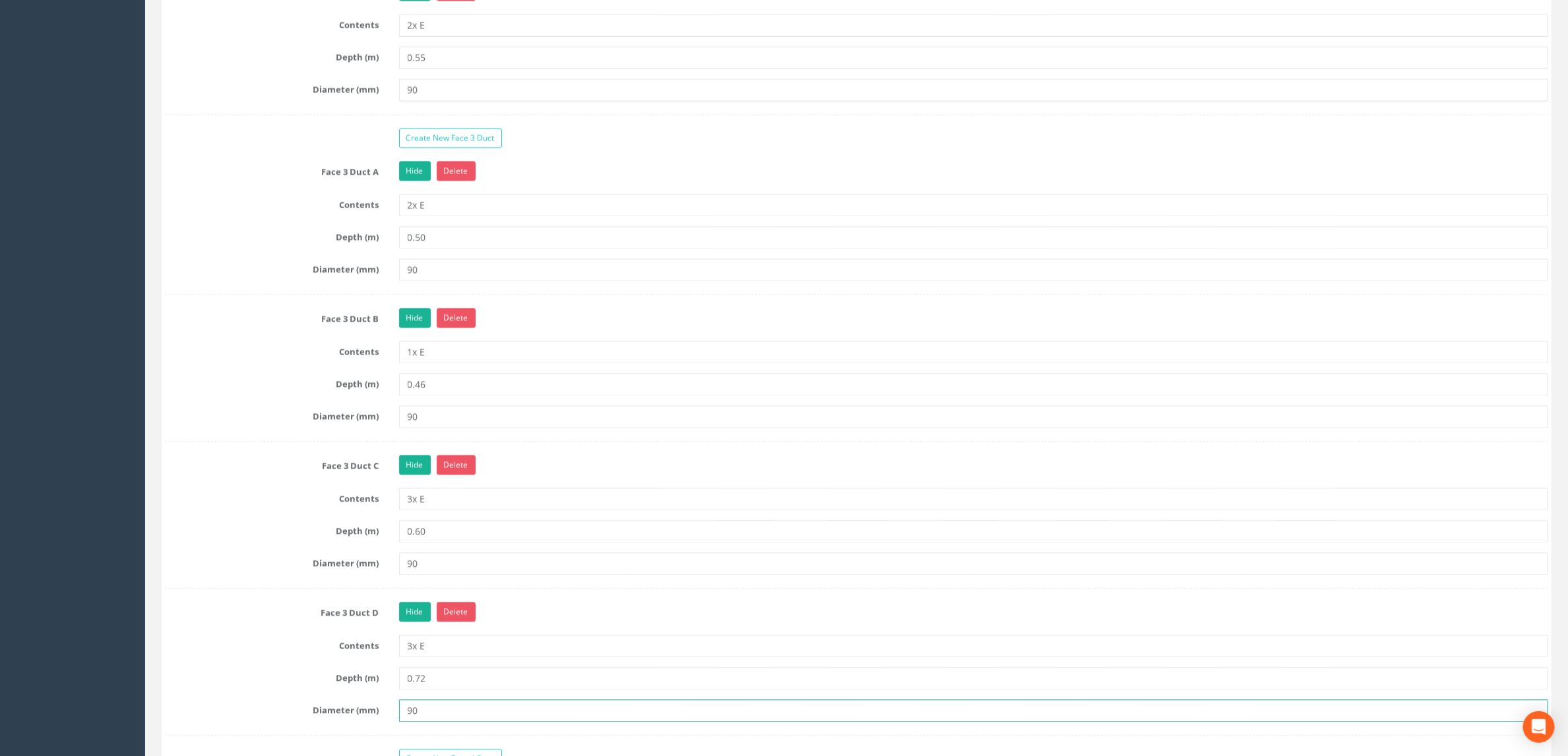
type input "90"
click at [441, 281] on input "90" at bounding box center [974, 269] width 1150 height 22
type input "9"
type input "DBC"
click at [583, 331] on div "Hide Delete" at bounding box center [974, 319] width 1170 height 23
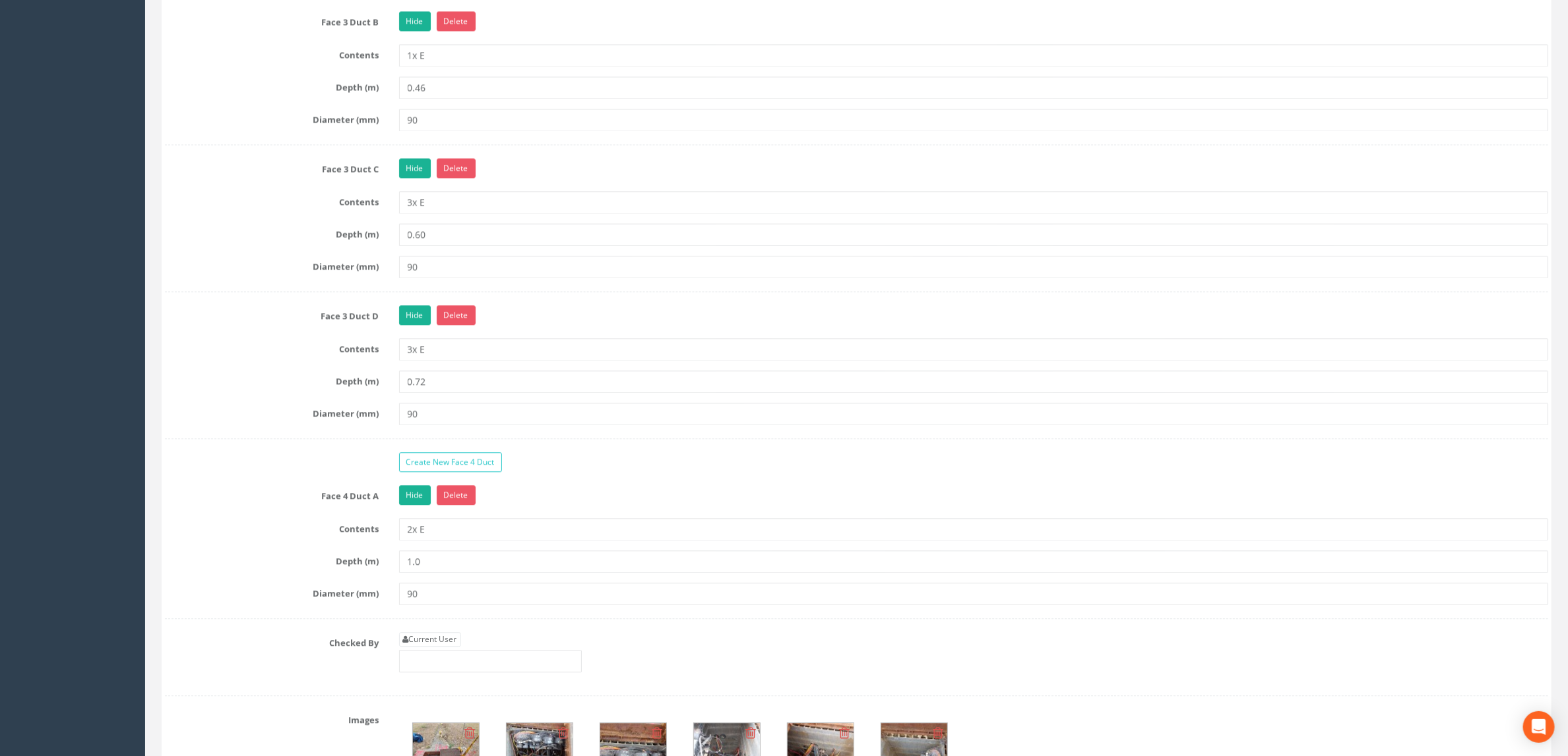
scroll to position [1978, 0]
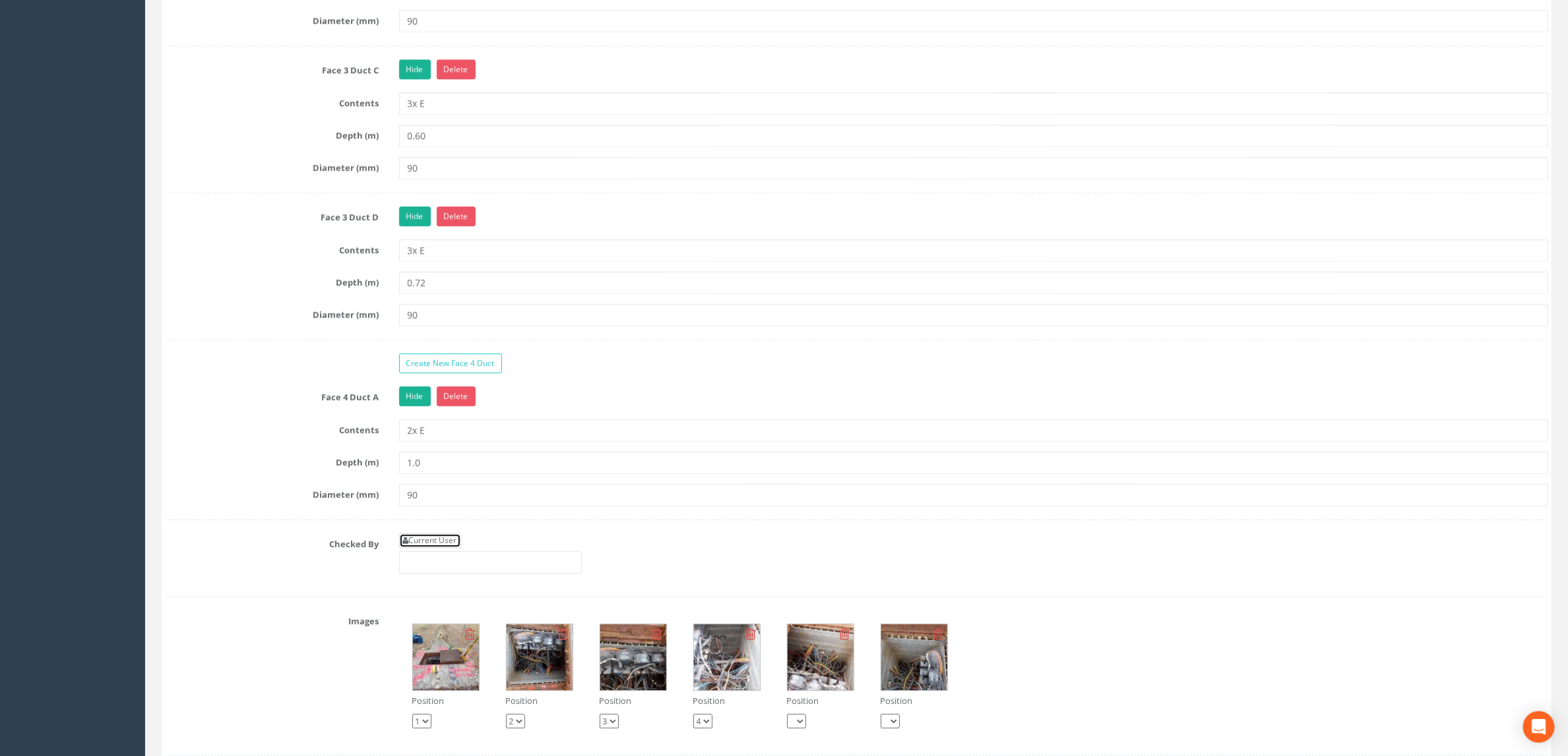
click at [447, 548] on link "Current User" at bounding box center [430, 541] width 62 height 15
type input "[PERSON_NAME]"
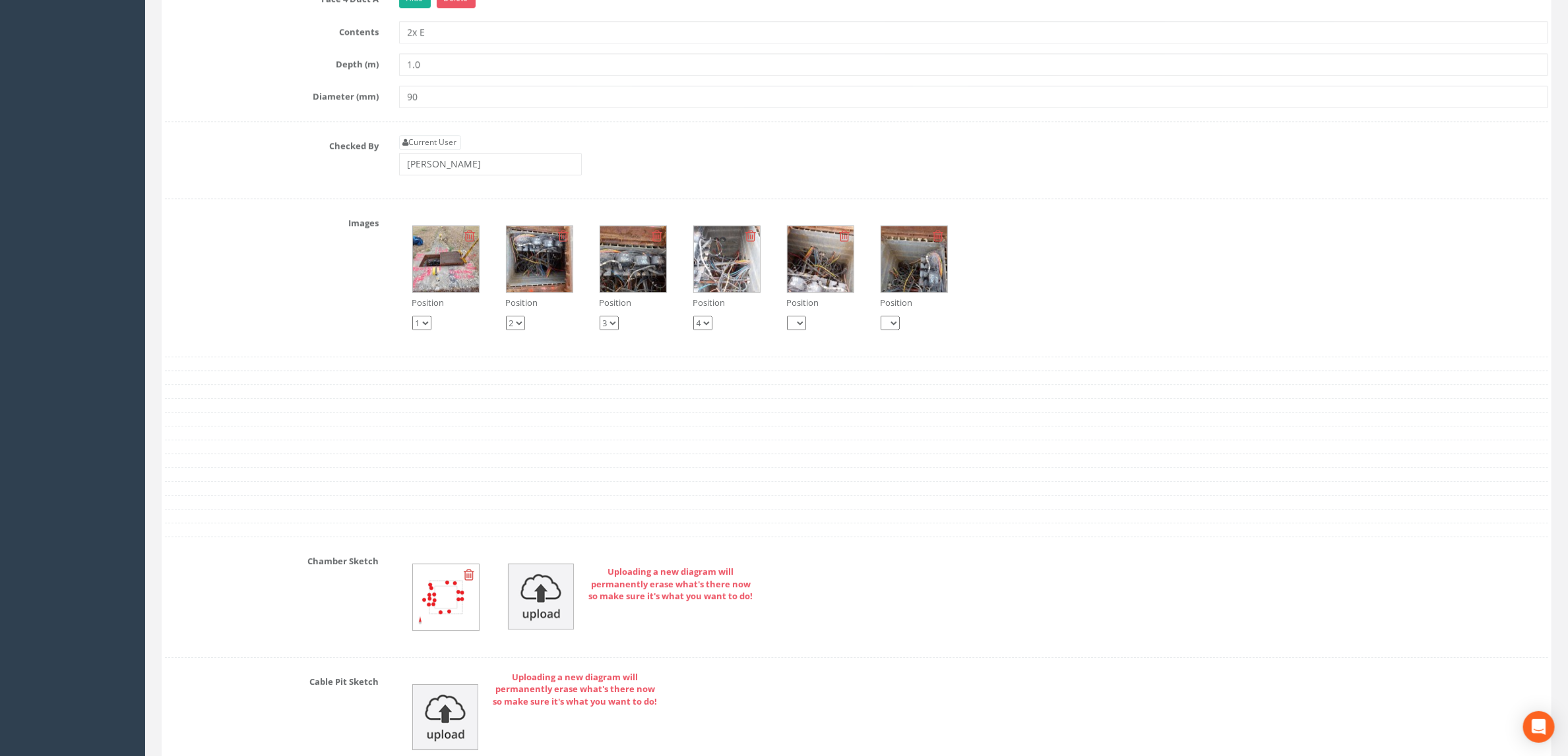
scroll to position [2472, 0]
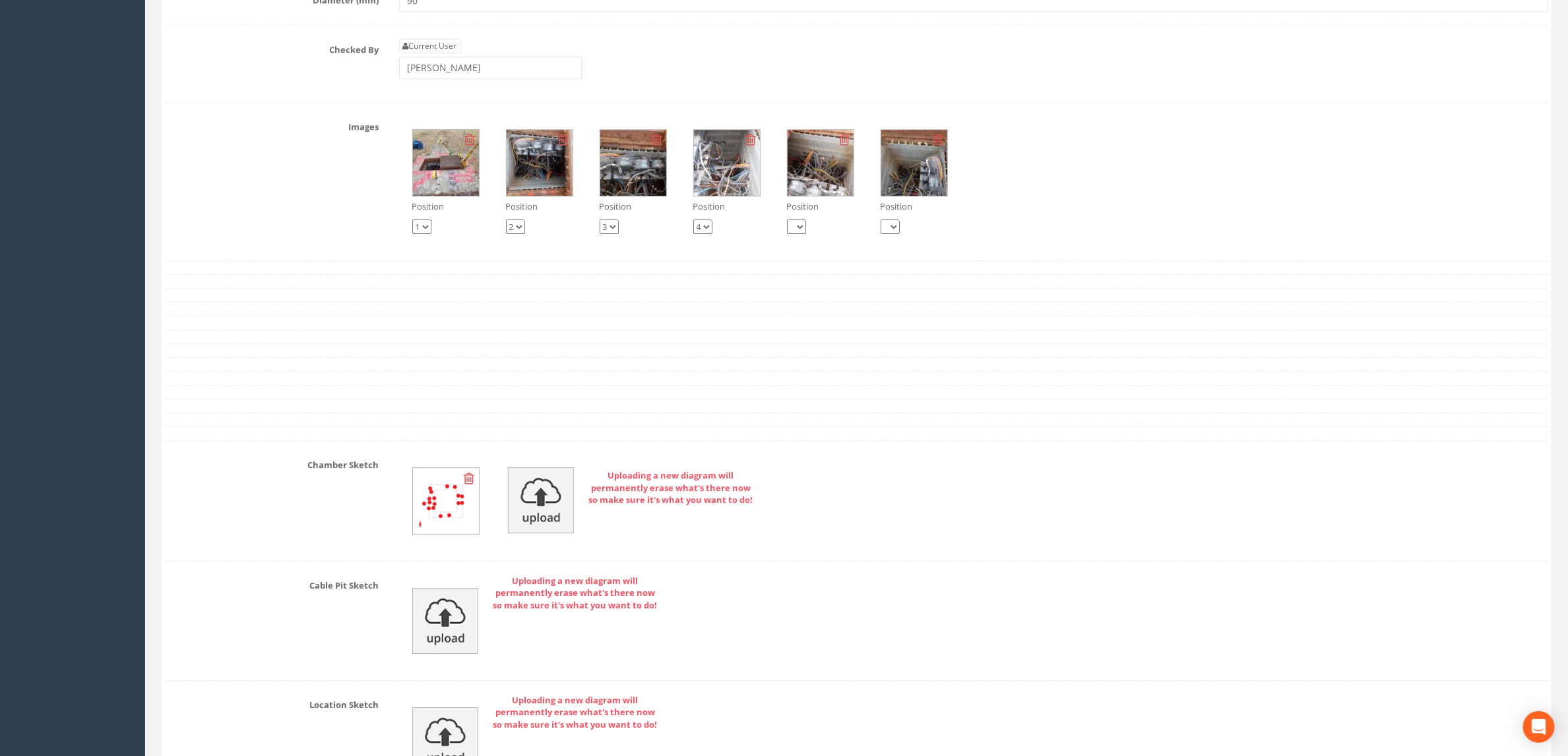
click at [468, 485] on icon at bounding box center [469, 478] width 10 height 13
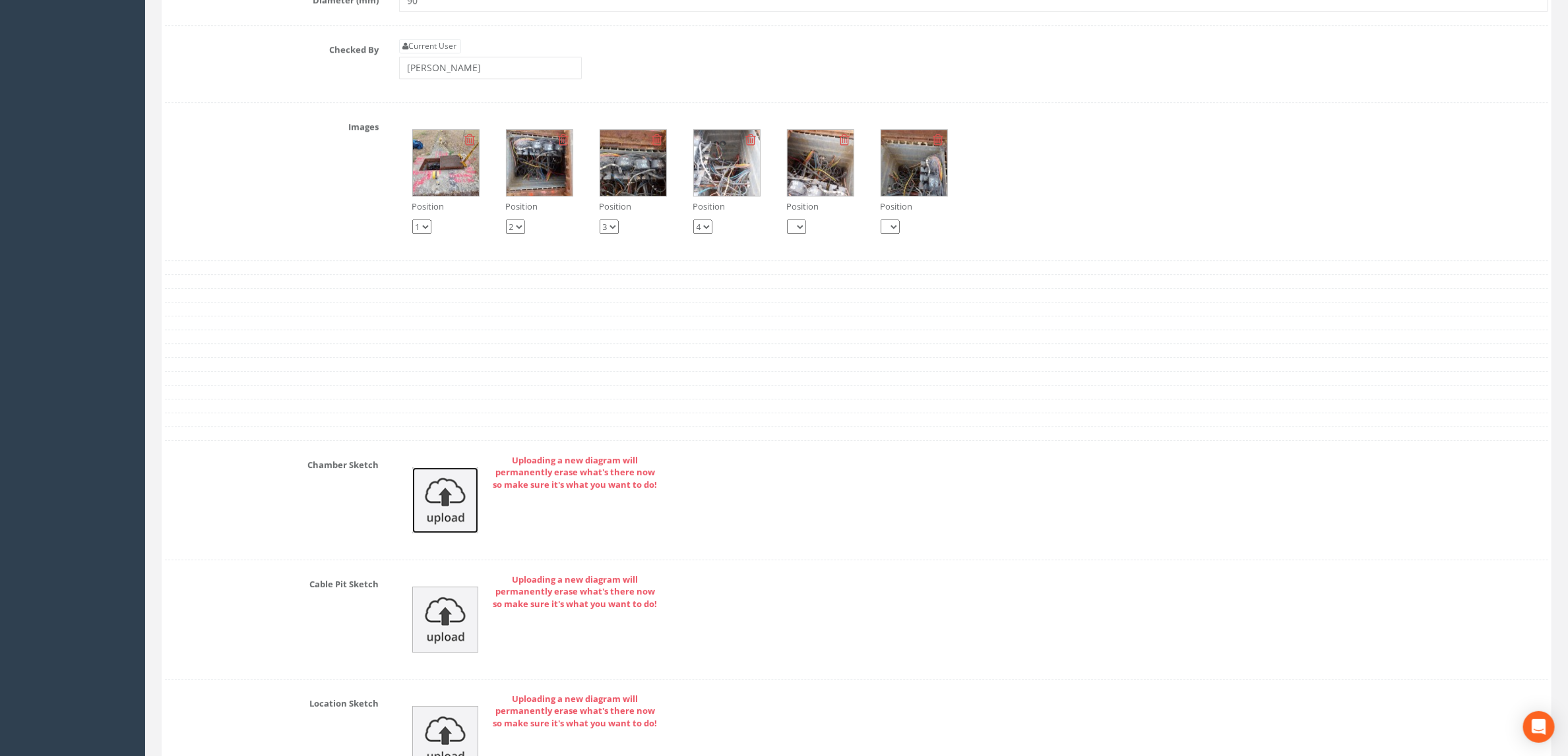
click at [444, 534] on img at bounding box center [446, 501] width 66 height 66
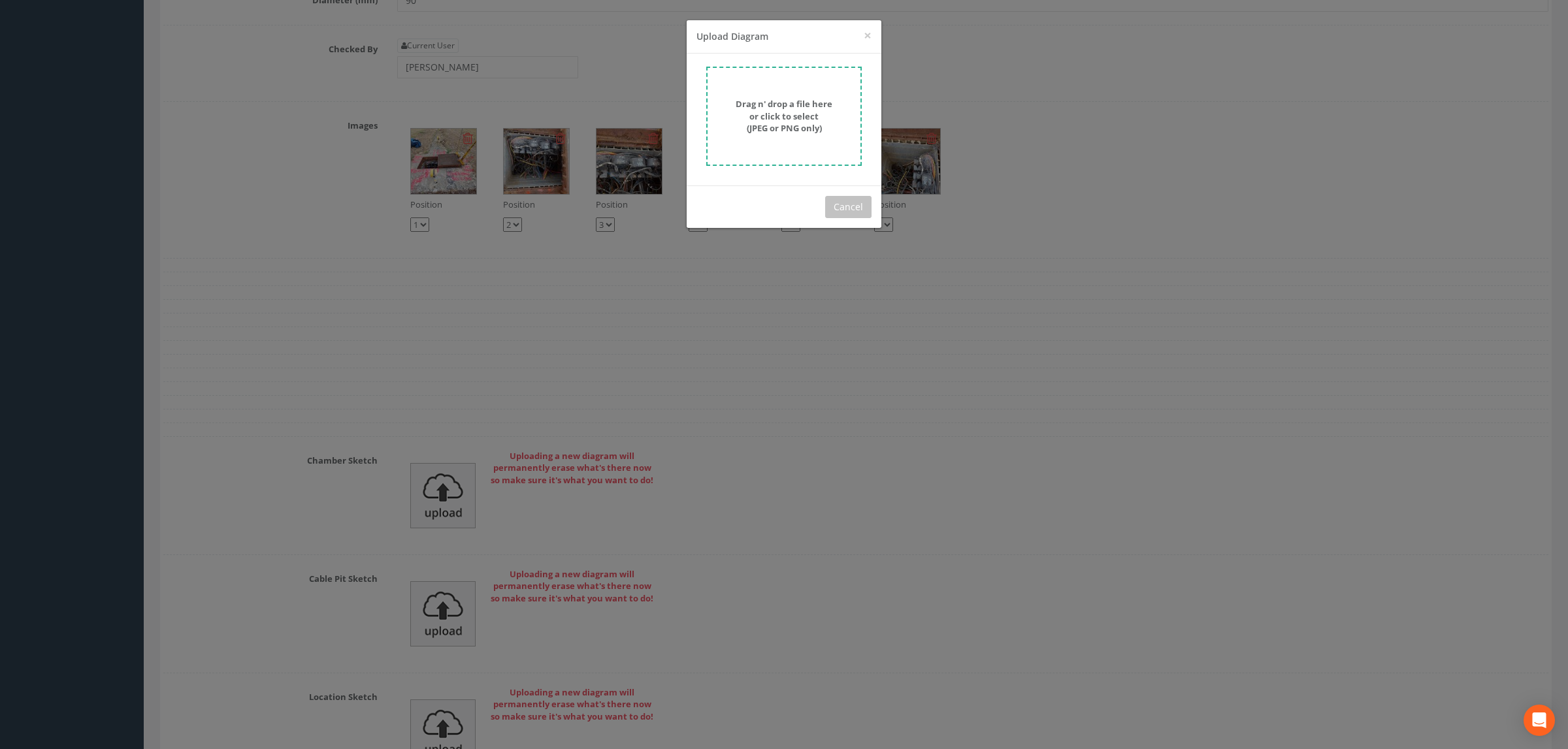
click at [792, 103] on strong "Drag n' drop a file here or click to select (JPEG or PNG only)" at bounding box center [784, 115] width 97 height 36
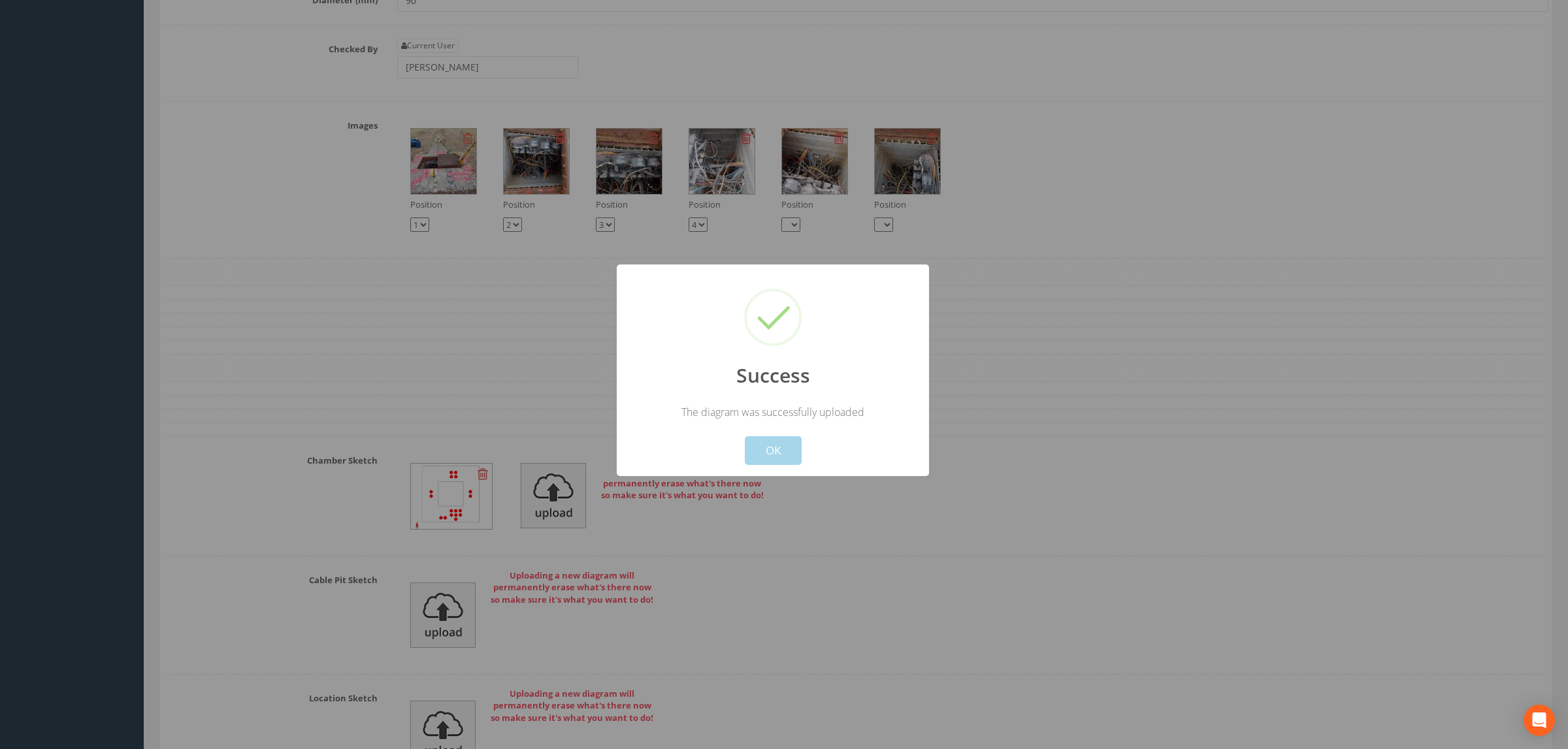
click at [779, 454] on button "OK" at bounding box center [773, 450] width 57 height 28
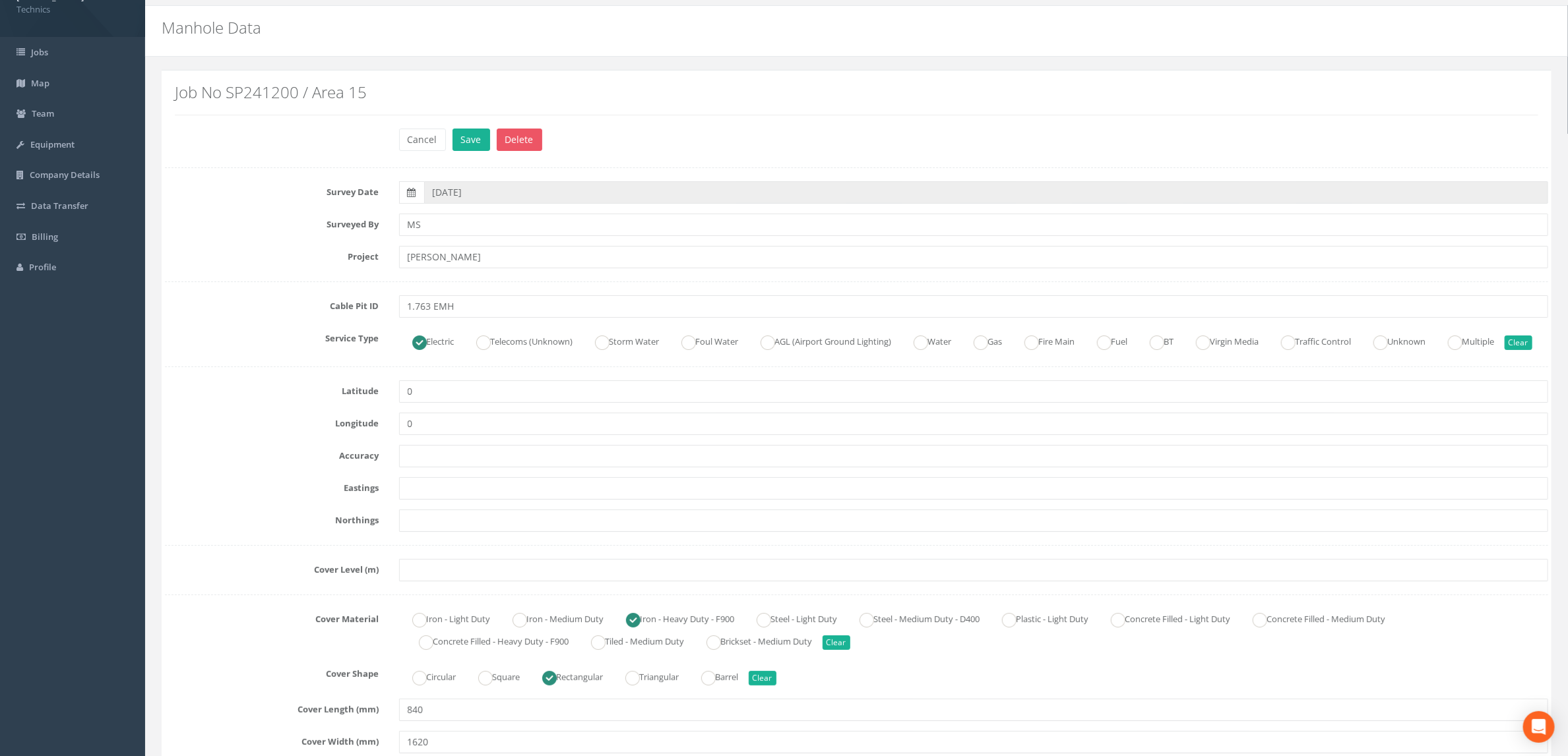
scroll to position [0, 0]
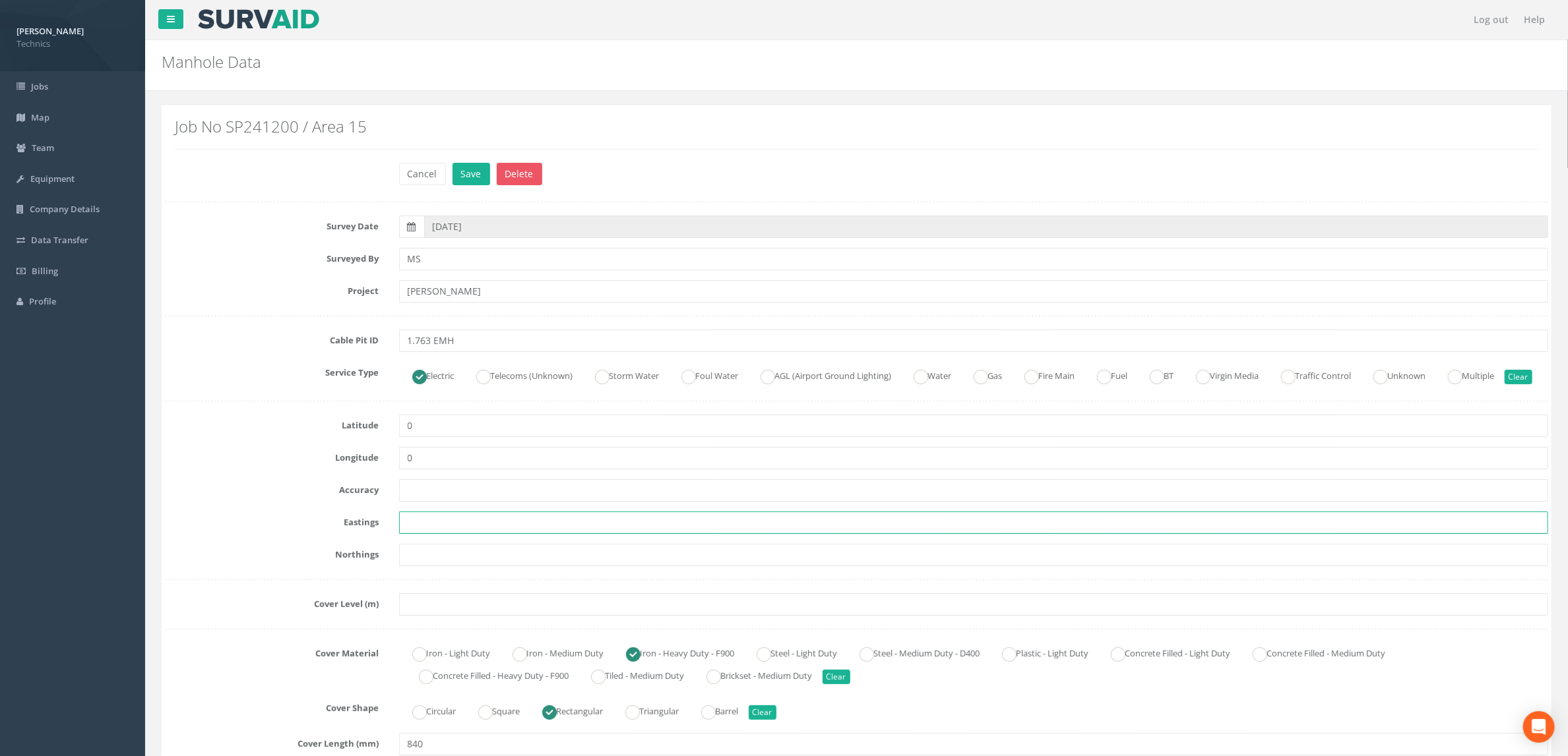
click at [449, 534] on input "text" at bounding box center [974, 523] width 1150 height 22
paste input "427417.1750"
type input "427417.1750"
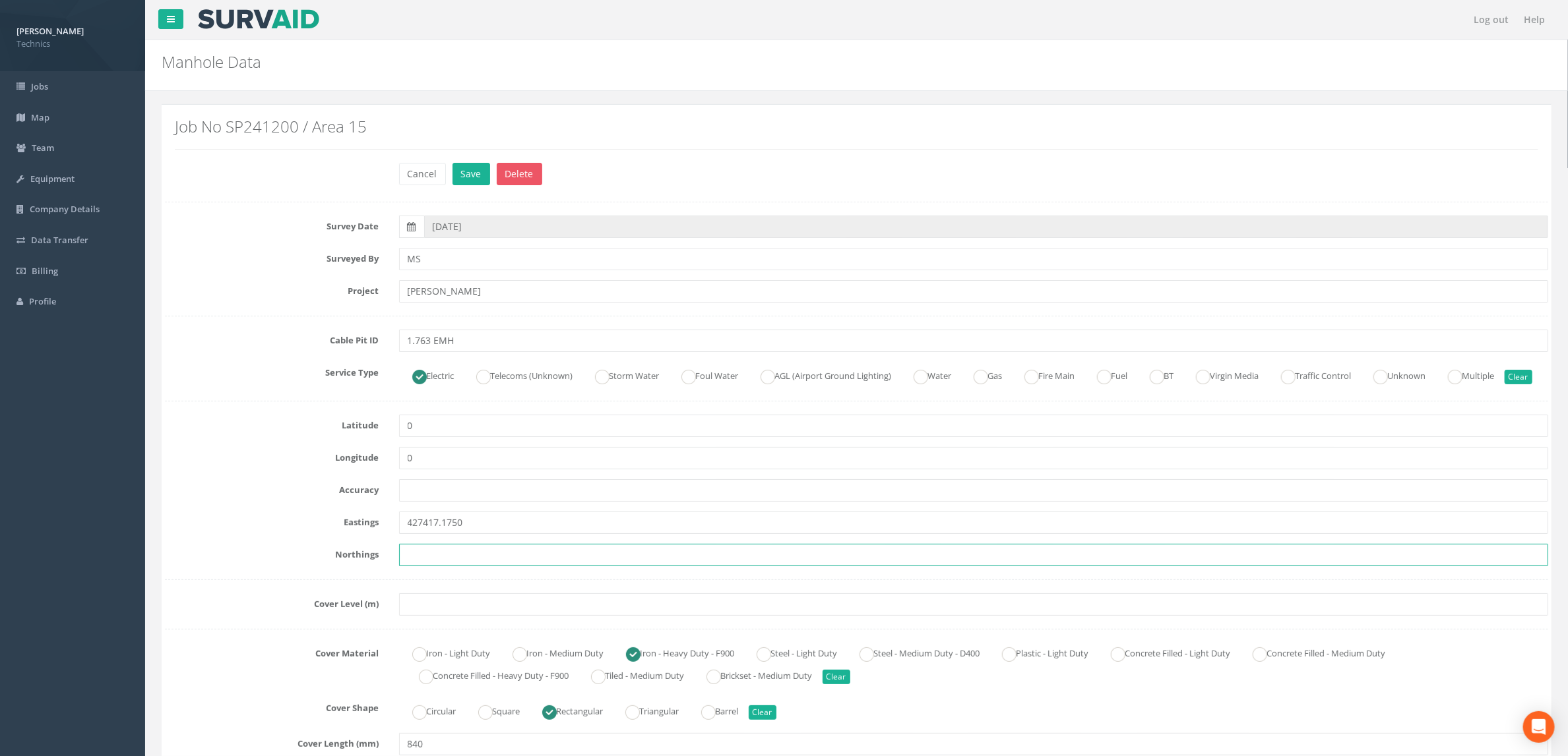
click at [455, 566] on input "text" at bounding box center [974, 555] width 1150 height 22
paste input "205369.6910"
type input "205369.6910"
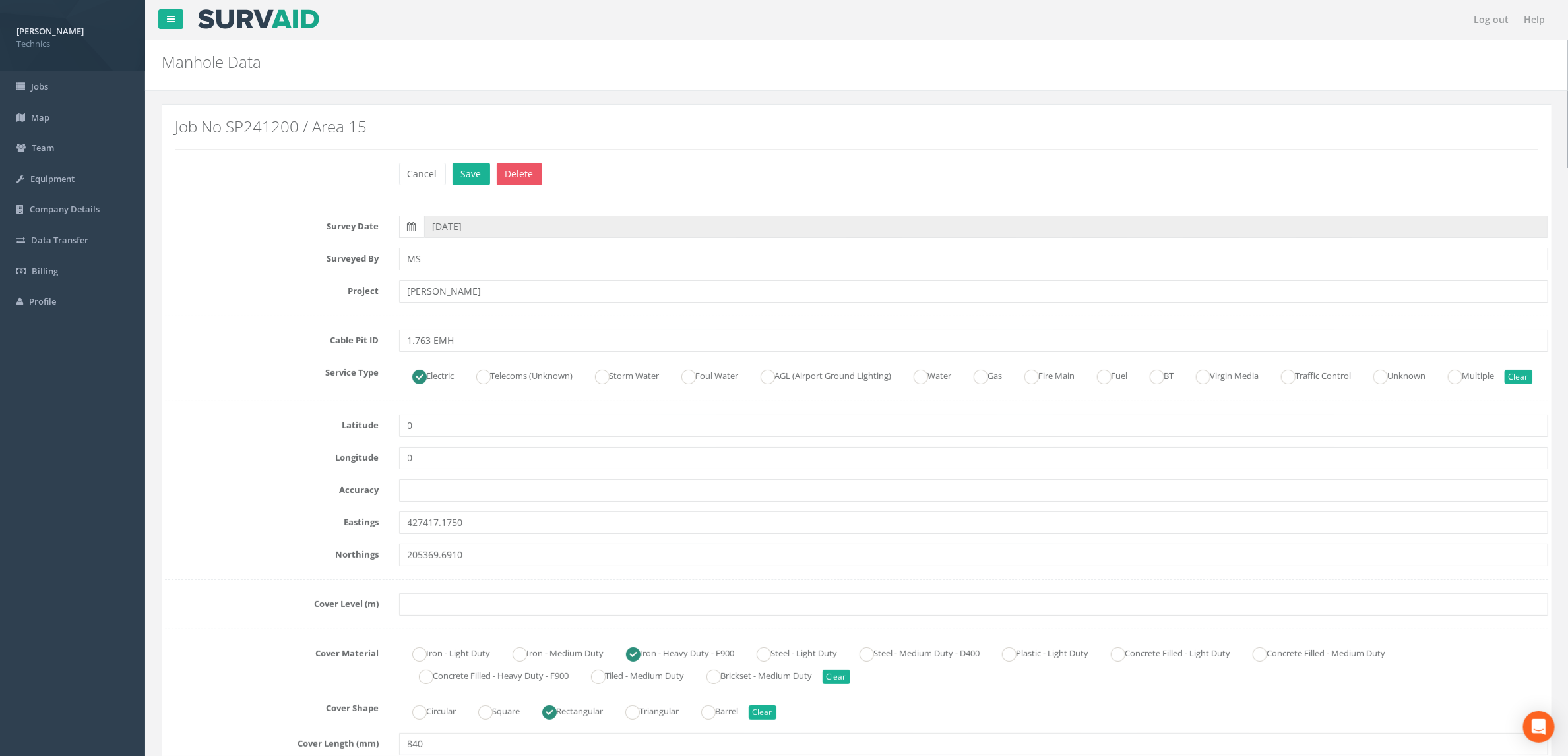
drag, startPoint x: 243, startPoint y: 726, endPoint x: 267, endPoint y: 722, distance: 24.3
click at [243, 715] on label "Cover Shape" at bounding box center [272, 706] width 234 height 17
click at [428, 615] on input "text" at bounding box center [974, 604] width 1150 height 22
click at [294, 534] on div "Eastings 427417.1750" at bounding box center [856, 523] width 1403 height 22
drag, startPoint x: 928, startPoint y: 726, endPoint x: 862, endPoint y: 710, distance: 67.9
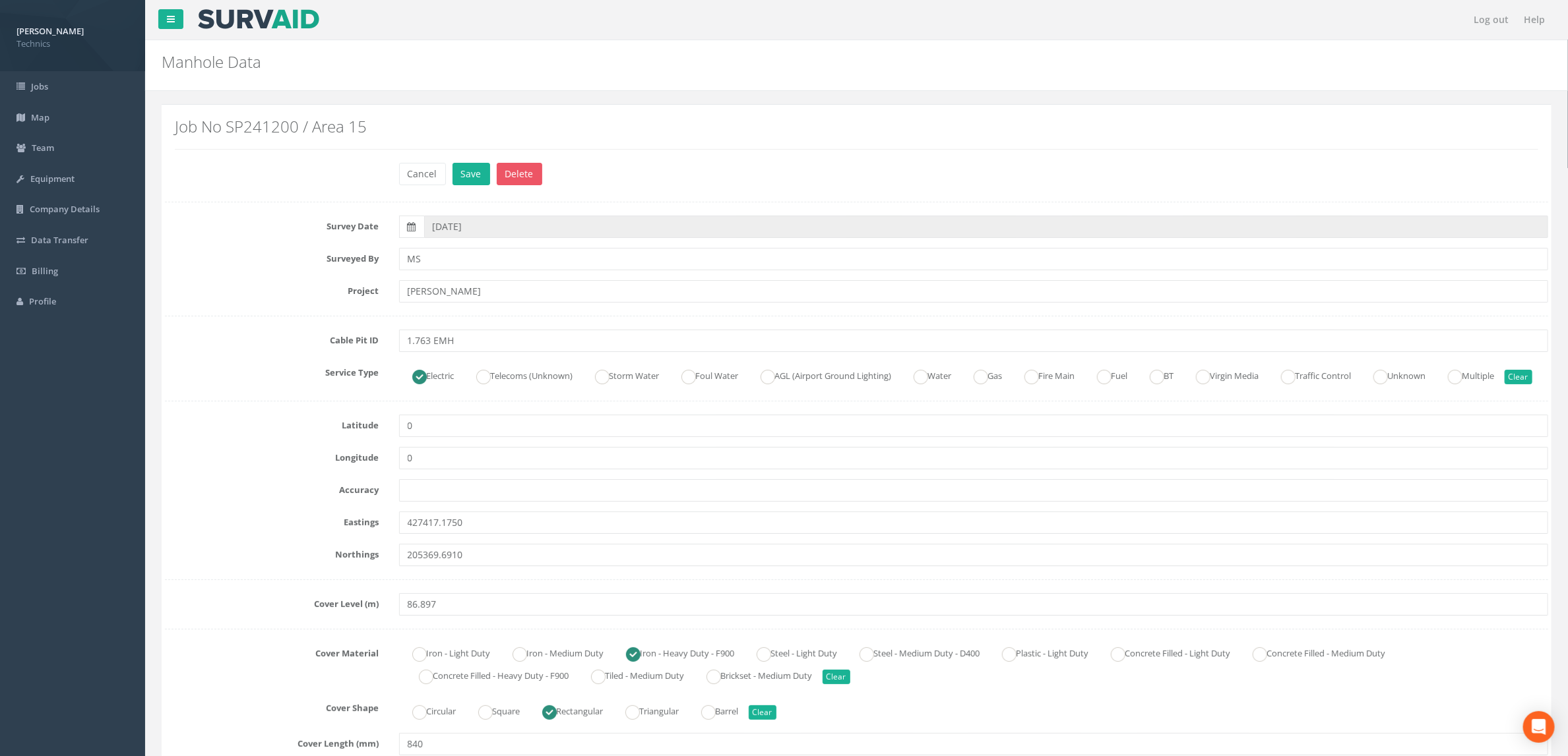
click at [928, 723] on div "Circular Square Rectangular Triangular Barrel Clear" at bounding box center [974, 710] width 1170 height 26
click at [451, 615] on input "86.897" at bounding box center [974, 604] width 1150 height 22
click at [228, 388] on div "Service Type Electric Telecoms (Unknown) Storm Water Foul Water AGL (Airport Gr…" at bounding box center [856, 375] width 1403 height 26
click at [460, 615] on input "86.891" at bounding box center [974, 604] width 1150 height 22
type input "86.91"
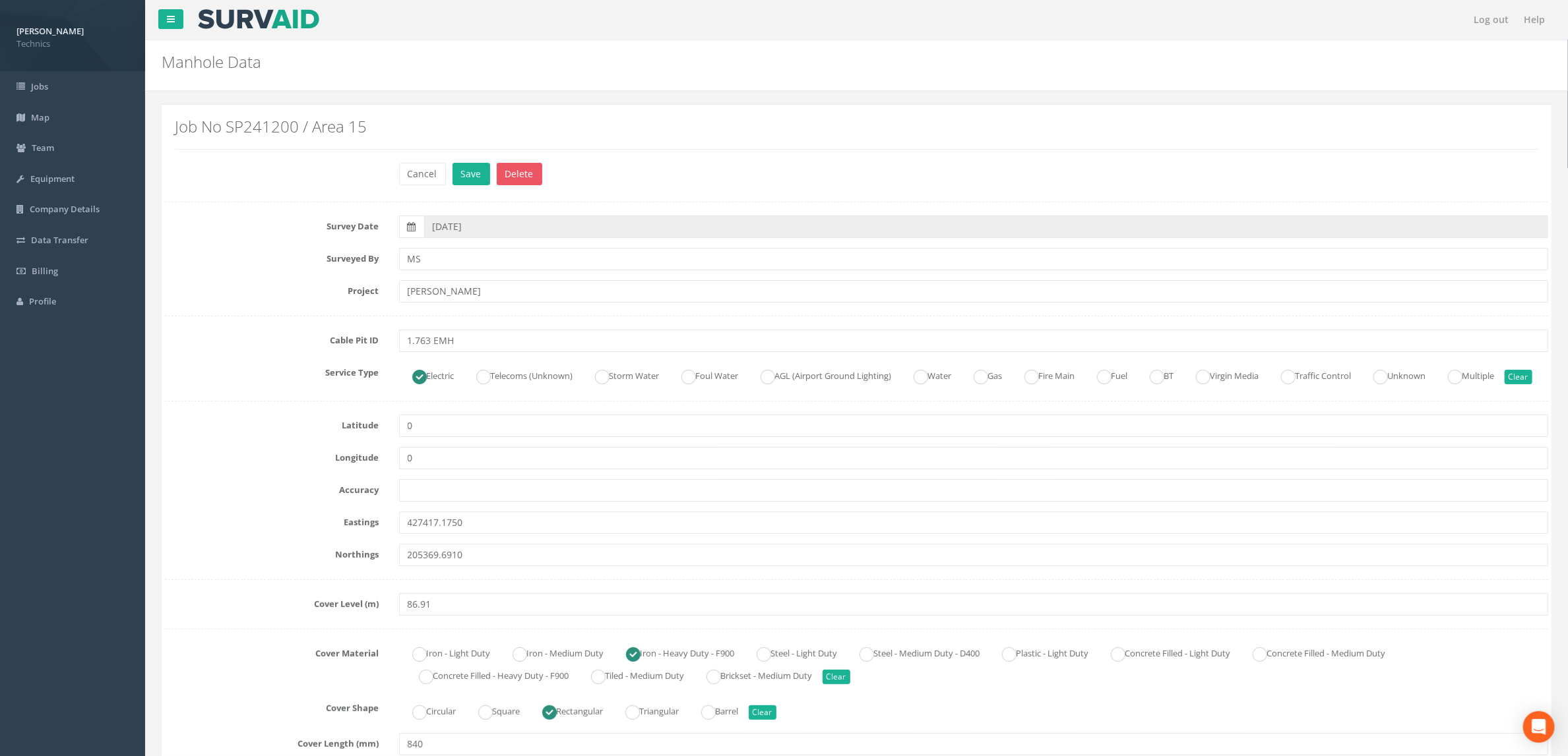
click at [228, 529] on label "Eastings" at bounding box center [272, 520] width 234 height 17
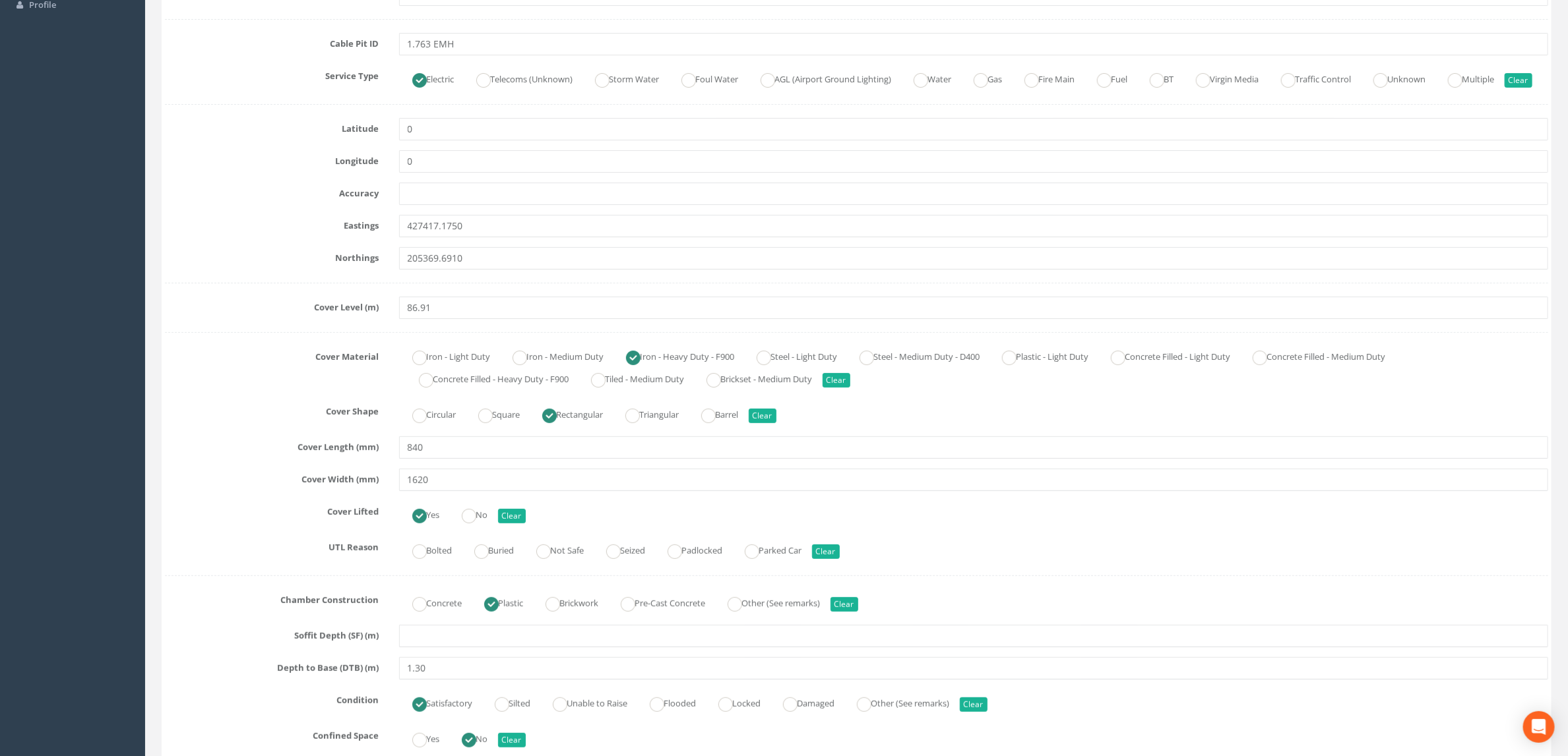
click at [252, 391] on div "Cover Material Iron - Light Duty Iron - Medium Duty Iron - Heavy Duty - F900 St…" at bounding box center [856, 368] width 1403 height 45
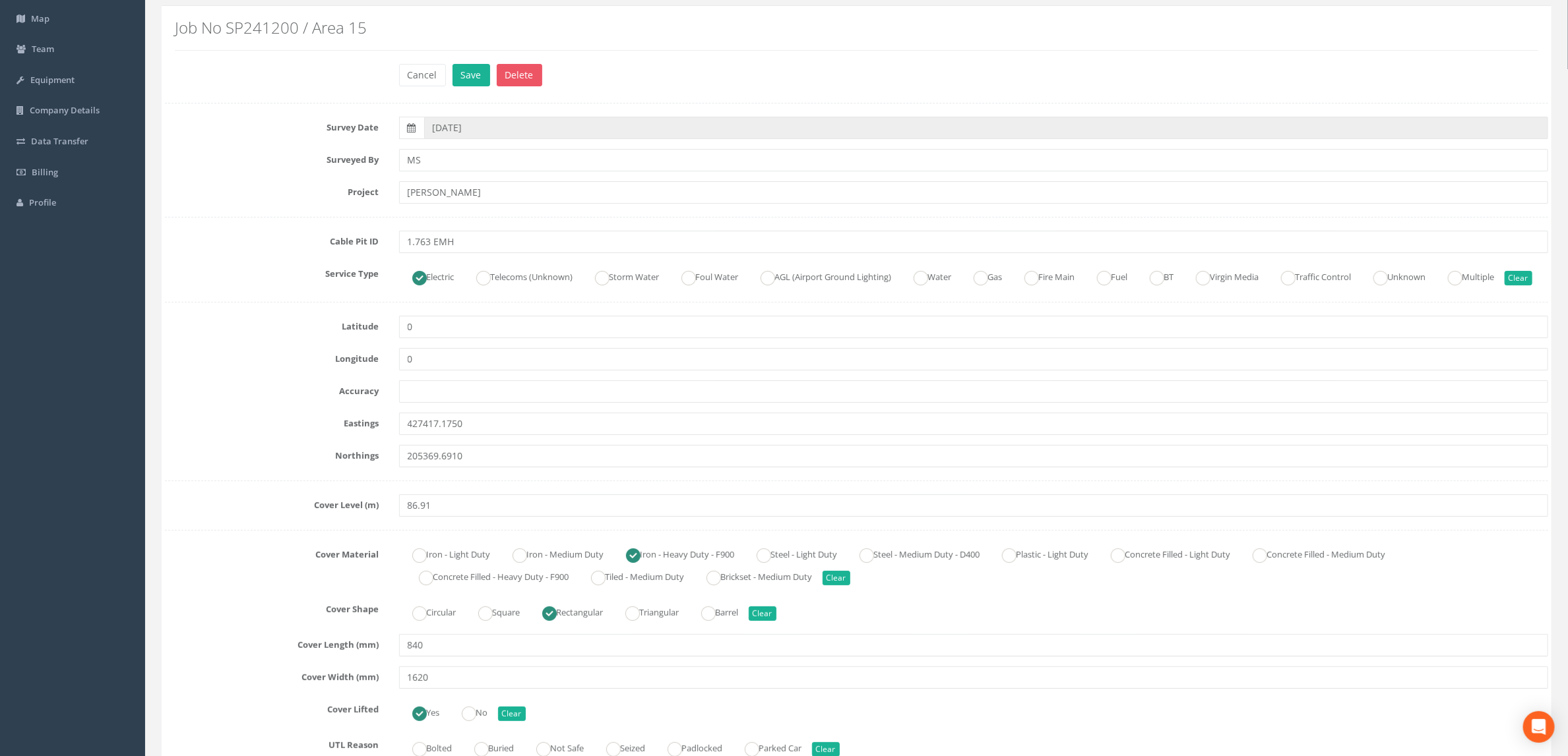
scroll to position [0, 0]
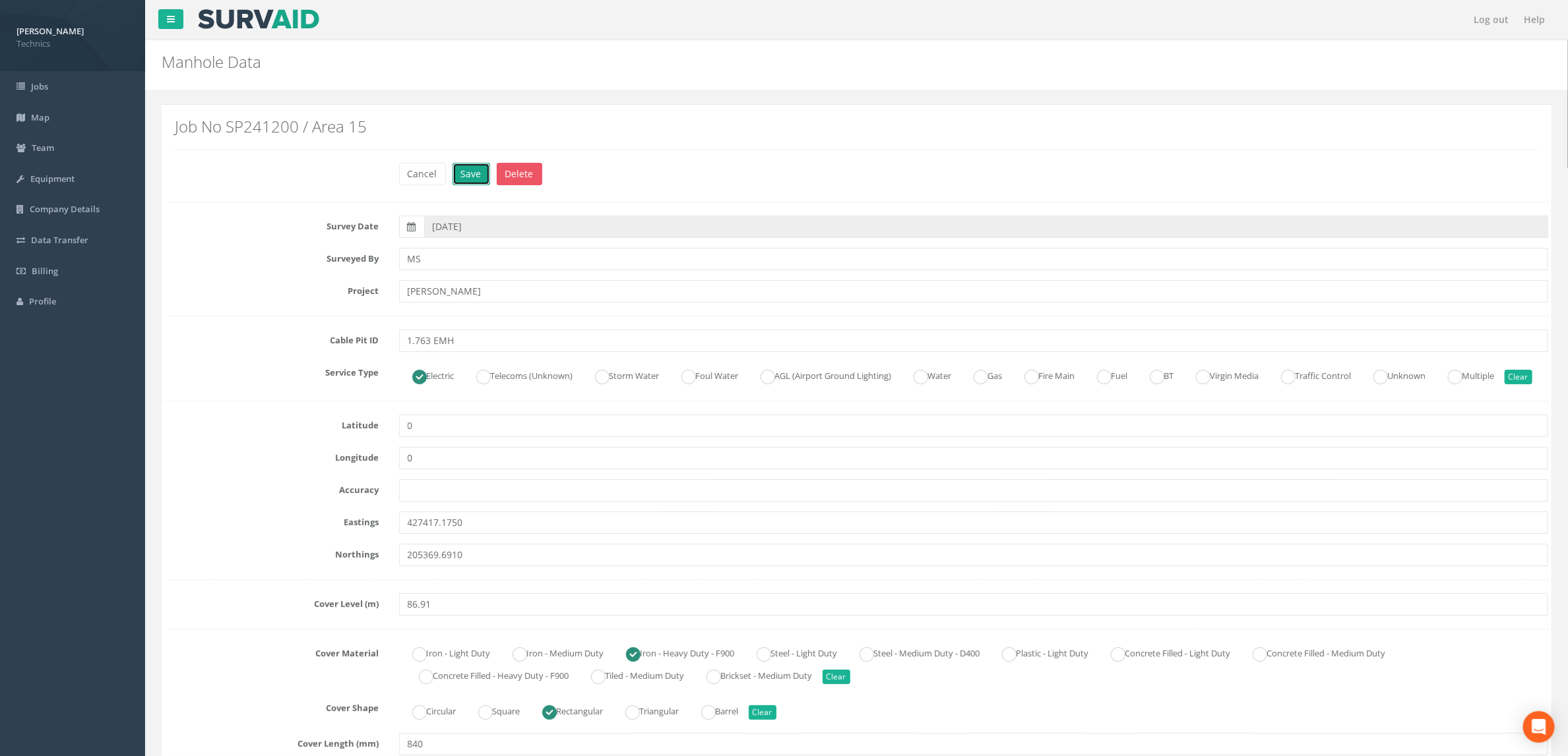
click at [469, 171] on button "Save" at bounding box center [471, 174] width 38 height 22
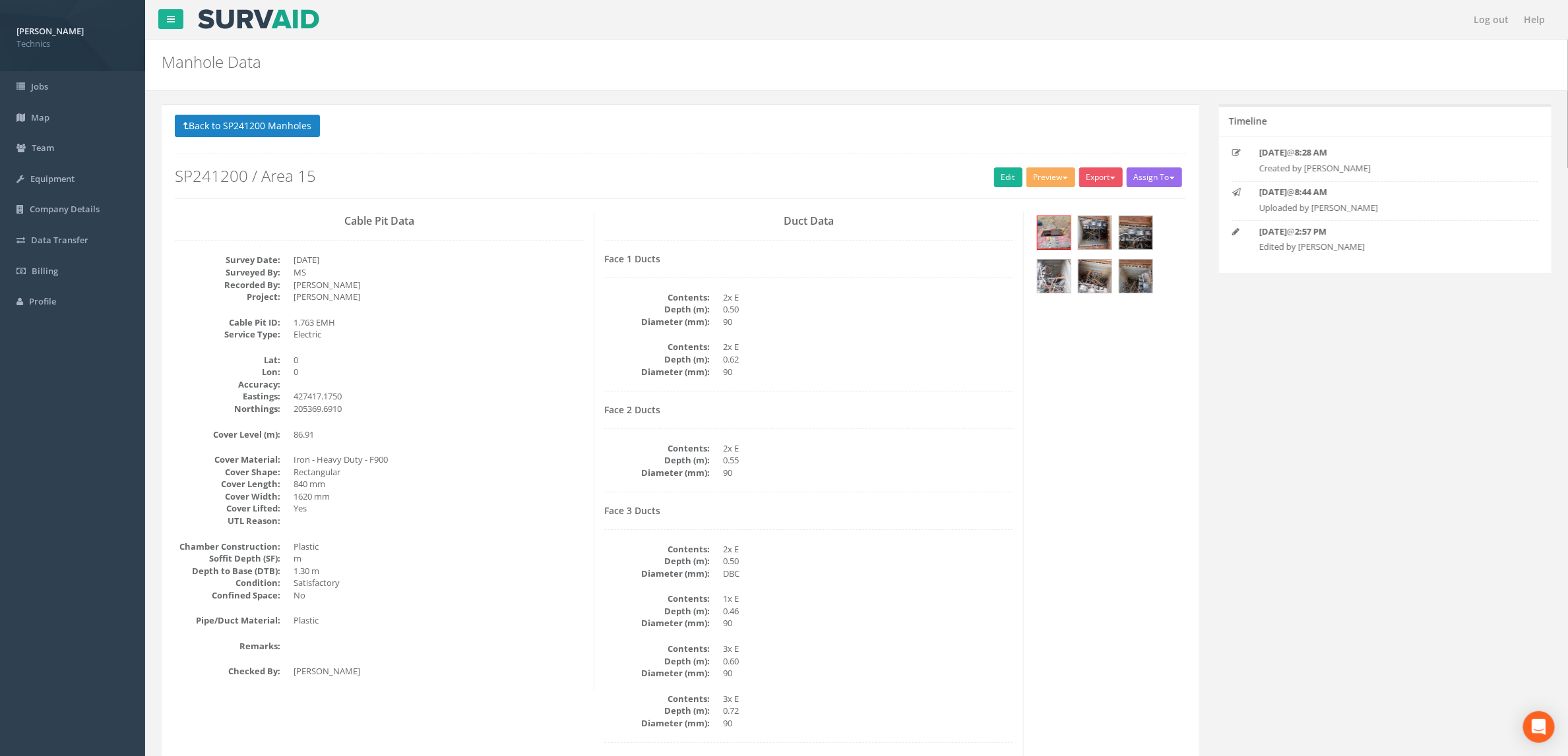
click at [1115, 407] on div "Cable Pit Data Survey Date: [DATE] Surveyed By: MS Recorded By: [PERSON_NAME] P…" at bounding box center [681, 528] width 1031 height 632
drag, startPoint x: 179, startPoint y: 489, endPoint x: 205, endPoint y: 483, distance: 26.7
click at [179, 489] on dt "Cover Length:" at bounding box center [227, 484] width 105 height 13
click at [246, 130] on button "Back to SP241200 Manholes" at bounding box center [247, 126] width 145 height 22
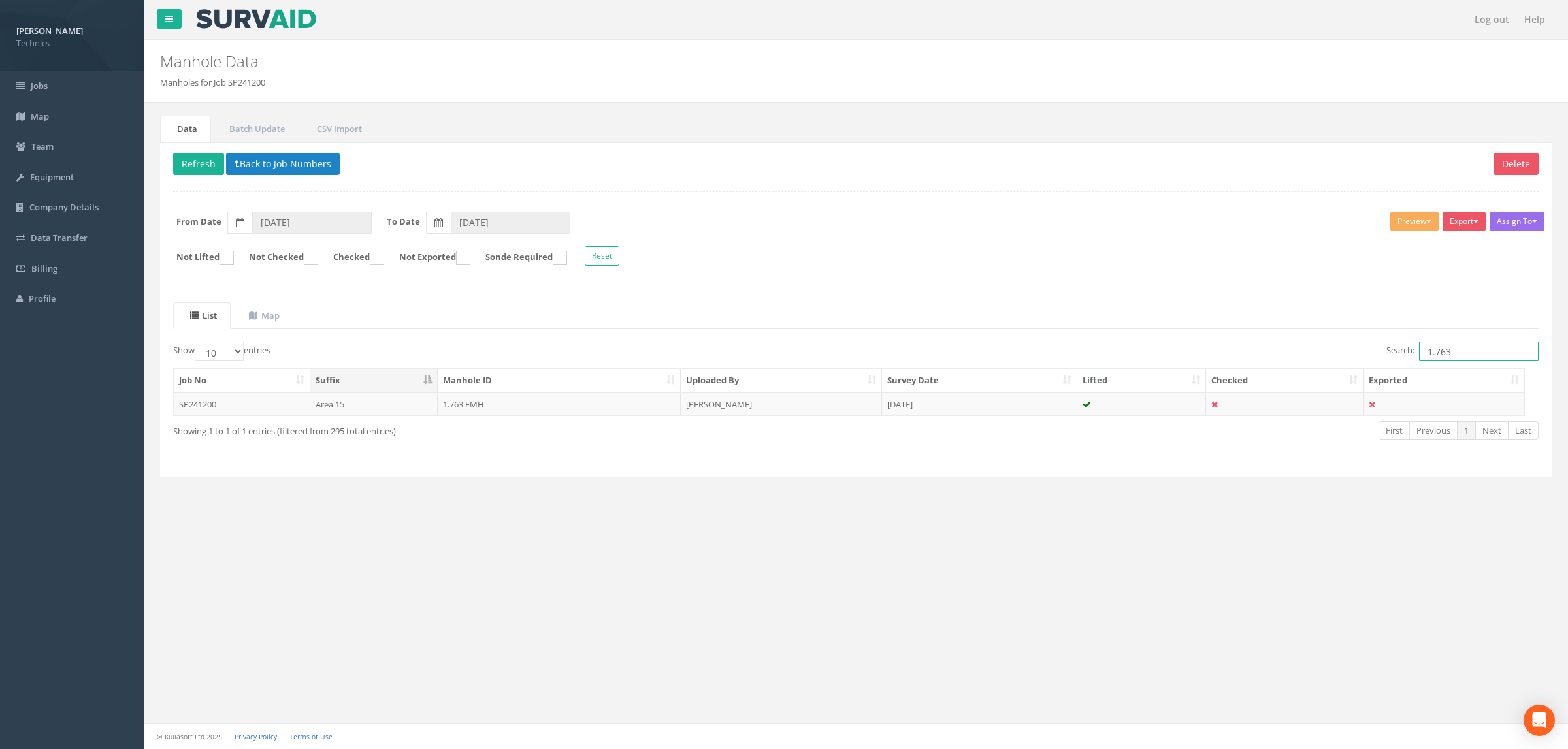
click at [1472, 357] on input "1.763" at bounding box center [1479, 351] width 120 height 20
type input "1.770"
click at [685, 403] on td "[PERSON_NAME]" at bounding box center [781, 404] width 201 height 23
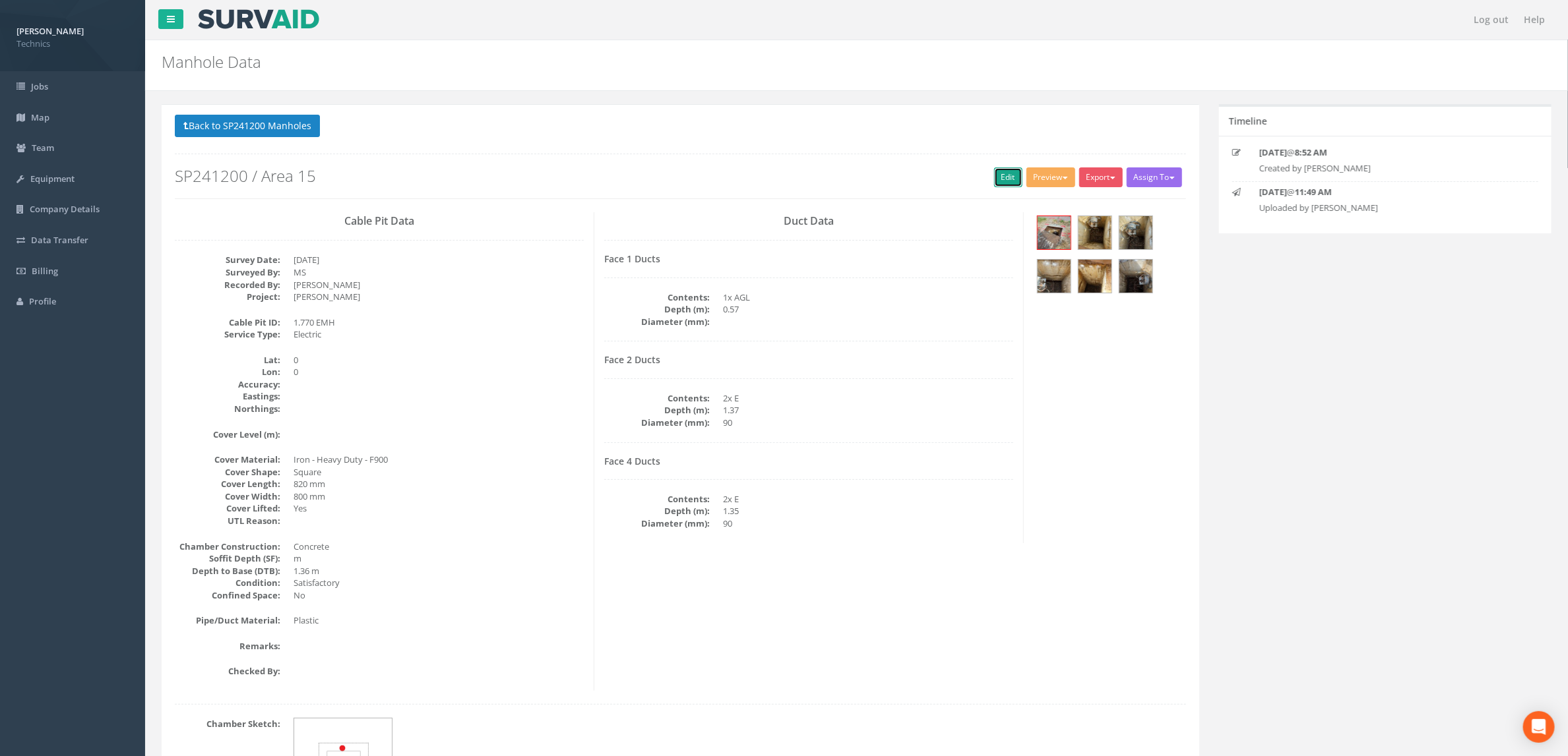
click at [1015, 186] on link "Edit" at bounding box center [1008, 177] width 29 height 20
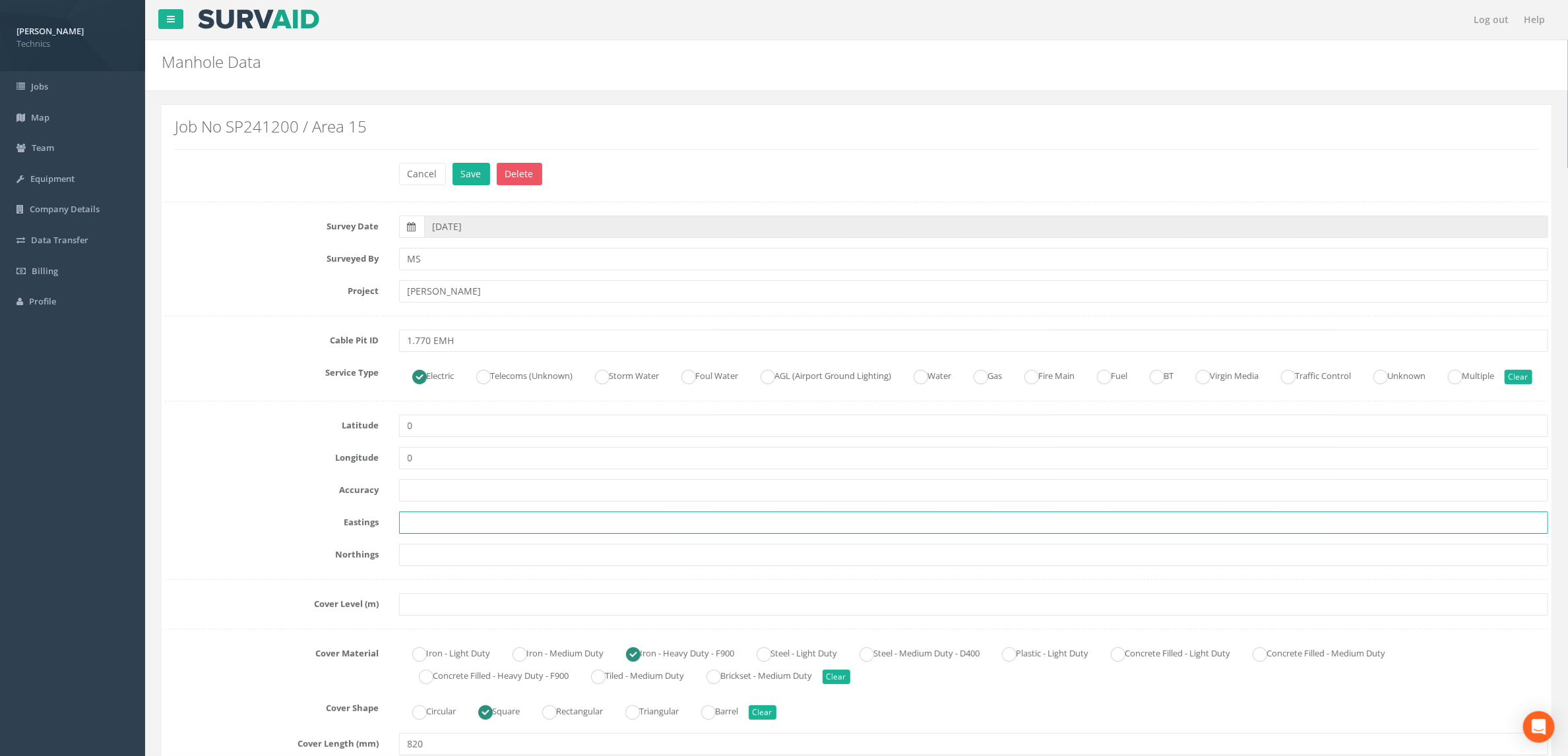
click at [416, 534] on input "text" at bounding box center [974, 523] width 1150 height 22
paste input "427568.4520"
type input "427568.4520"
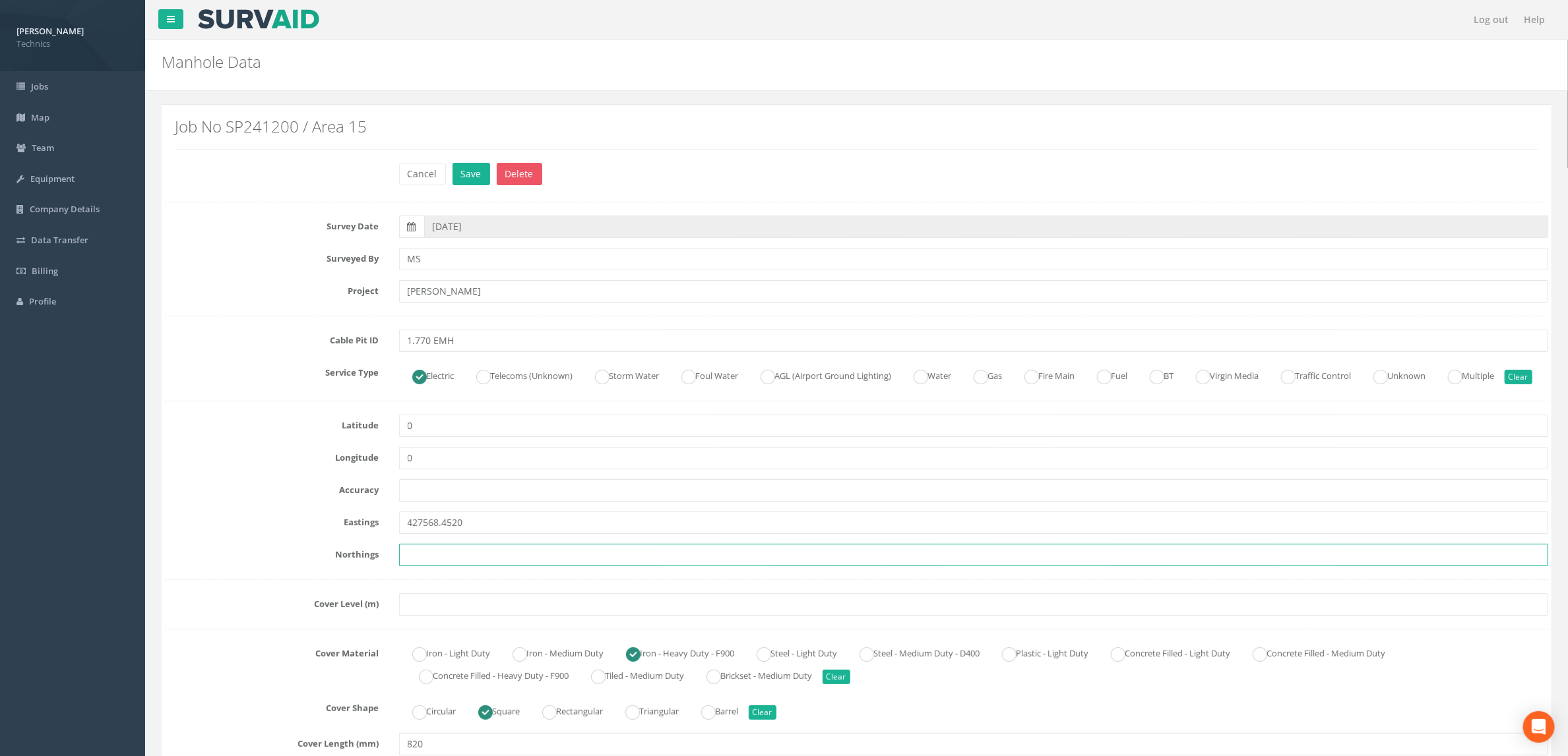
click at [451, 566] on input "text" at bounding box center [974, 555] width 1150 height 22
paste input "205347.3320"
type input "205347.3320"
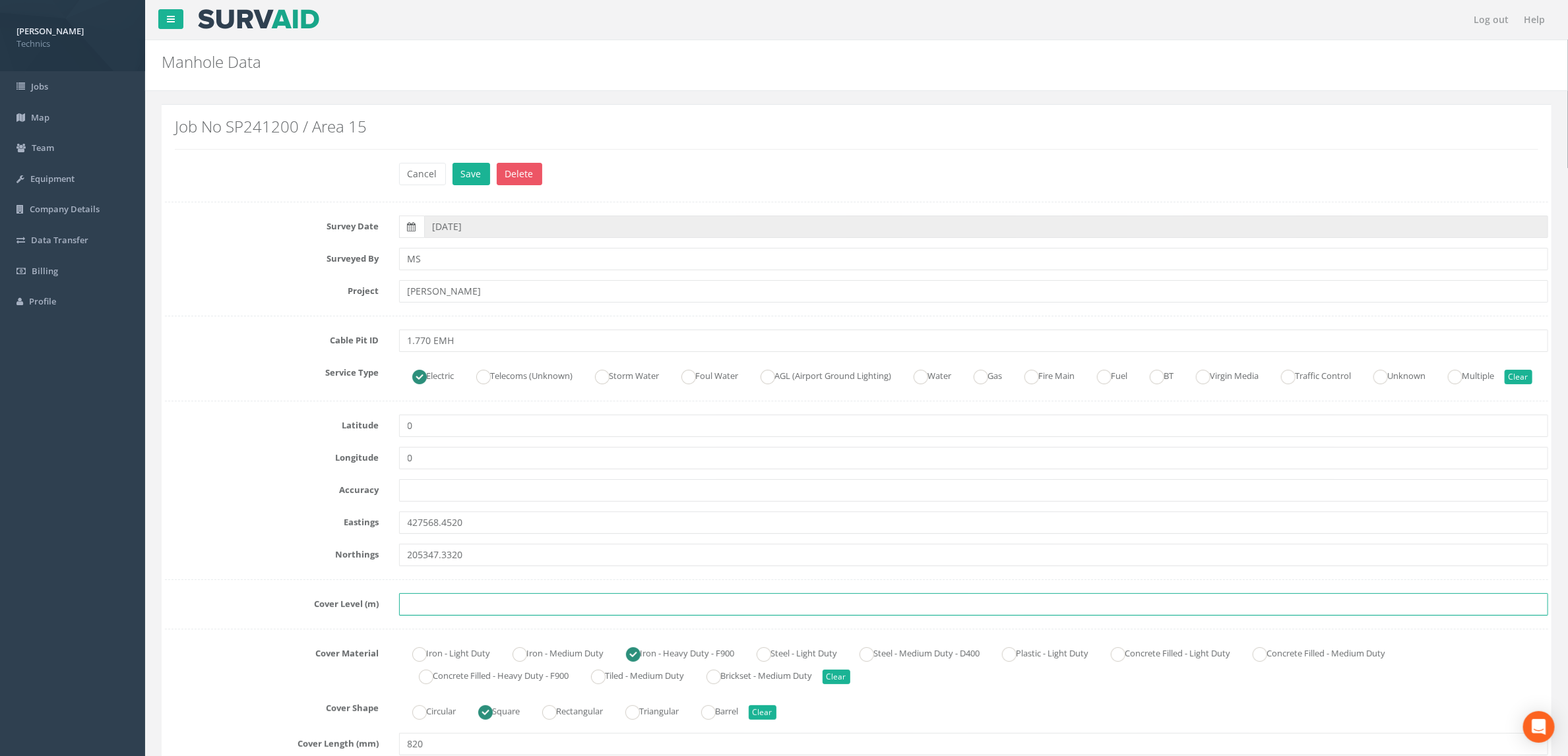
click at [426, 615] on input "text" at bounding box center [974, 604] width 1150 height 22
paste input "86.6990"
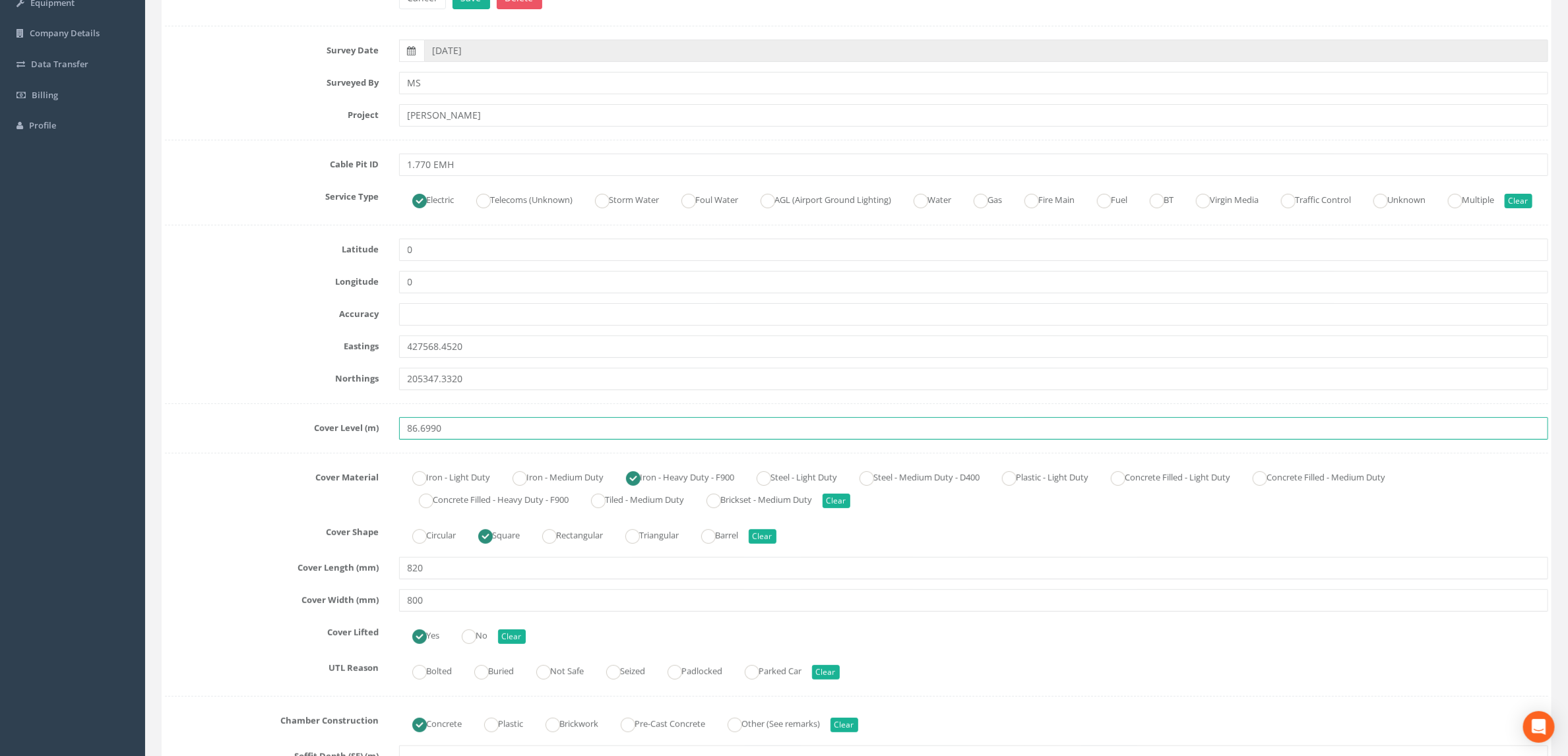
scroll to position [198, 0]
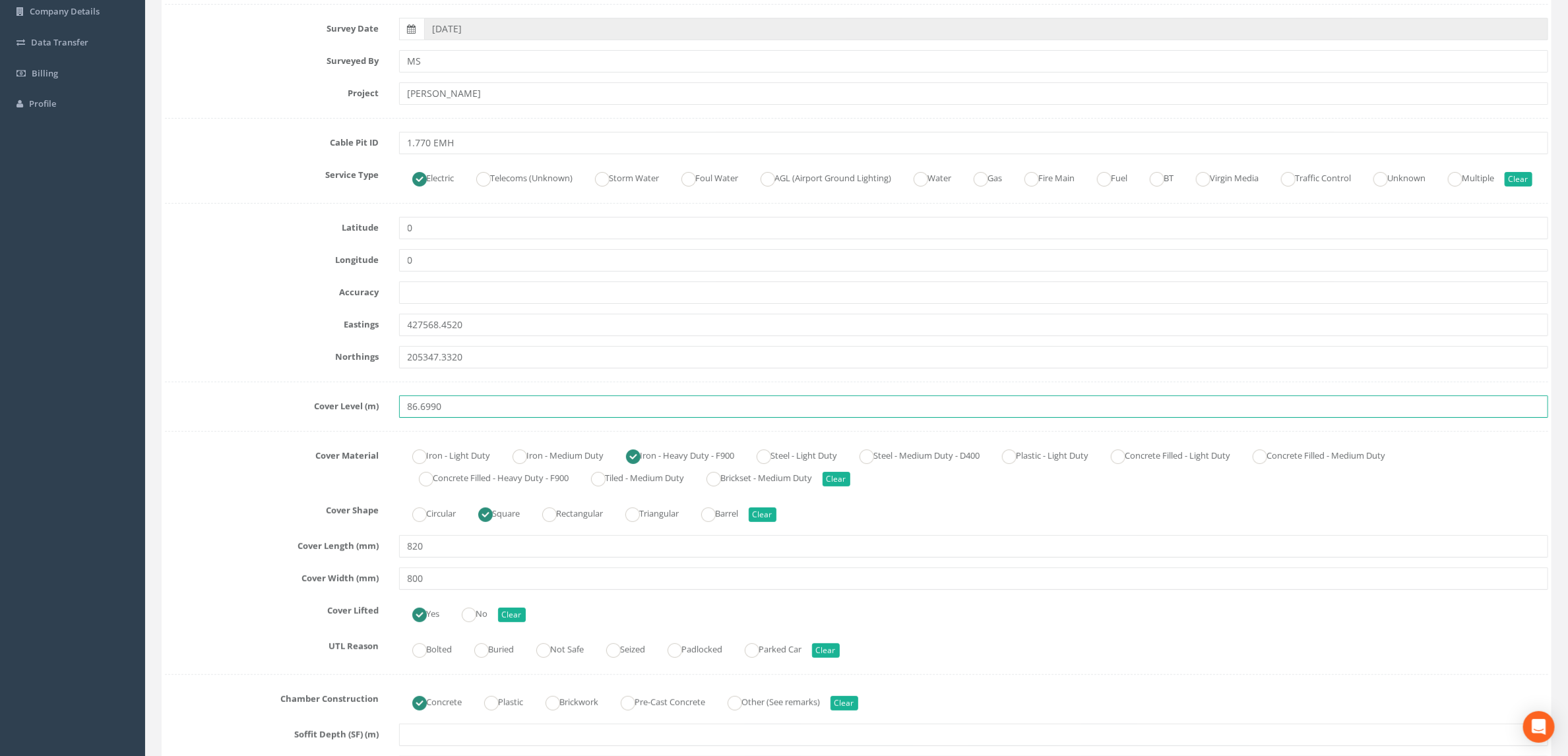
type input "86.6990"
click at [250, 490] on div "Cover Material Iron - Light Duty Iron - Medium Duty Iron - Heavy Duty - F900 St…" at bounding box center [856, 467] width 1403 height 45
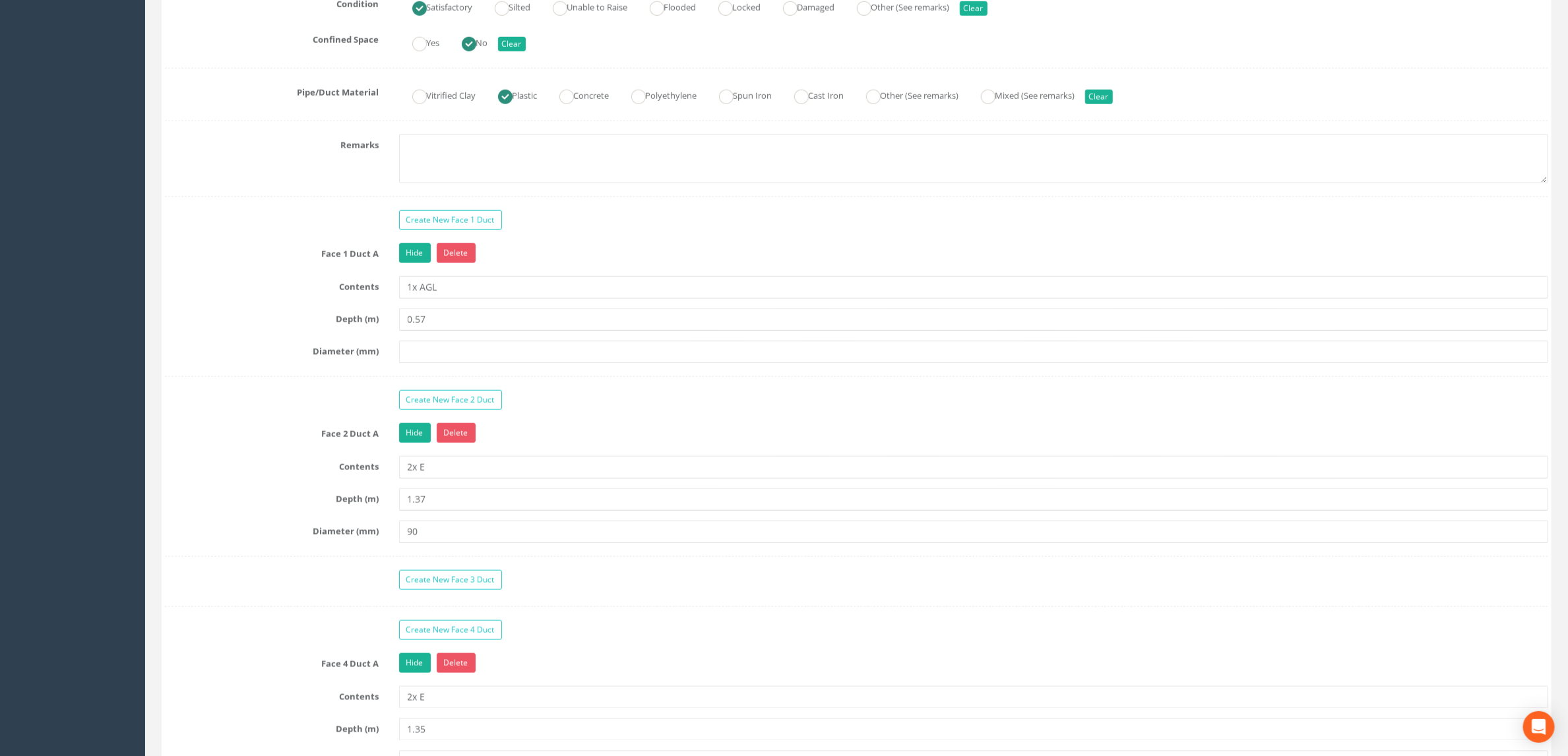
scroll to position [1088, 0]
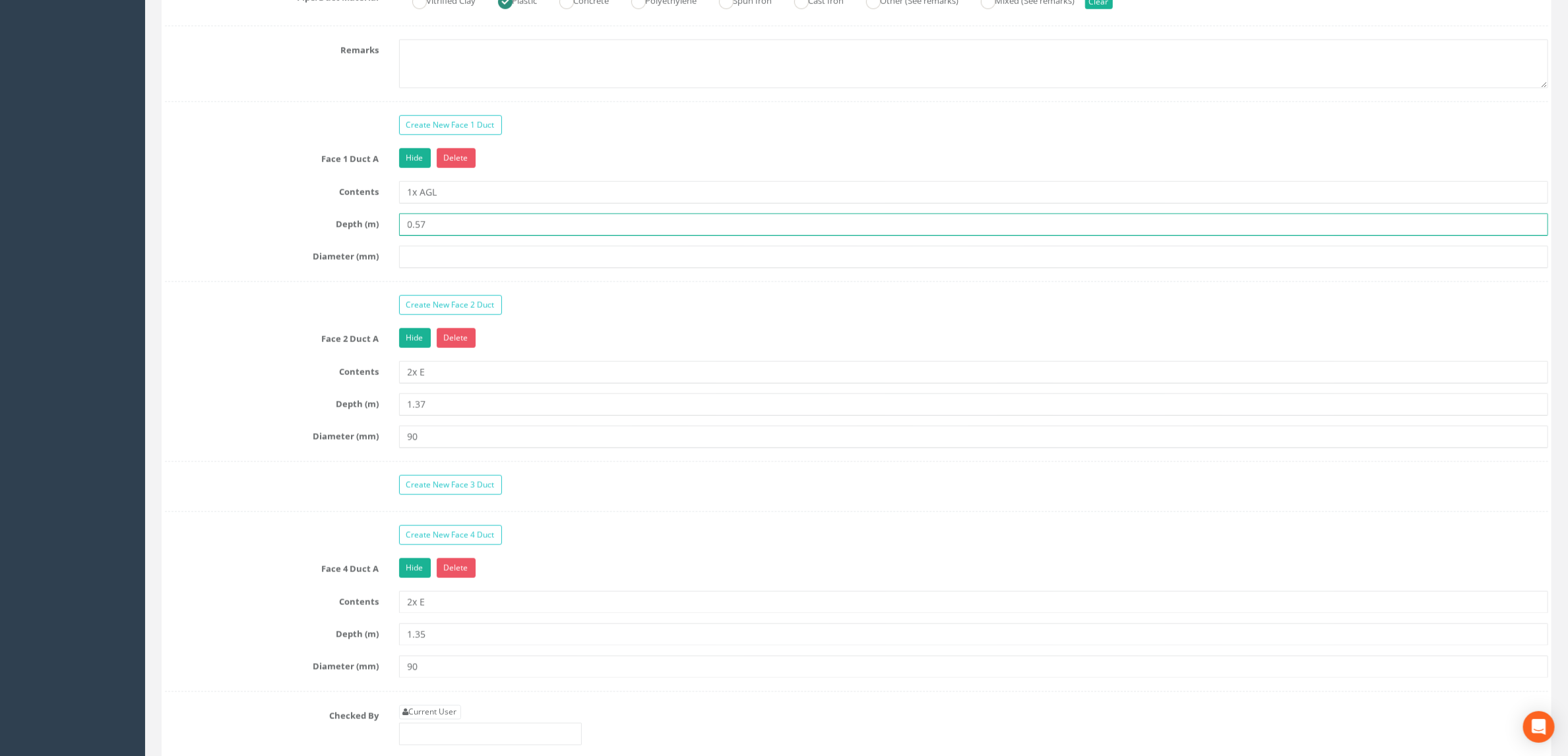
click at [436, 236] on input "0.57" at bounding box center [974, 225] width 1150 height 22
type input "0.54"
click at [574, 351] on div "Hide Delete" at bounding box center [974, 339] width 1170 height 23
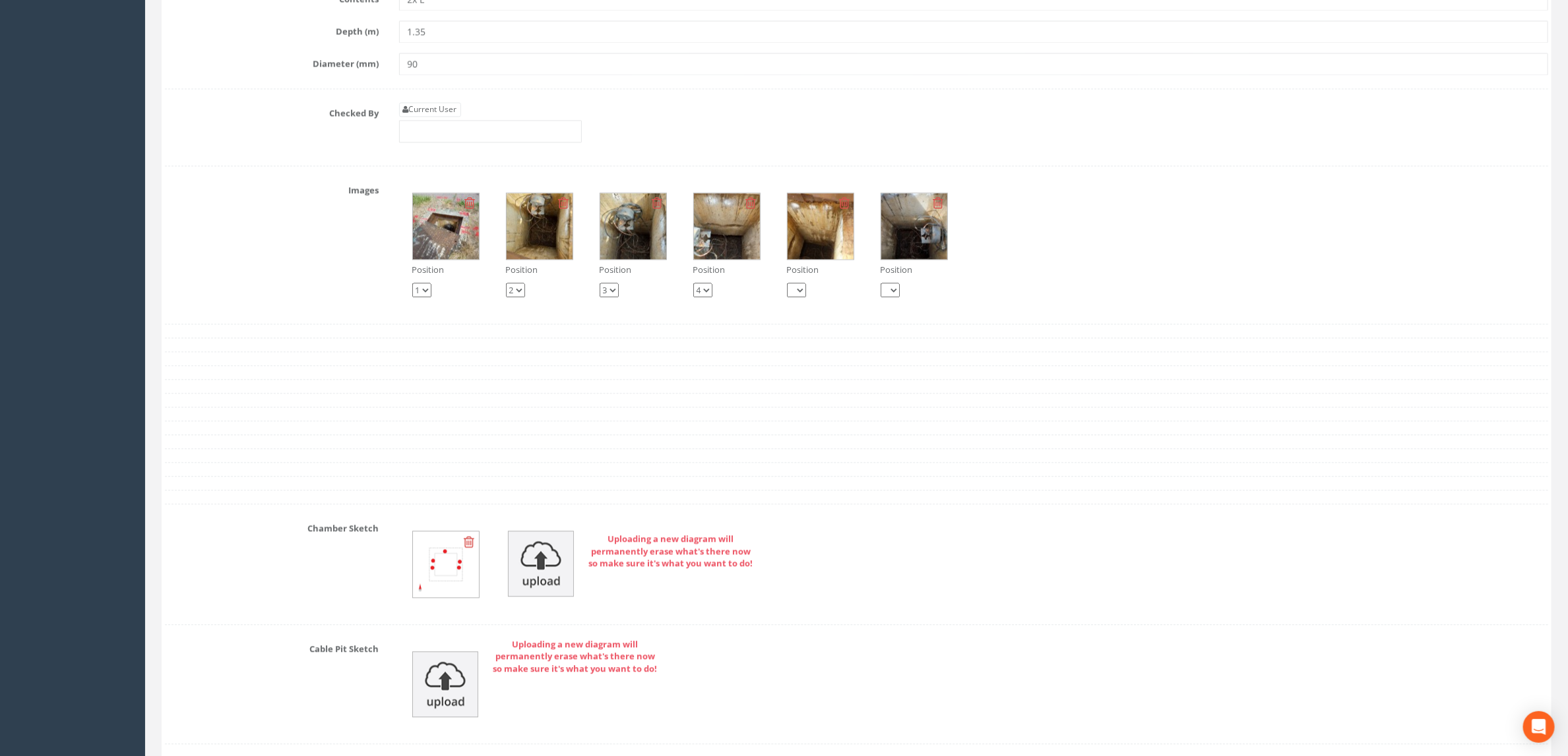
scroll to position [1394, 0]
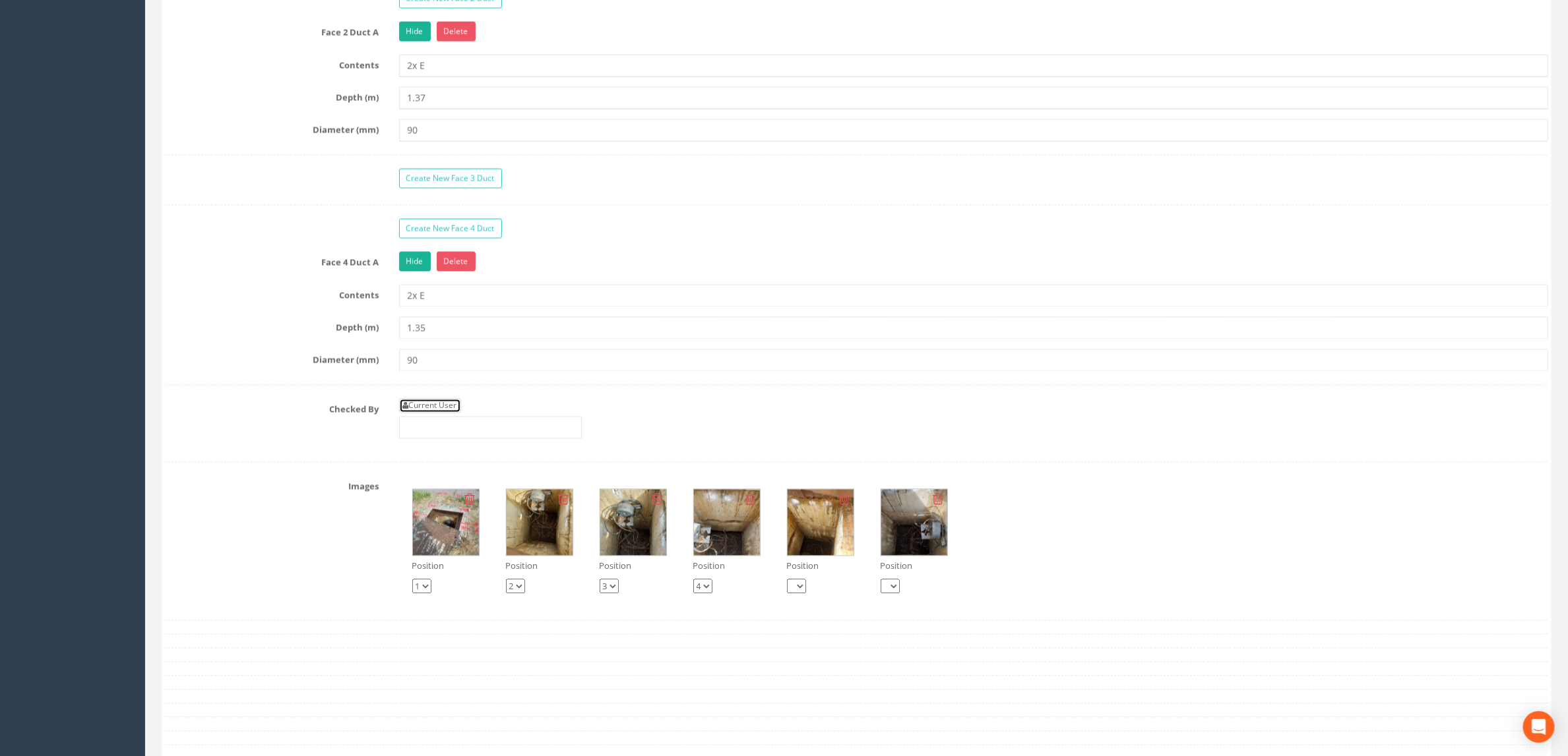
click at [430, 414] on link "Current User" at bounding box center [430, 406] width 62 height 15
type input "[PERSON_NAME]"
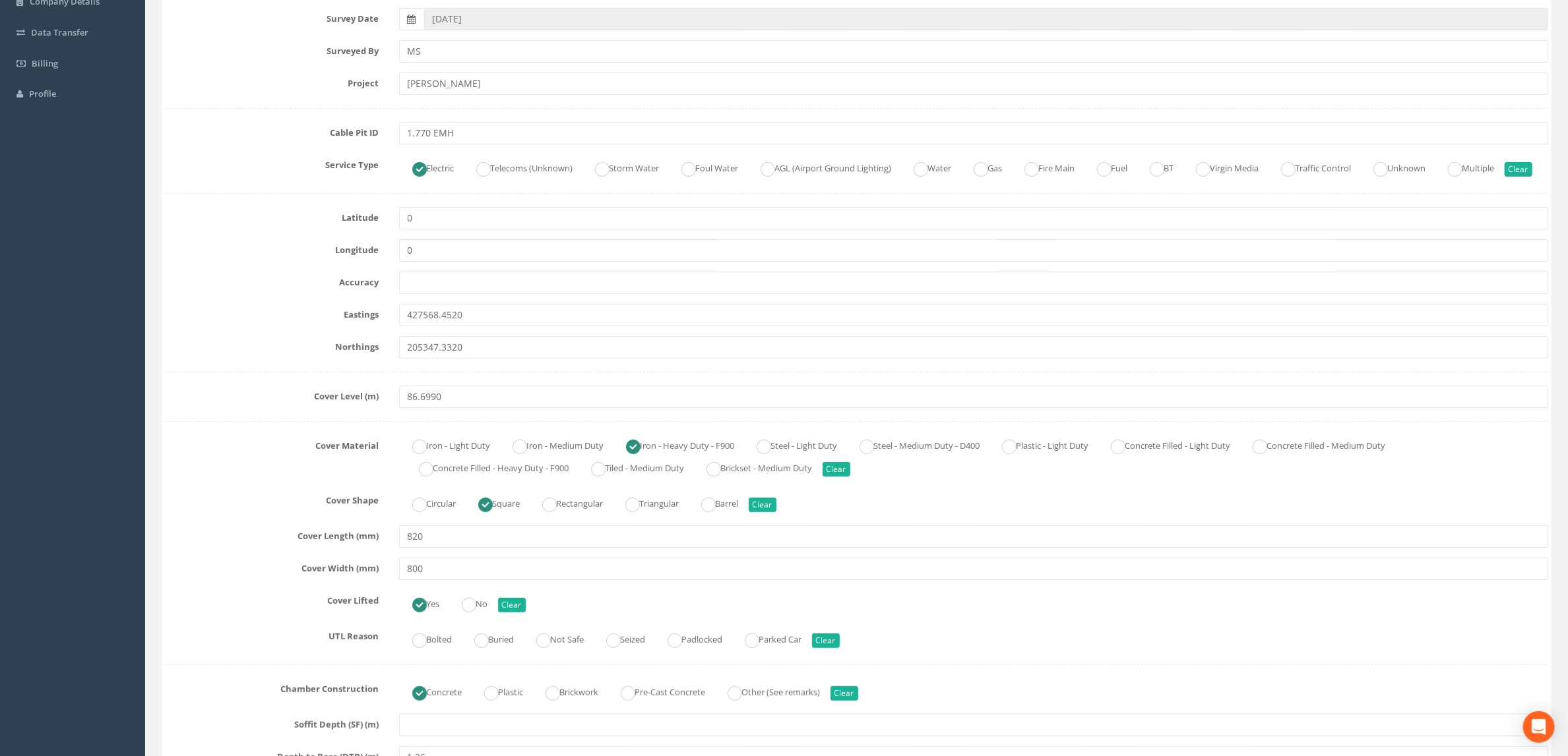
scroll to position [0, 0]
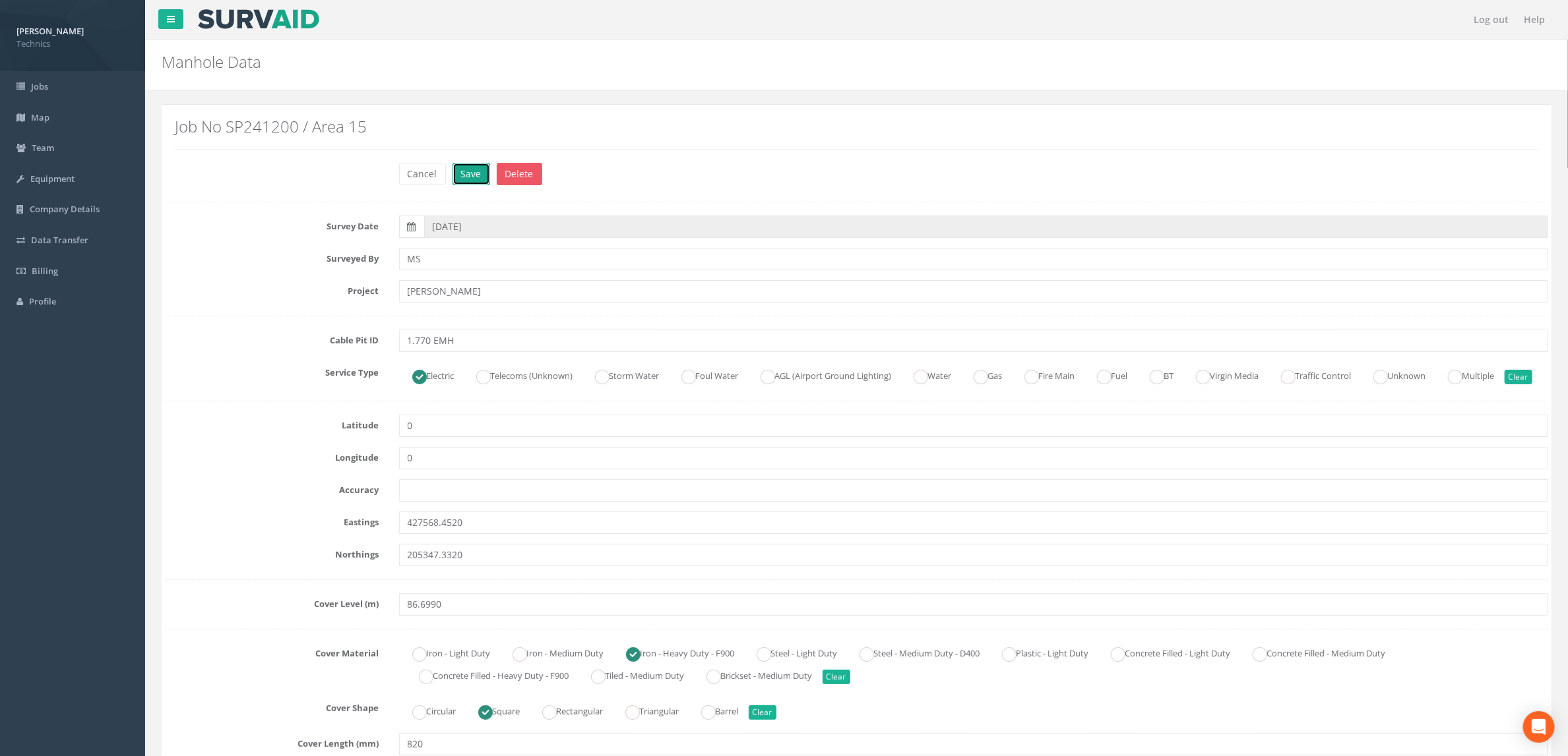
click at [467, 183] on button "Save" at bounding box center [471, 174] width 38 height 22
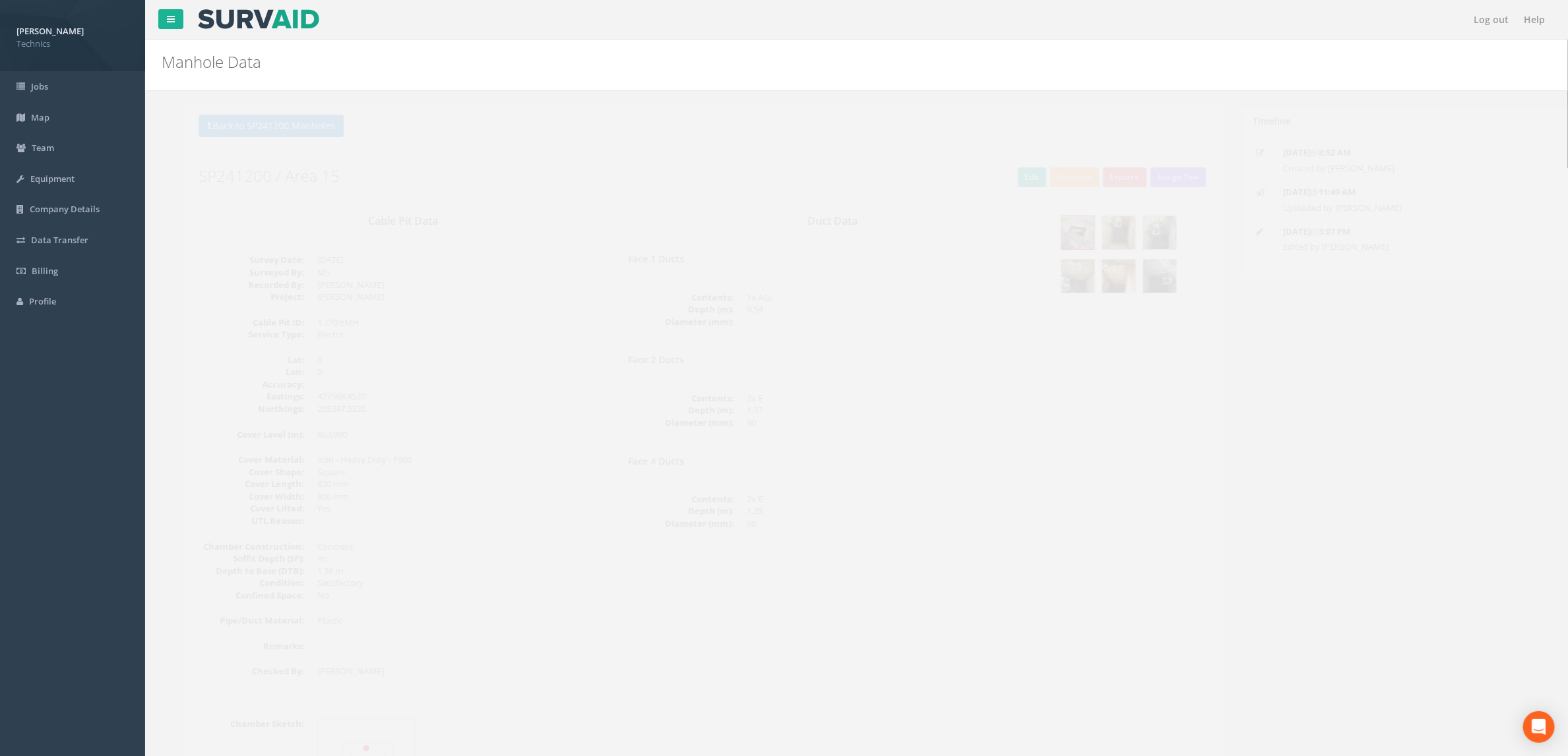
click at [808, 263] on h4 "Face 1 Ducts" at bounding box center [808, 258] width 409 height 10
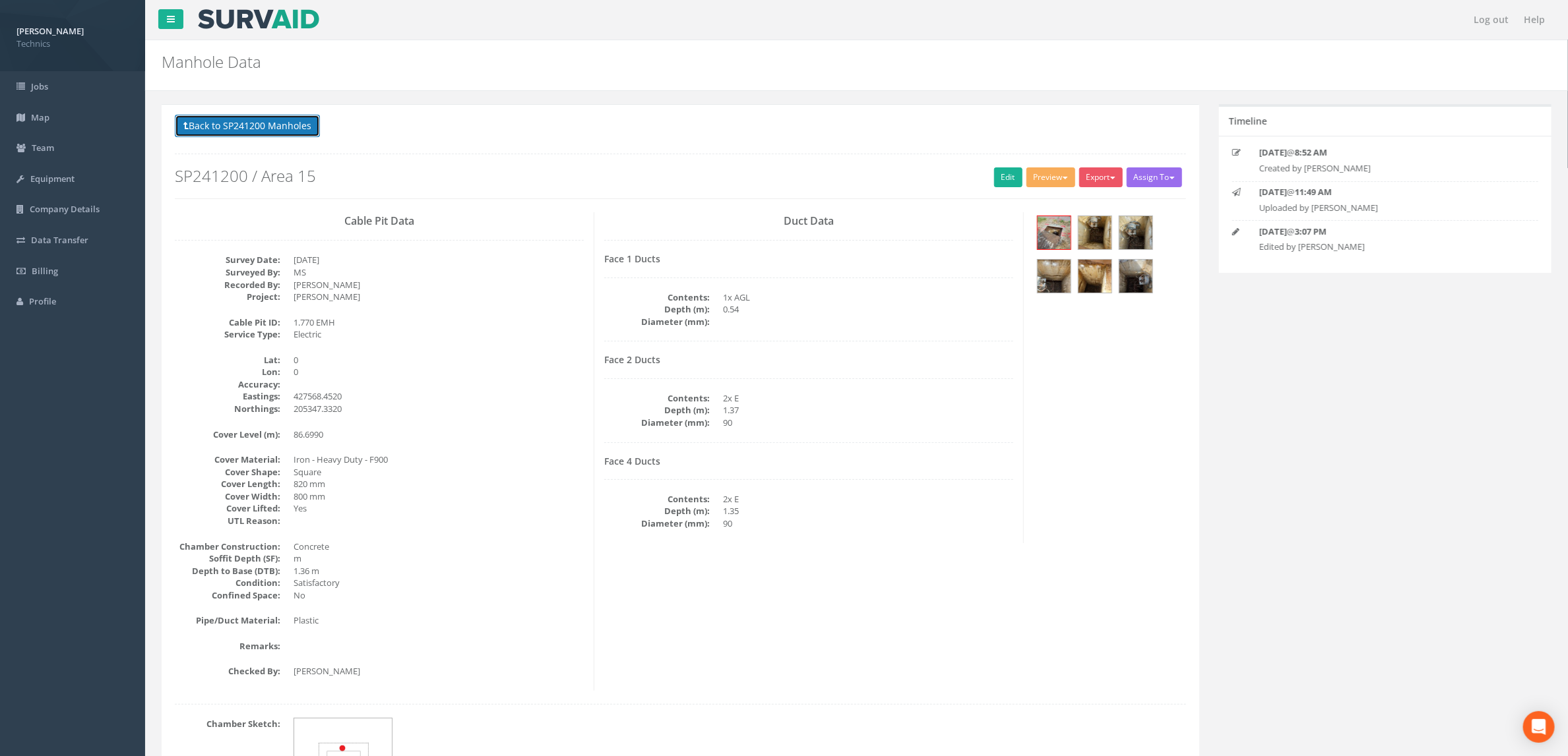
click at [292, 130] on button "Back to SP241200 Manholes" at bounding box center [247, 126] width 145 height 22
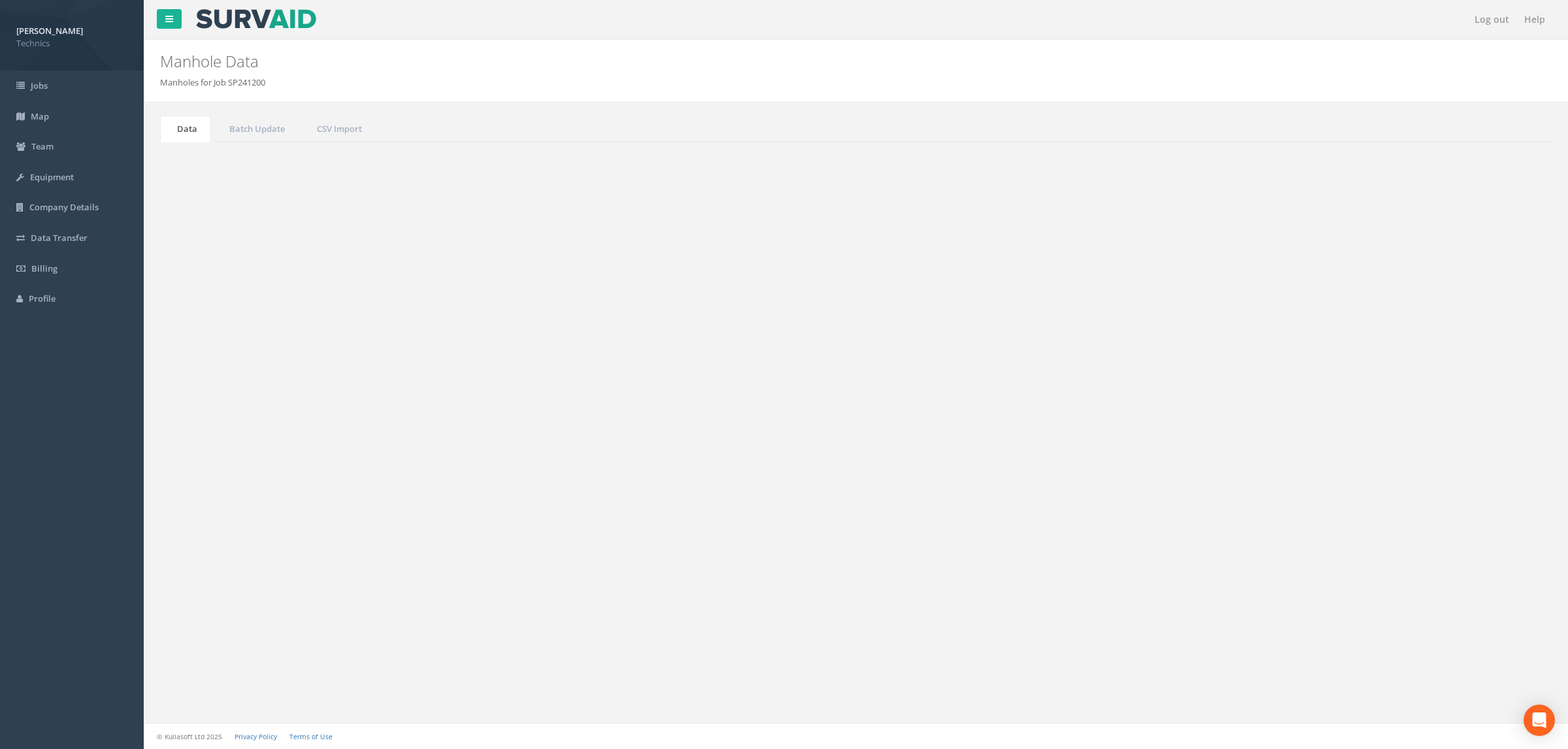
click at [1456, 355] on input "1.770" at bounding box center [1479, 351] width 120 height 20
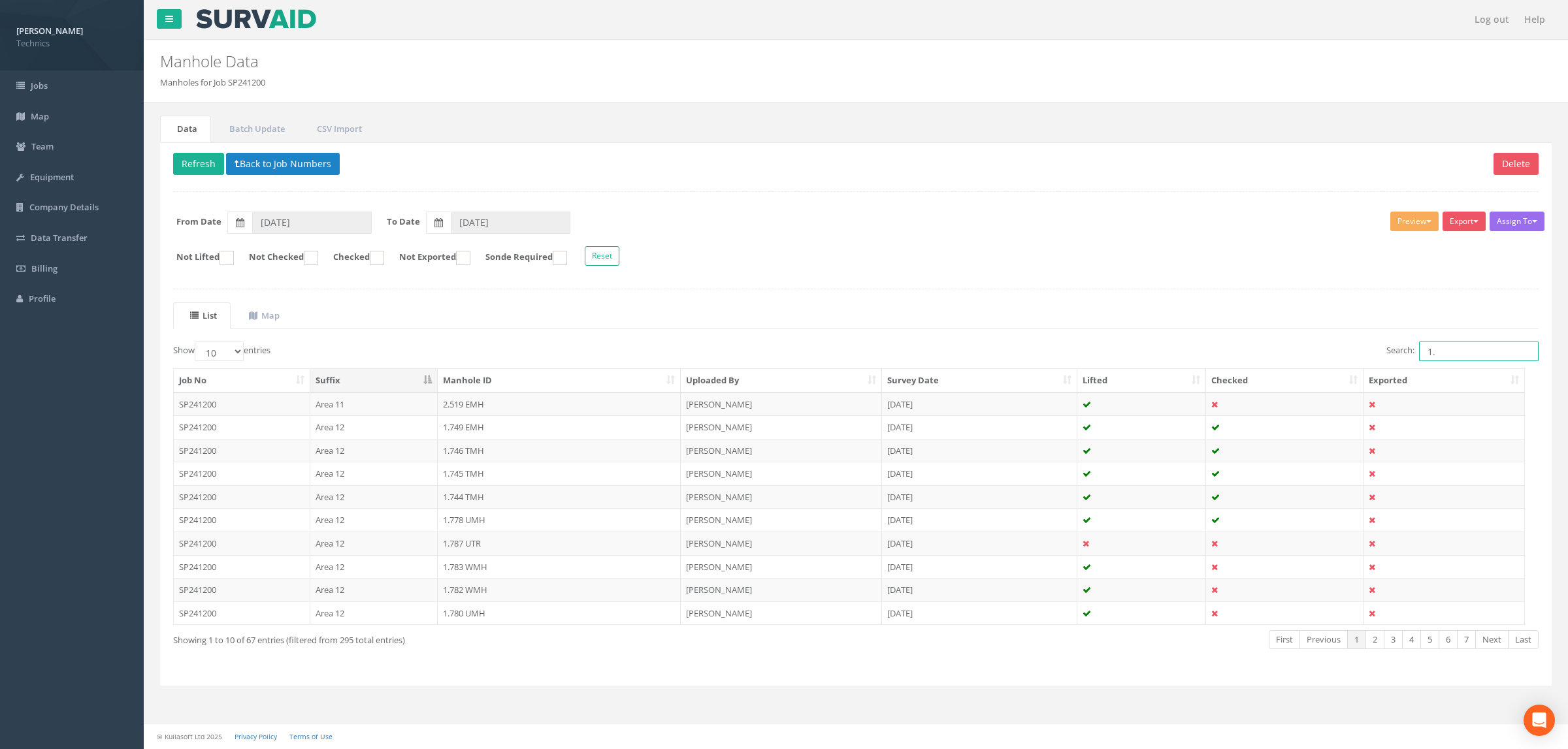
type input "1"
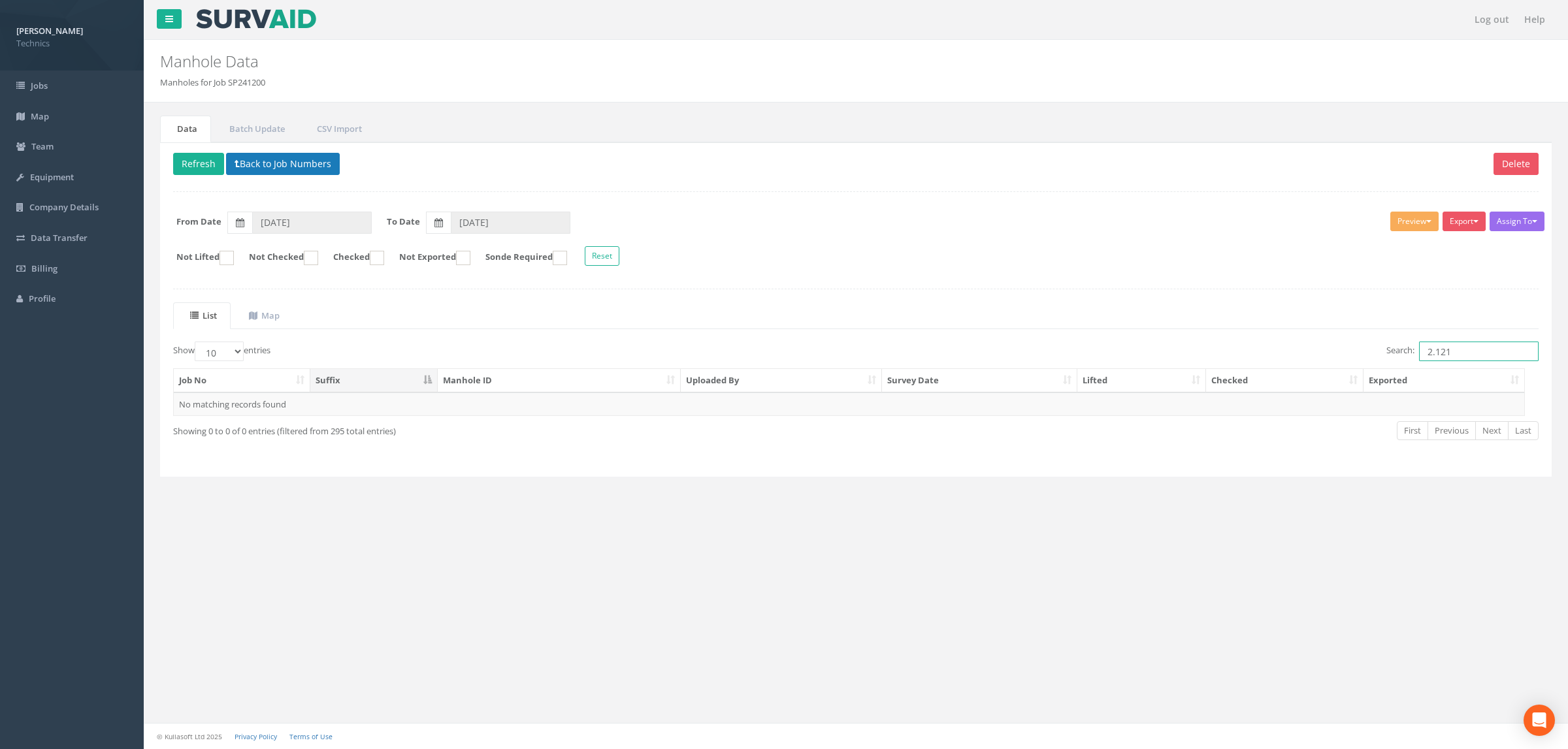
type input "2.121"
click at [295, 167] on button "Back to Job Numbers" at bounding box center [283, 164] width 114 height 22
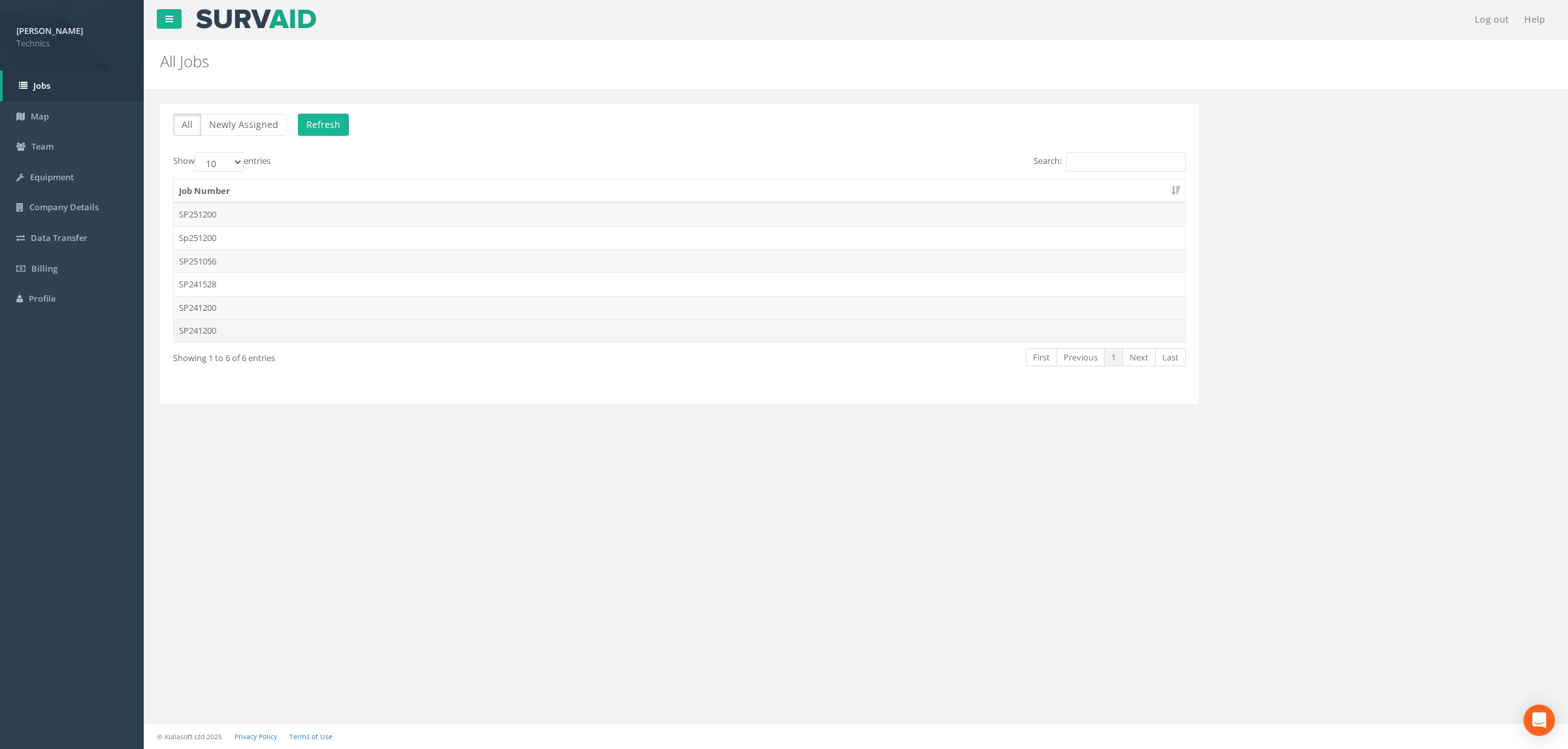
click at [253, 337] on td "SP241200" at bounding box center [679, 330] width 1011 height 23
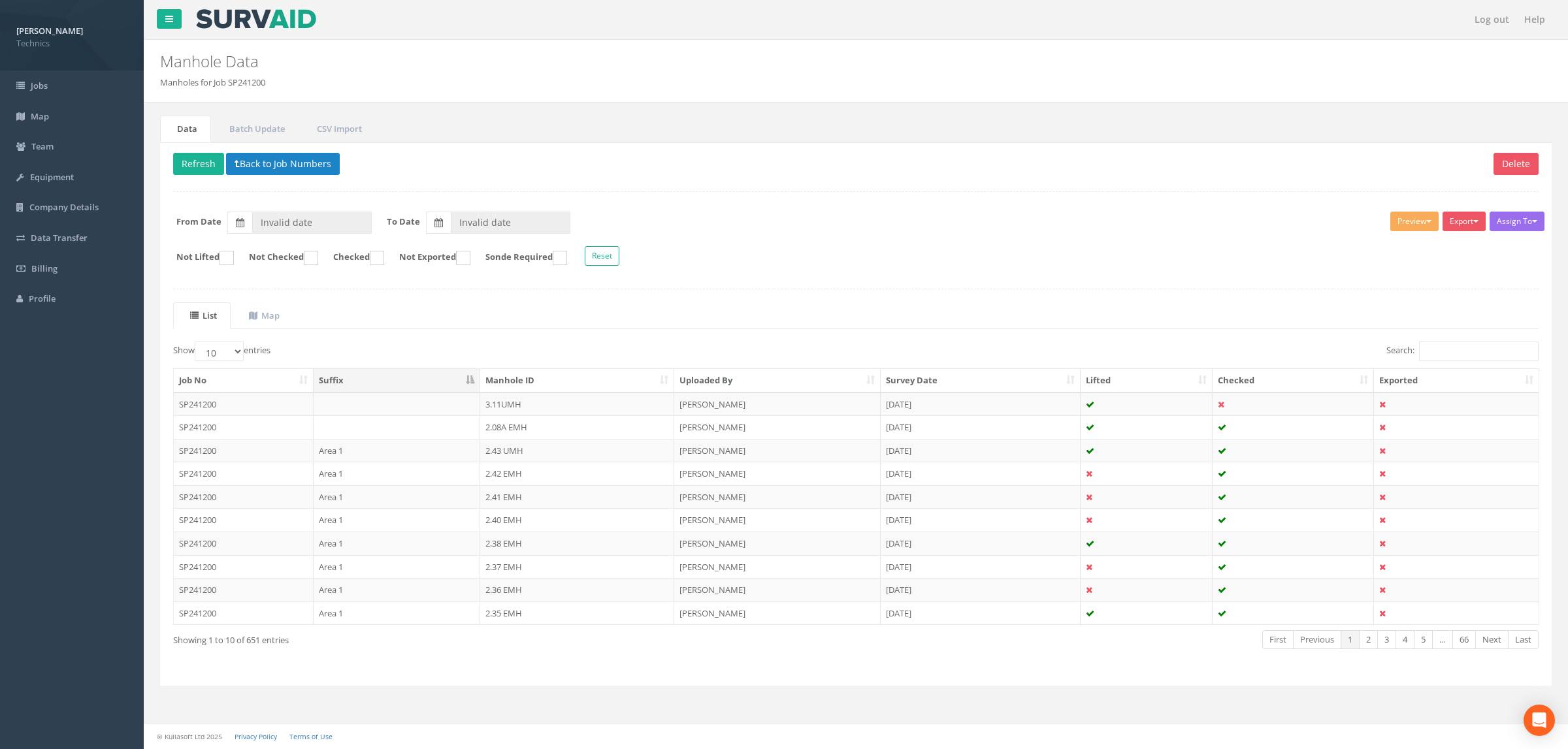
type input "[DATE]"
click at [1443, 353] on input "Search:" at bounding box center [1479, 351] width 120 height 20
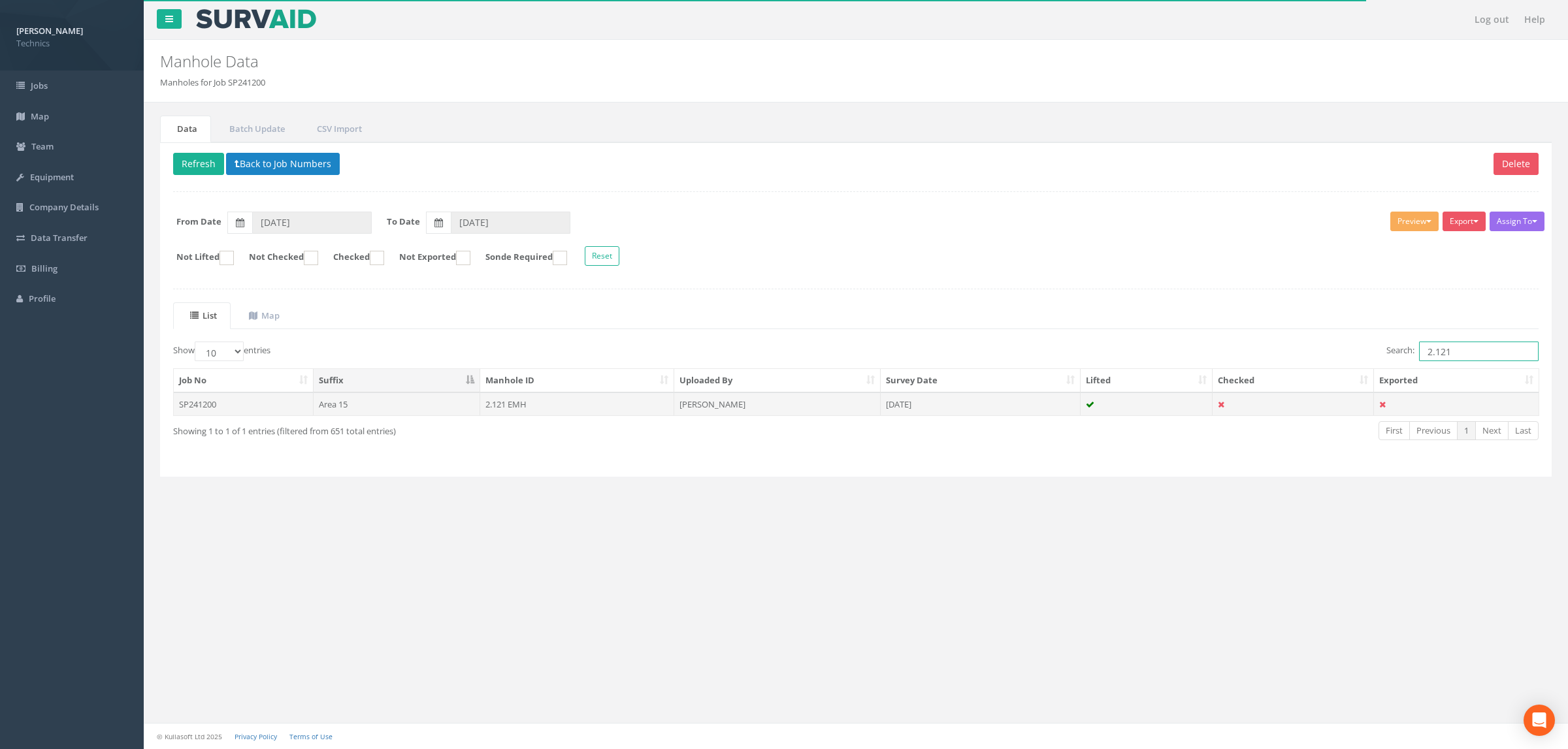
type input "2.121"
click at [576, 410] on td "2.121 EMH" at bounding box center [577, 404] width 194 height 23
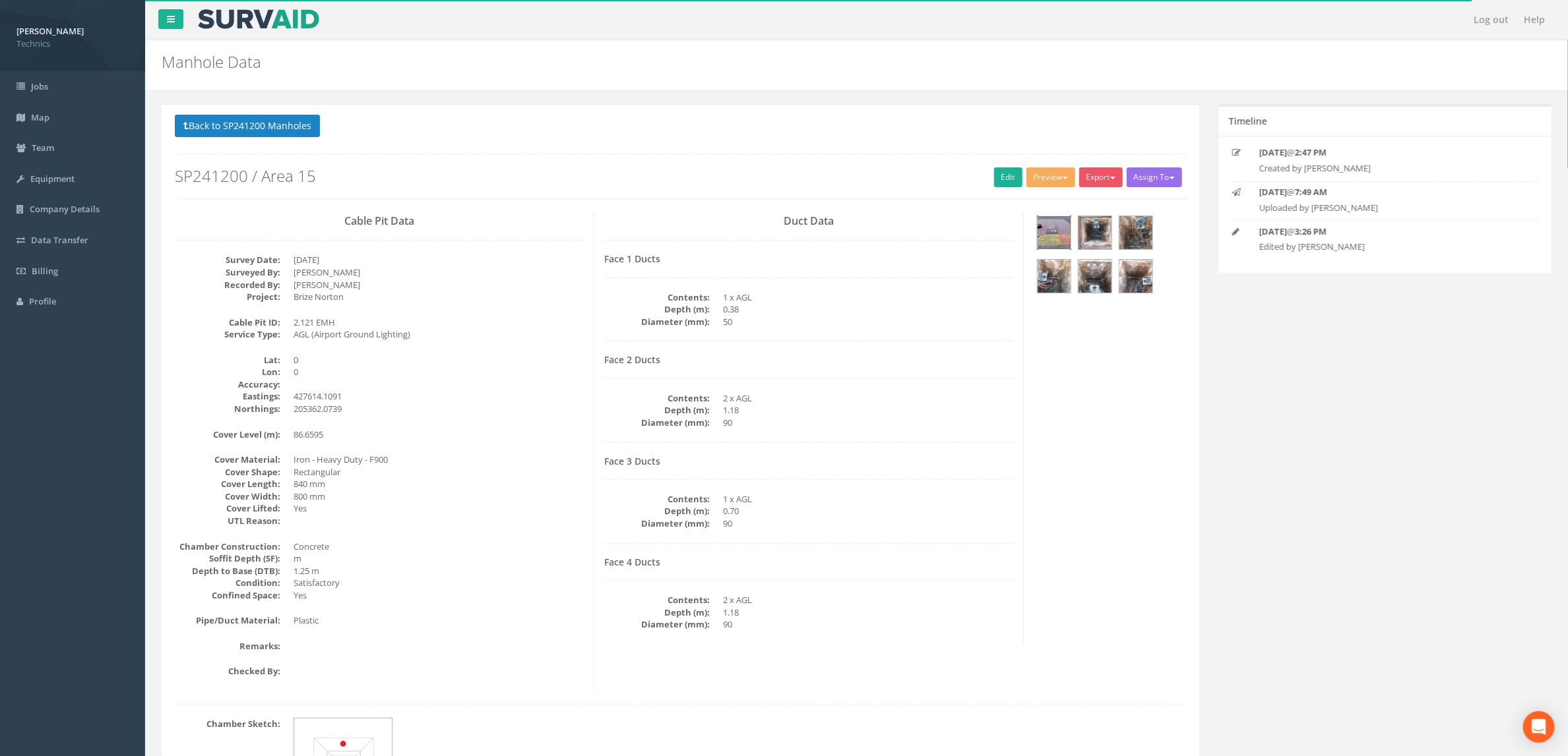
click at [1058, 233] on img at bounding box center [1054, 233] width 33 height 33
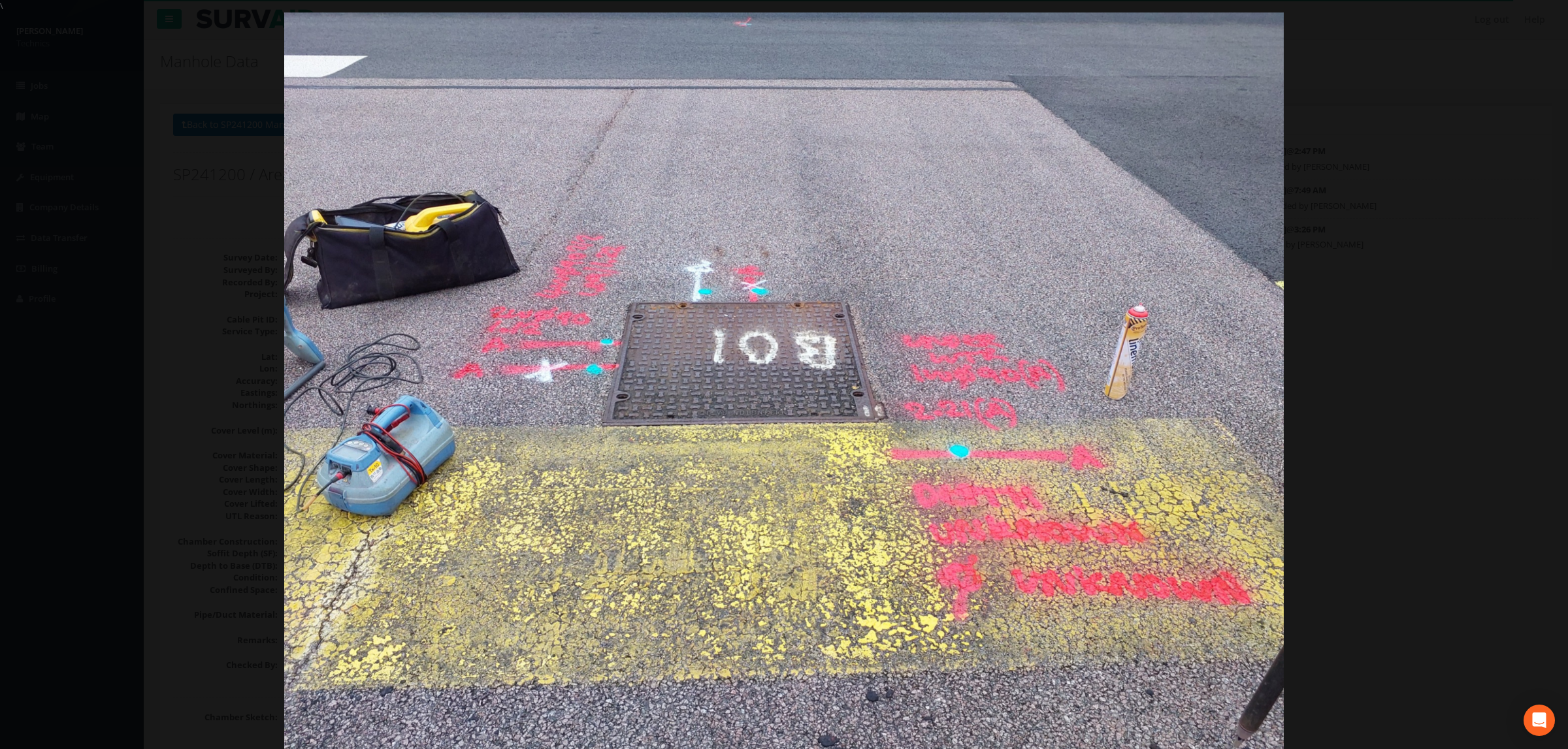
click at [771, 354] on img at bounding box center [784, 387] width 999 height 749
click at [1533, 374] on link "›" at bounding box center [1543, 374] width 30 height 30
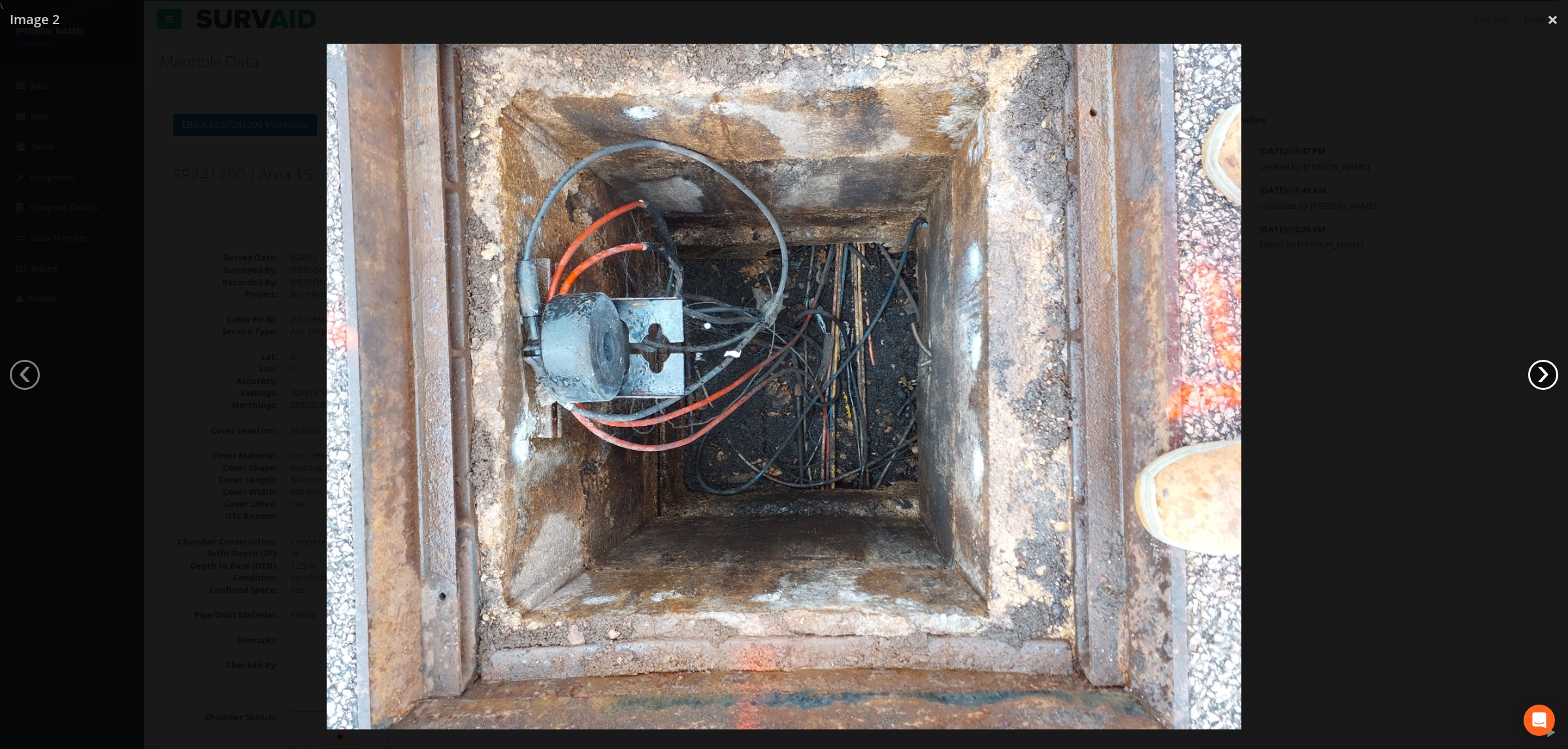
click at [1534, 381] on link "›" at bounding box center [1543, 374] width 30 height 30
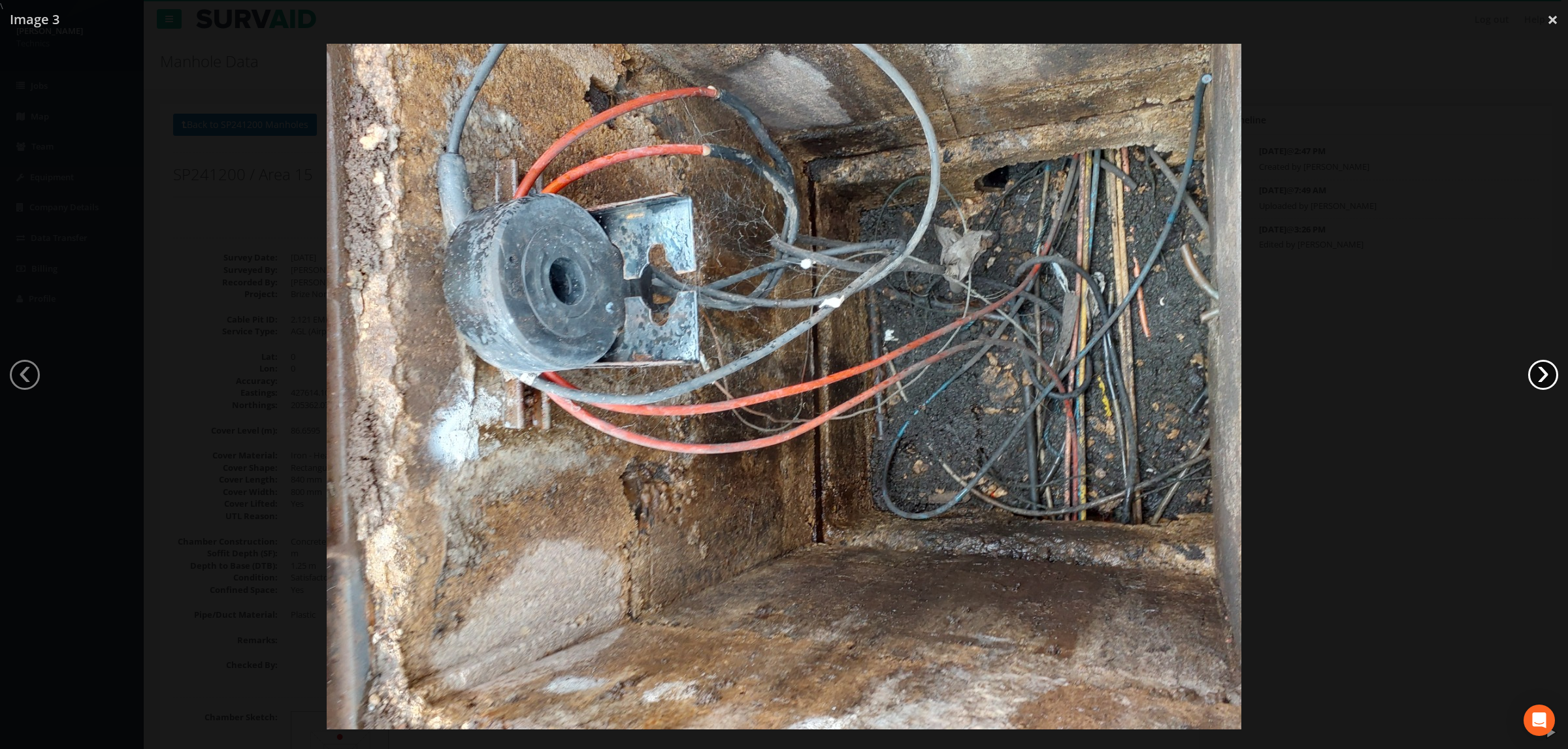
click at [1534, 381] on link "›" at bounding box center [1543, 374] width 30 height 30
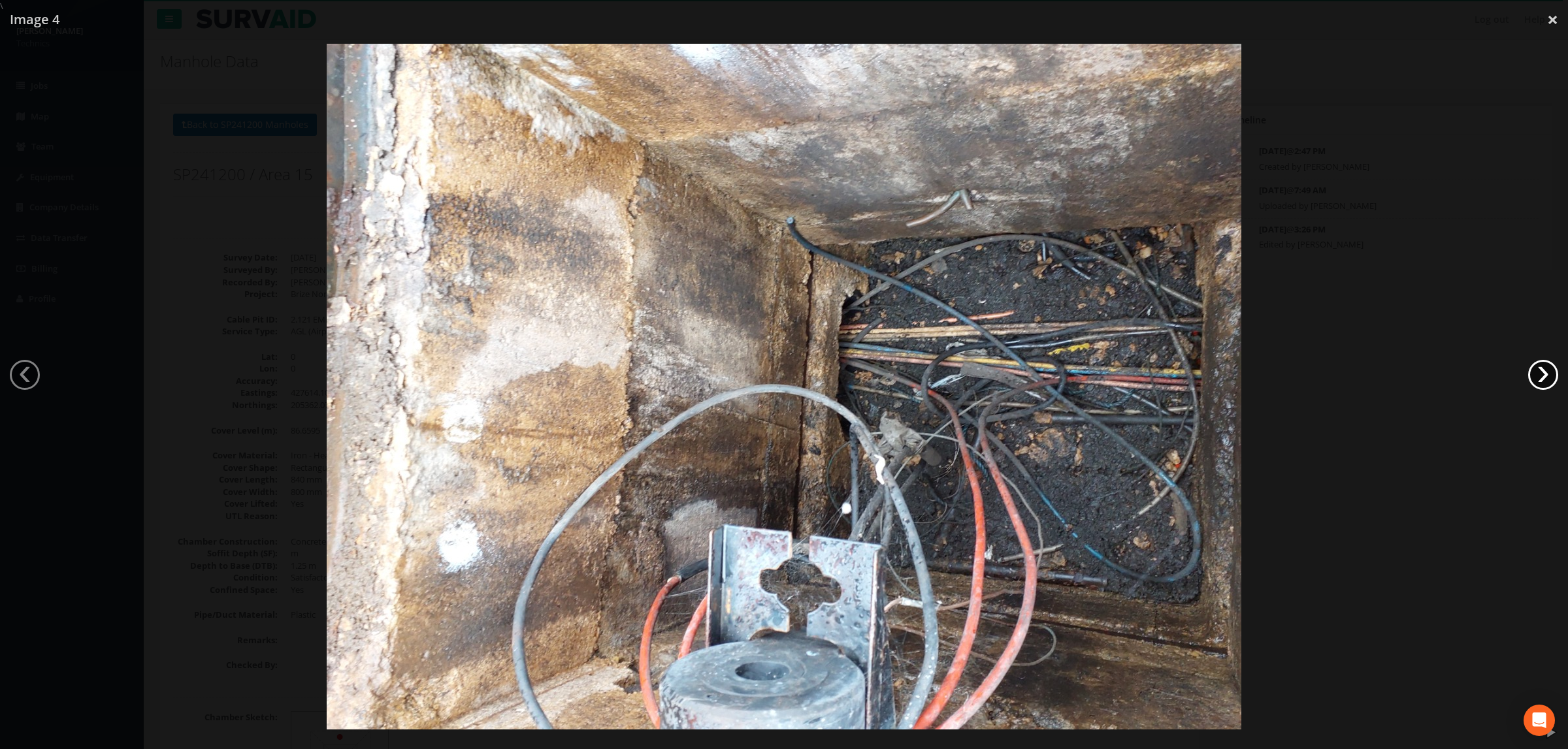
click at [1534, 381] on link "›" at bounding box center [1543, 374] width 30 height 30
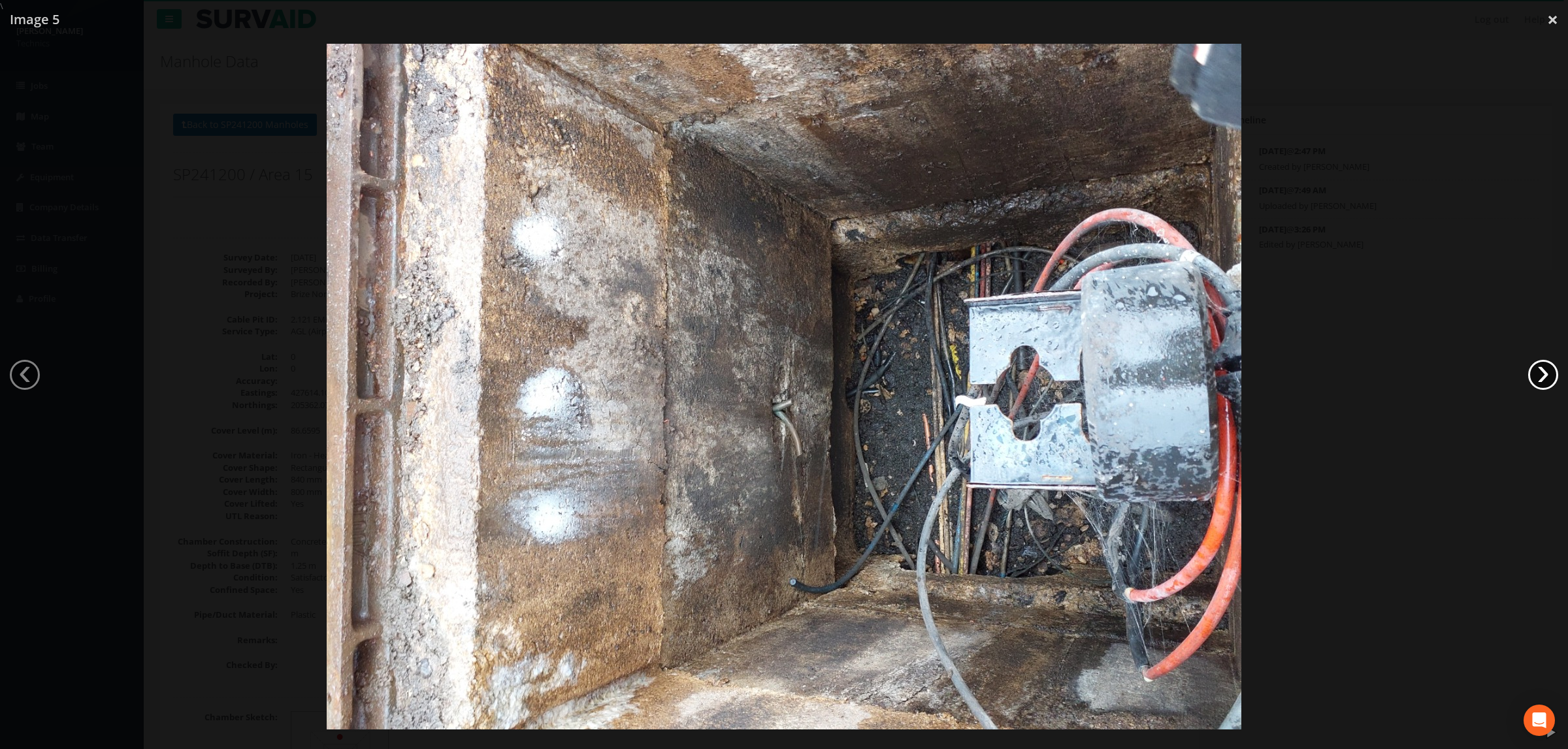
click at [1534, 381] on link "›" at bounding box center [1543, 374] width 30 height 30
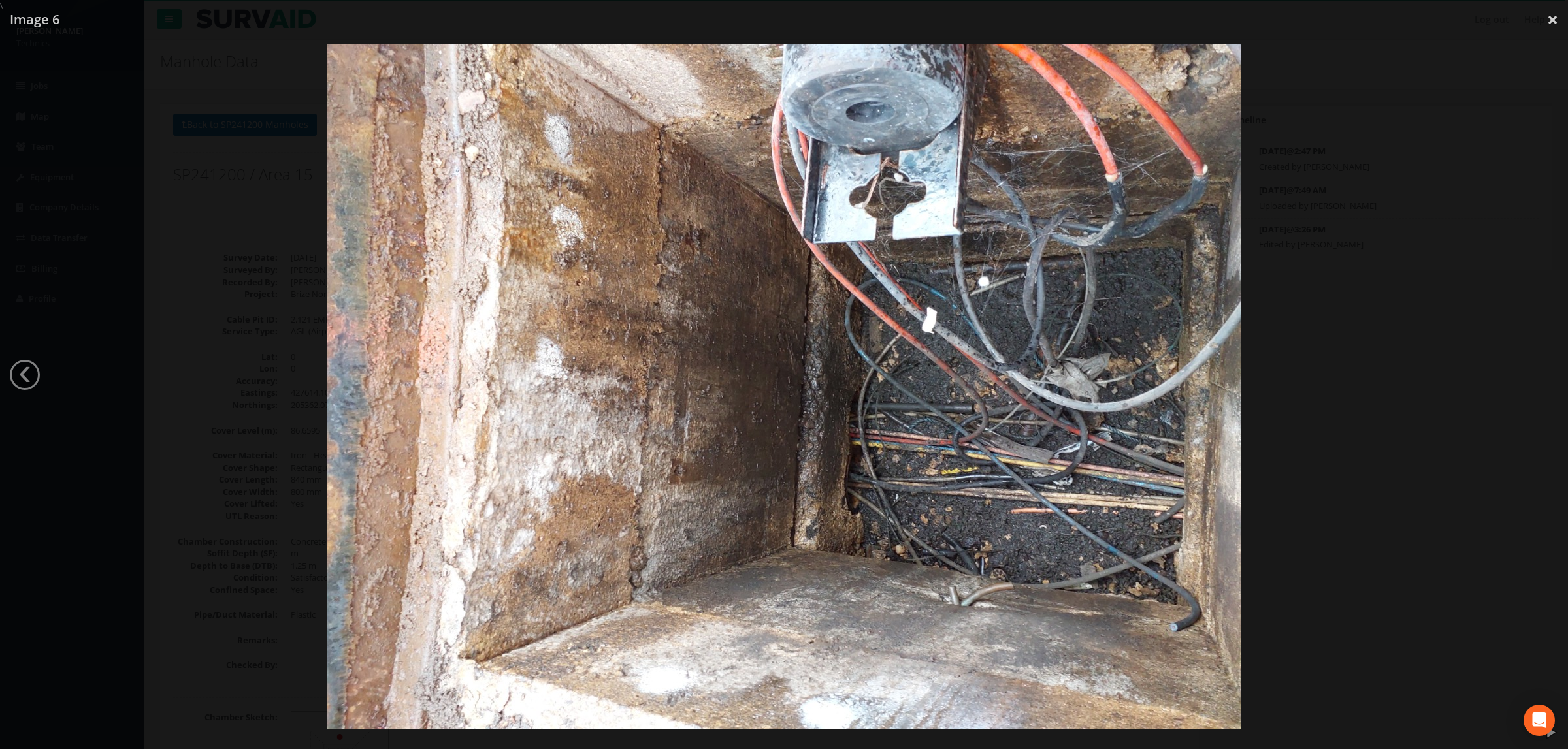
click at [1534, 381] on div at bounding box center [784, 387] width 1568 height 749
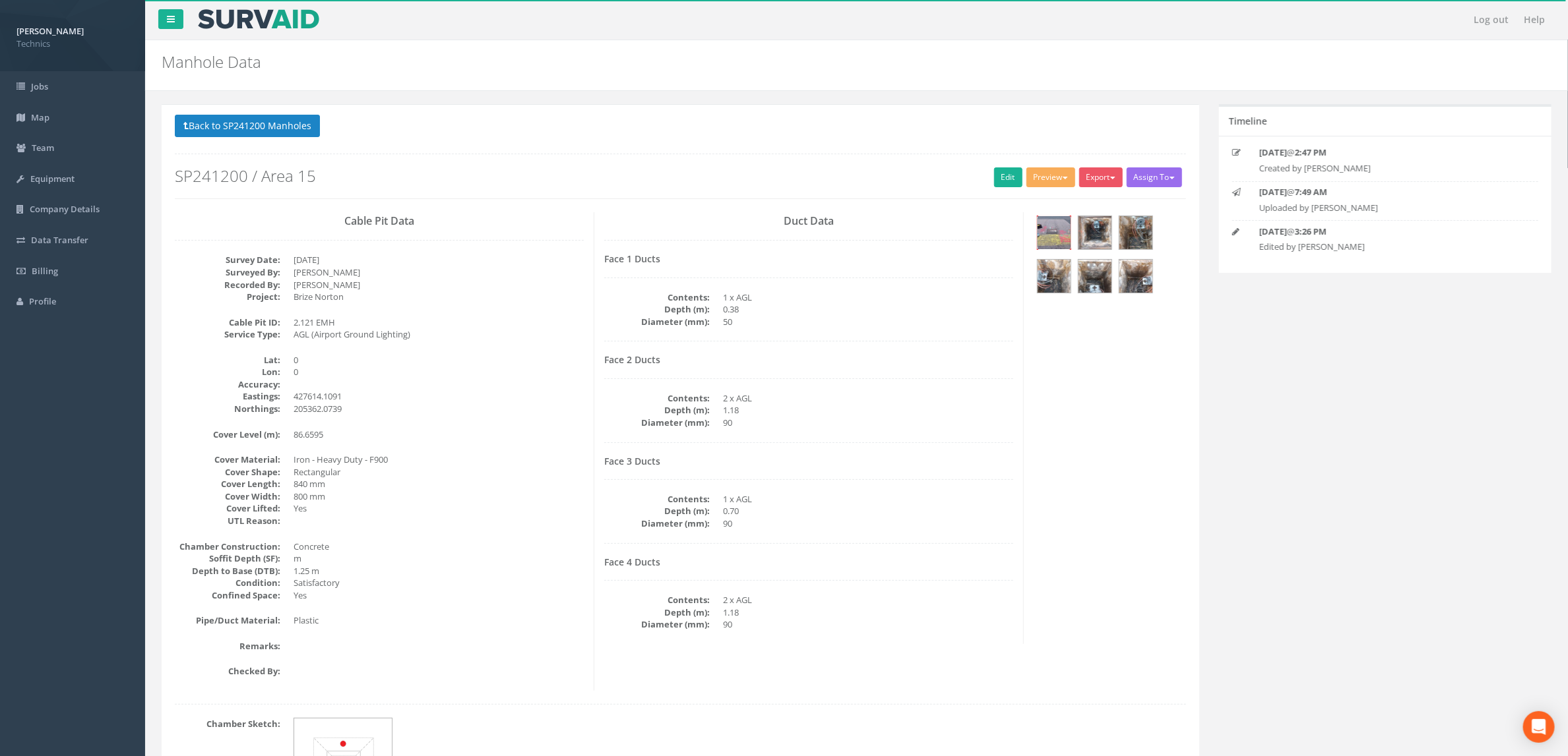
click at [1050, 231] on img at bounding box center [1054, 233] width 33 height 33
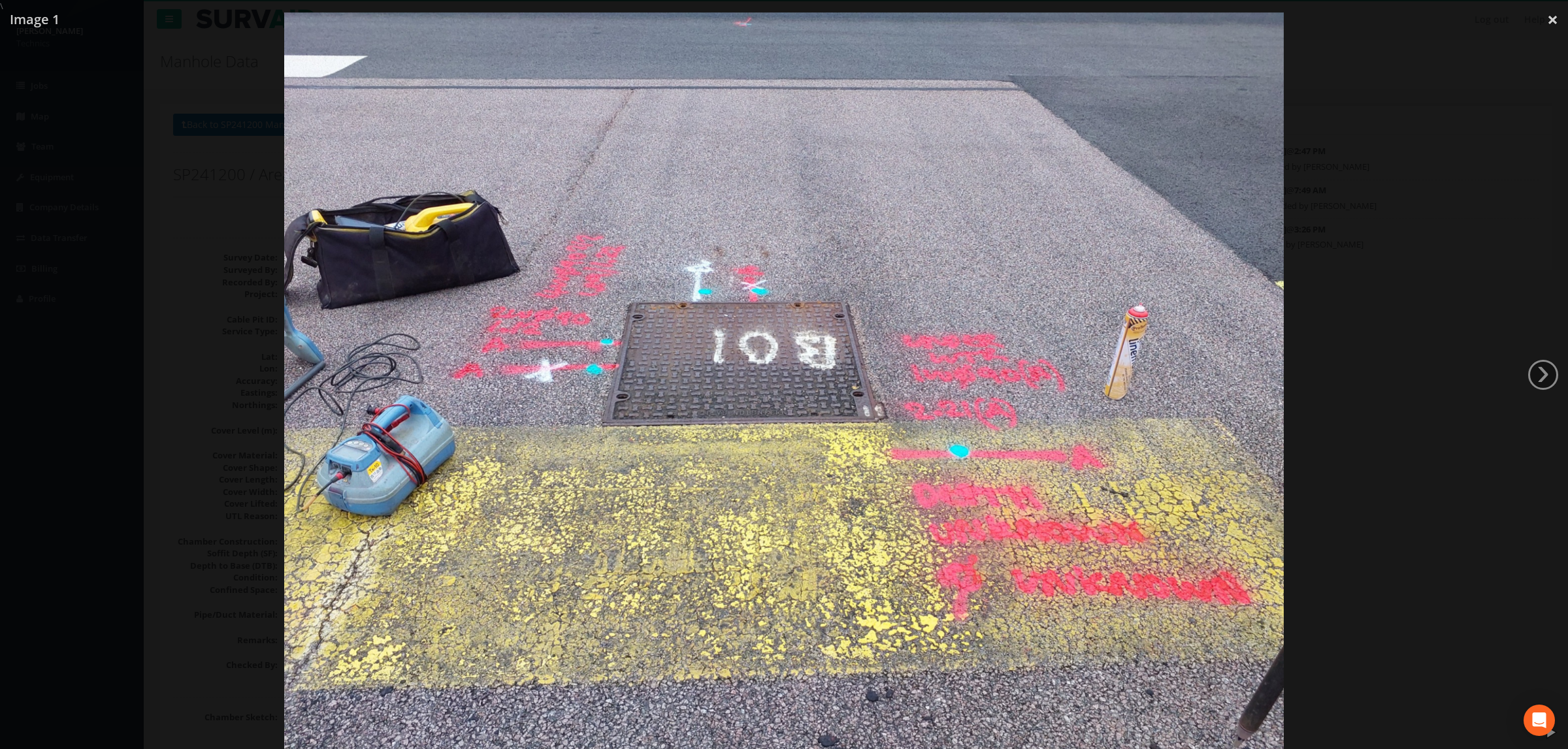
drag, startPoint x: 714, startPoint y: 94, endPoint x: 732, endPoint y: 93, distance: 18.0
click at [714, 94] on img at bounding box center [784, 387] width 999 height 749
click at [777, 120] on img at bounding box center [784, 387] width 999 height 749
click at [957, 311] on img at bounding box center [784, 387] width 999 height 749
click at [1414, 150] on div at bounding box center [784, 387] width 1568 height 749
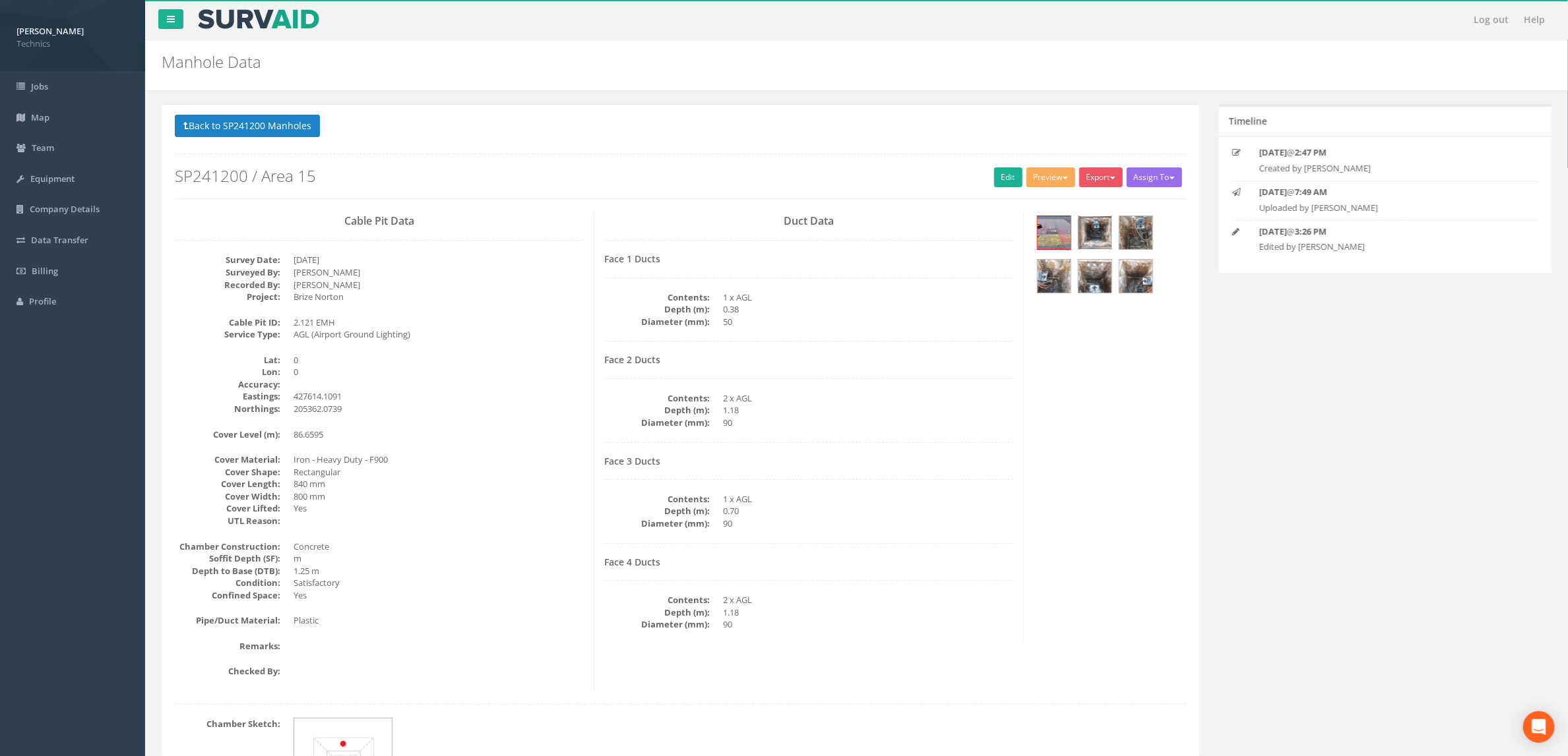
click at [1095, 236] on img at bounding box center [1094, 233] width 33 height 33
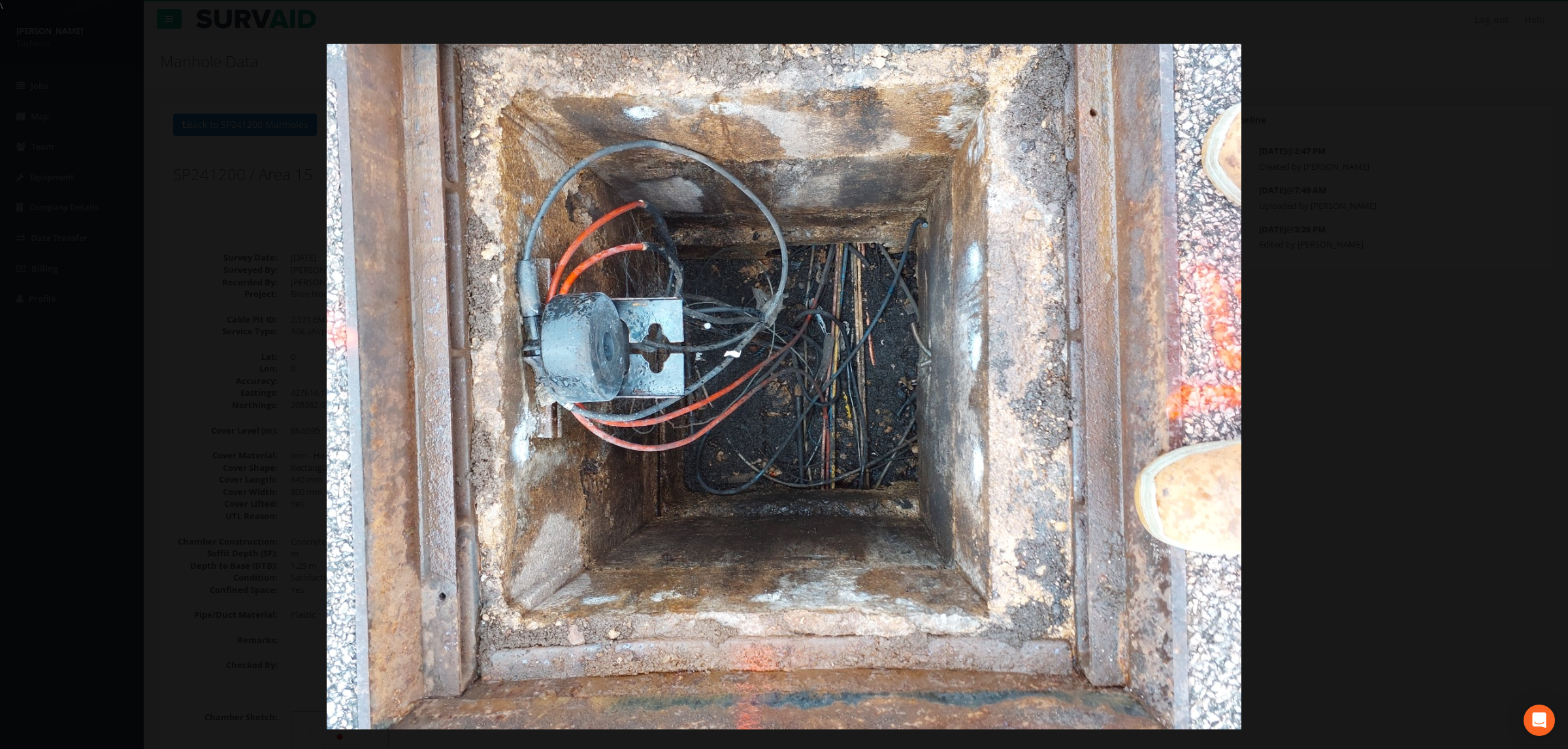
click at [1461, 327] on div at bounding box center [784, 387] width 1568 height 749
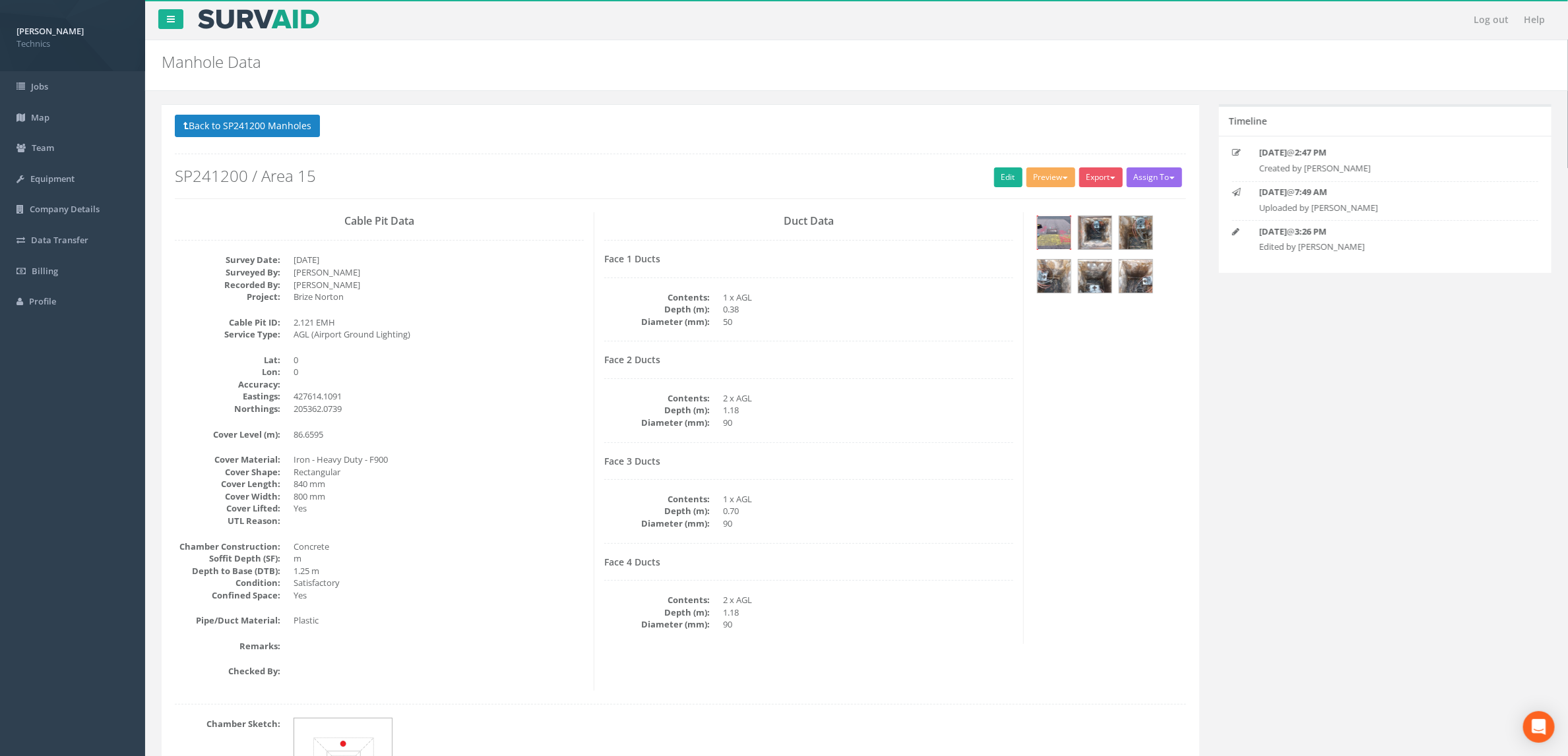
click at [1045, 233] on img at bounding box center [1054, 233] width 33 height 33
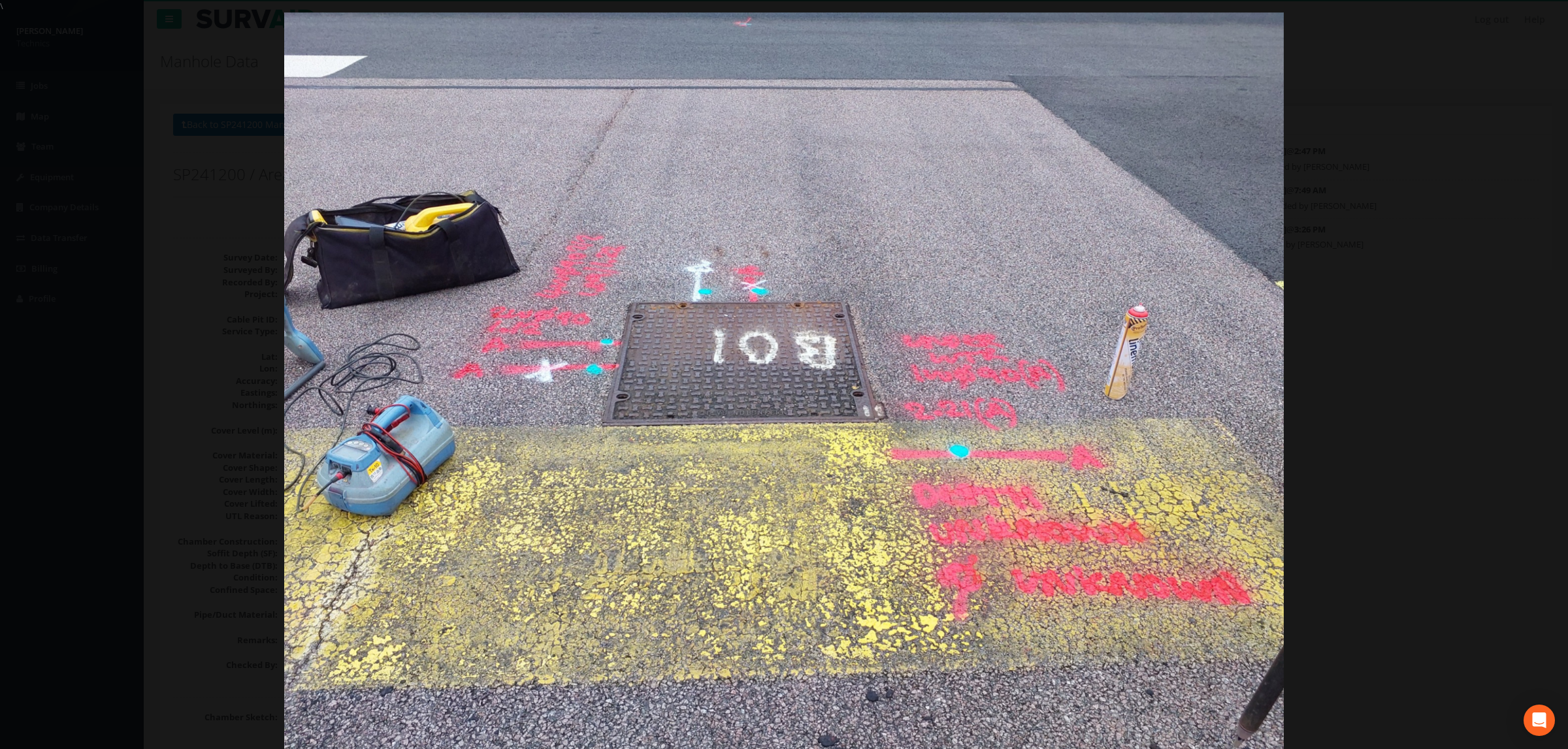
click at [589, 327] on img at bounding box center [784, 387] width 999 height 749
click at [1368, 243] on div at bounding box center [784, 387] width 1568 height 749
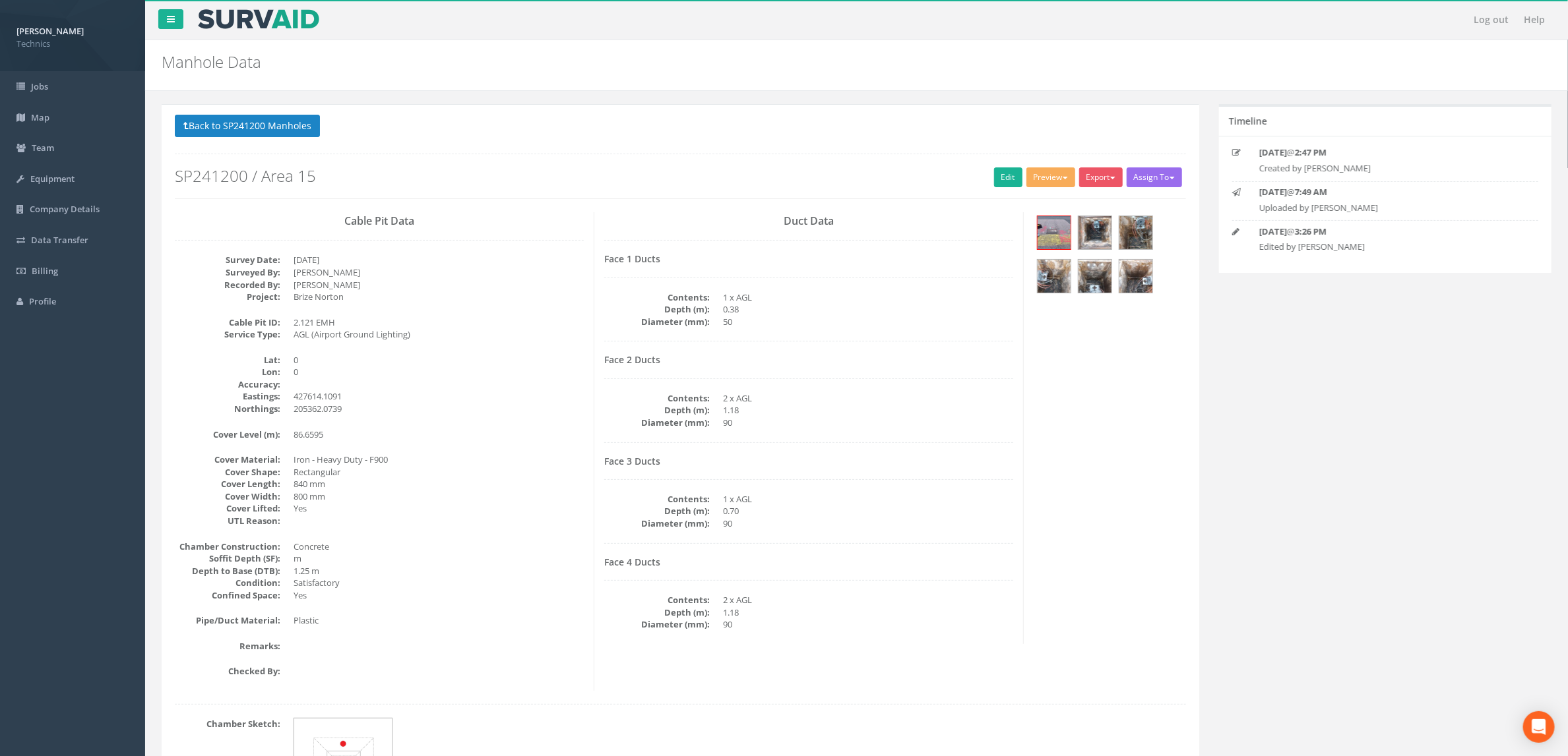
click at [584, 115] on div "Back to SP241200 Manholes Back to Map Assign To No Companies Added Export Techn…" at bounding box center [680, 481] width 1038 height 753
click at [289, 135] on button "Back to SP241200 Manholes" at bounding box center [247, 126] width 145 height 22
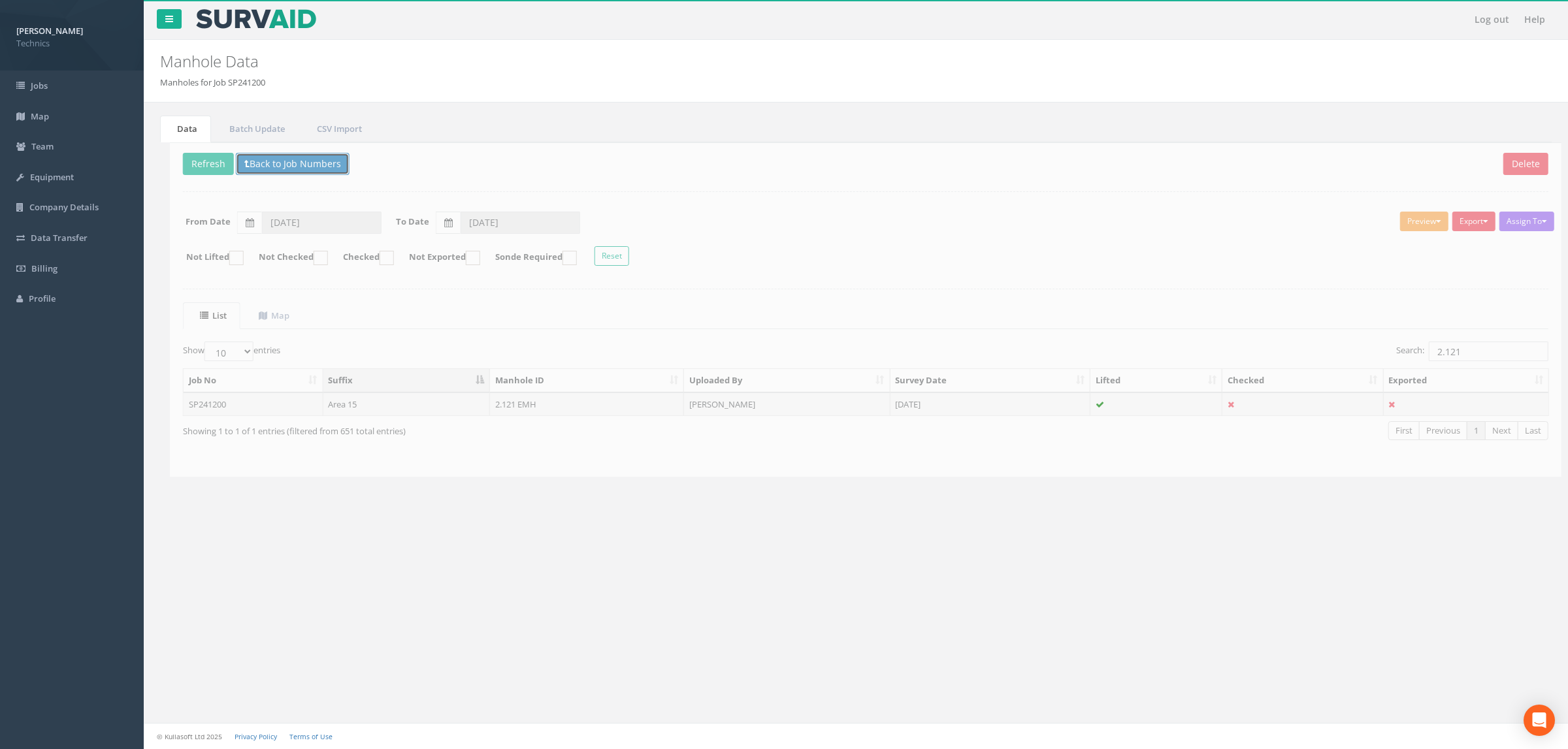
click at [303, 160] on button "Back to Job Numbers" at bounding box center [283, 164] width 114 height 22
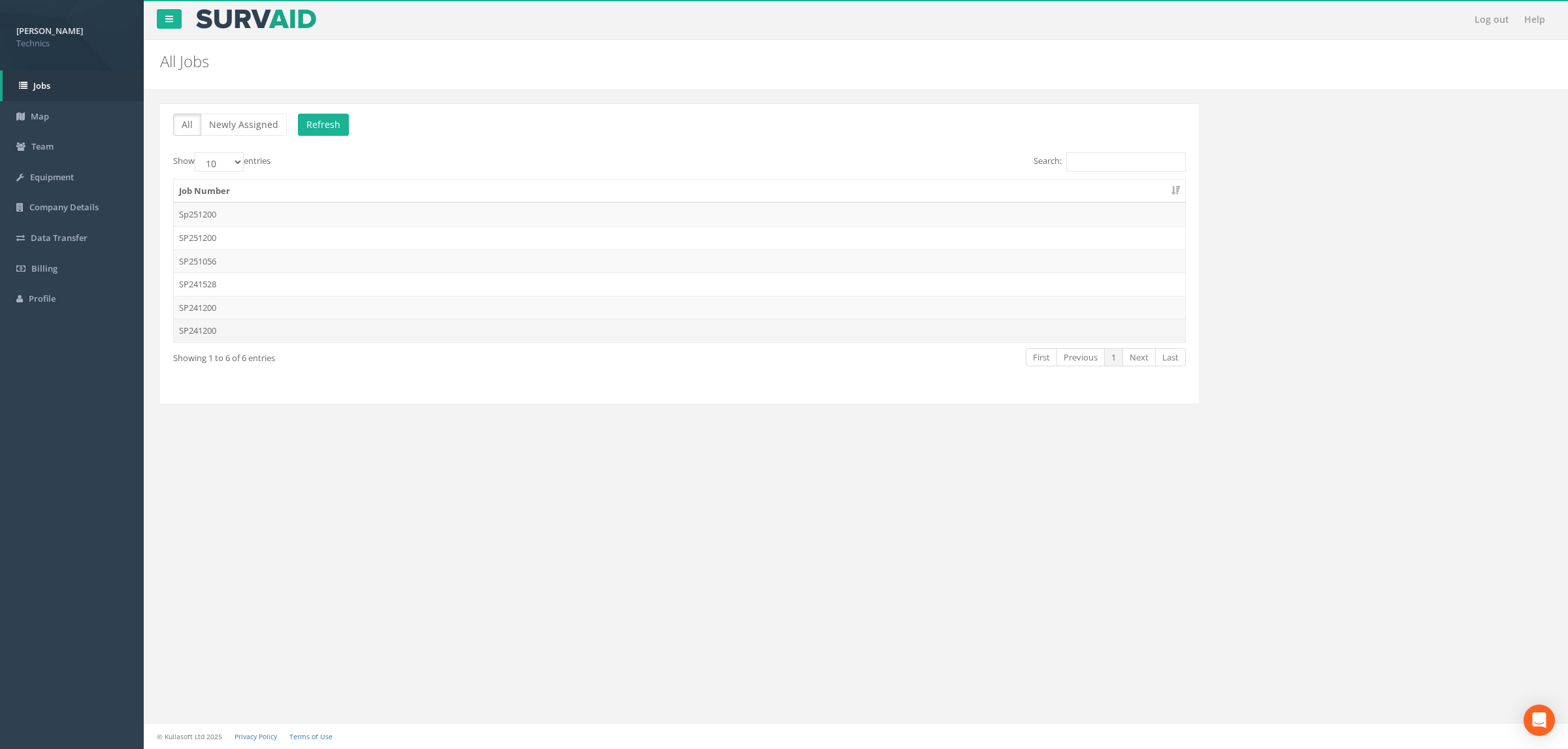
click at [326, 337] on td "SP241200" at bounding box center [679, 330] width 1011 height 23
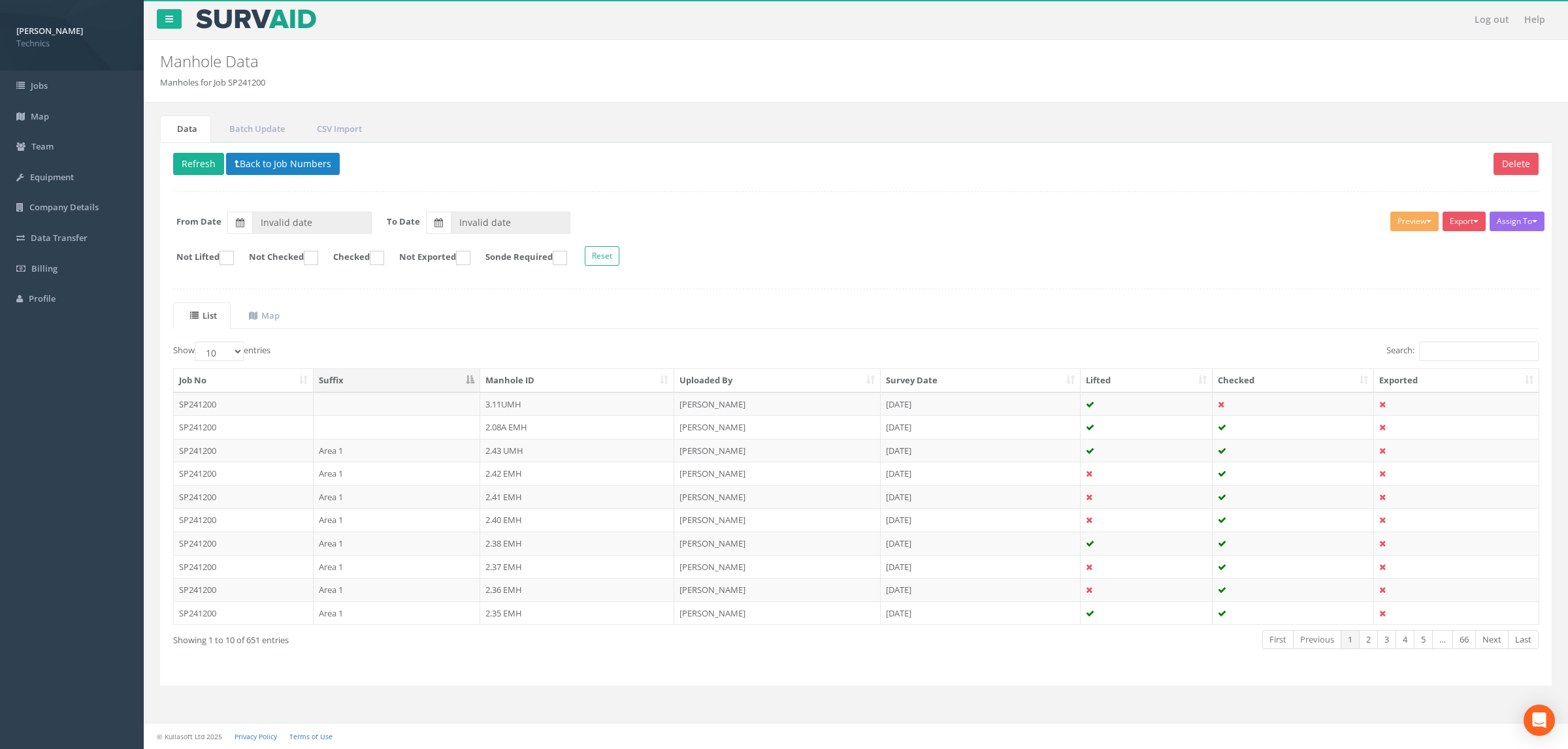
type input "[DATE]"
click at [1439, 357] on input "Search:" at bounding box center [1479, 351] width 120 height 20
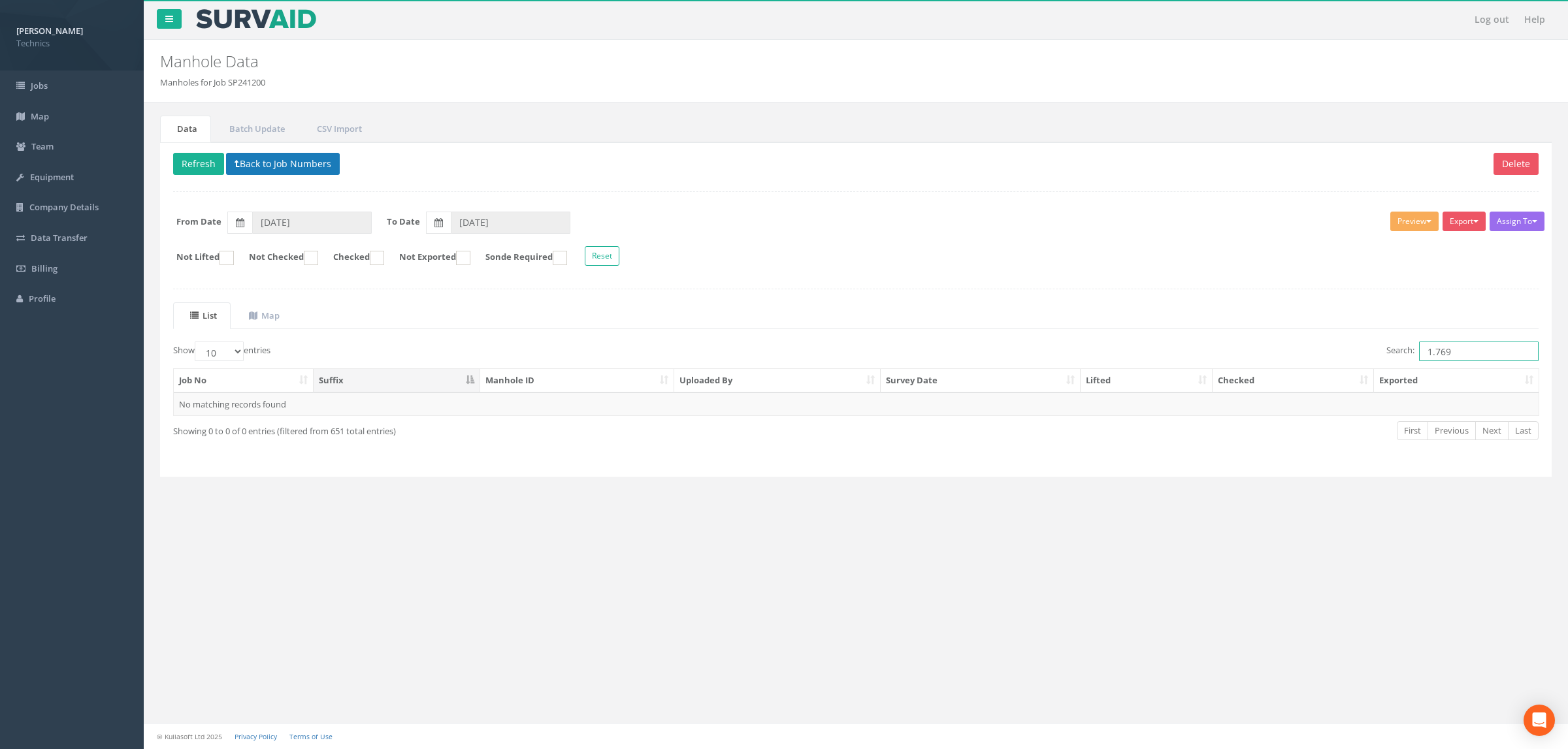
type input "1.769"
click at [318, 175] on button "Back to Job Numbers" at bounding box center [283, 164] width 114 height 22
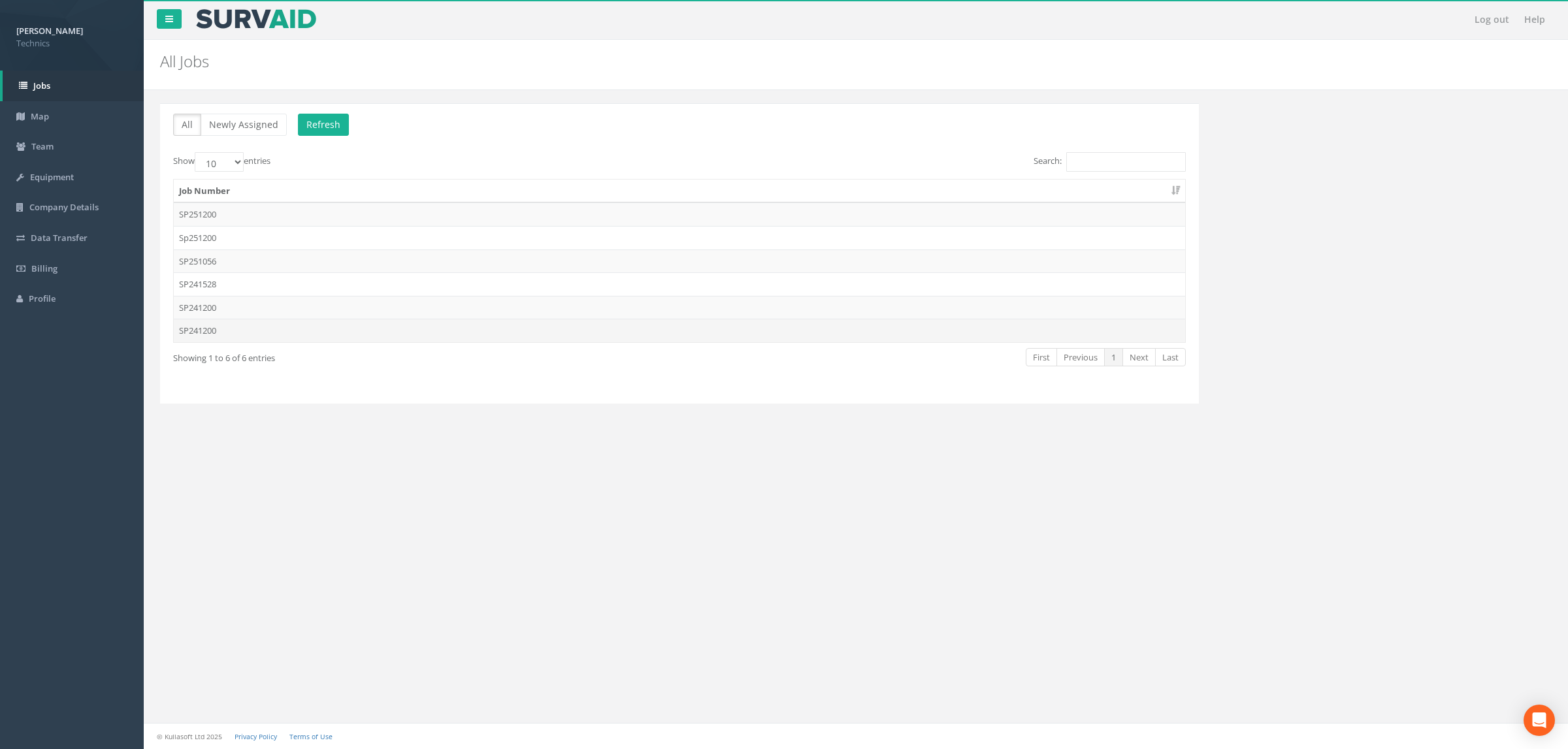
click at [390, 335] on td "SP241200" at bounding box center [679, 330] width 1011 height 23
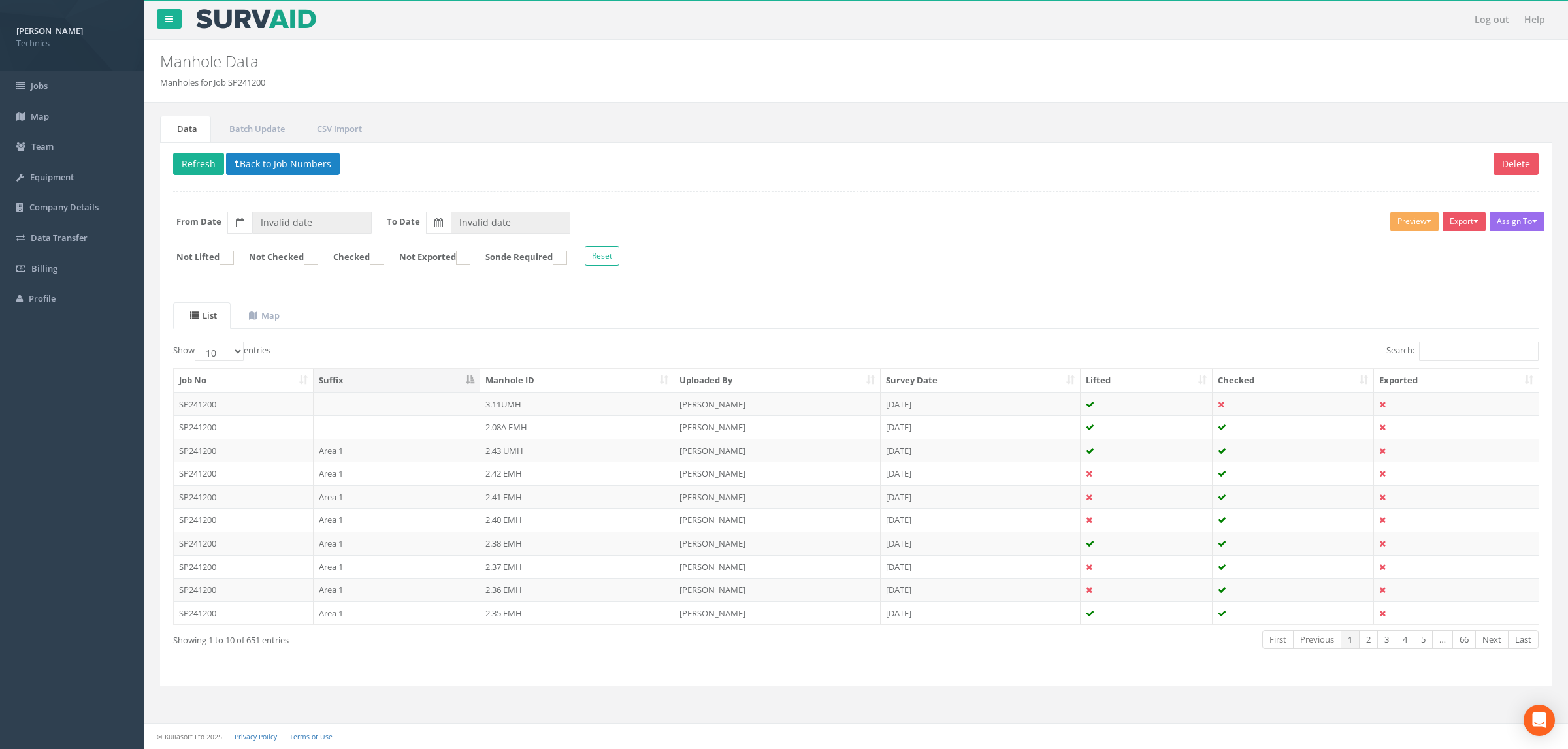
type input "[DATE]"
click at [1434, 360] on input "Search:" at bounding box center [1479, 351] width 120 height 20
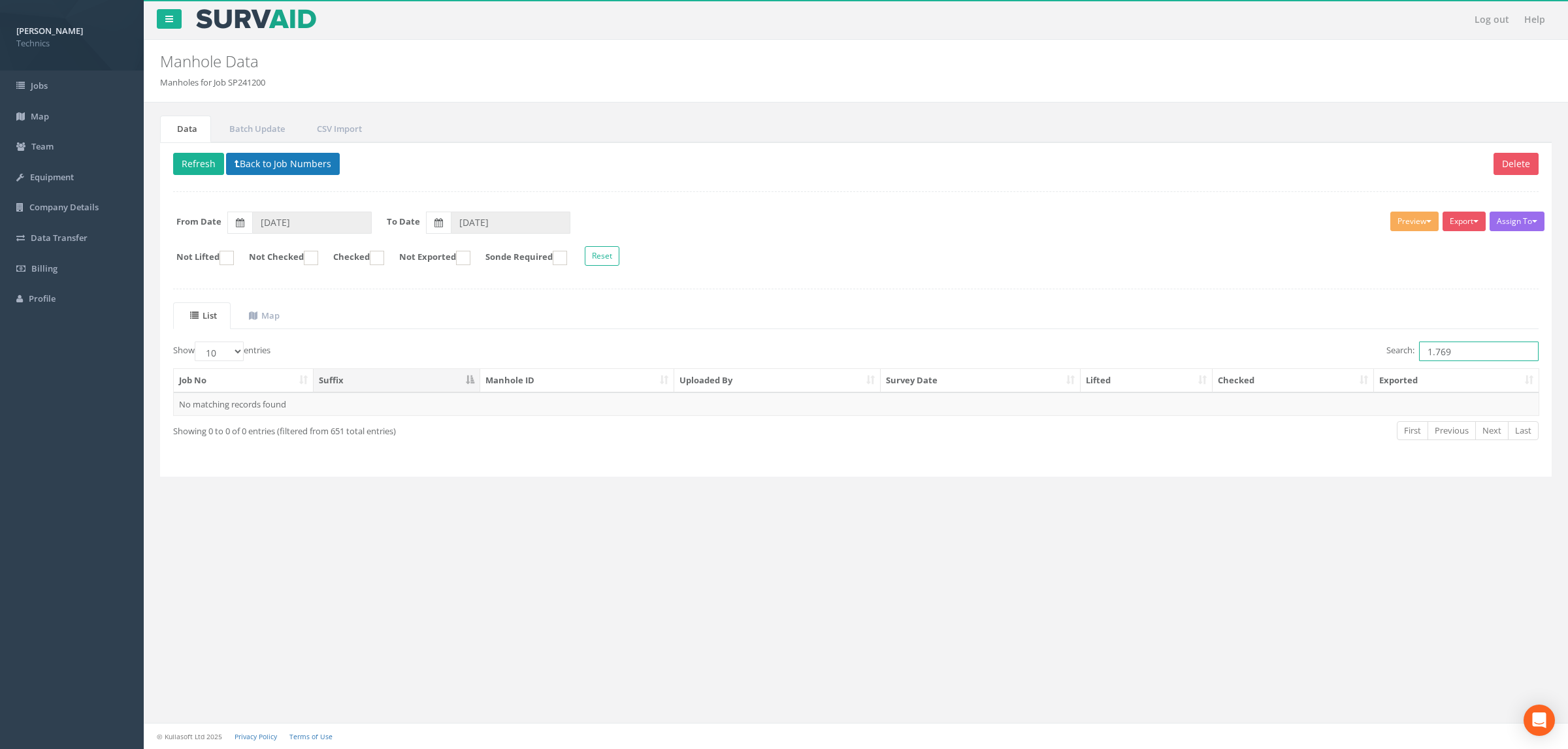
type input "1.769"
click at [260, 166] on button "Back to Job Numbers" at bounding box center [283, 164] width 114 height 22
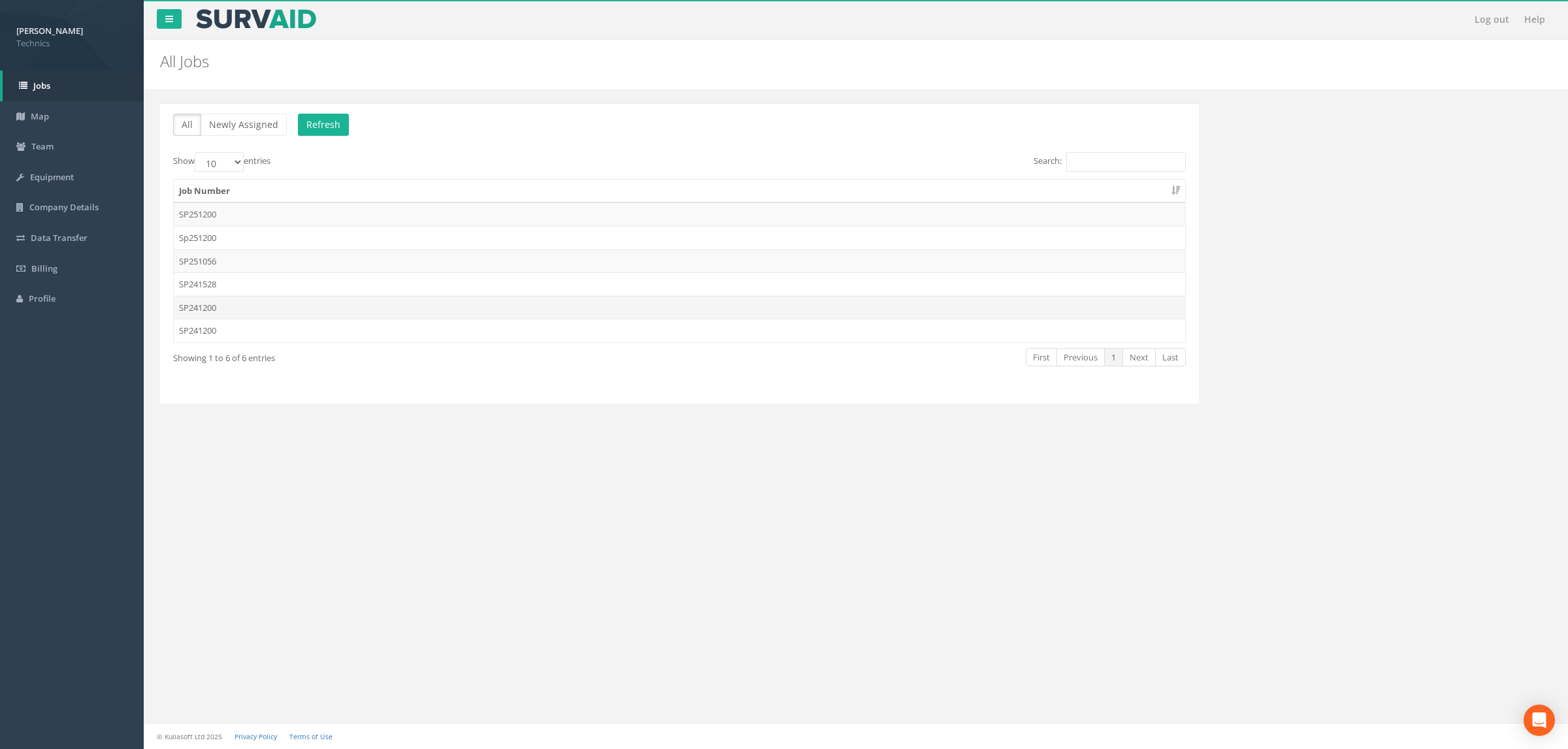
click at [343, 308] on td "SP241200" at bounding box center [679, 308] width 1011 height 23
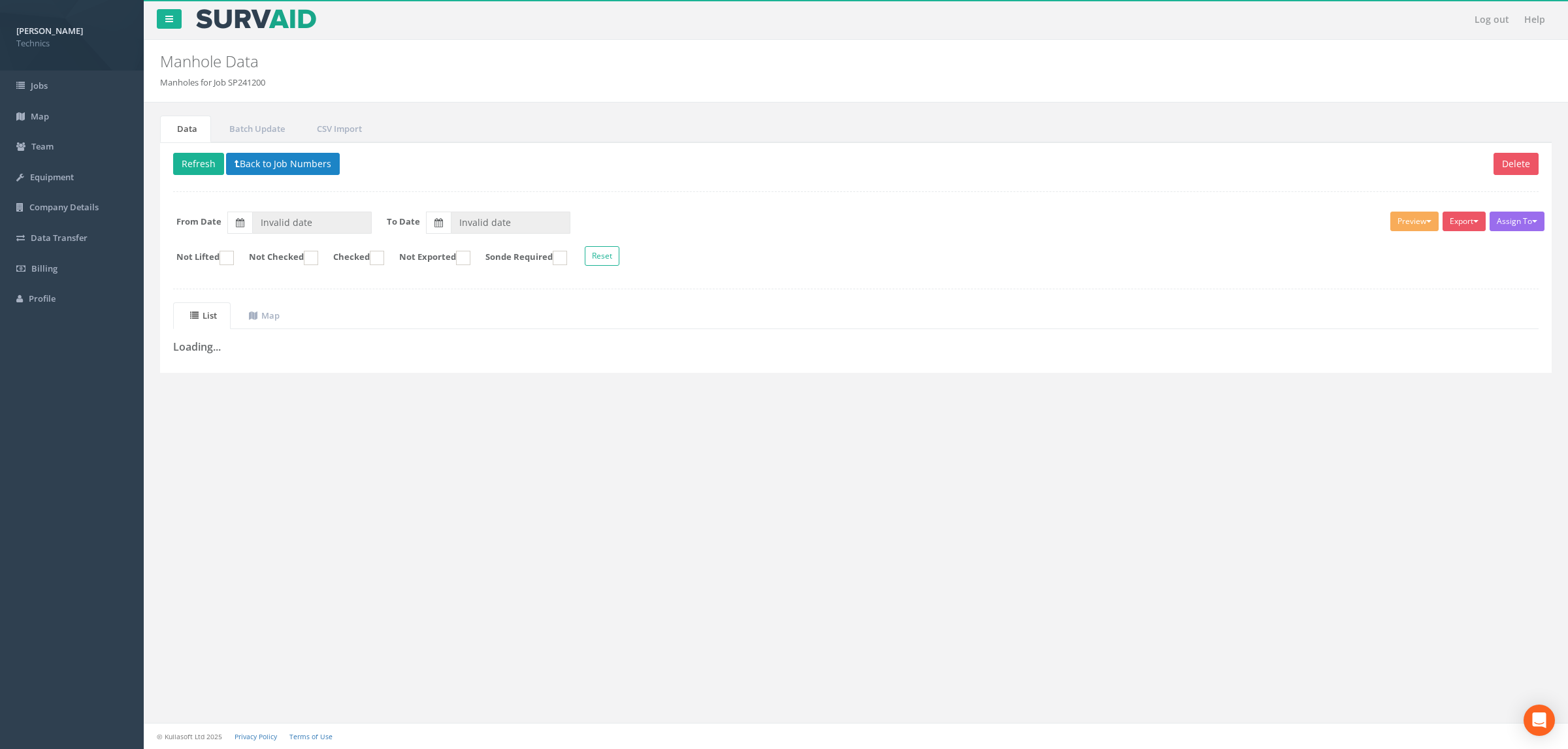
type input "[DATE]"
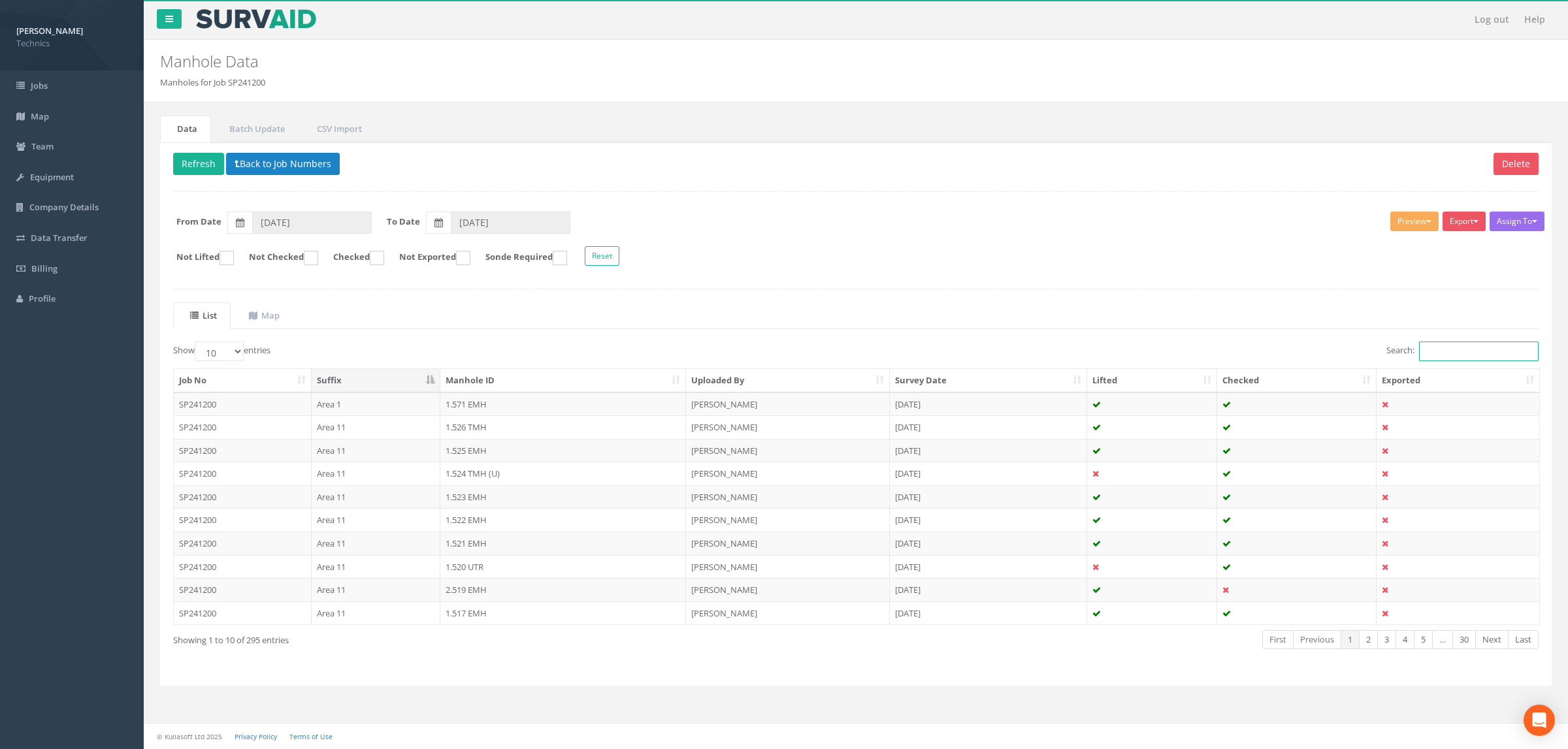
click at [1464, 360] on input "Search:" at bounding box center [1479, 351] width 120 height 20
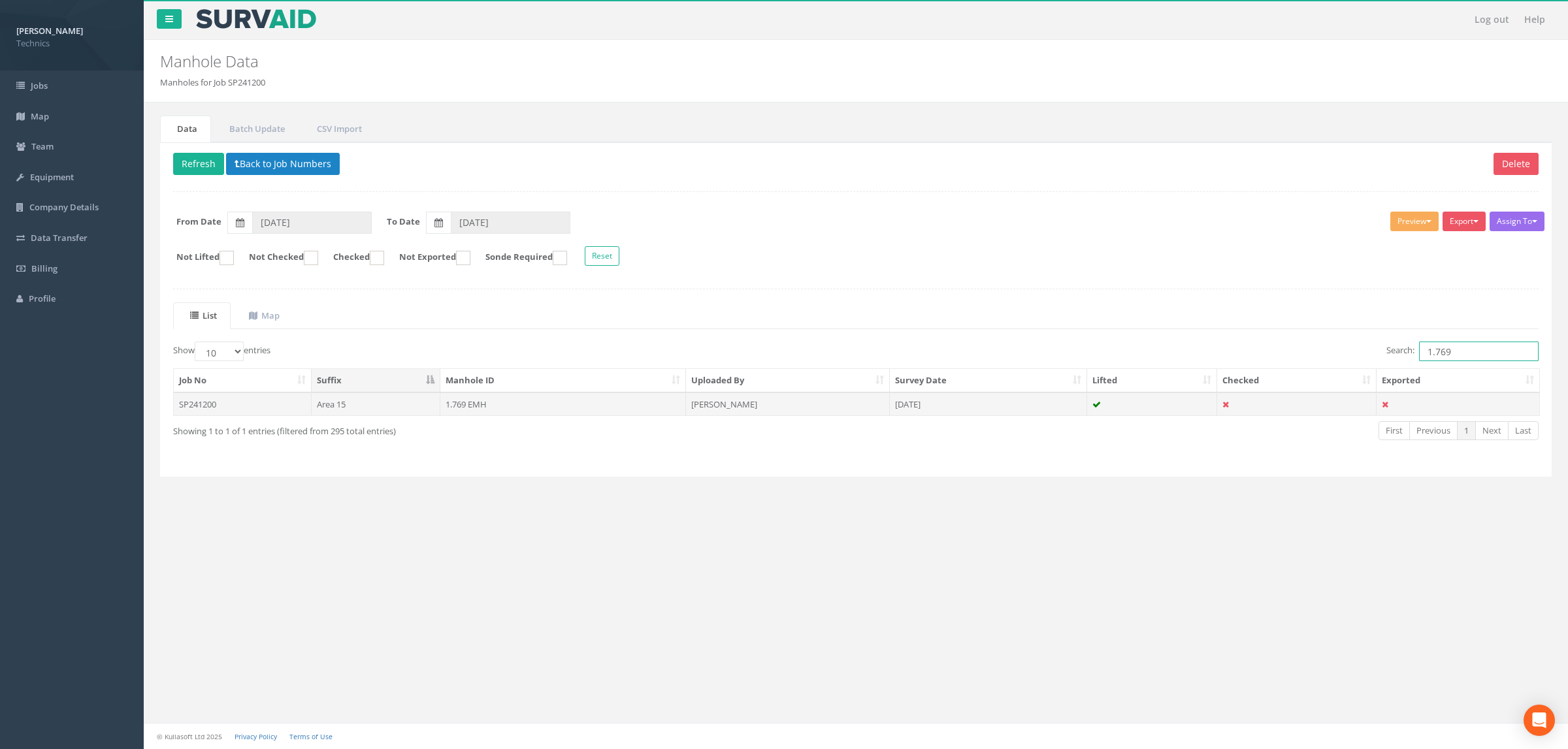
type input "1.769"
click at [665, 416] on td "1.769 EMH" at bounding box center [563, 404] width 246 height 23
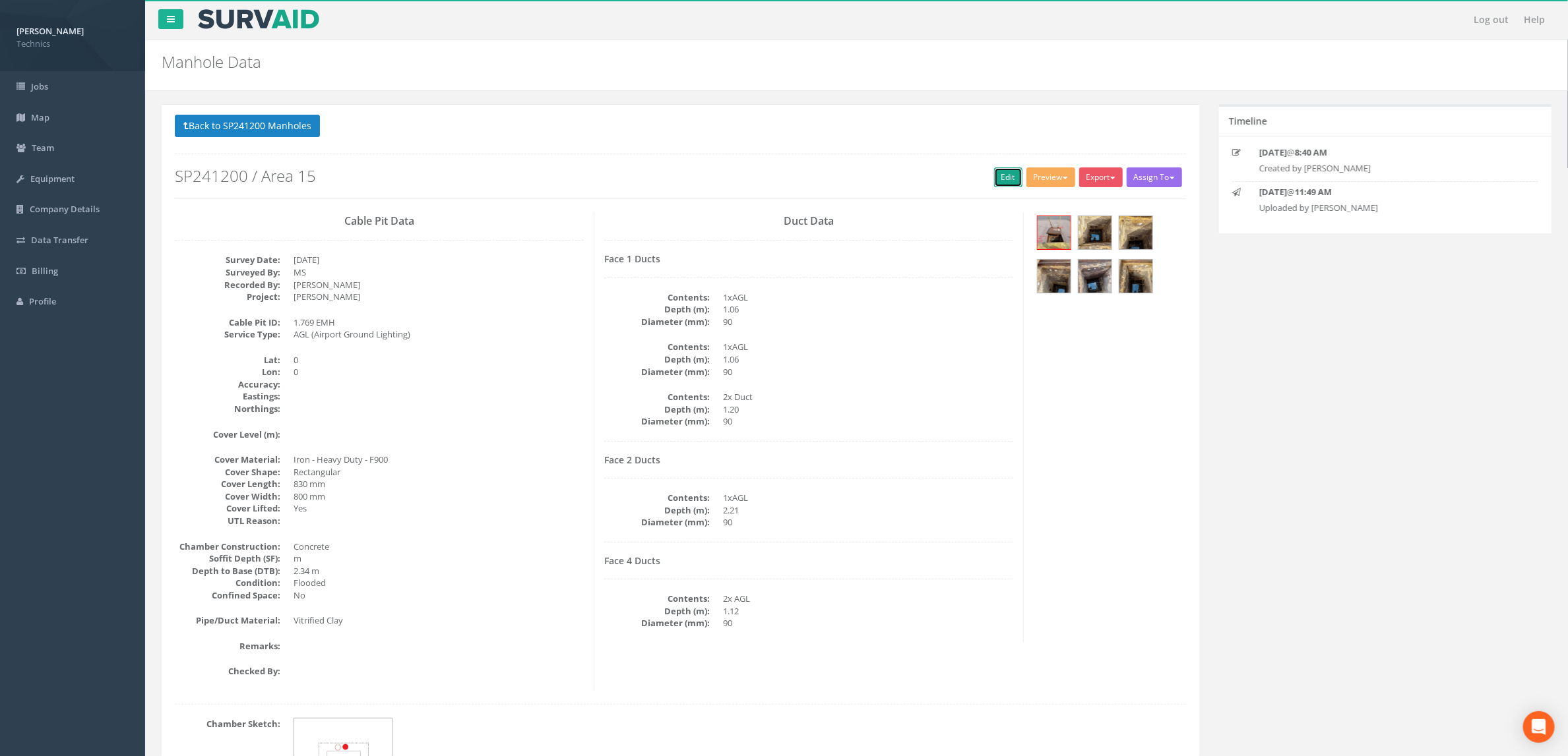
click at [1014, 172] on link "Edit" at bounding box center [1008, 177] width 29 height 20
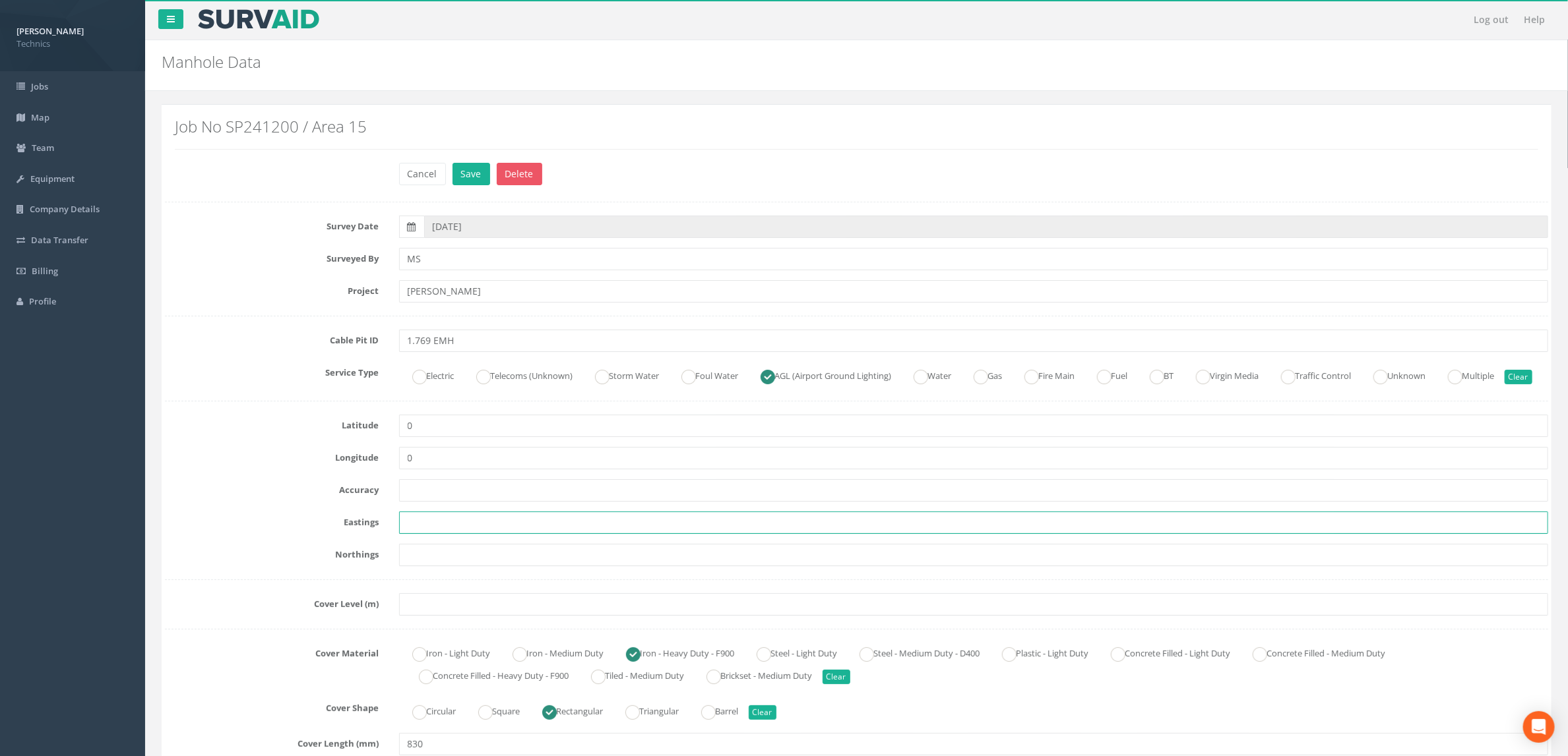
click at [499, 534] on input "text" at bounding box center [974, 523] width 1150 height 22
paste input "427621.9590"
type input "427621.9590"
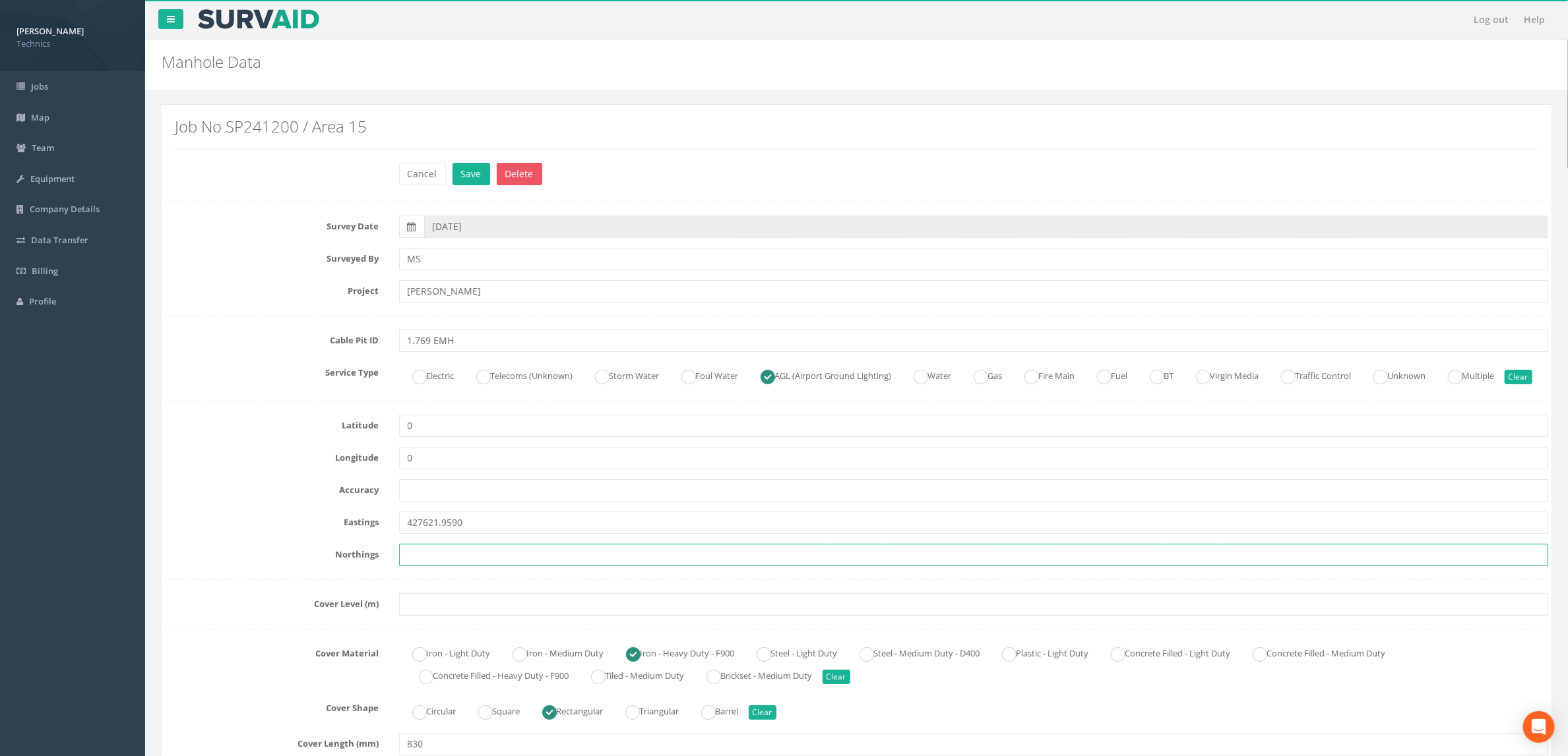
click at [465, 566] on input "text" at bounding box center [974, 555] width 1150 height 22
paste input "205364.6613"
type input "205364.6613"
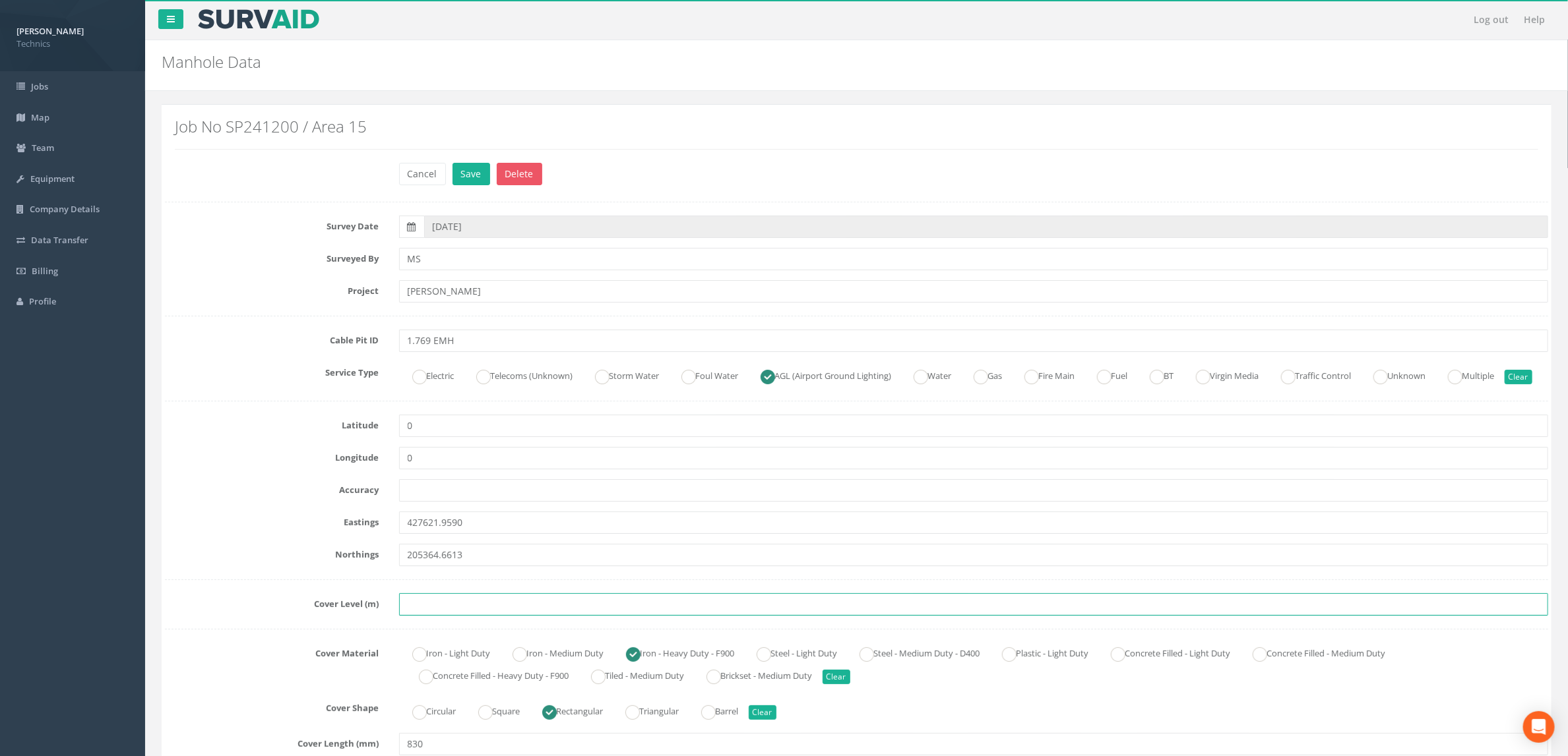
click at [497, 615] on input "text" at bounding box center [974, 604] width 1150 height 22
type input "86.63"
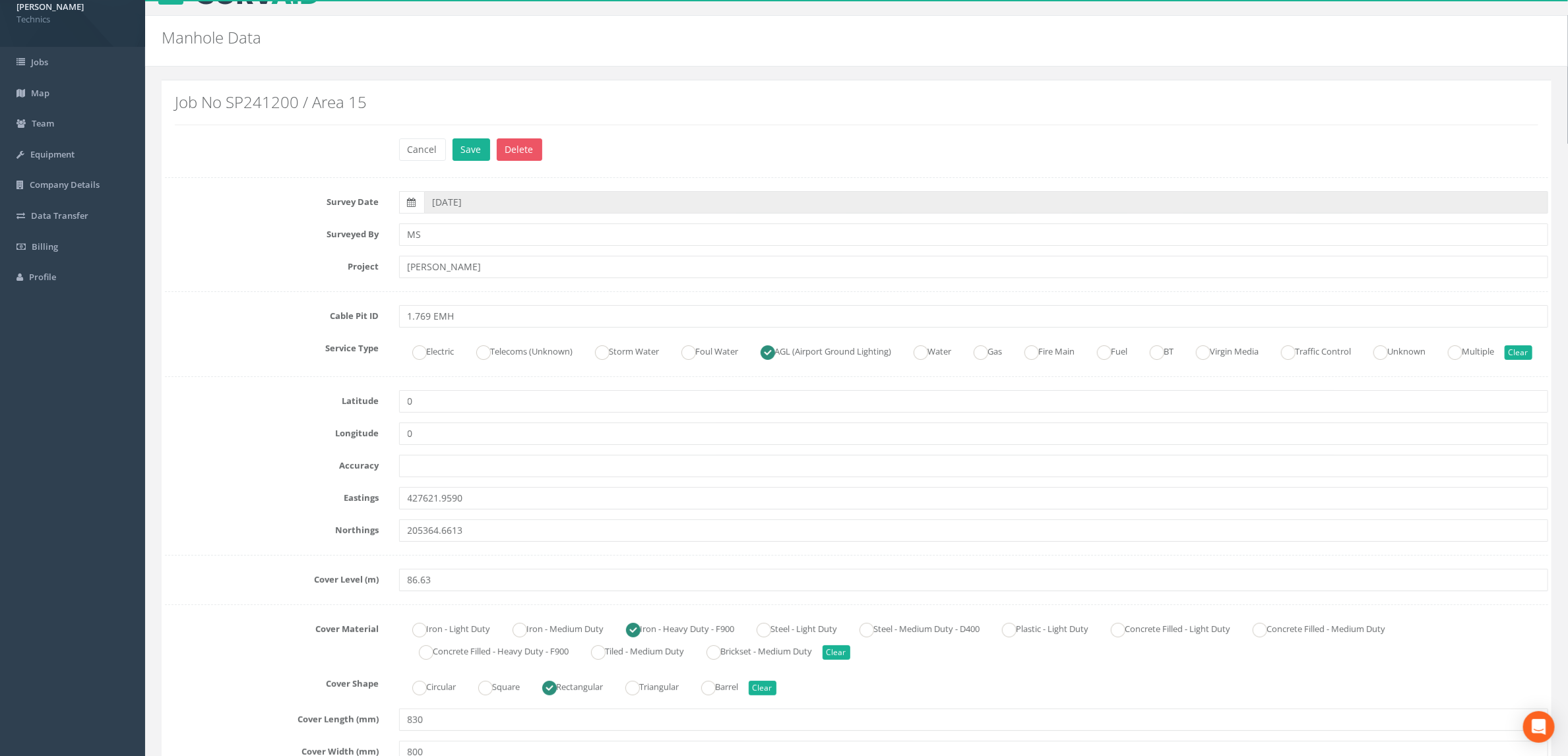
scroll to position [198, 0]
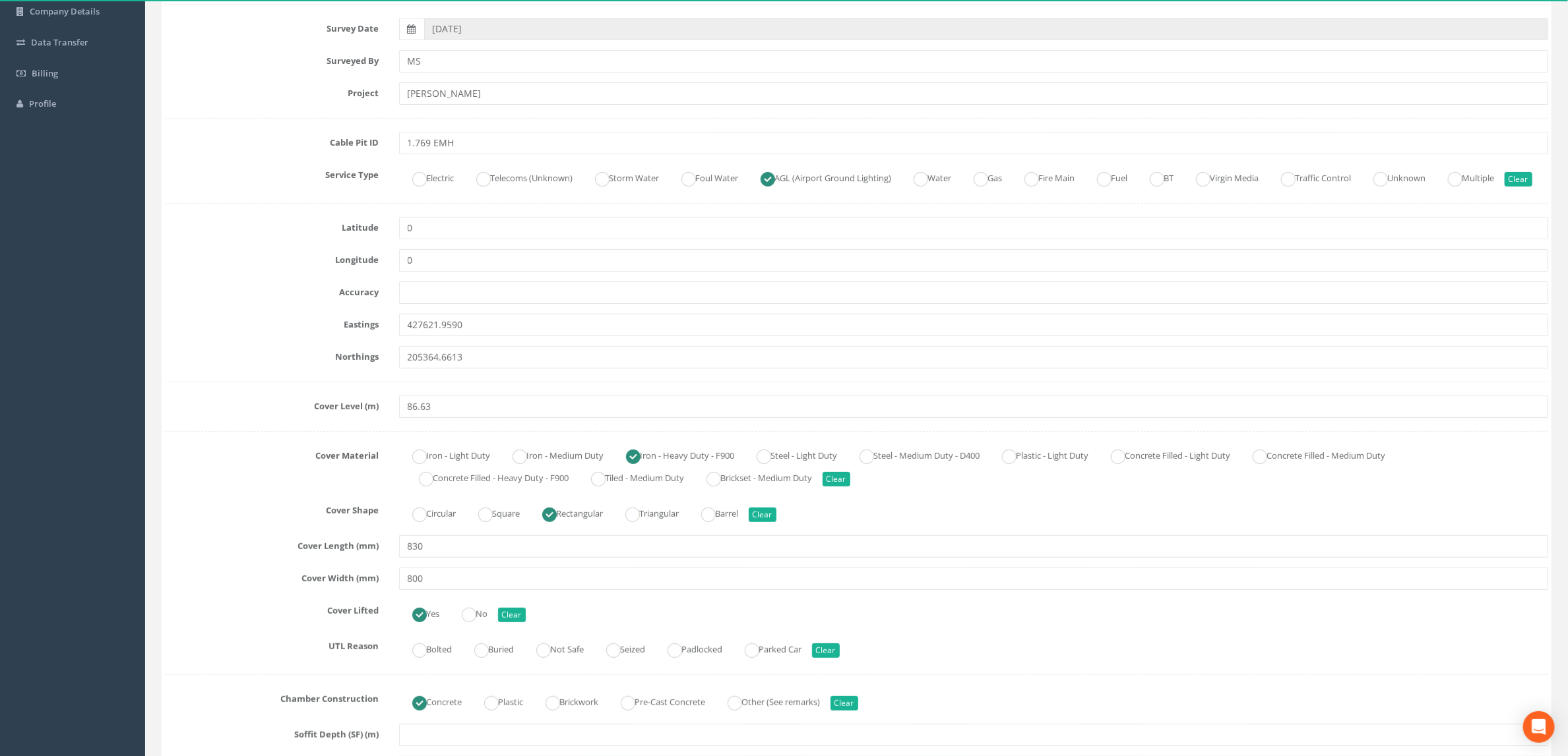
click at [219, 462] on label "Cover Material" at bounding box center [272, 453] width 234 height 17
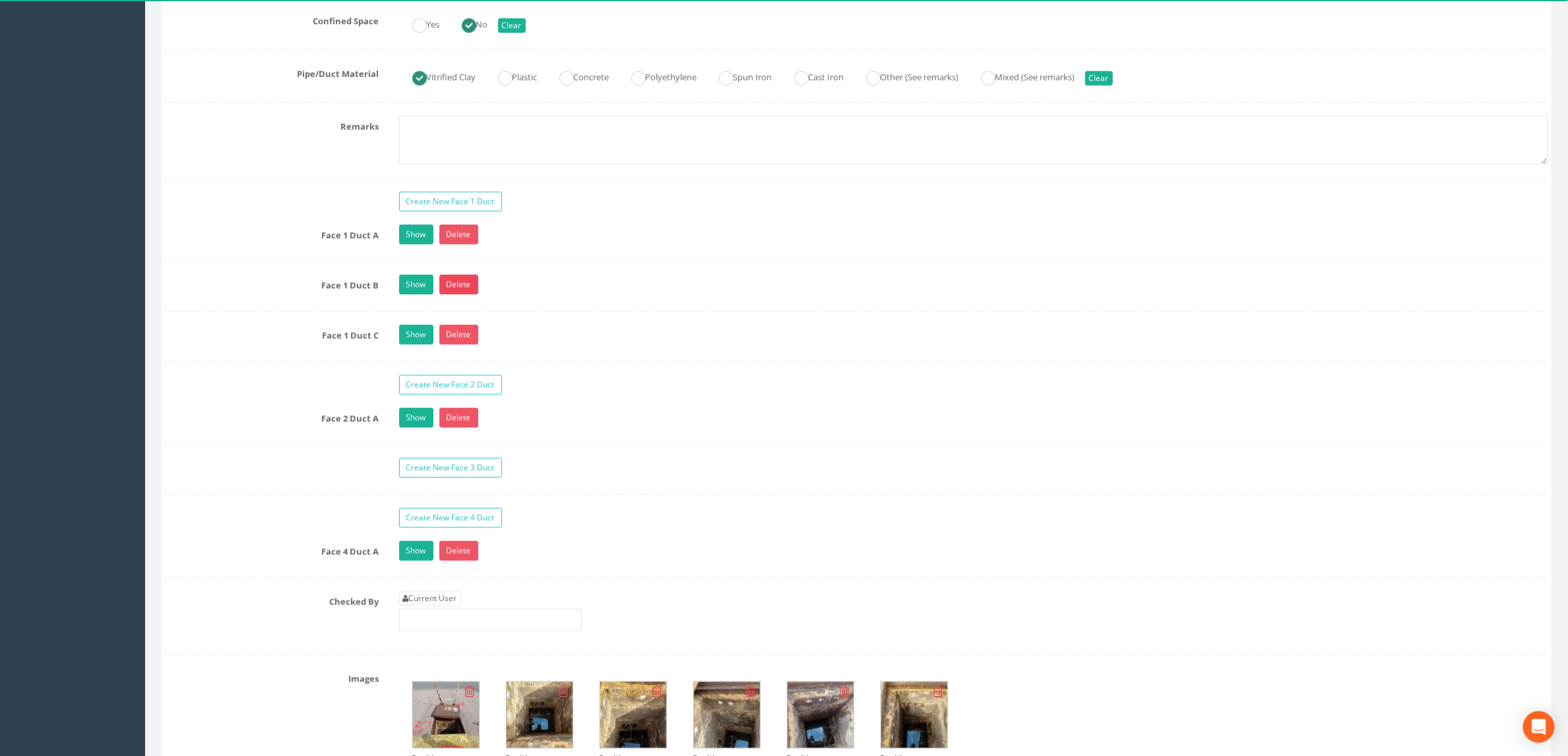
scroll to position [989, 0]
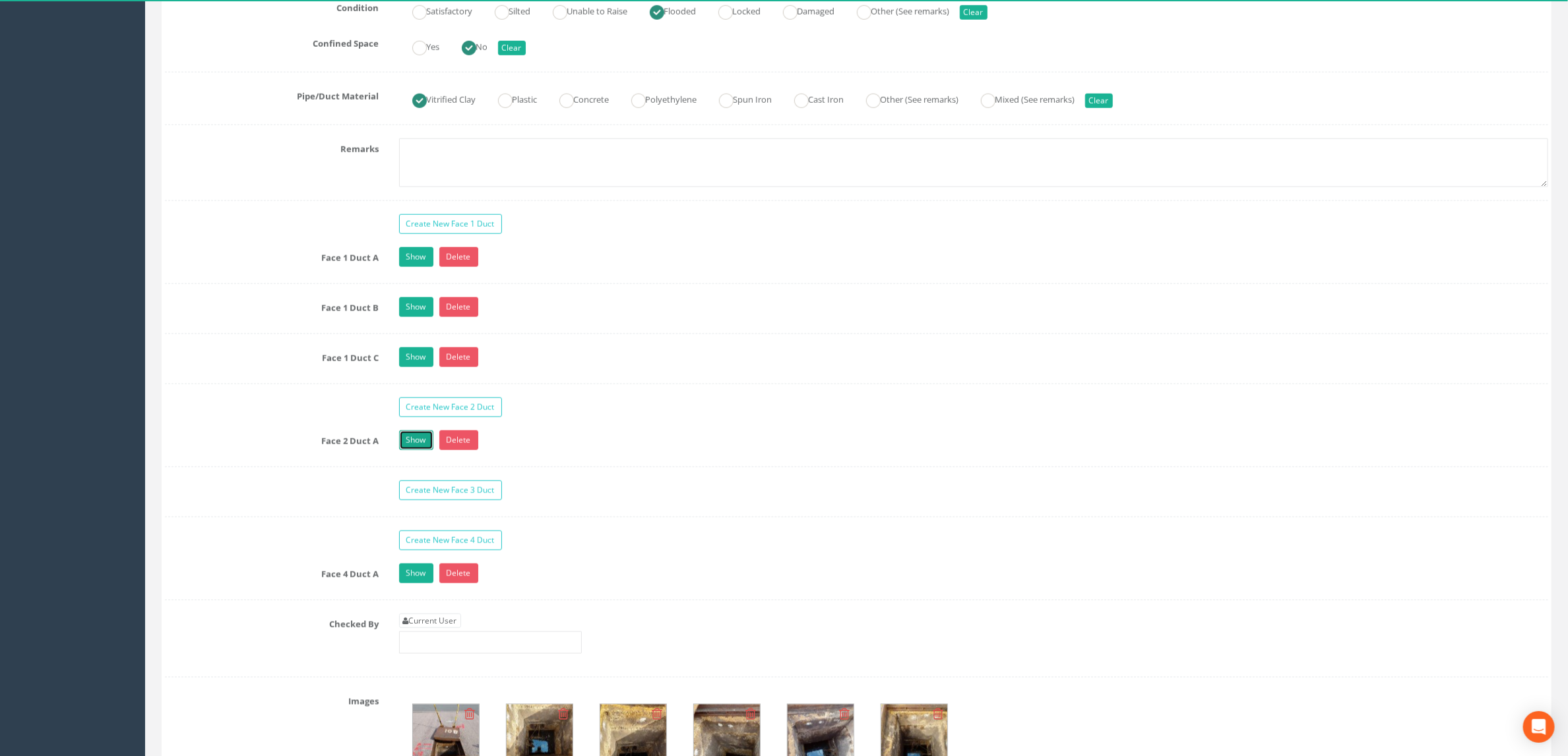
click at [414, 451] on link "Show" at bounding box center [416, 440] width 35 height 20
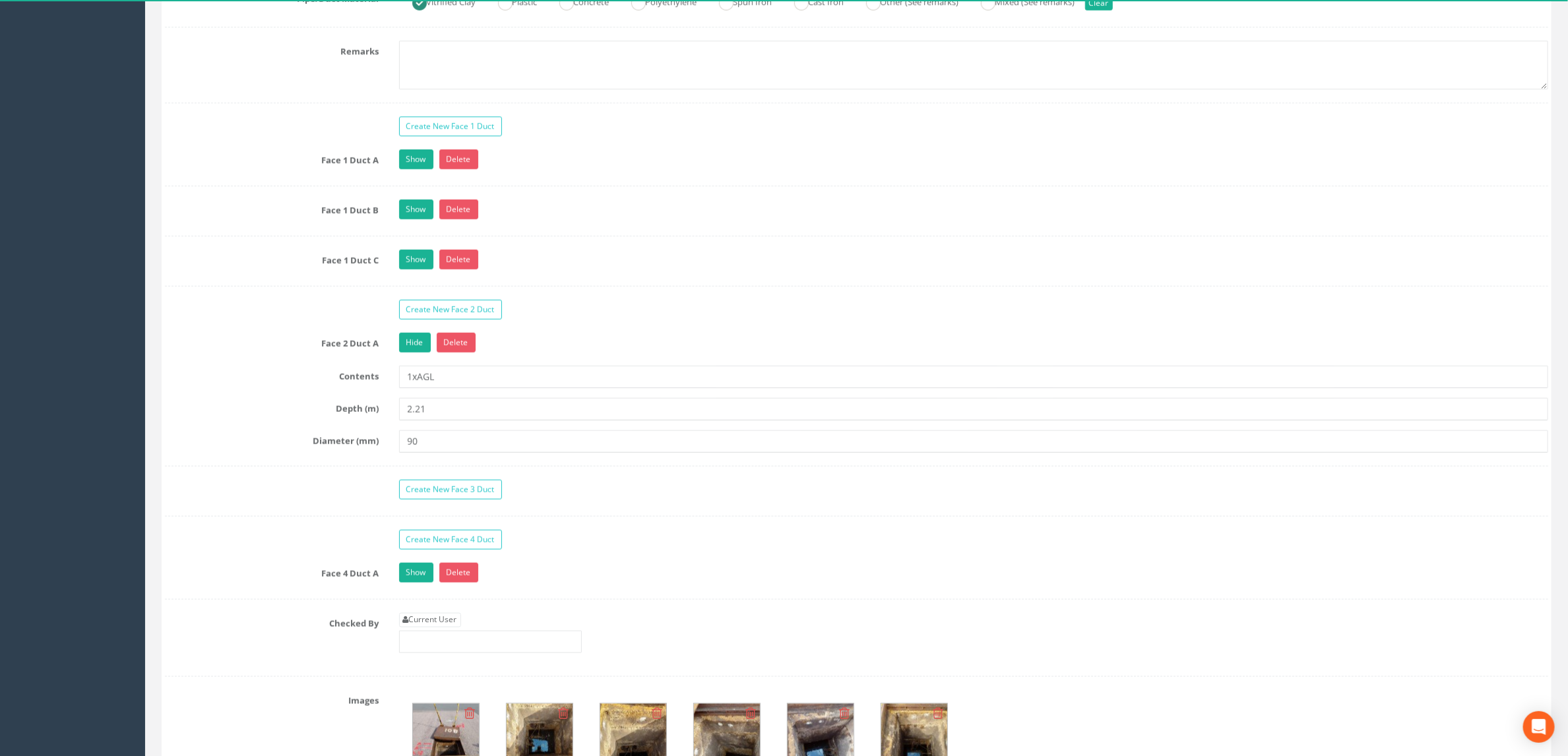
drag, startPoint x: 539, startPoint y: 392, endPoint x: 571, endPoint y: 314, distance: 84.3
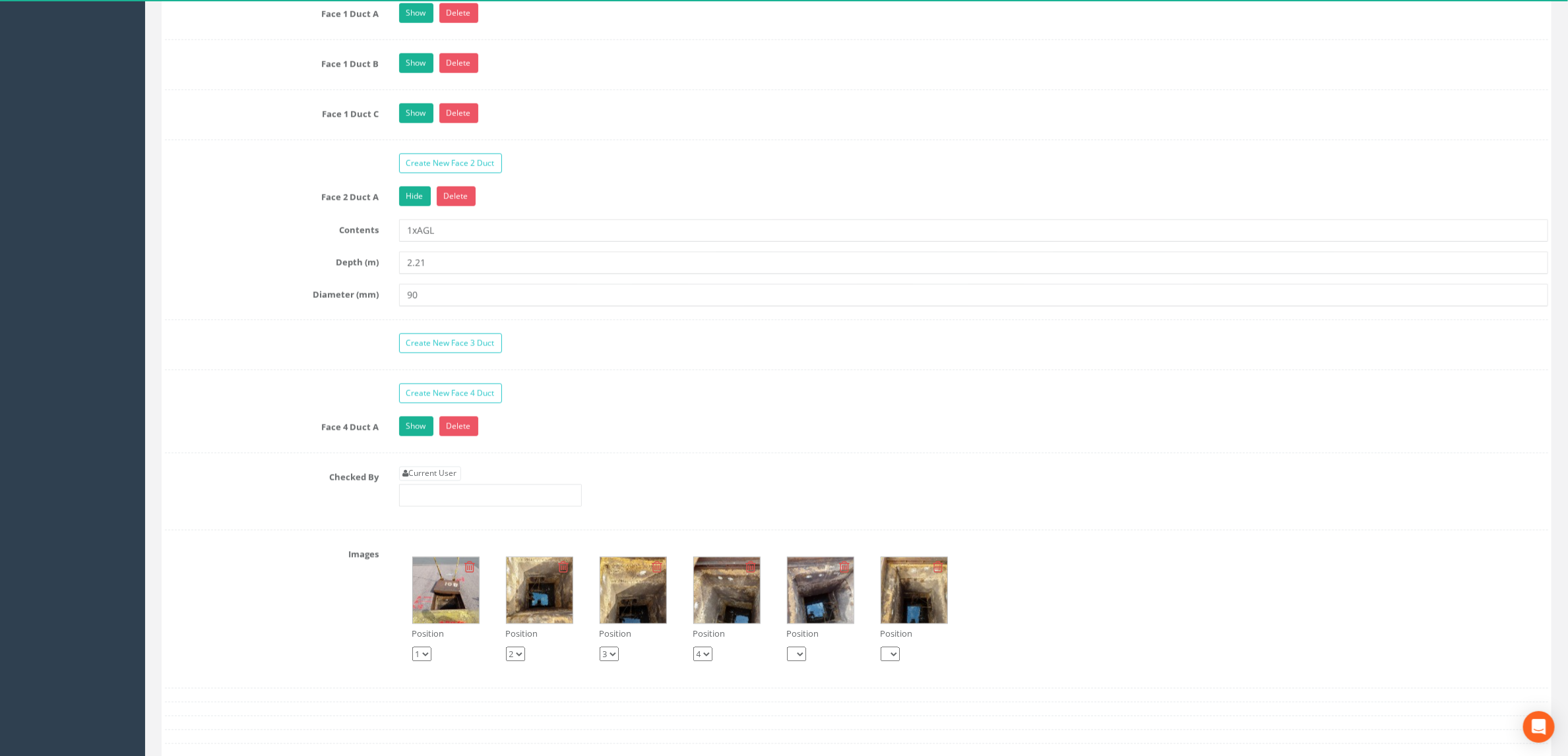
scroll to position [1234, 0]
click at [412, 435] on link "Show" at bounding box center [416, 425] width 35 height 20
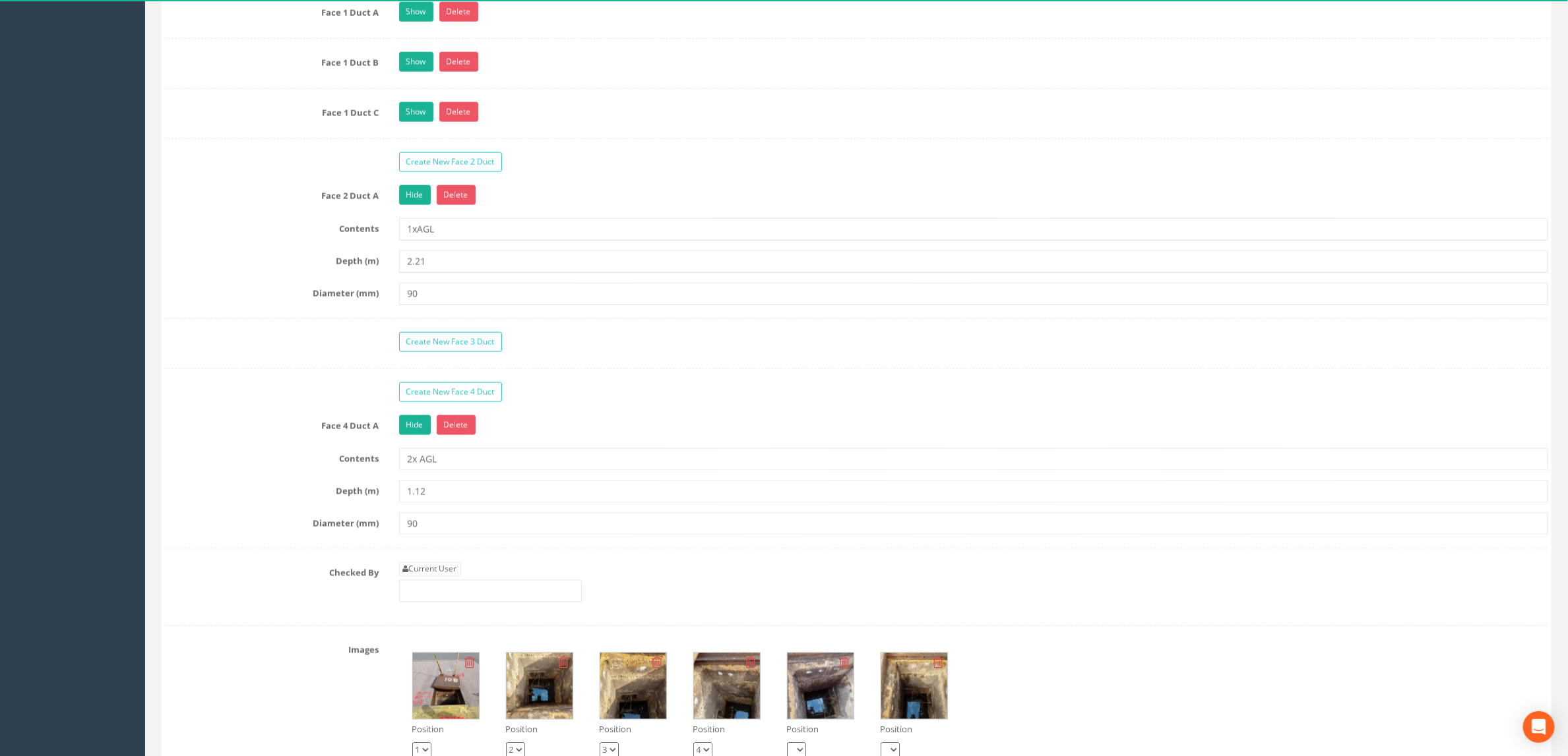
click at [306, 401] on div "Create New Face 1 Duct Face 1 Duct A Show Delete Contents 1xAGL Depth (m) 1.06 …" at bounding box center [857, 297] width 1383 height 657
click at [773, 447] on div "Create New Face 1 Duct Face 1 Duct A Show Delete Contents 1xAGL Depth (m) 1.06 …" at bounding box center [857, 297] width 1383 height 657
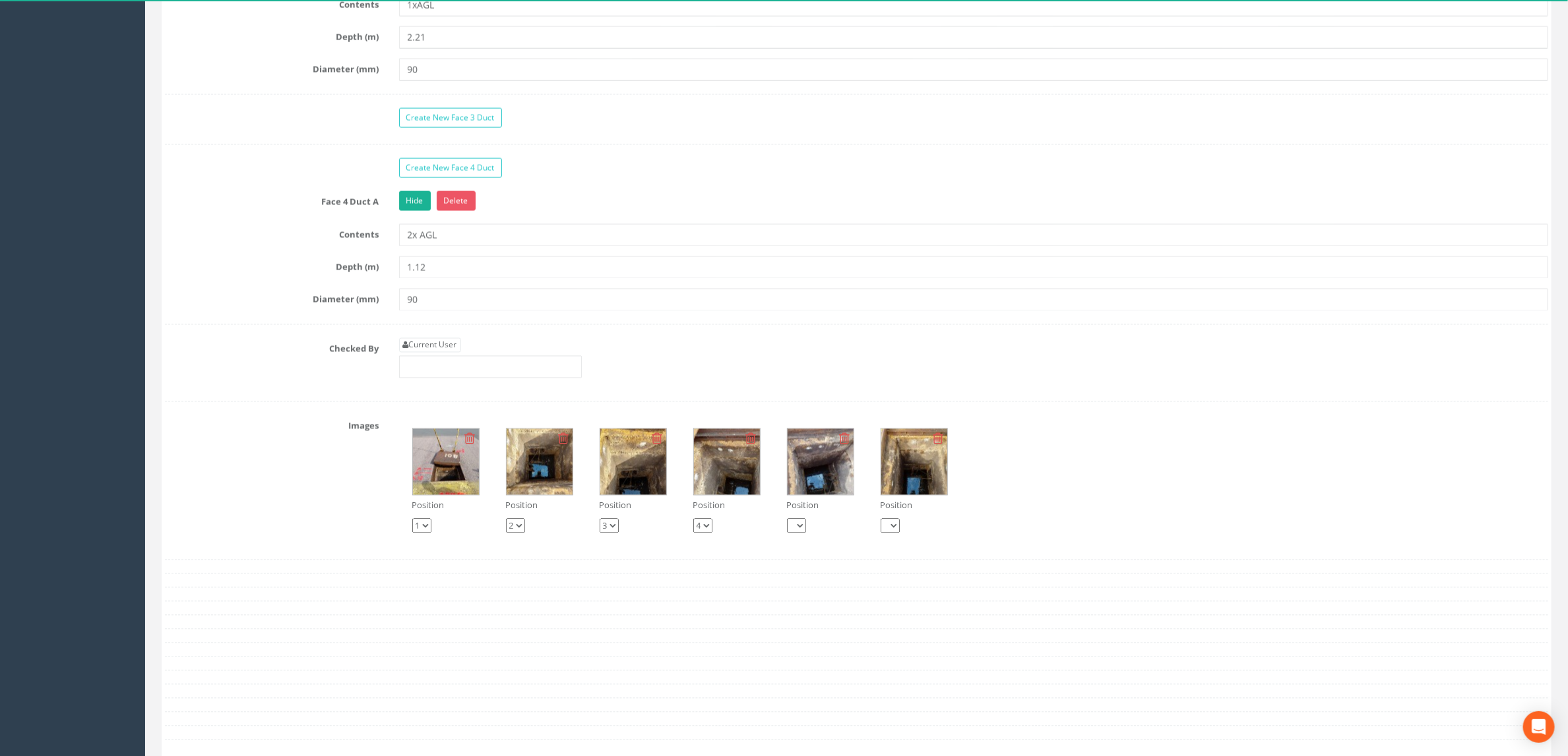
scroll to position [1630, 0]
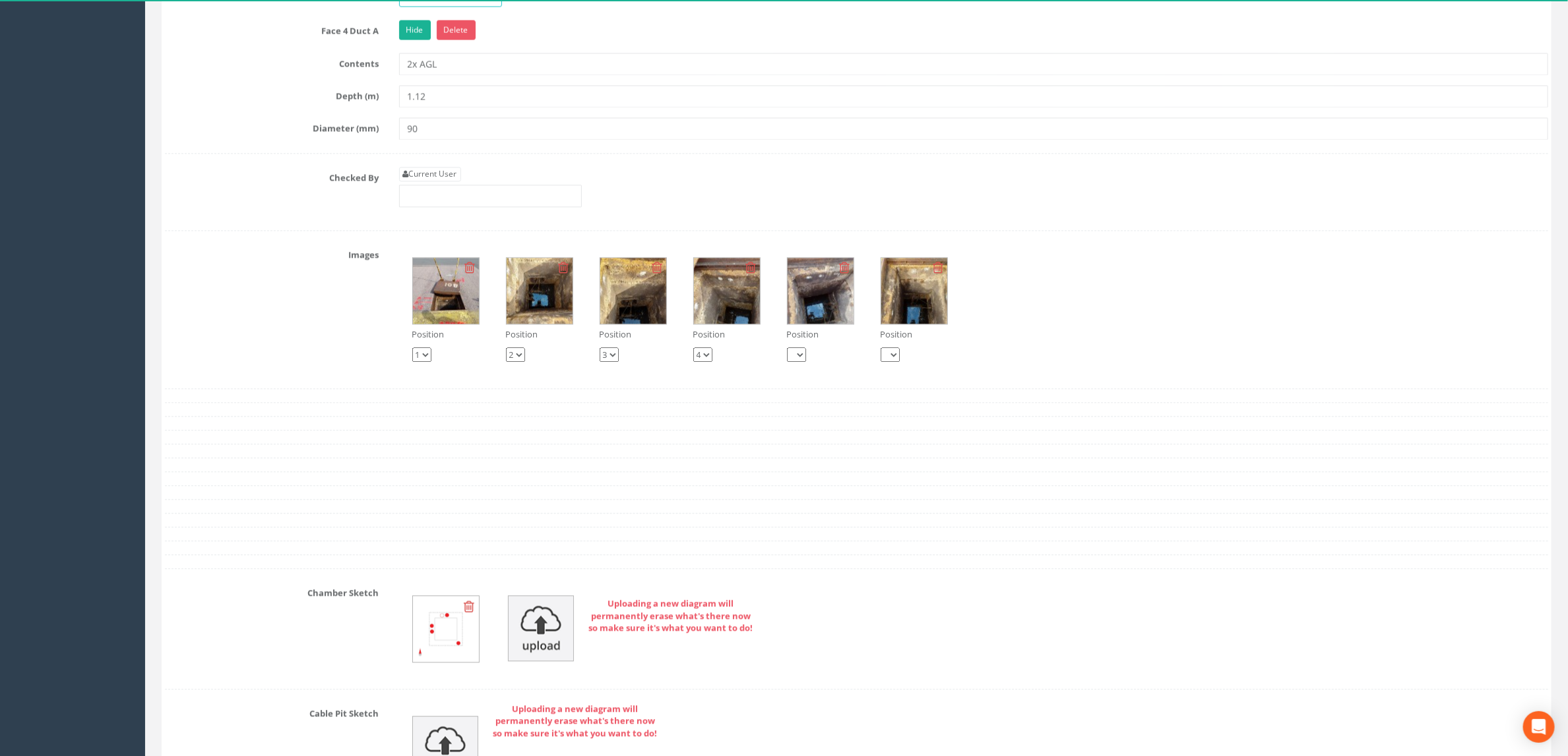
click at [546, 324] on img at bounding box center [540, 291] width 66 height 66
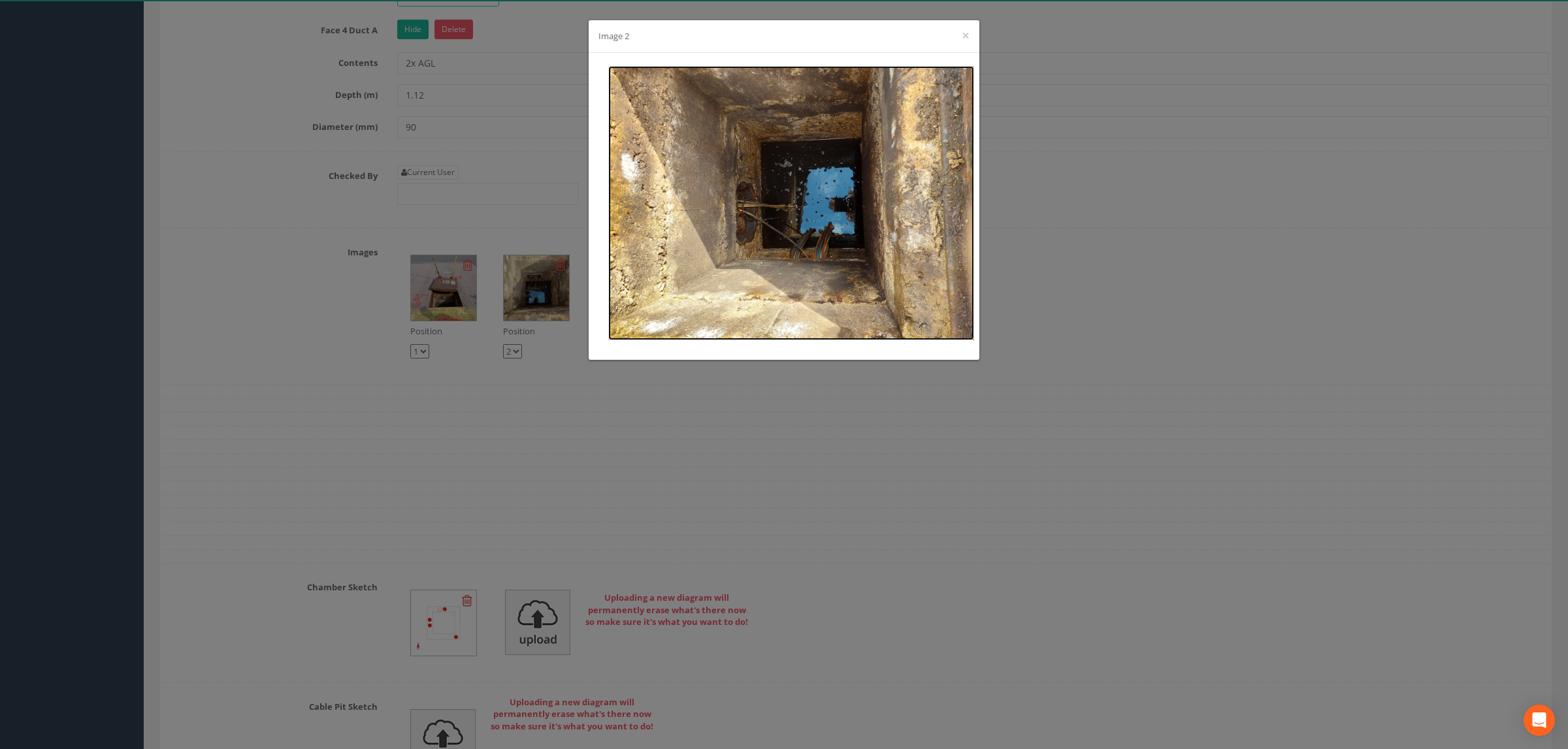
click at [787, 179] on img at bounding box center [792, 203] width 366 height 274
click at [963, 34] on button "×" at bounding box center [965, 35] width 8 height 14
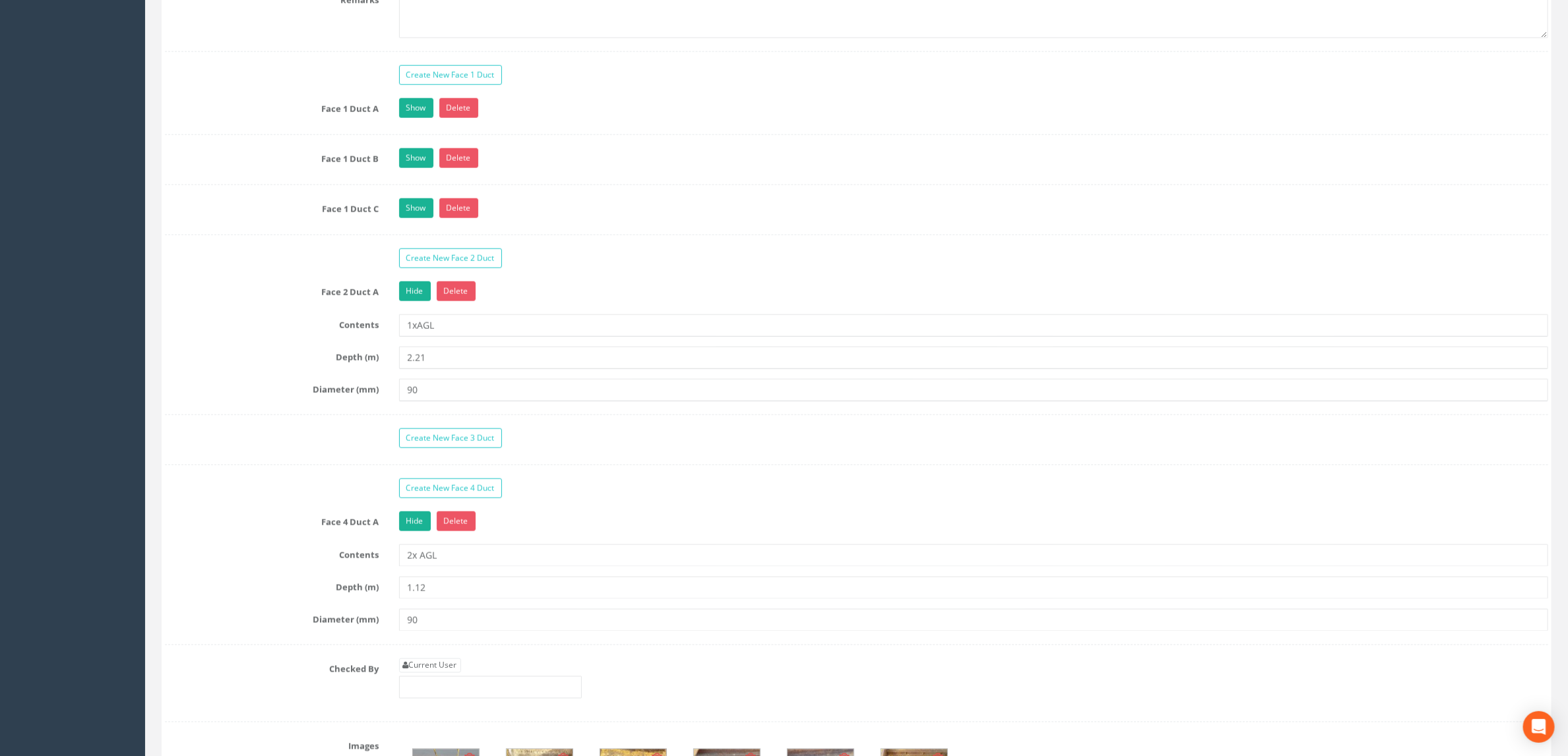
scroll to position [1135, 0]
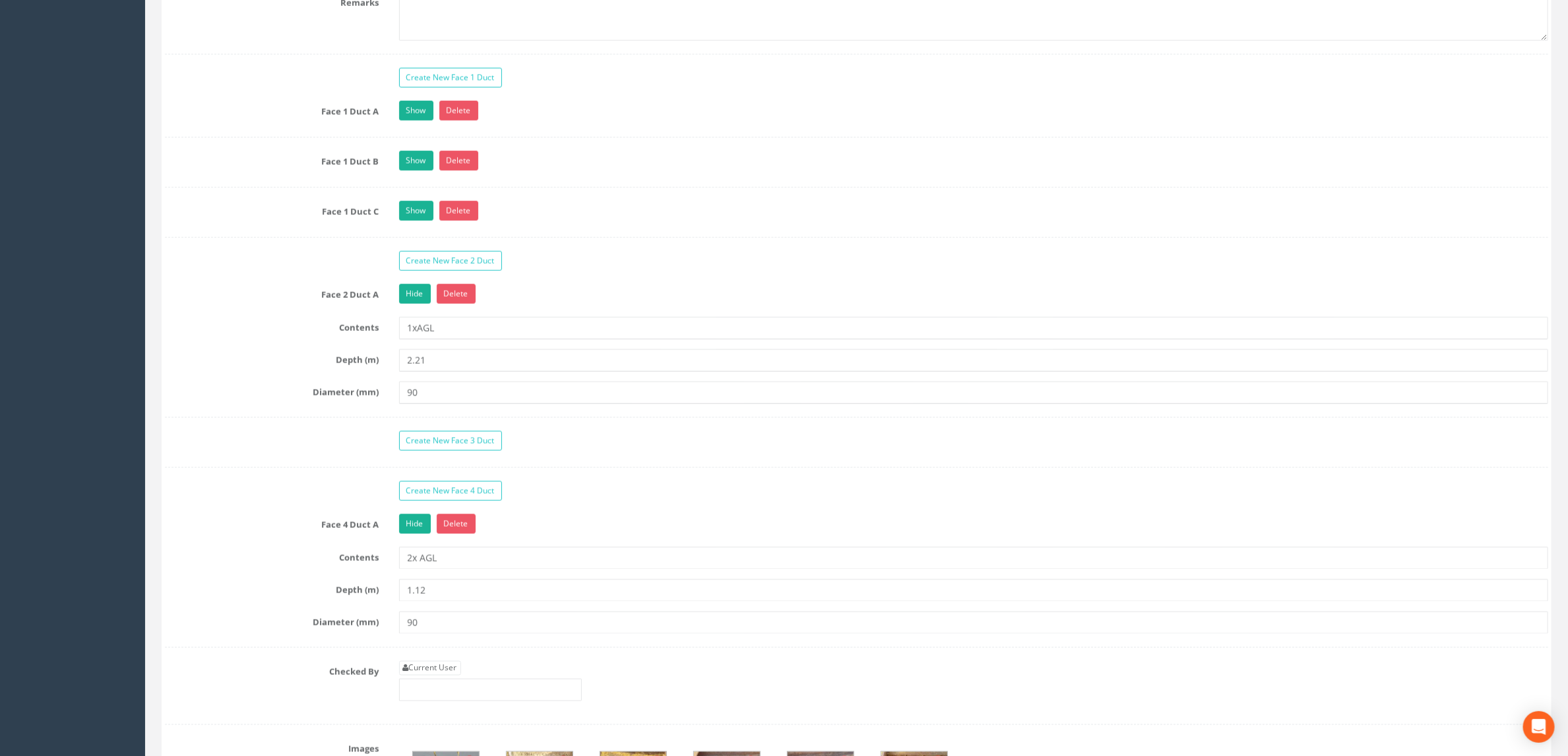
click at [630, 504] on div "Create New Face 1 Duct Face 1 Duct A Show Delete Contents 1xAGL Depth (m) 1.06 …" at bounding box center [857, 396] width 1383 height 657
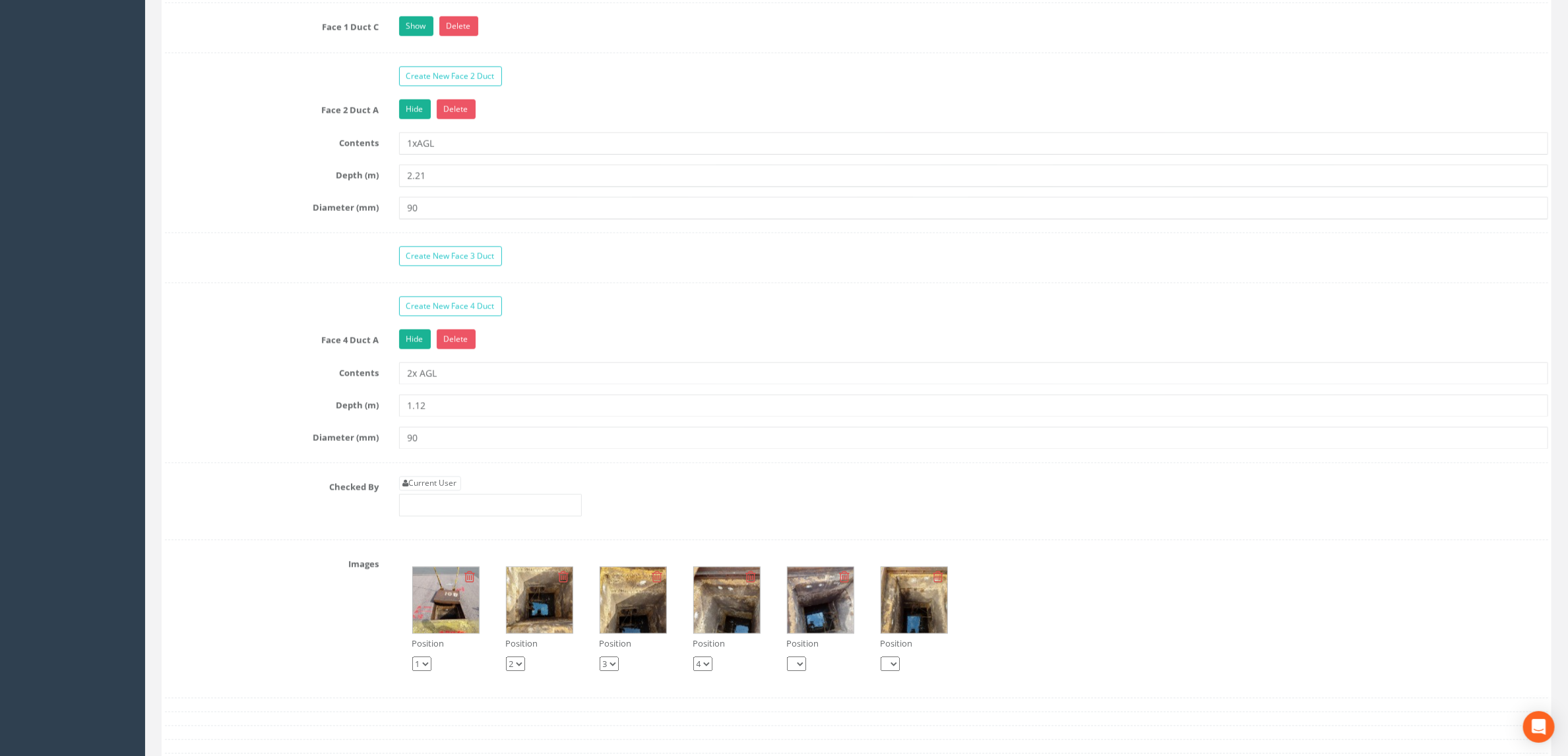
scroll to position [1285, 0]
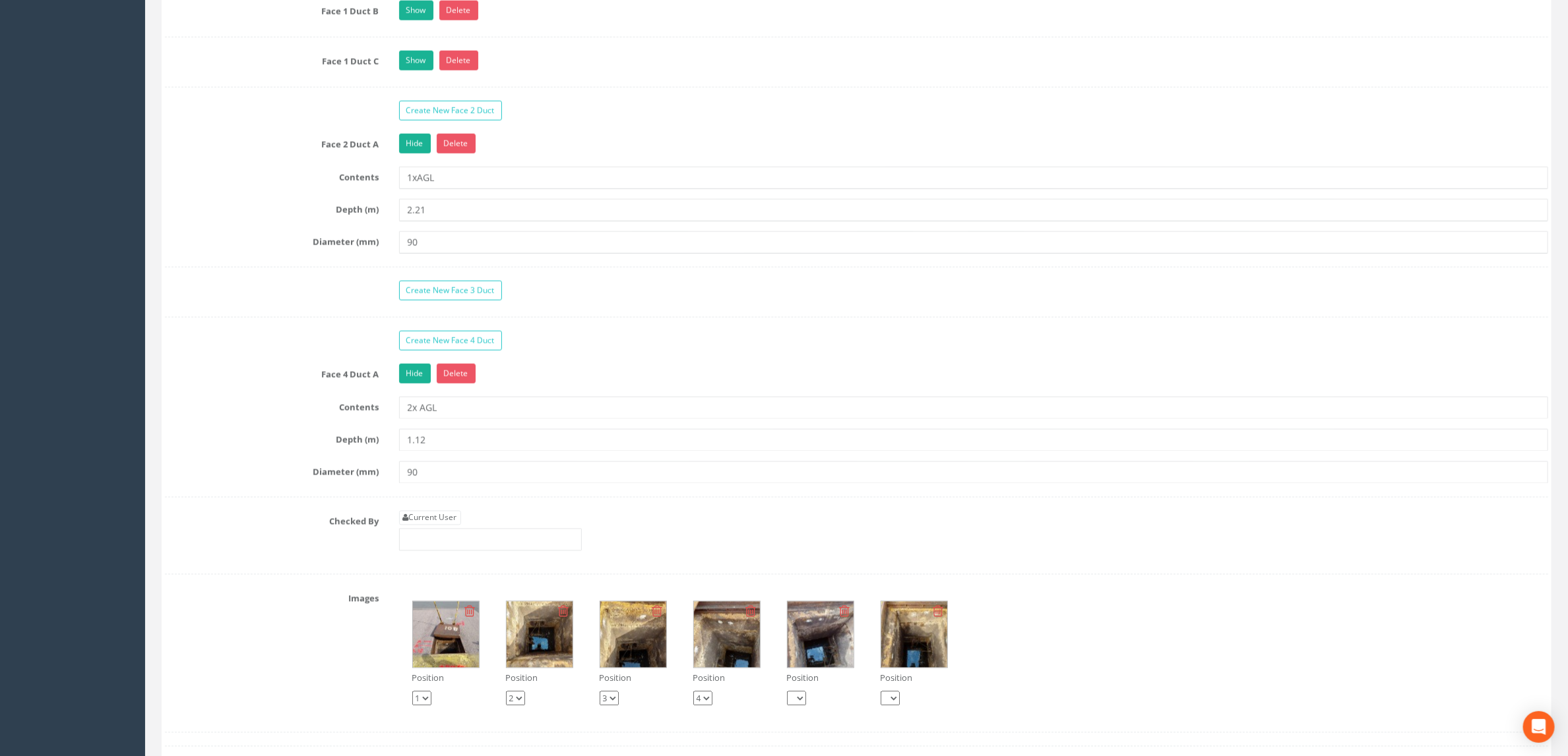
click at [549, 668] on img at bounding box center [540, 635] width 66 height 66
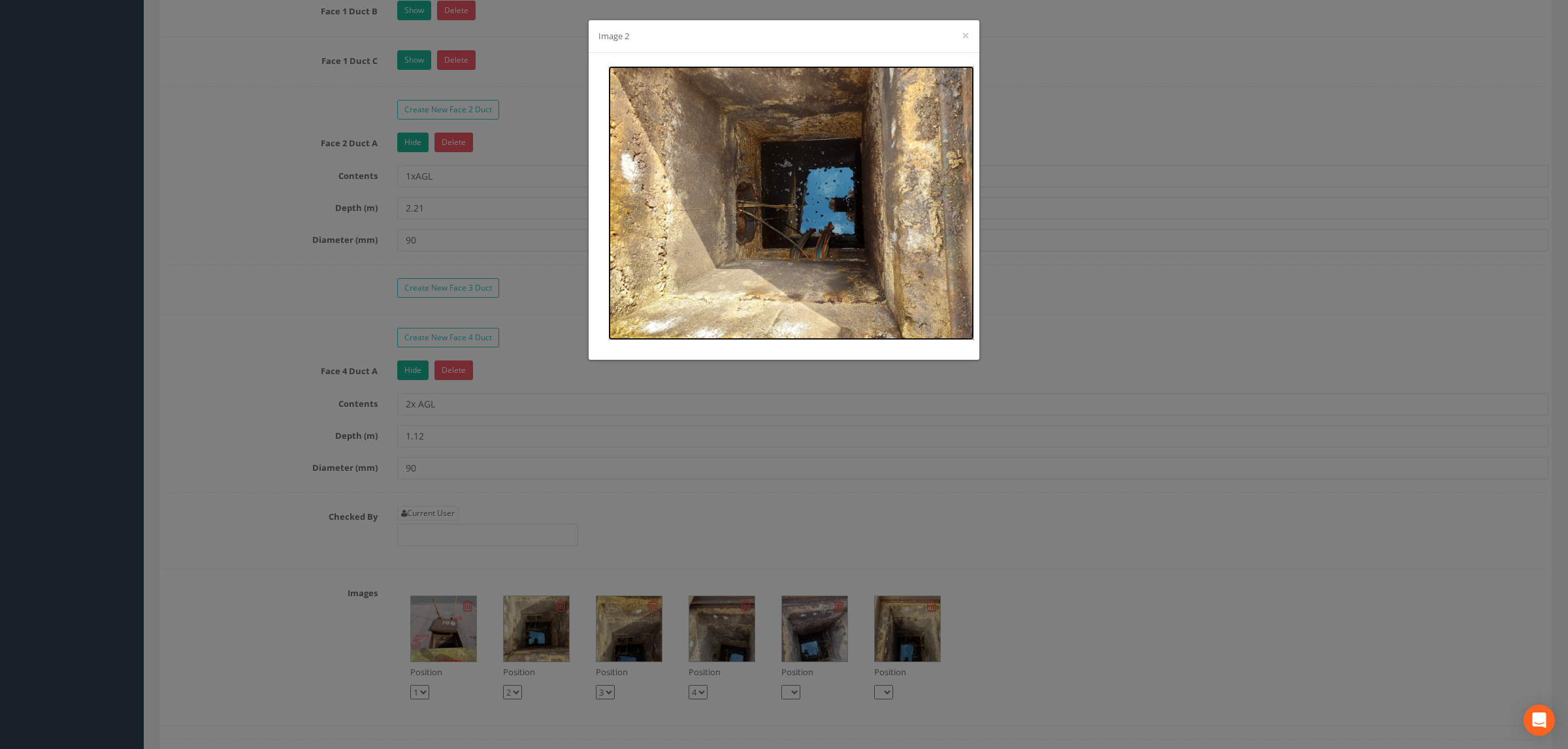
click at [798, 300] on img at bounding box center [792, 203] width 366 height 274
click at [506, 355] on div "Image 2 ×" at bounding box center [784, 374] width 1568 height 749
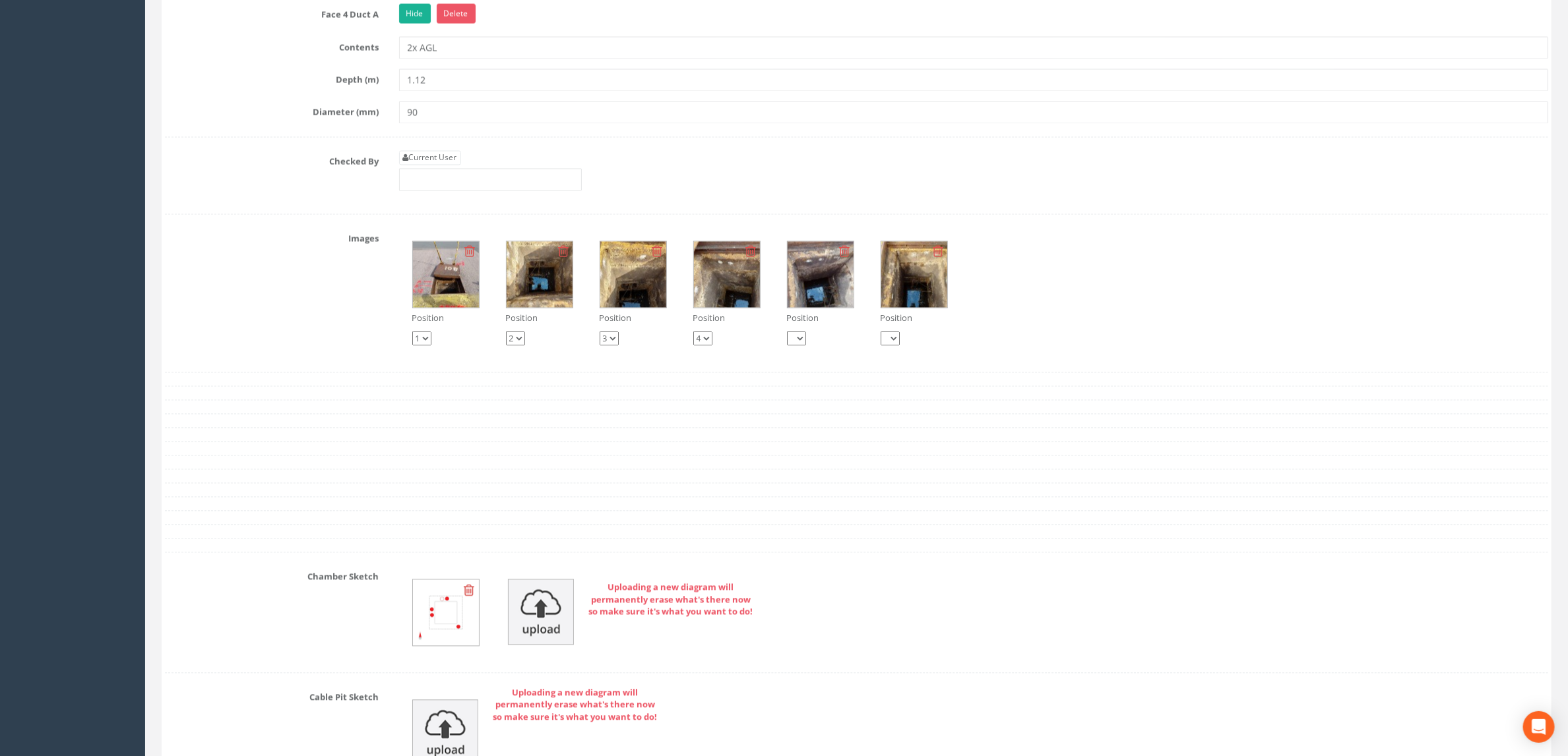
scroll to position [1681, 0]
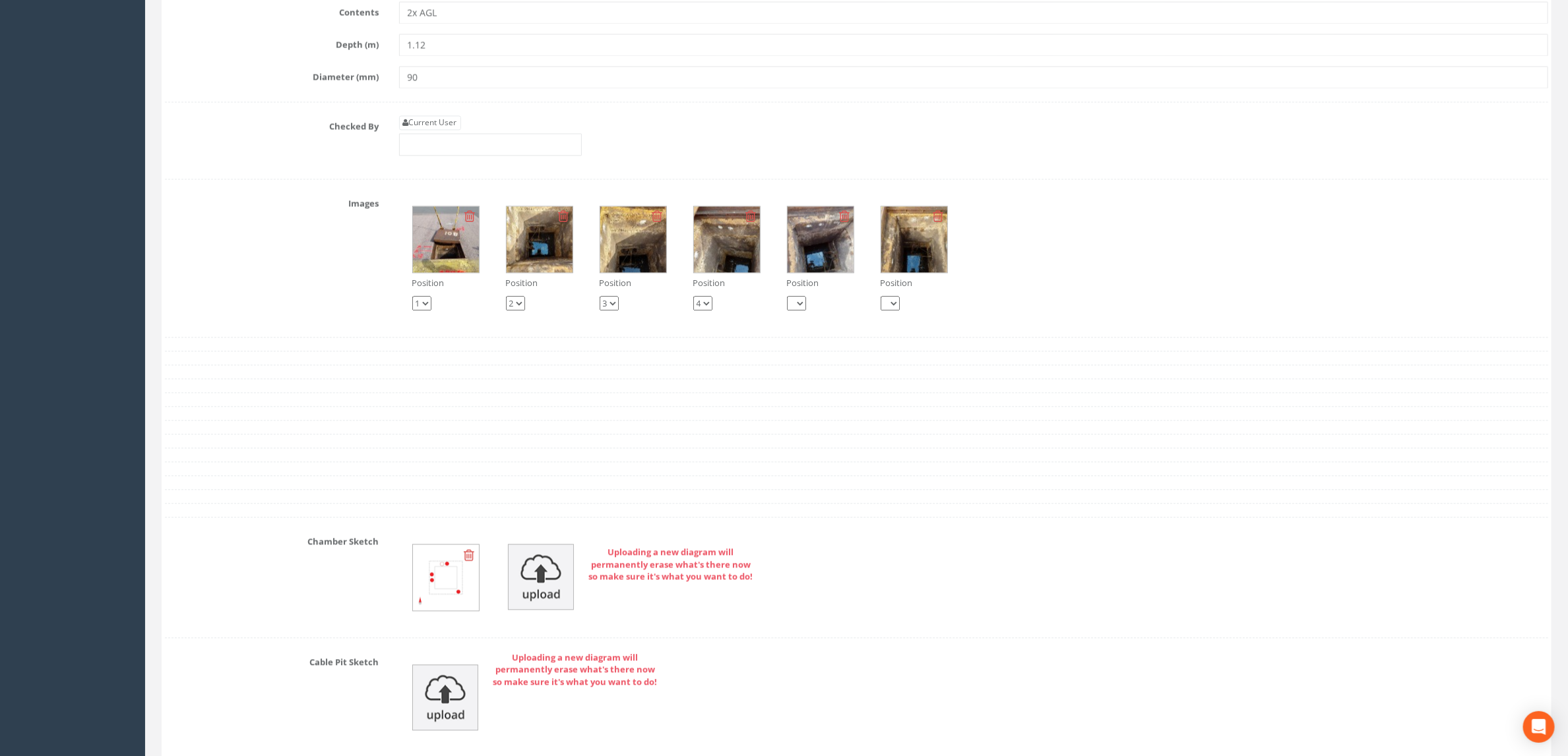
click at [323, 322] on div "Images Position 1 2 3 4 Position 1 2 3 4 Position 1 2 3 4 Position 1 2 3 4 Posi…" at bounding box center [856, 258] width 1403 height 131
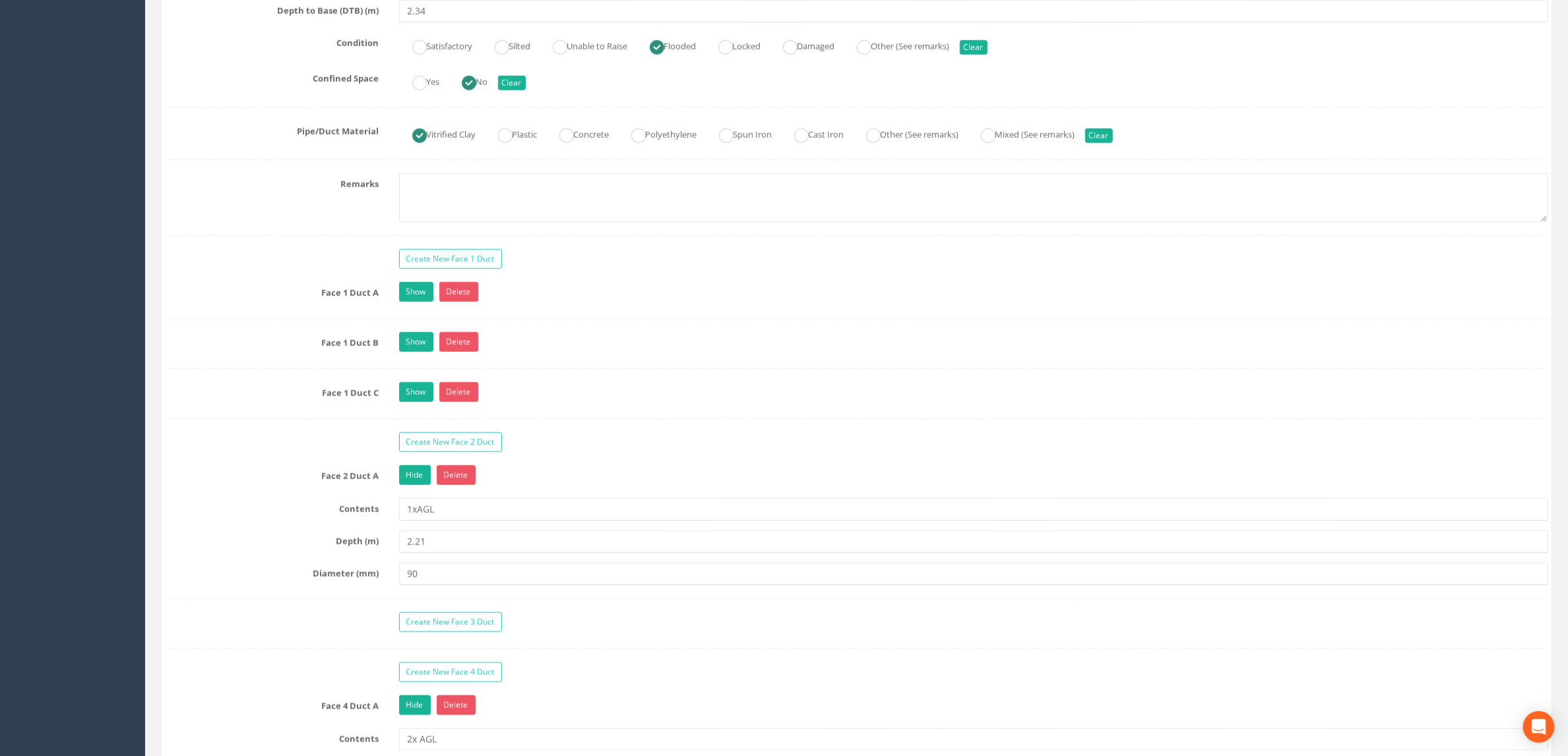
scroll to position [989, 0]
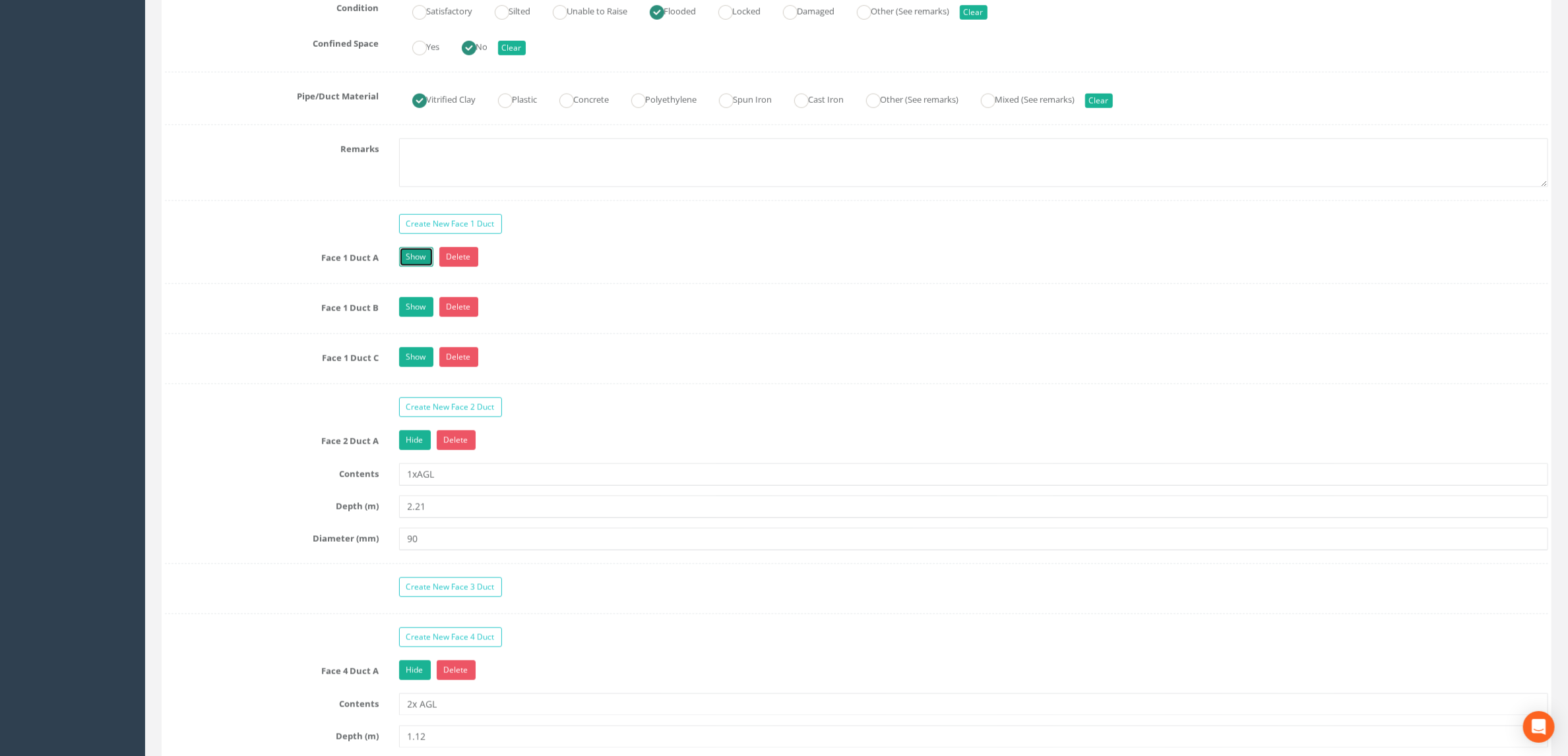
click at [412, 267] on link "Show" at bounding box center [416, 257] width 35 height 20
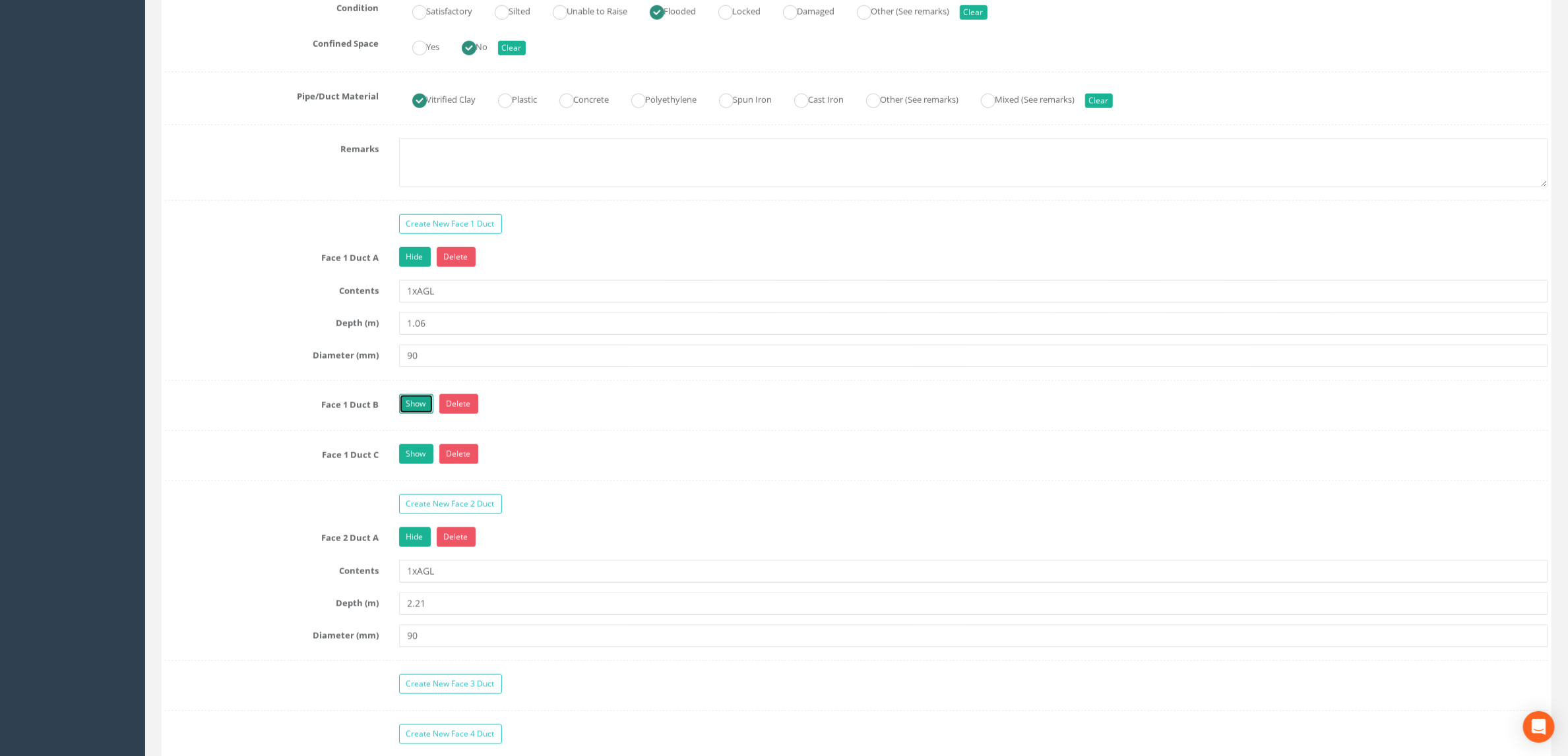
click at [407, 414] on link "Show" at bounding box center [416, 404] width 35 height 20
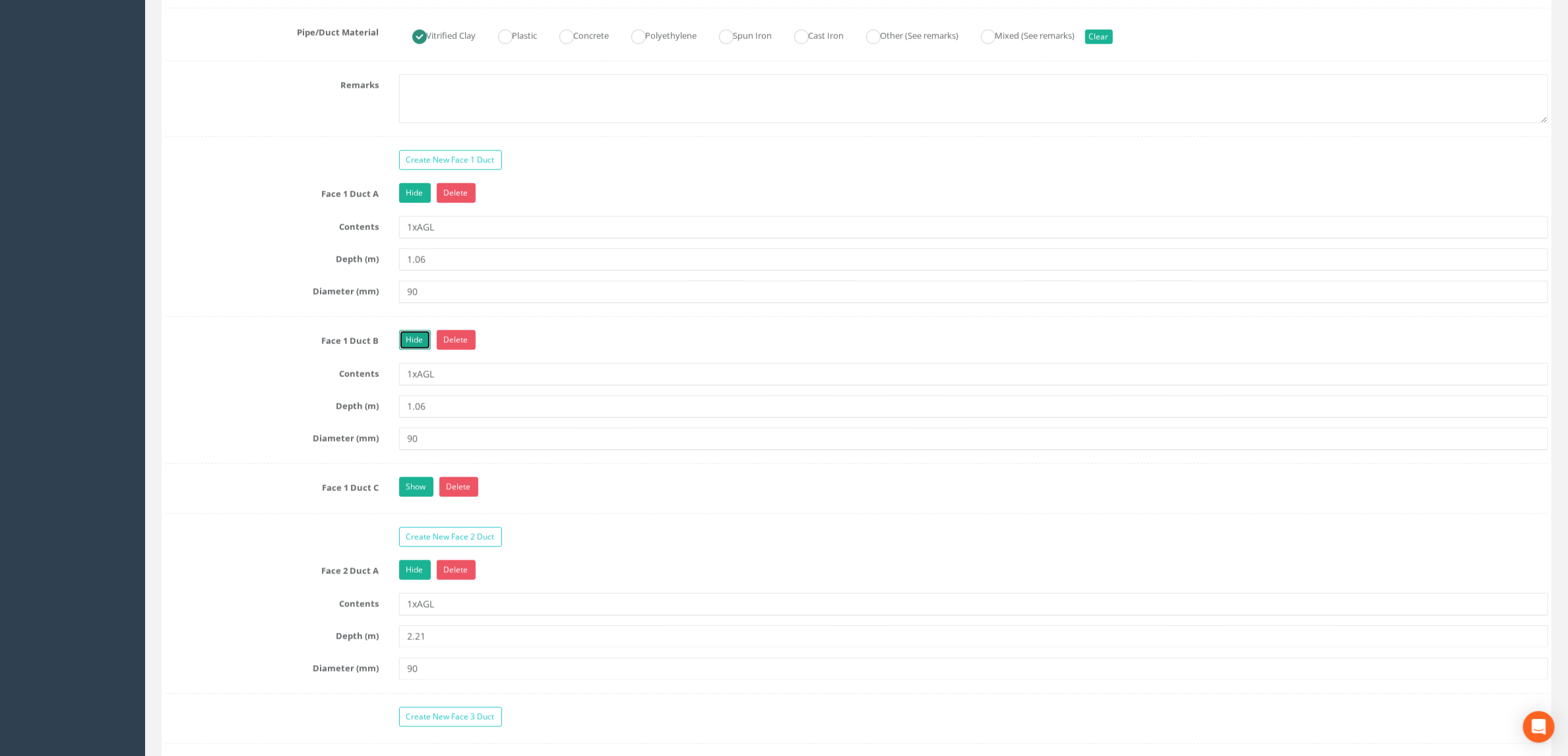
scroll to position [1088, 0]
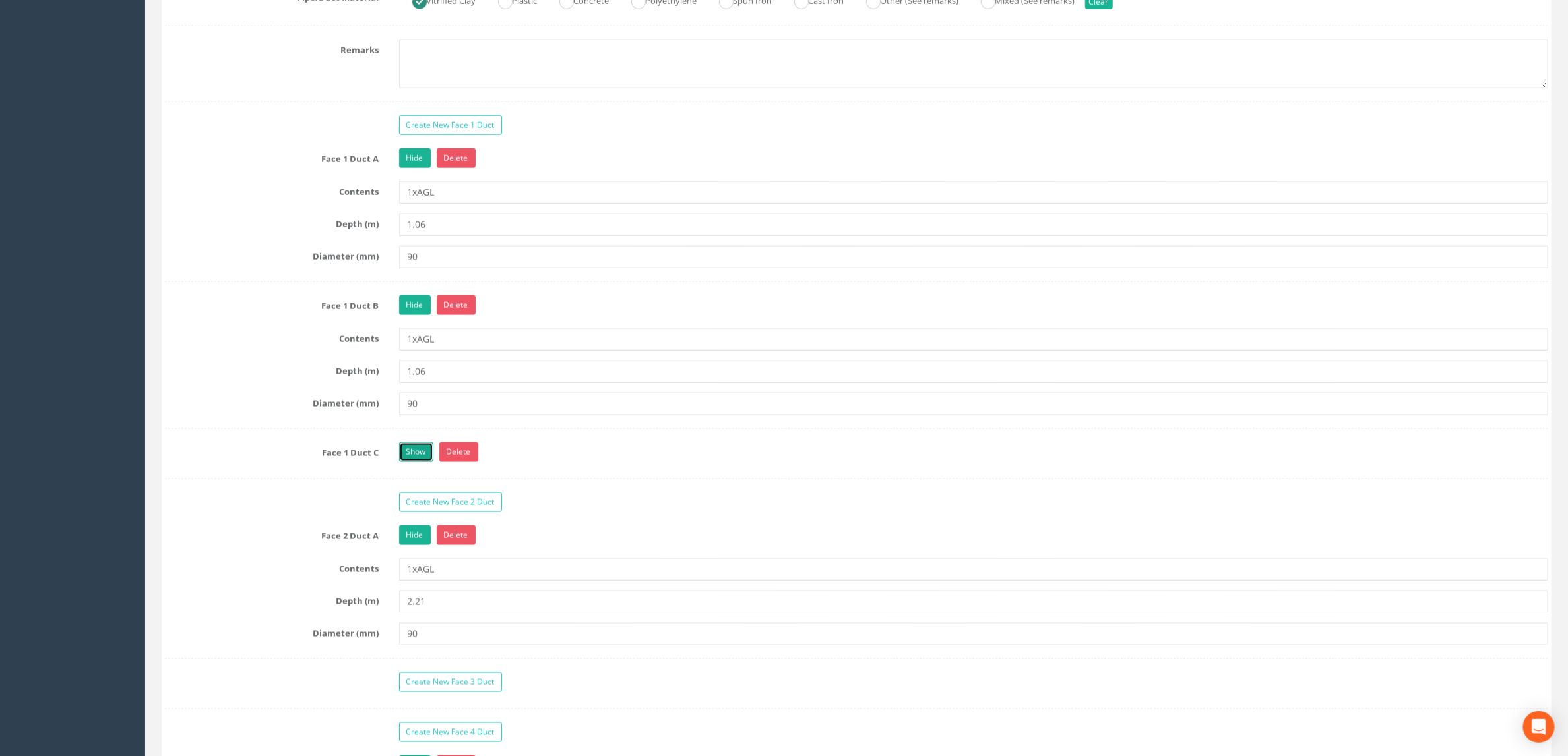
click at [408, 462] on link "Show" at bounding box center [416, 452] width 35 height 20
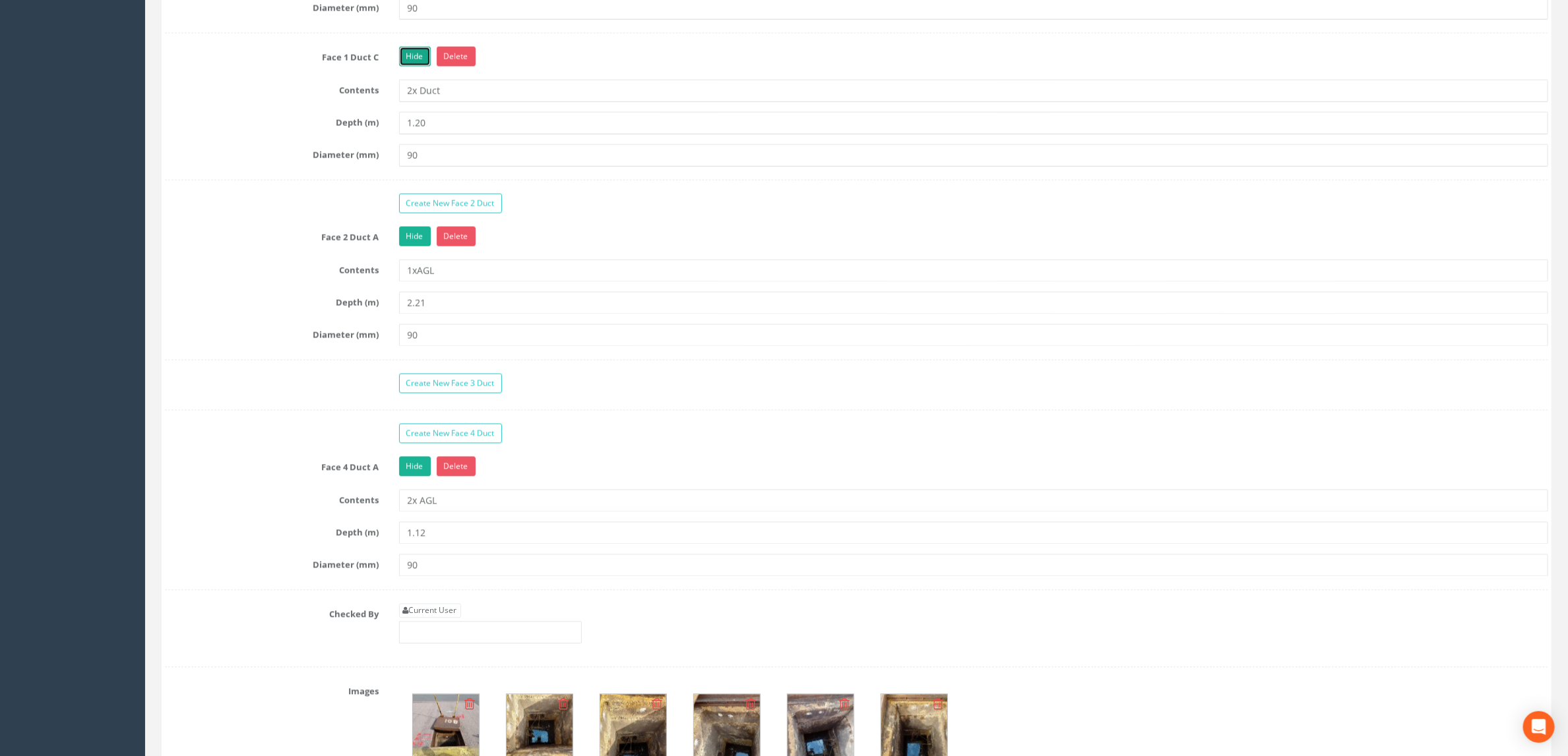
scroll to position [1187, 0]
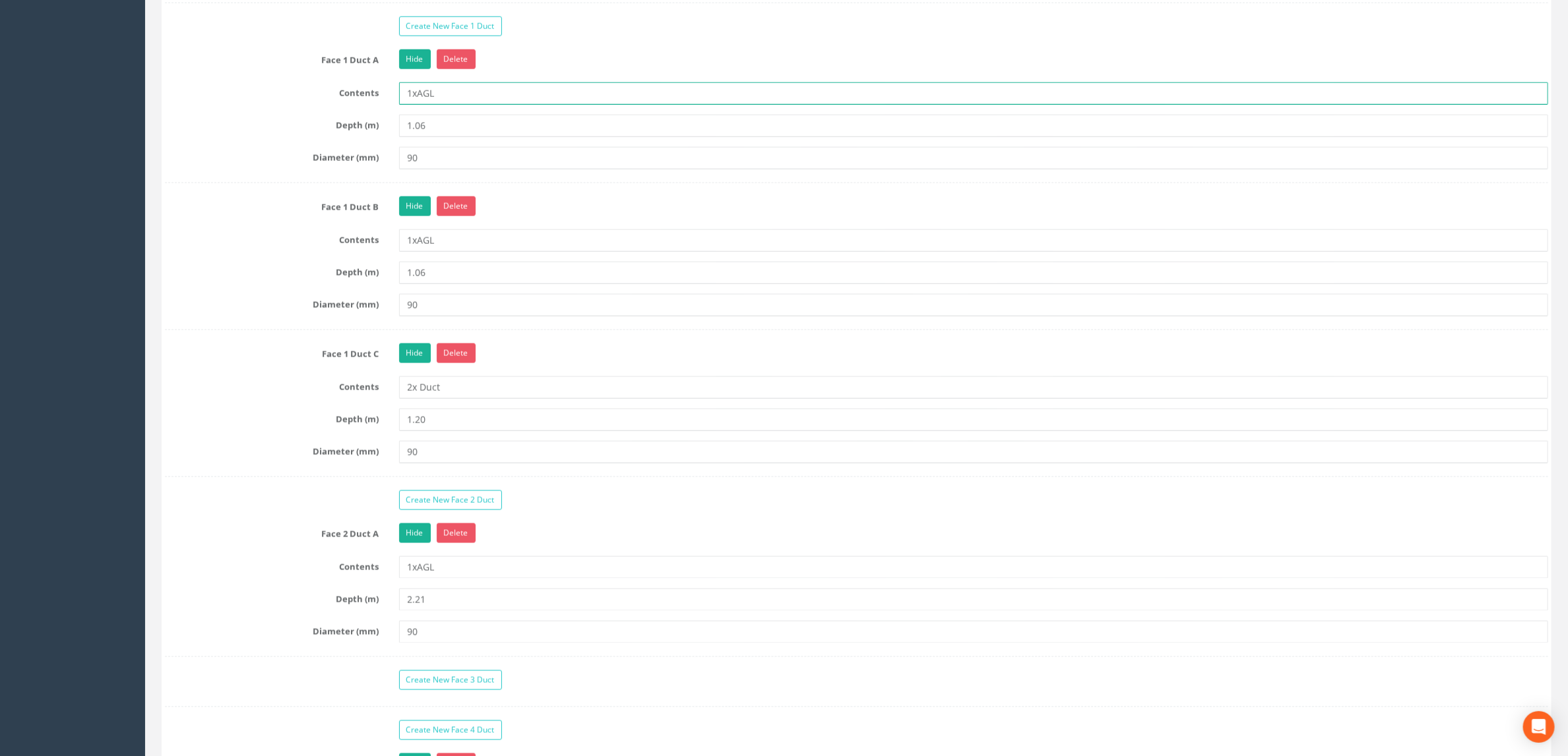
click at [407, 105] on input "1xAGL" at bounding box center [974, 93] width 1150 height 22
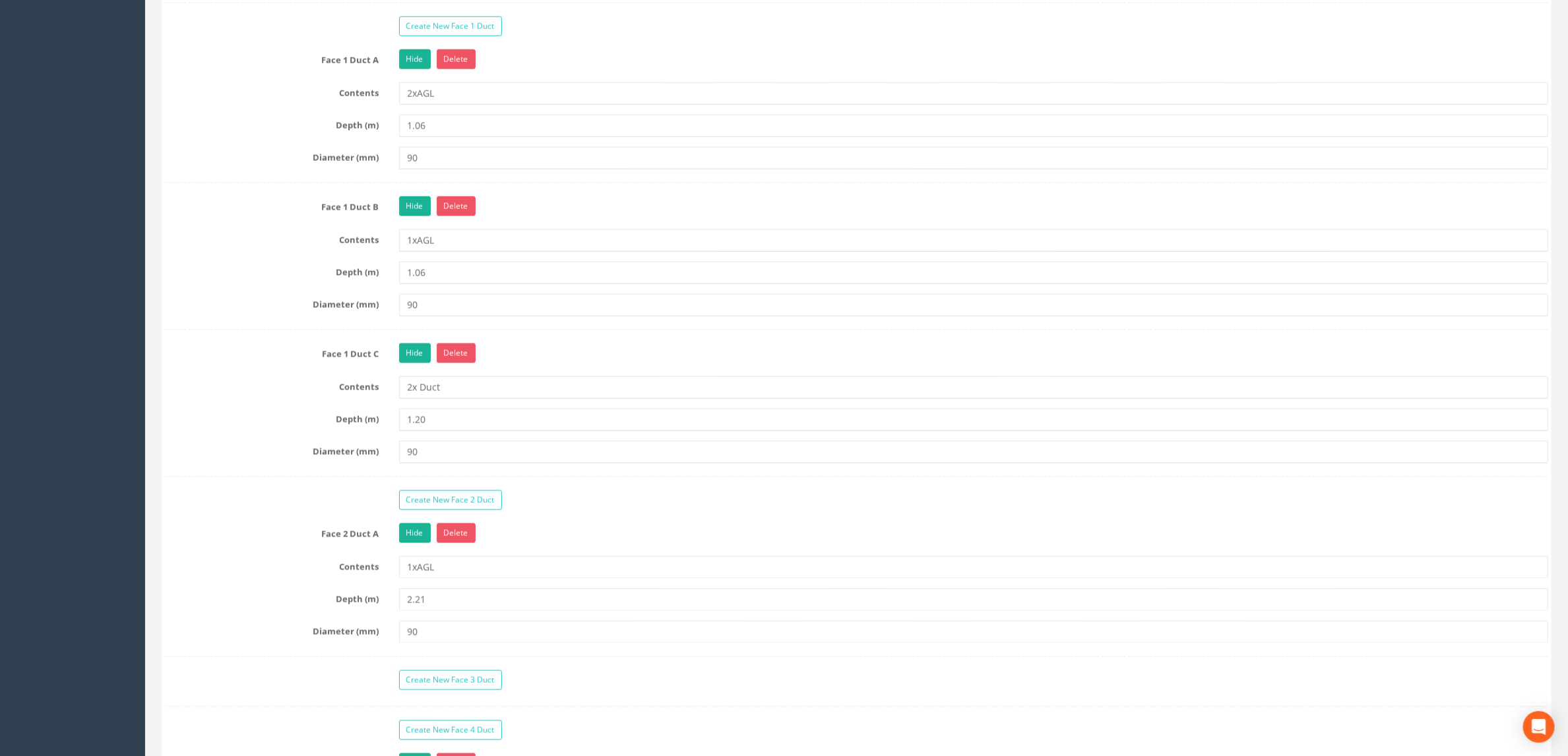
click at [557, 226] on div "Create New Face 1 Duct Face 1 Duct A Hide Delete Contents 2xAGL Depth (m) 1.06 …" at bounding box center [857, 490] width 1383 height 948
click at [459, 216] on link "Delete" at bounding box center [456, 206] width 39 height 20
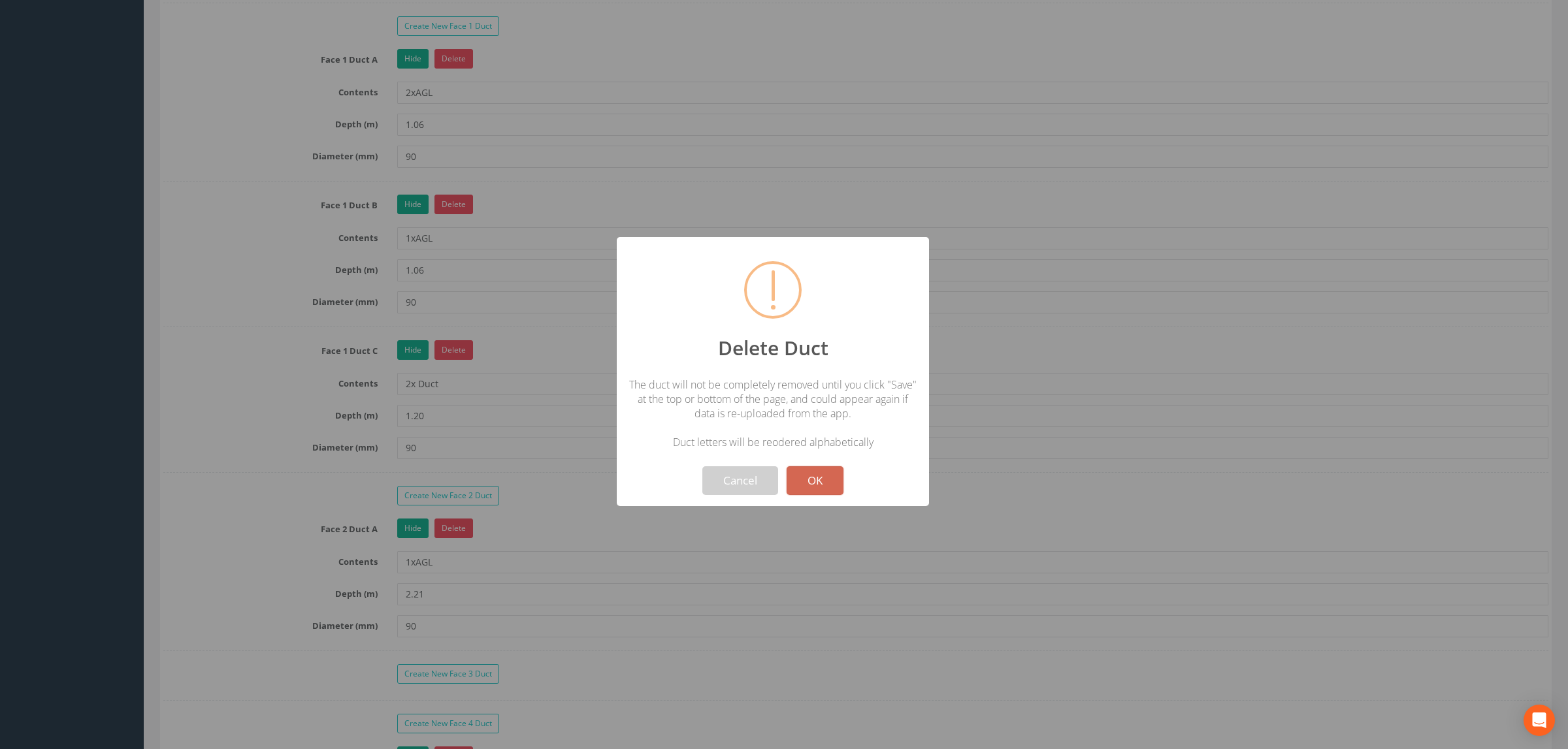
click at [817, 473] on button "OK" at bounding box center [815, 480] width 57 height 28
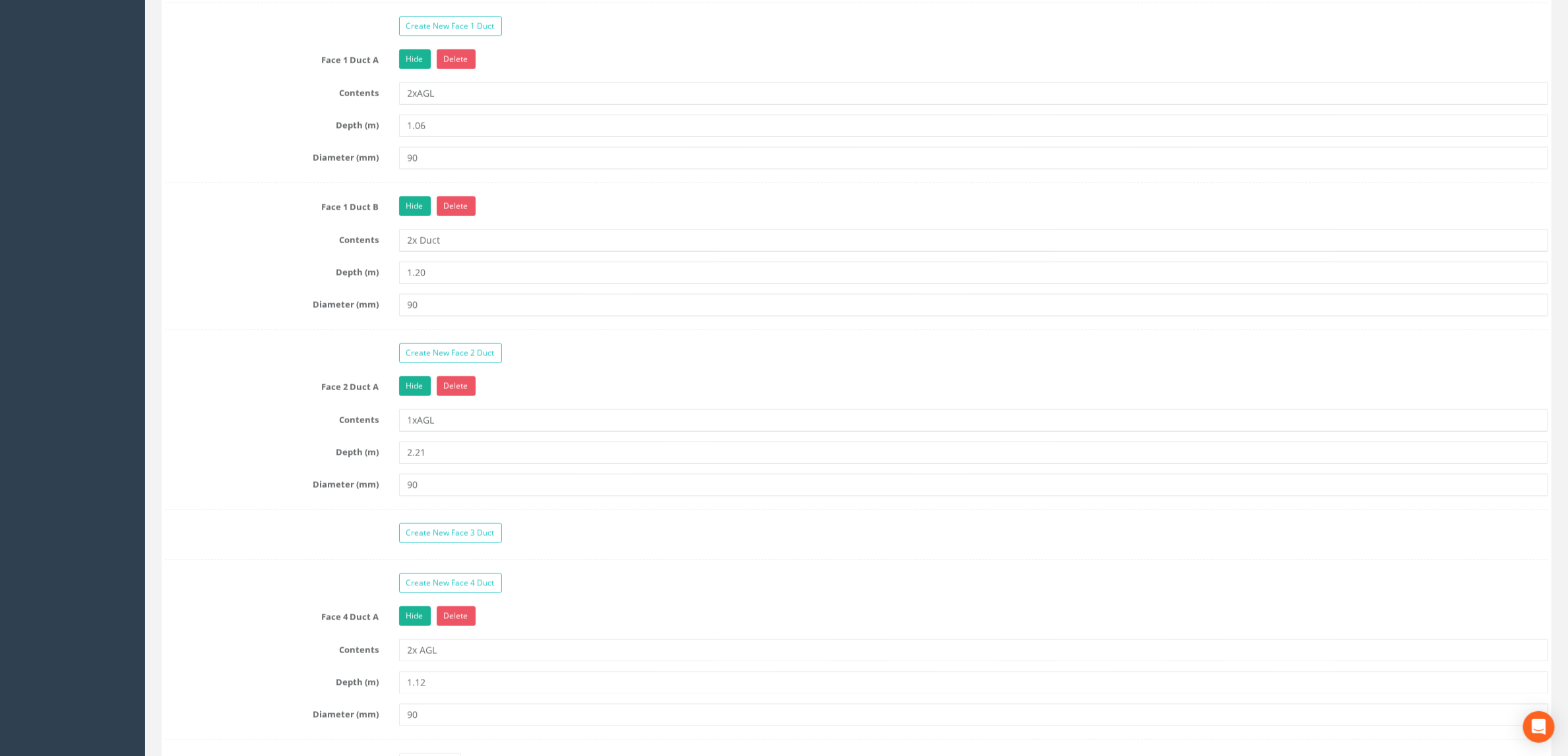
click at [555, 219] on div "Hide Delete" at bounding box center [974, 208] width 1170 height 23
click at [410, 252] on input "2x Duct" at bounding box center [974, 241] width 1150 height 22
click at [545, 219] on div "Hide Delete" at bounding box center [974, 208] width 1170 height 23
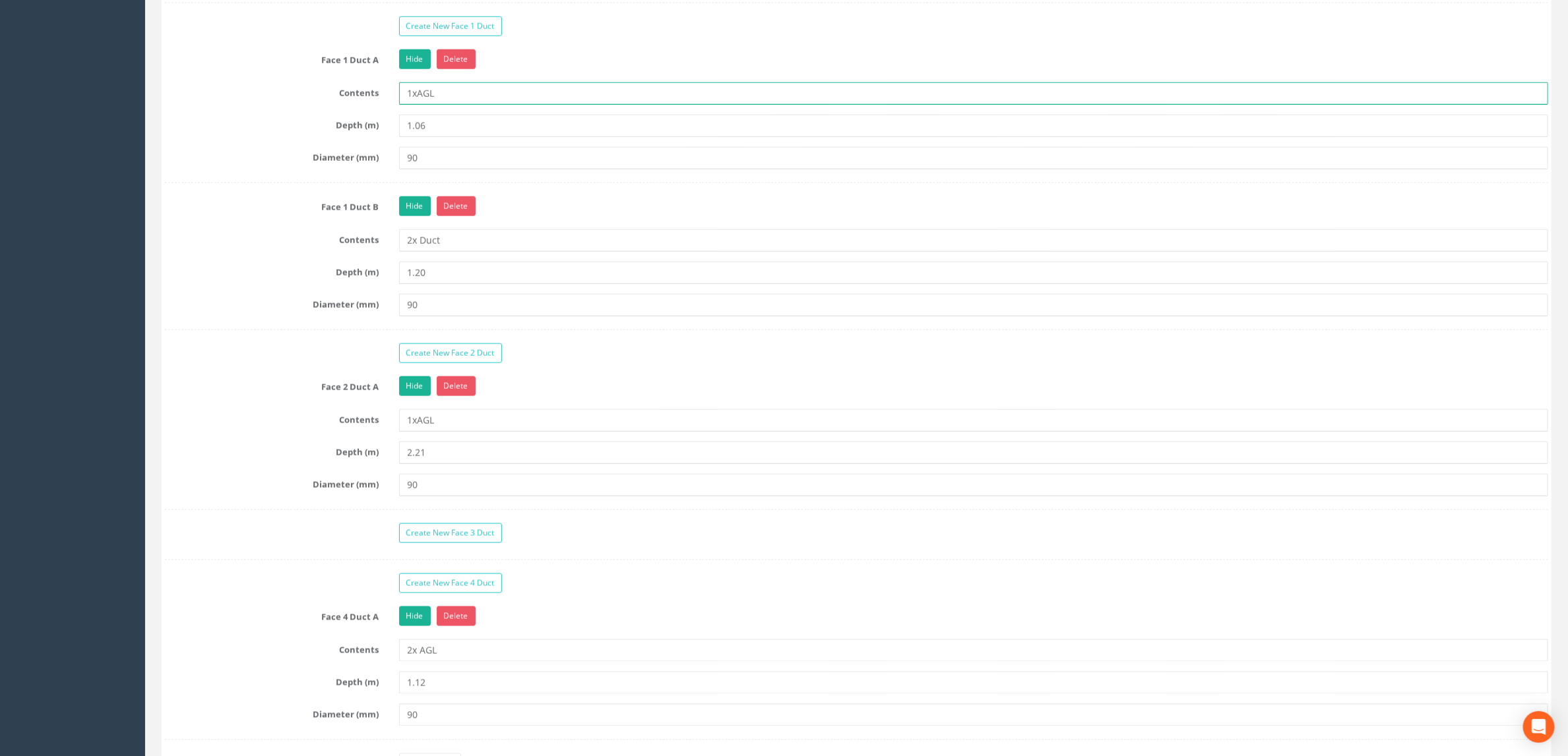
click at [410, 105] on input "1xAGL" at bounding box center [974, 93] width 1150 height 22
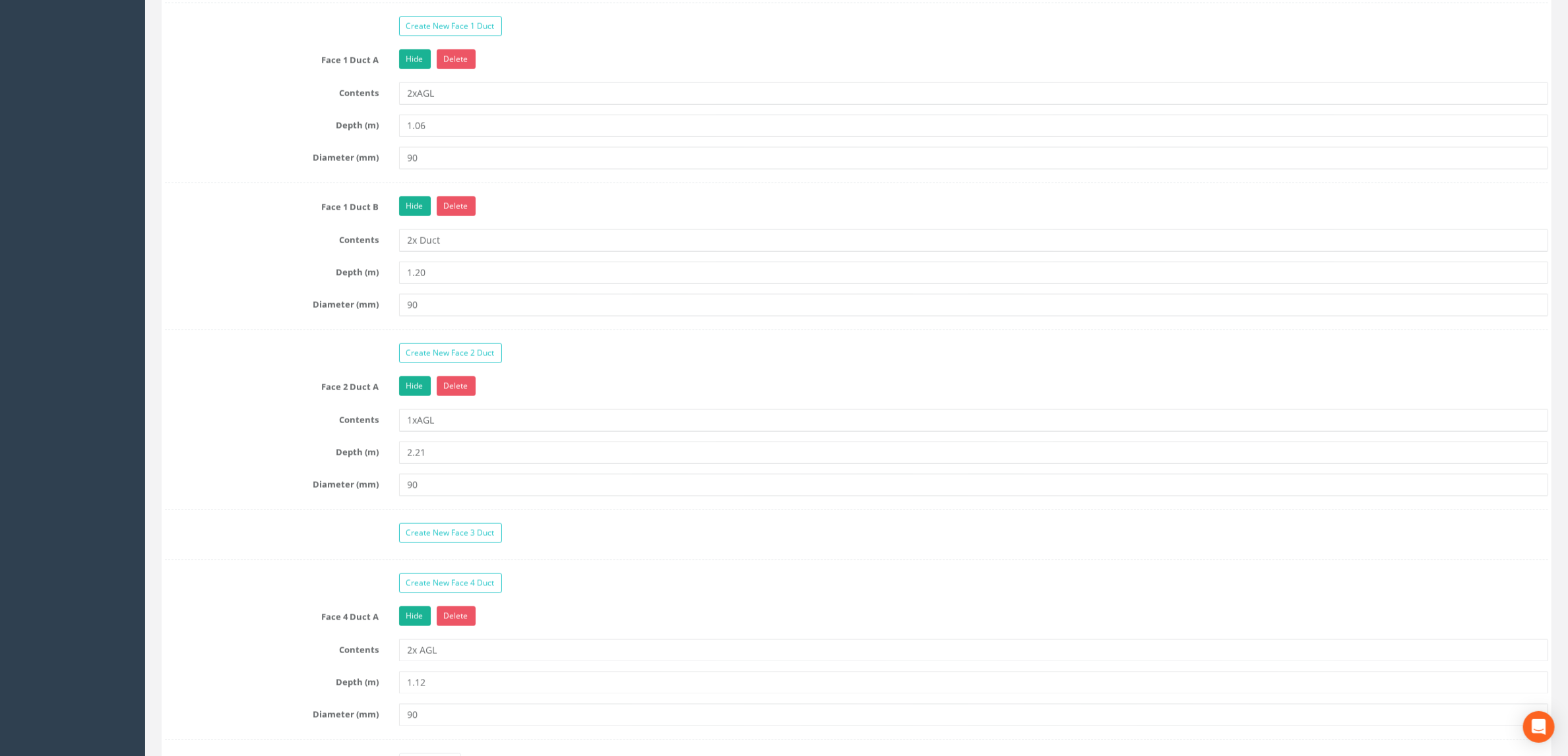
click at [592, 219] on div "Hide Delete" at bounding box center [974, 208] width 1170 height 23
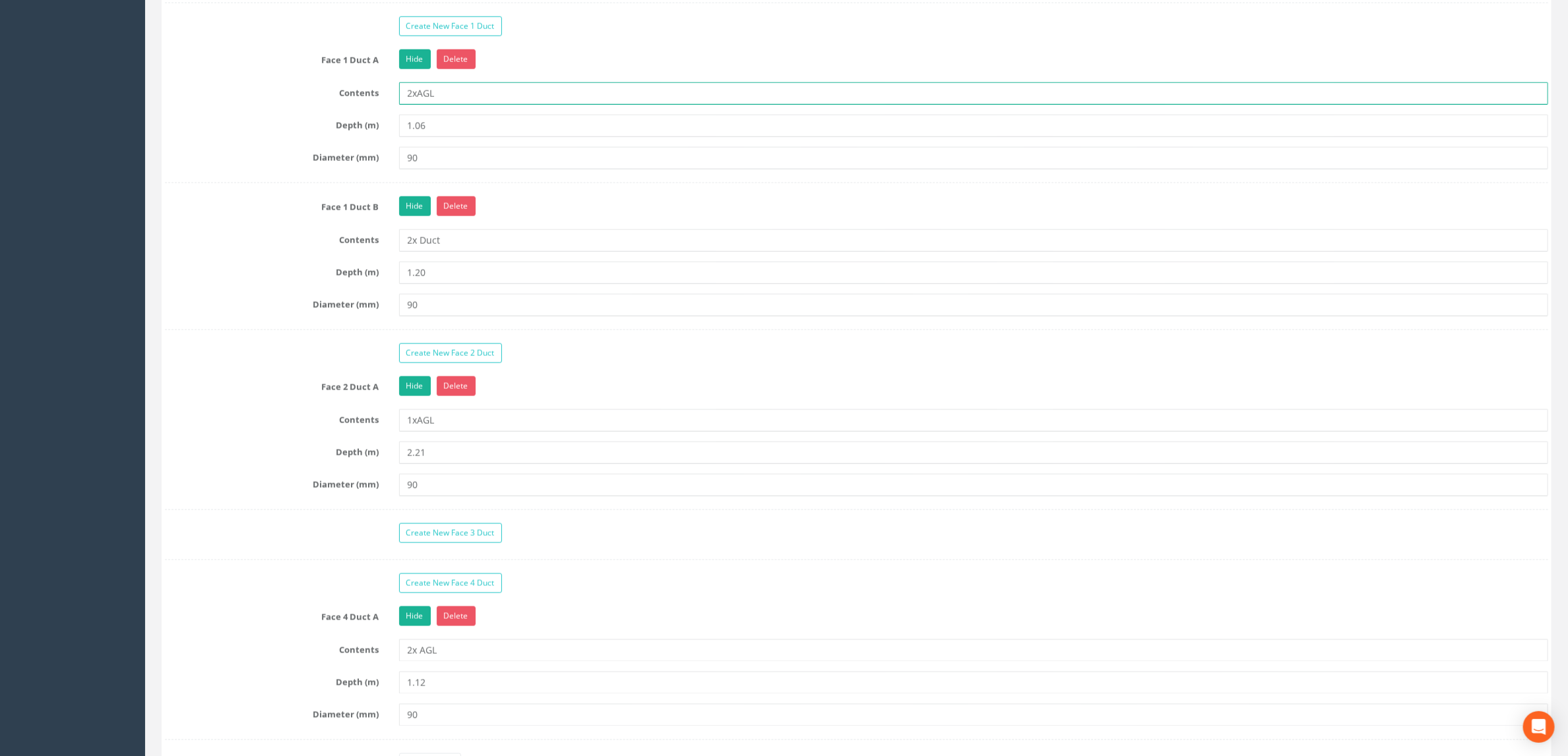
click at [408, 105] on input "2xAGL" at bounding box center [974, 93] width 1150 height 22
type input "1xAGL"
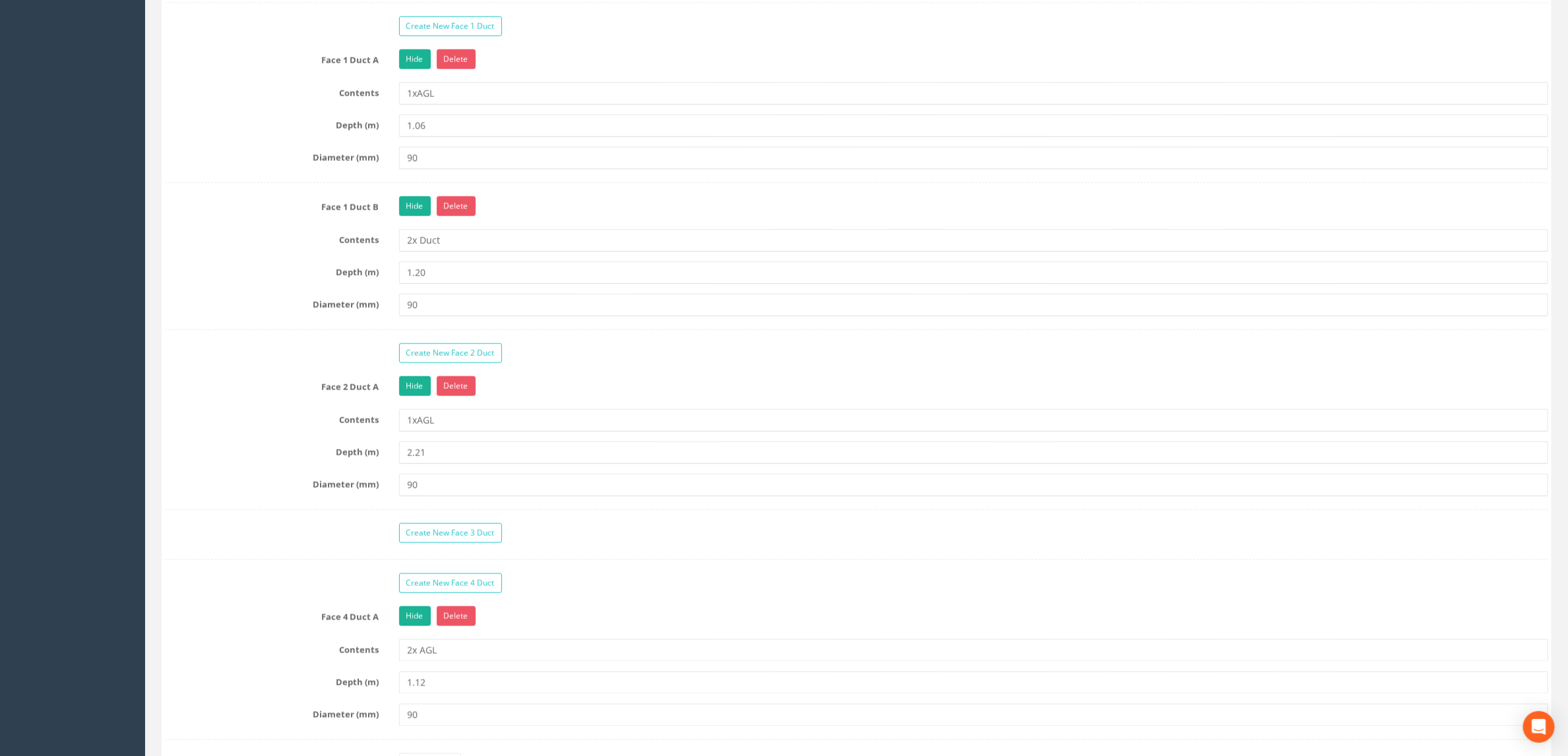
click at [566, 219] on div "Create New Face 1 Duct Face 1 Duct A Hide Delete Contents 1xAGL Depth (m) 1.06 …" at bounding box center [857, 417] width 1383 height 801
click at [444, 36] on link "Create New Face 1 Duct" at bounding box center [451, 26] width 103 height 20
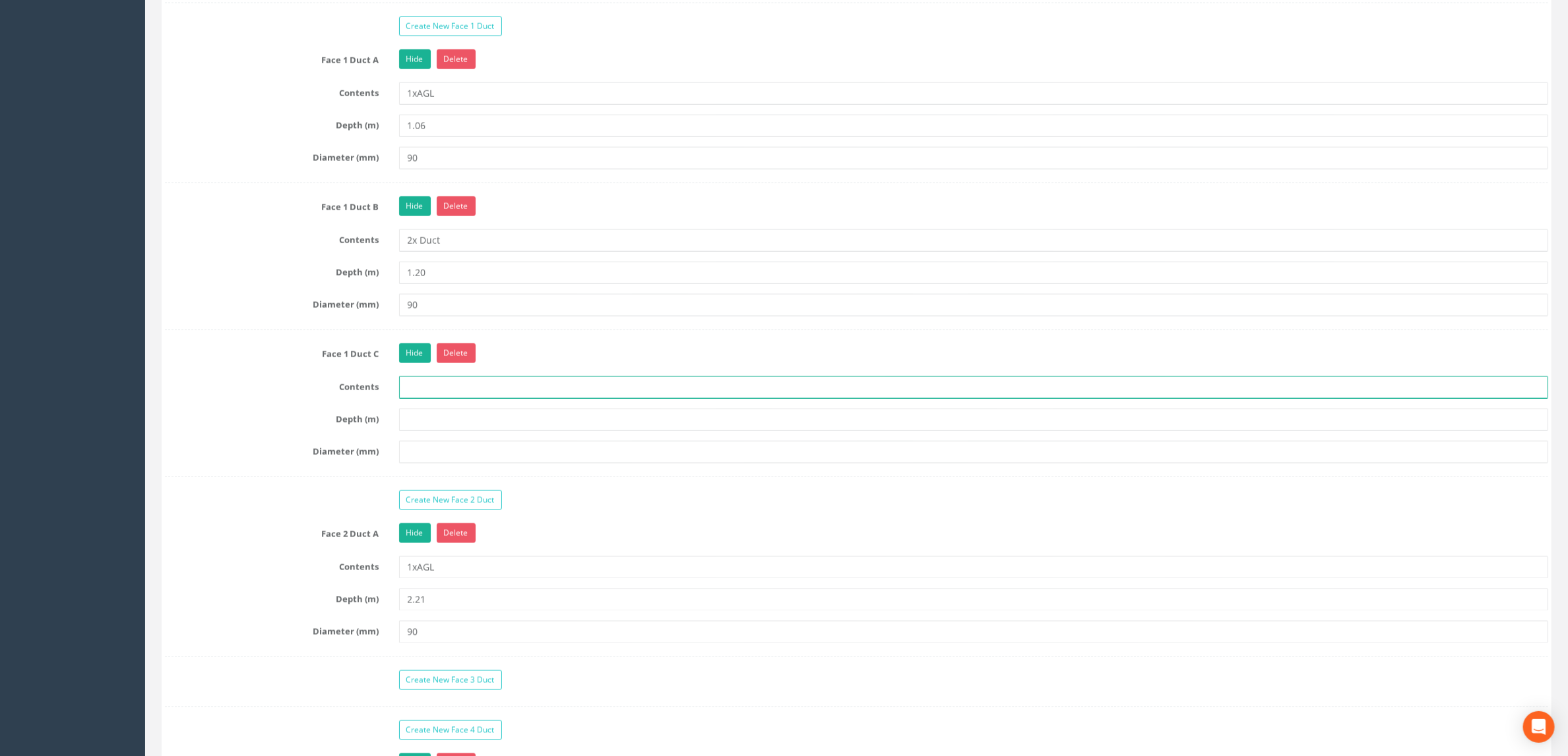
click at [437, 399] on input "text" at bounding box center [974, 387] width 1150 height 22
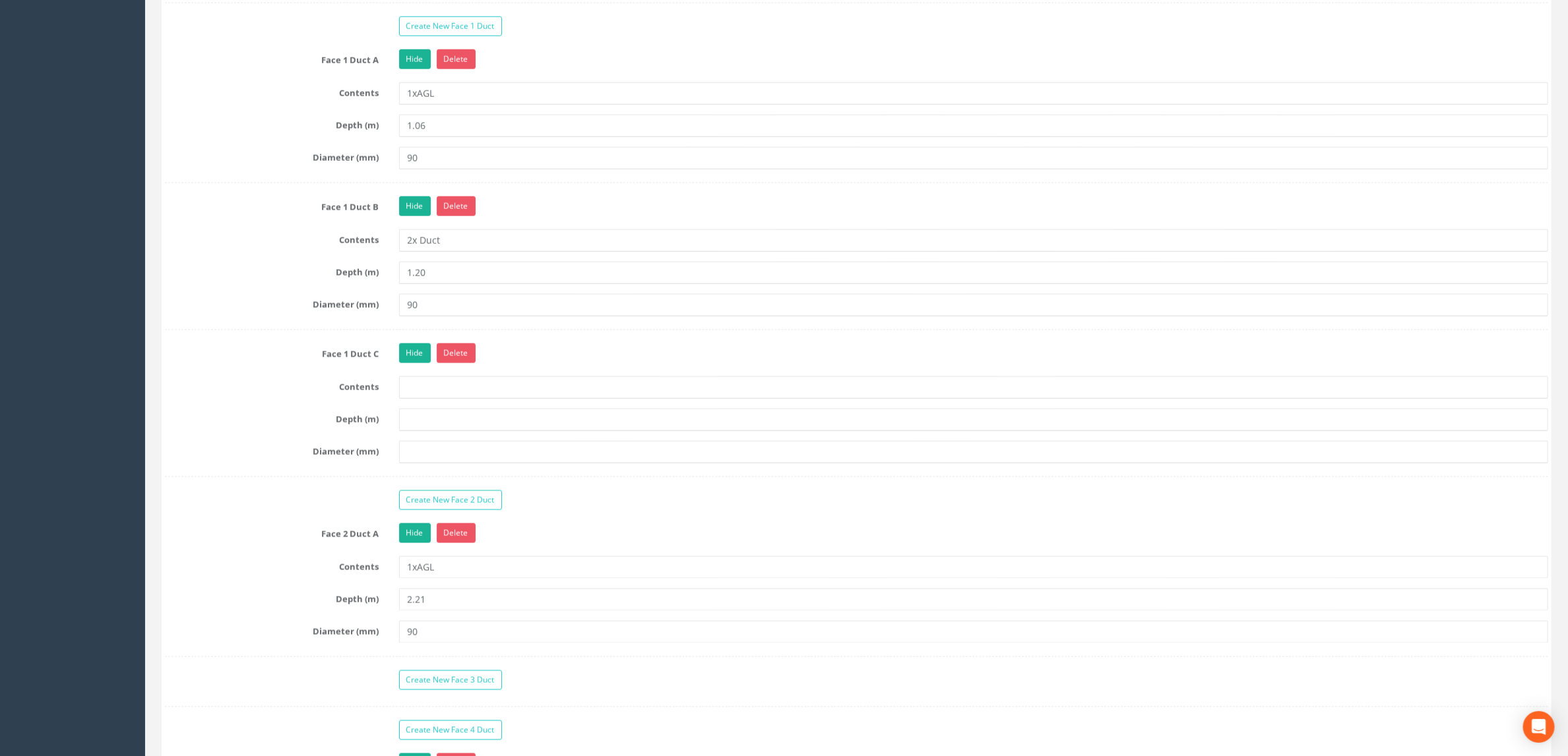
click at [534, 367] on div "Hide Delete" at bounding box center [974, 355] width 1170 height 23
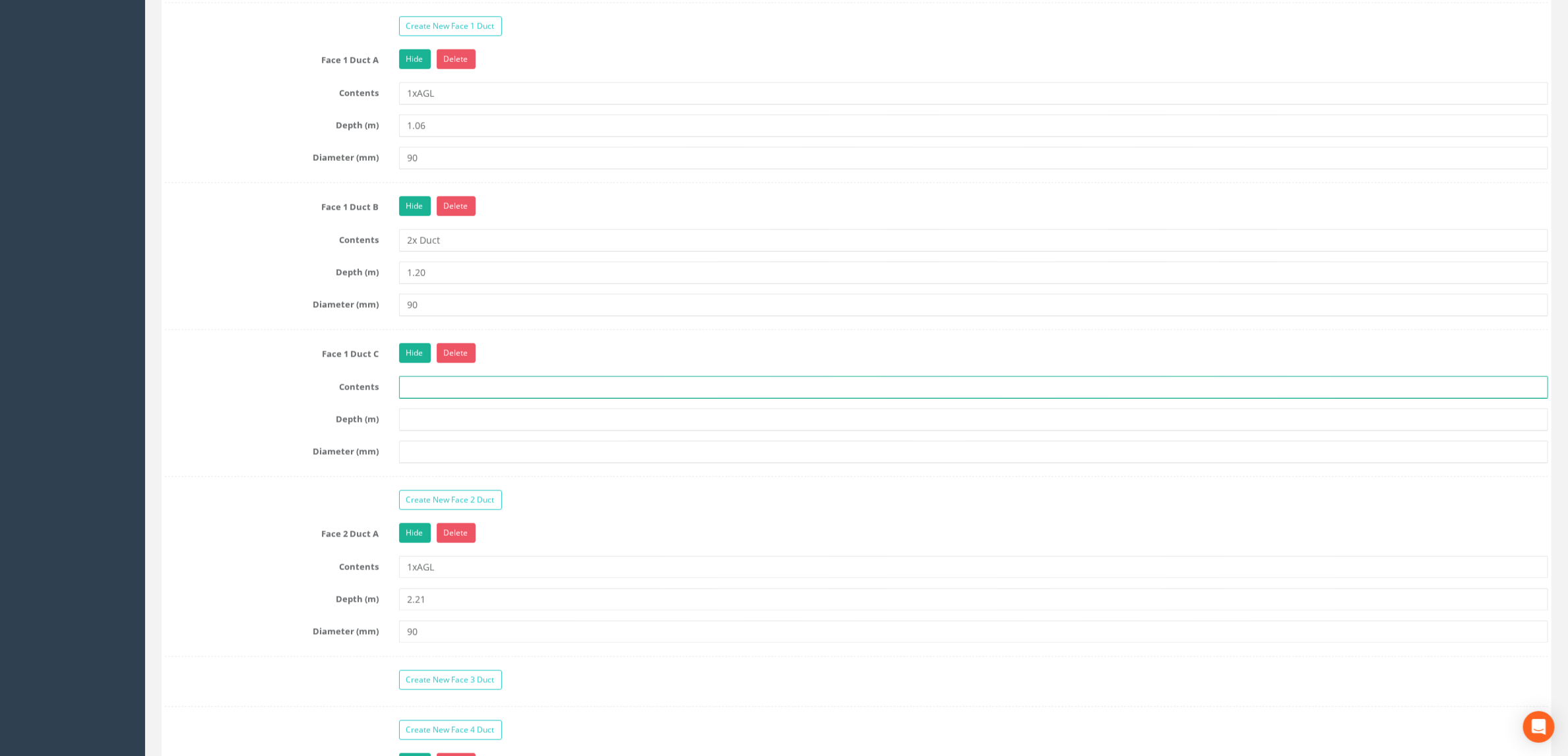
click at [420, 399] on input "text" at bounding box center [974, 387] width 1150 height 22
click at [420, 399] on input "1xDuct" at bounding box center [974, 387] width 1150 height 22
type input "1x Duct"
click at [429, 431] on input "text" at bounding box center [974, 420] width 1150 height 22
type input "1.06"
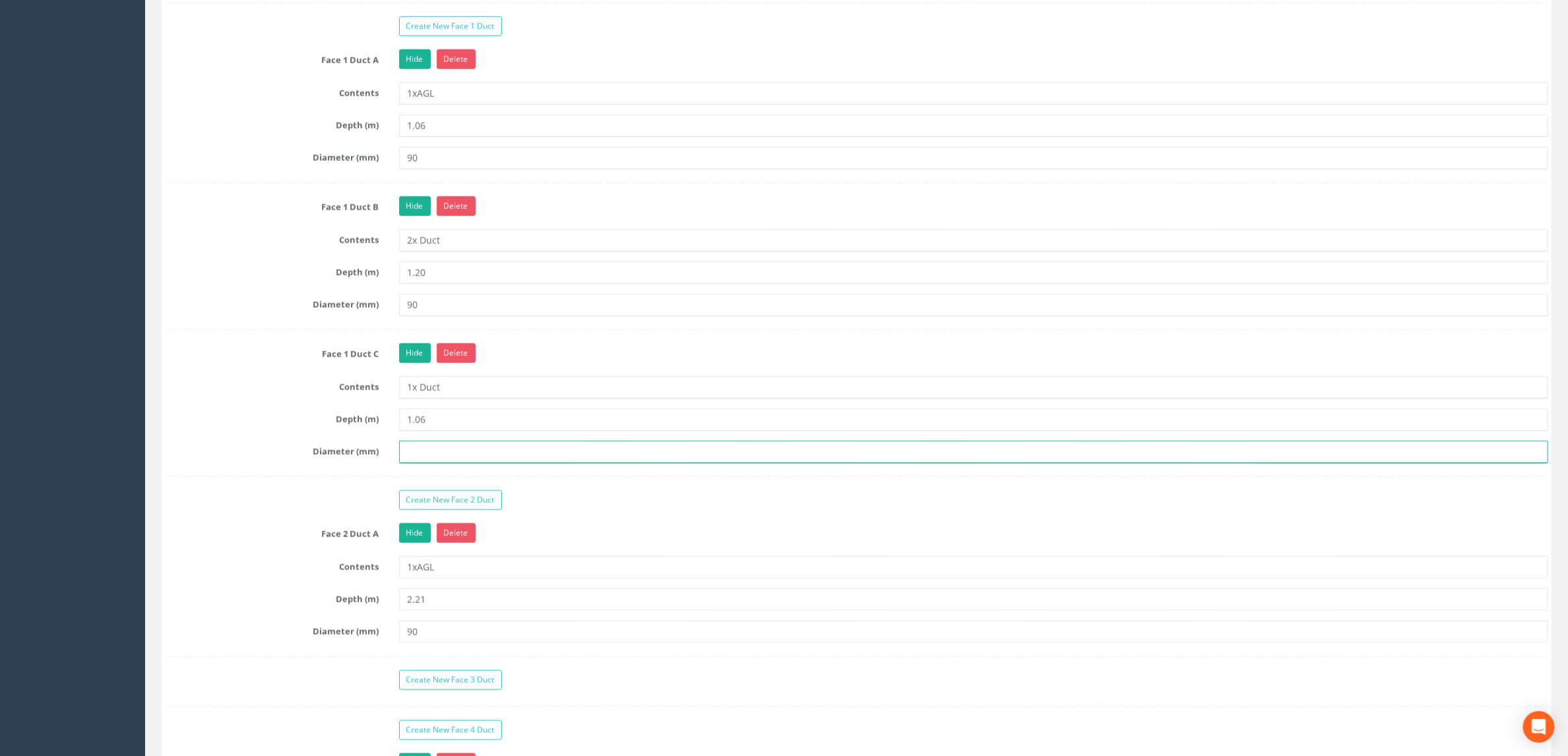
click at [450, 464] on input "text" at bounding box center [974, 452] width 1150 height 22
type input "90"
click at [577, 513] on div "Create New Face 1 Duct Face 1 Duct A Hide Delete Contents 1xAGL Depth (m) 1.06 …" at bounding box center [857, 490] width 1383 height 948
click at [306, 431] on div "Depth (m) 1.06" at bounding box center [856, 420] width 1403 height 22
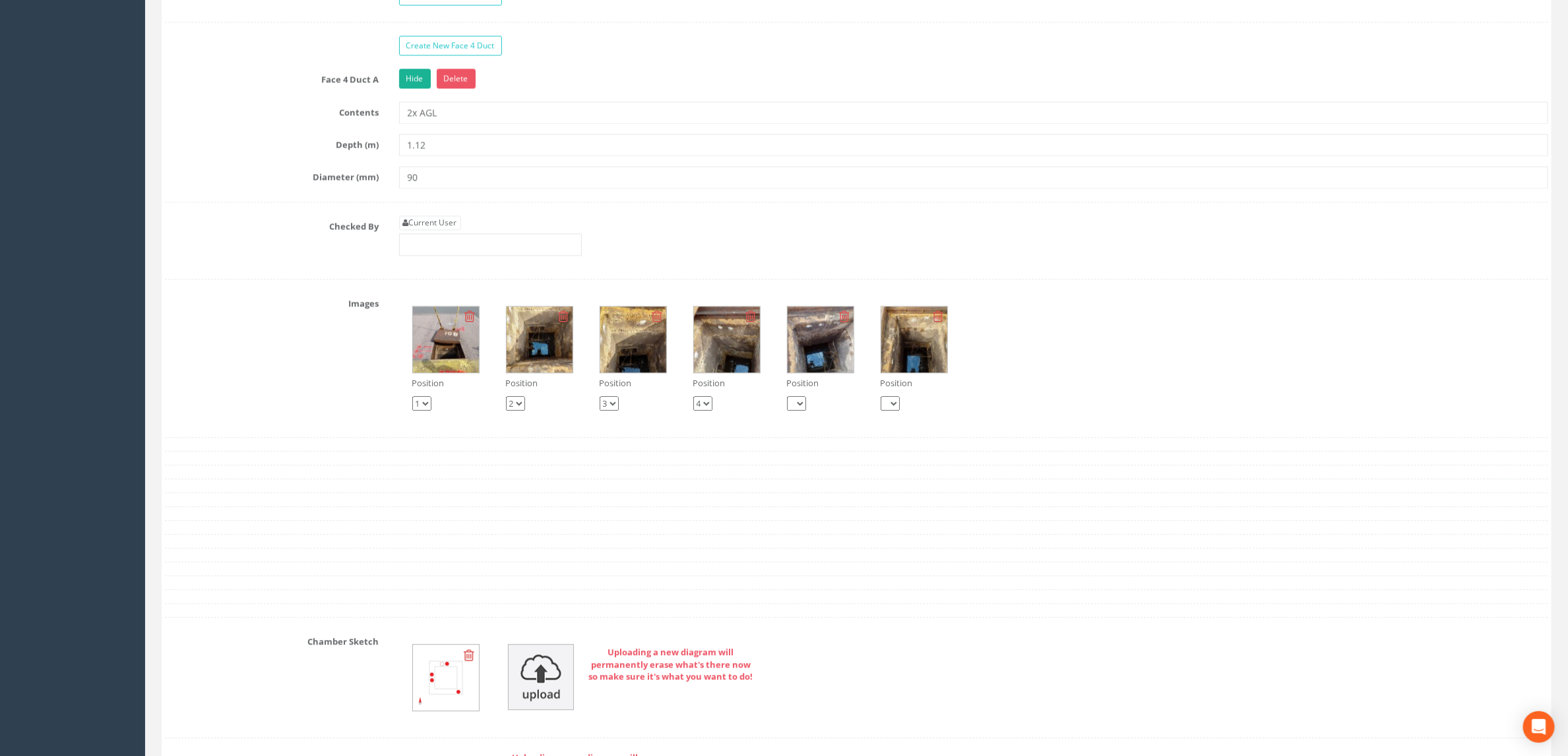
scroll to position [1978, 0]
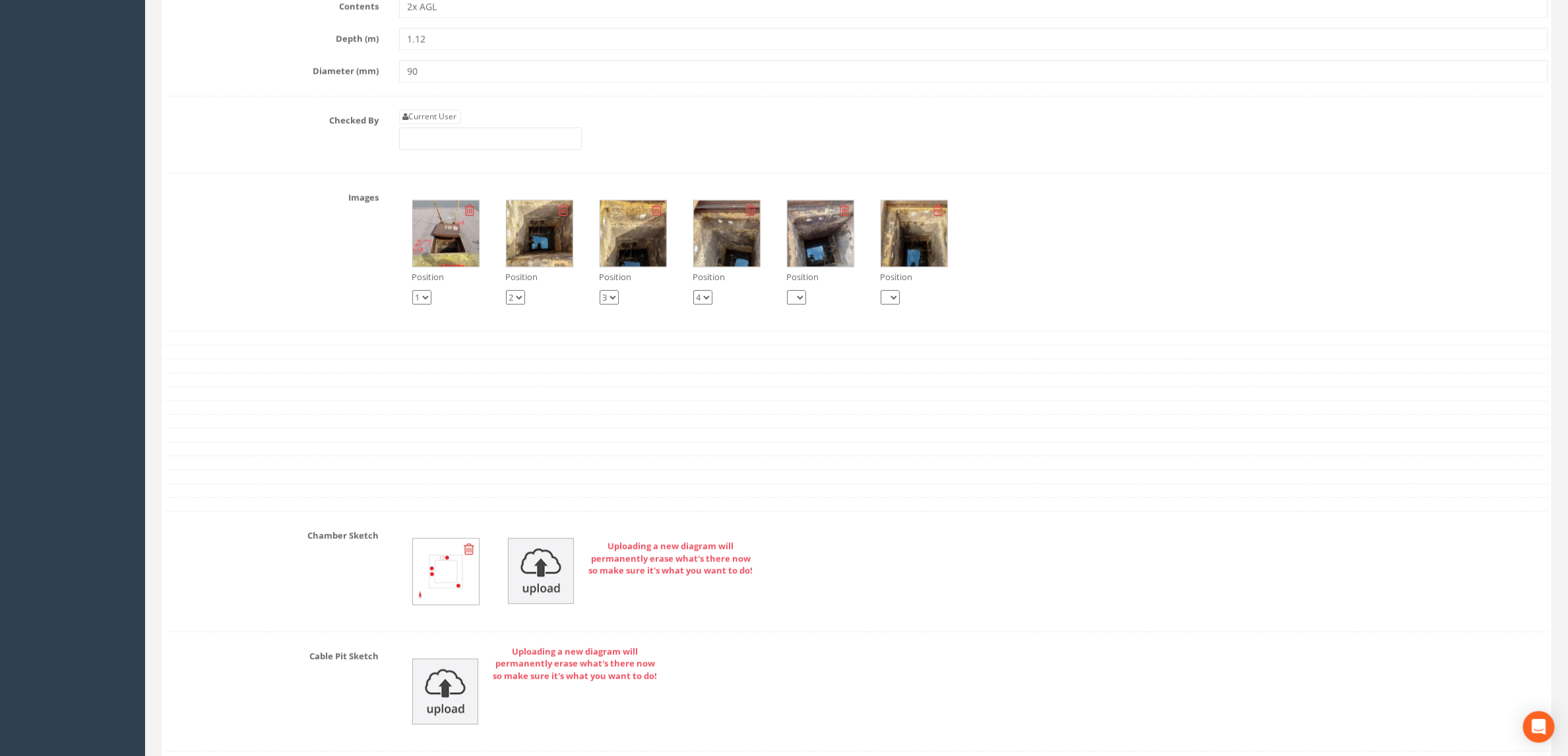
click at [815, 266] on img at bounding box center [820, 233] width 66 height 66
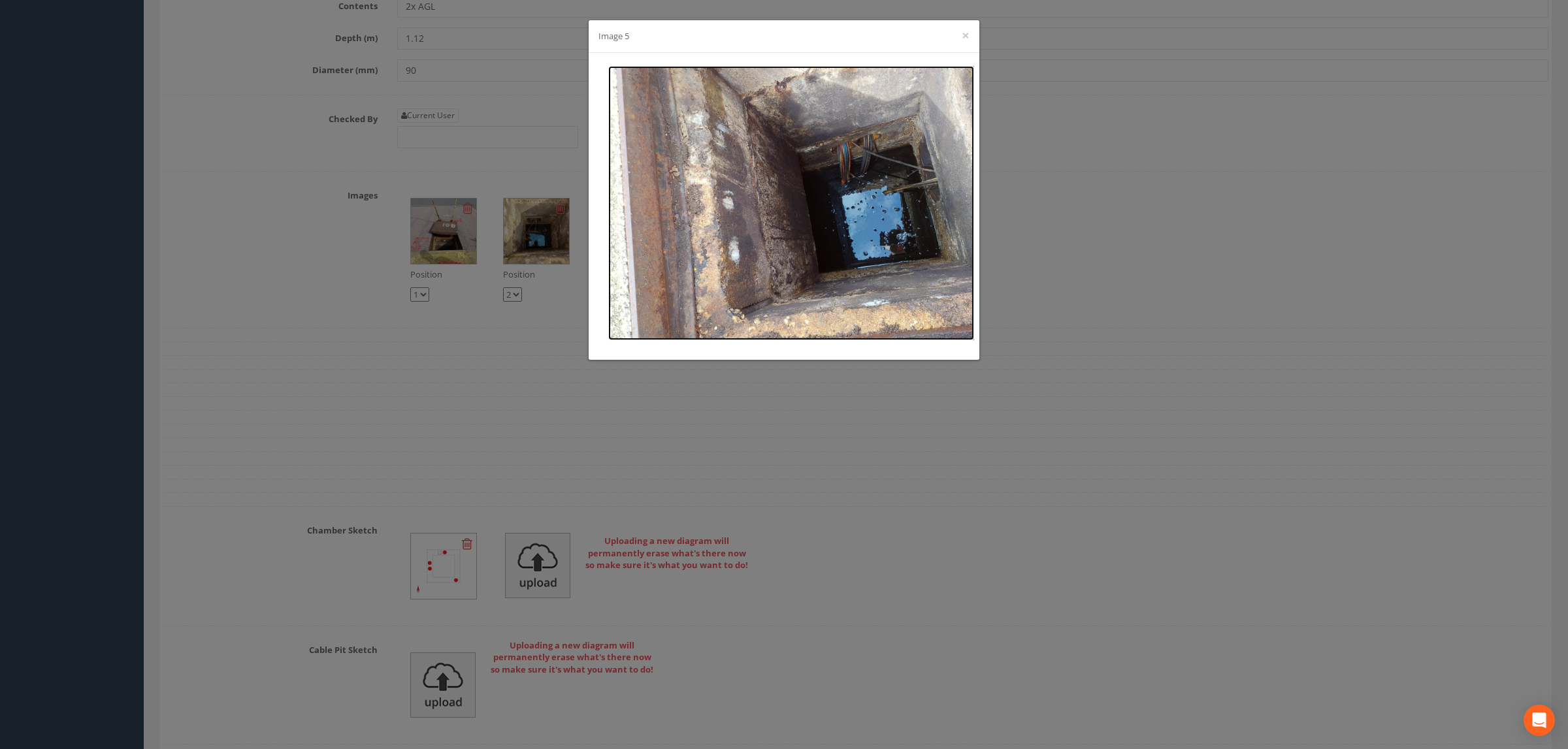
click at [849, 269] on img at bounding box center [792, 203] width 366 height 274
click at [959, 37] on div "Image 5 ×" at bounding box center [784, 36] width 391 height 33
click at [962, 36] on button "×" at bounding box center [965, 35] width 8 height 14
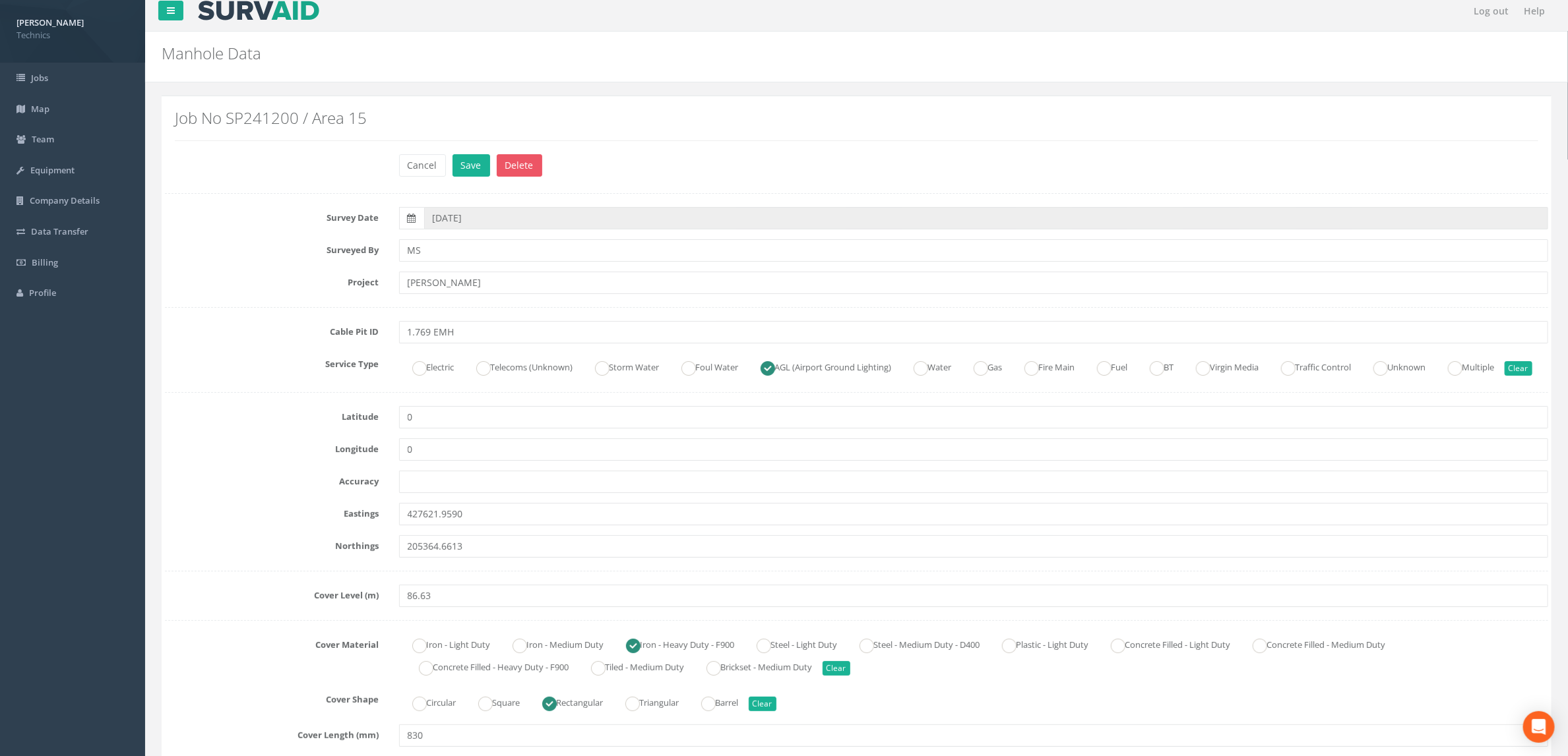
scroll to position [0, 0]
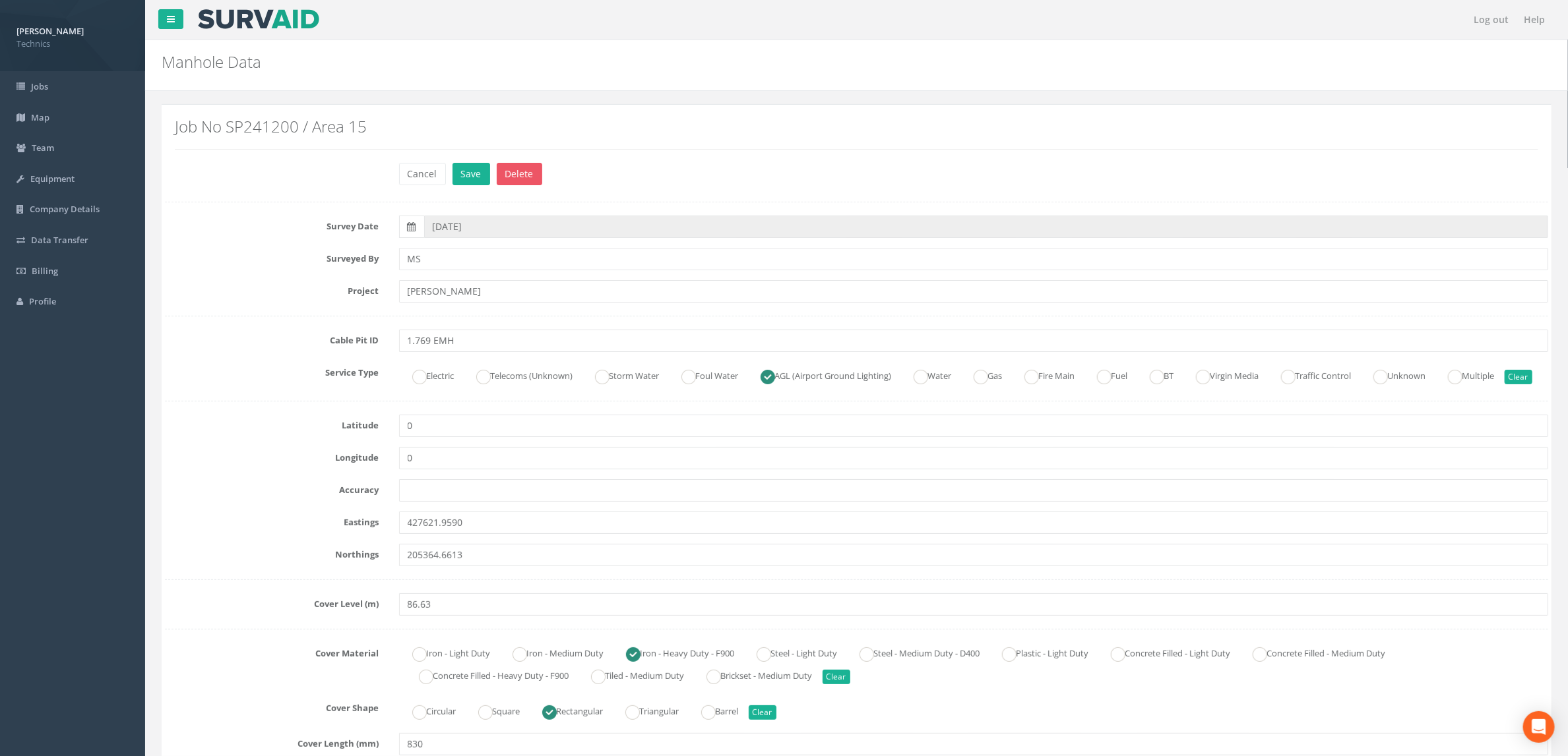
drag, startPoint x: 258, startPoint y: 407, endPoint x: 275, endPoint y: 401, distance: 18.0
click at [258, 388] on div "Service Type Electric Telecoms (Unknown) Storm Water Foul Water AGL (Airport Gr…" at bounding box center [856, 375] width 1403 height 26
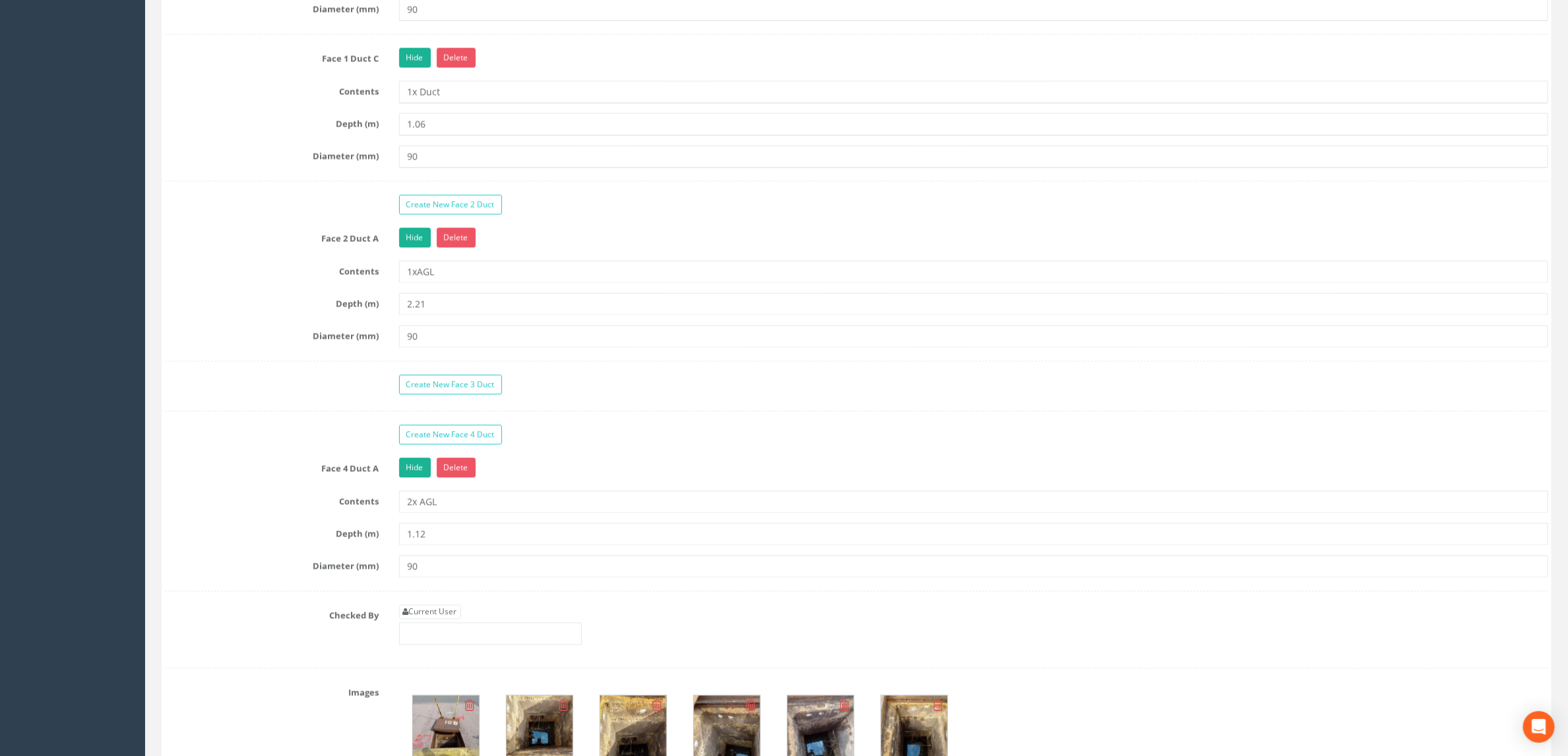
scroll to position [1483, 0]
click at [448, 639] on div "Create New Face 1 Duct Face 1 Duct A Hide Delete Contents 1xAGL Depth (m) 1.06 …" at bounding box center [857, 194] width 1383 height 948
click at [446, 618] on link "Current User" at bounding box center [430, 611] width 62 height 15
type input "[PERSON_NAME]"
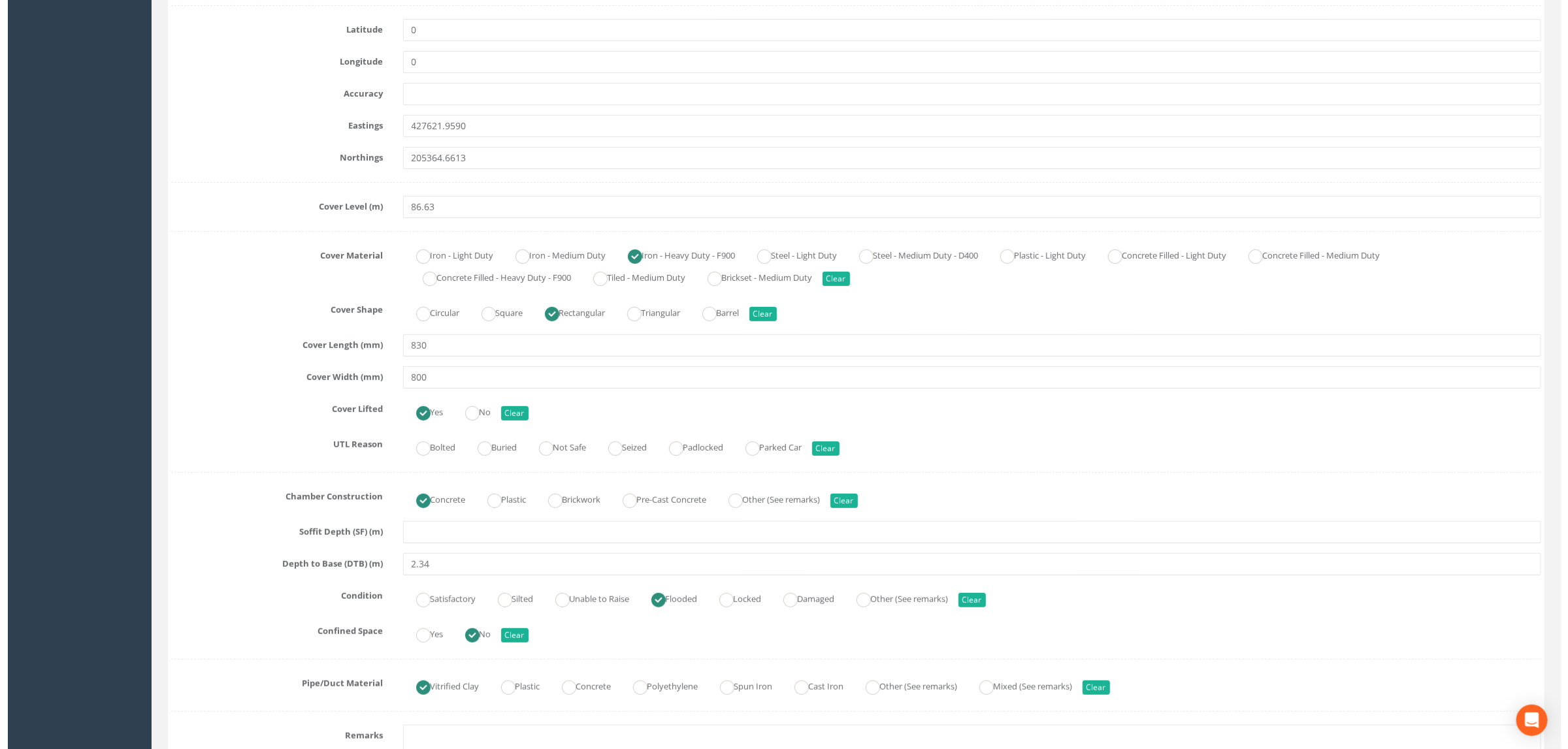
scroll to position [0, 0]
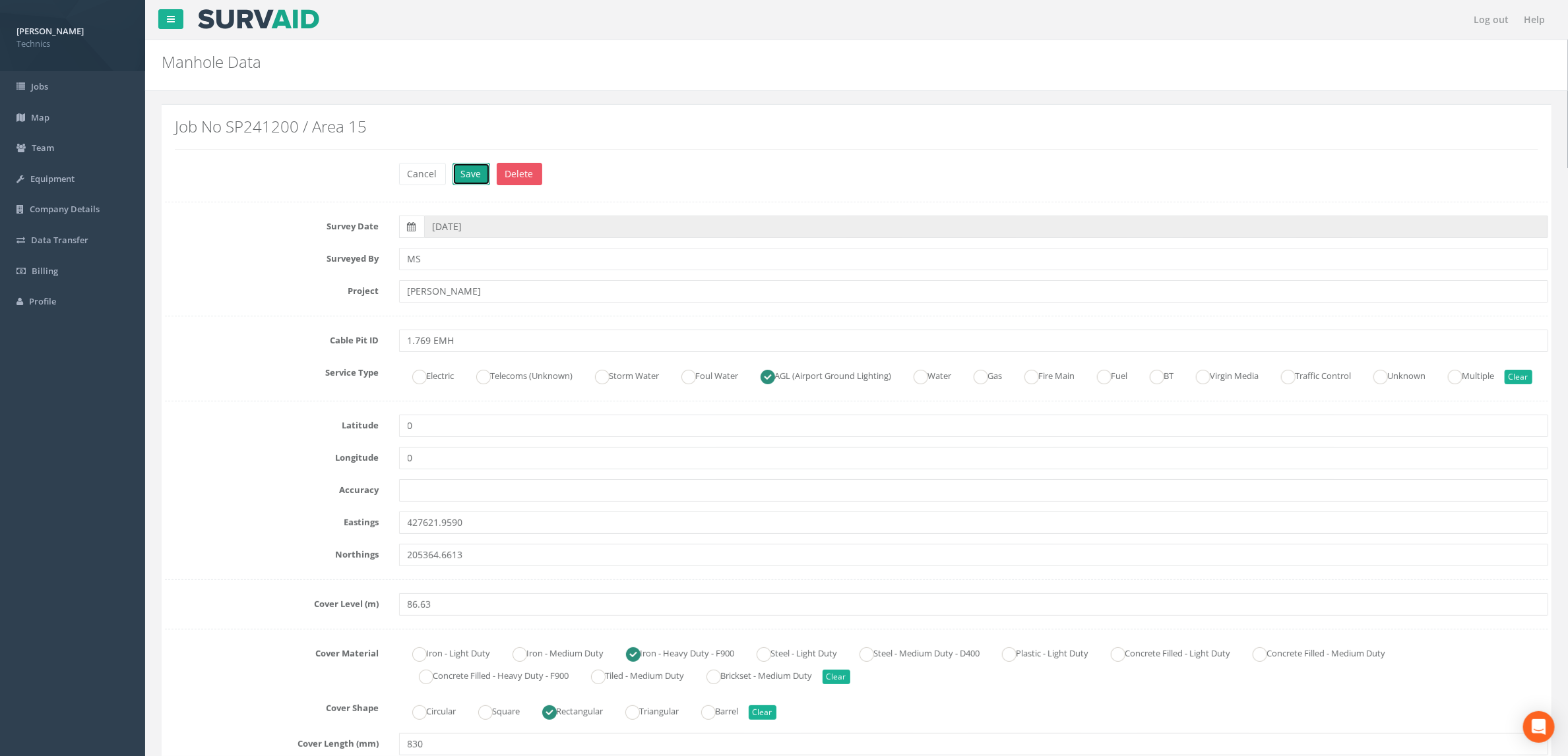
click at [459, 178] on button "Save" at bounding box center [471, 174] width 38 height 22
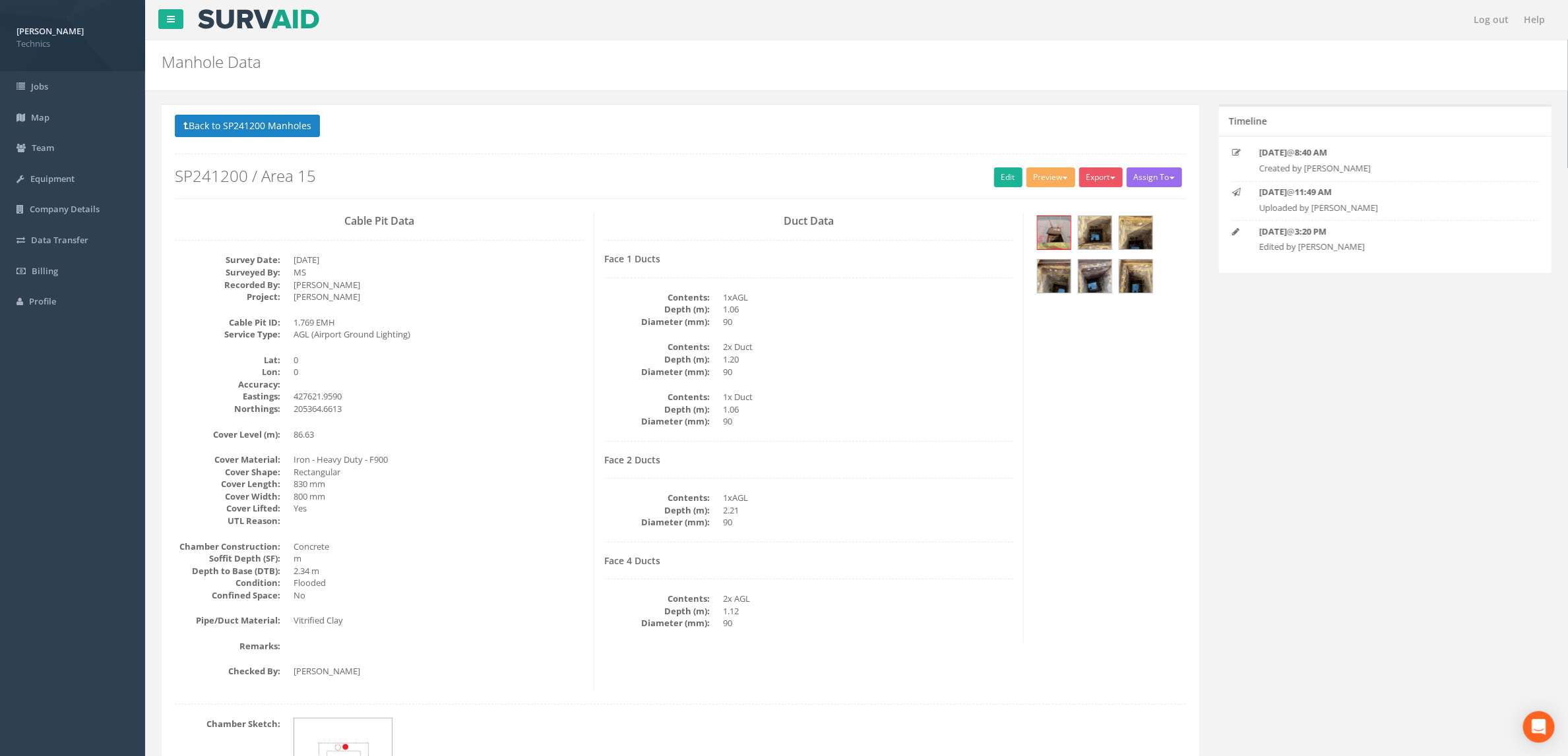
click at [1084, 418] on div "Cable Pit Data Survey Date: [DATE] Surveyed By: MS Recorded By: [PERSON_NAME] P…" at bounding box center [681, 451] width 1031 height 478
click at [546, 305] on div "Cable Pit Data Survey Date: [DATE] Surveyed By: MS Recorded By: [PERSON_NAME] P…" at bounding box center [379, 451] width 429 height 478
click at [243, 119] on button "Back to SP241200 Manholes" at bounding box center [247, 126] width 145 height 22
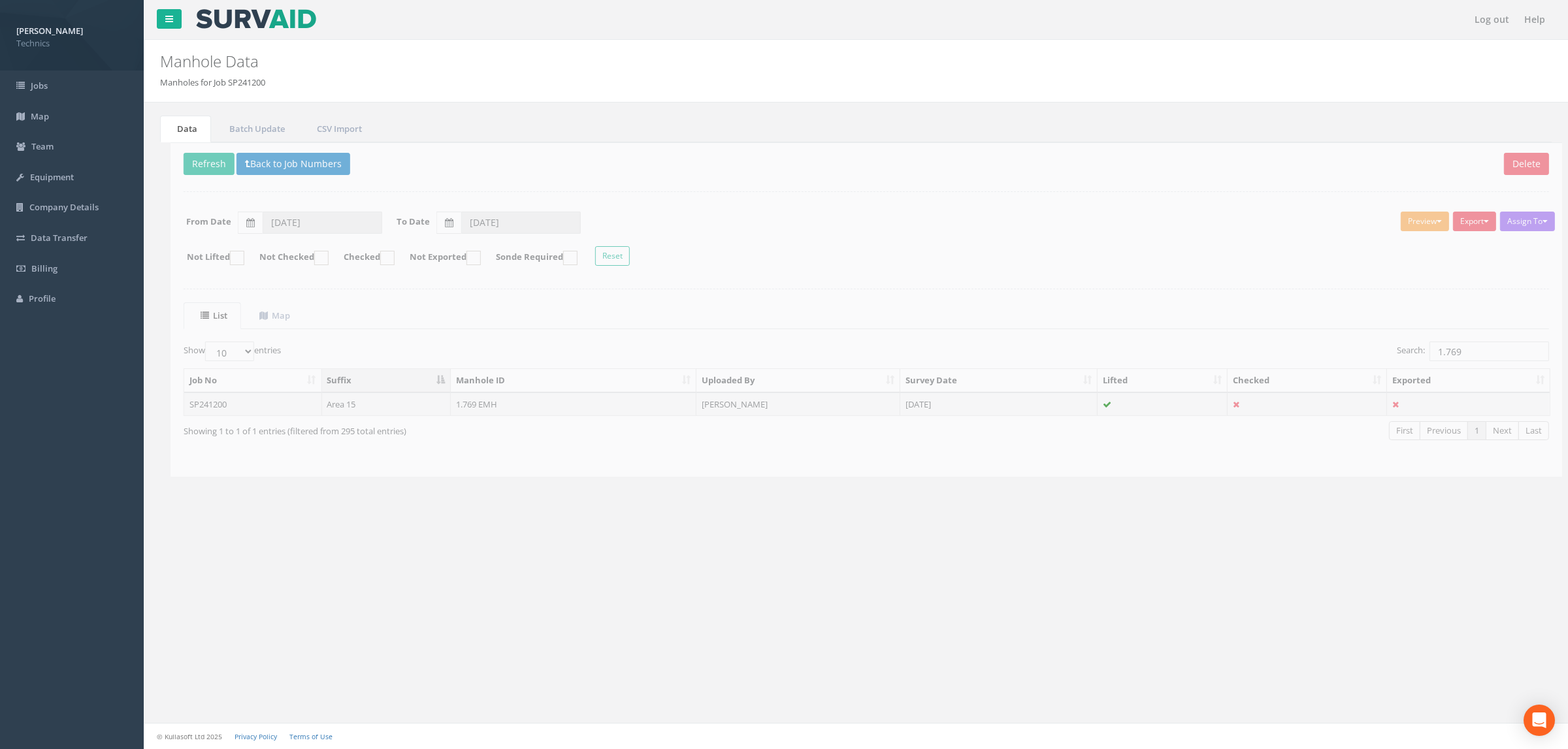
click at [803, 15] on nav "Log out Help" at bounding box center [856, 20] width 1424 height 39
